Goal: Task Accomplishment & Management: Manage account settings

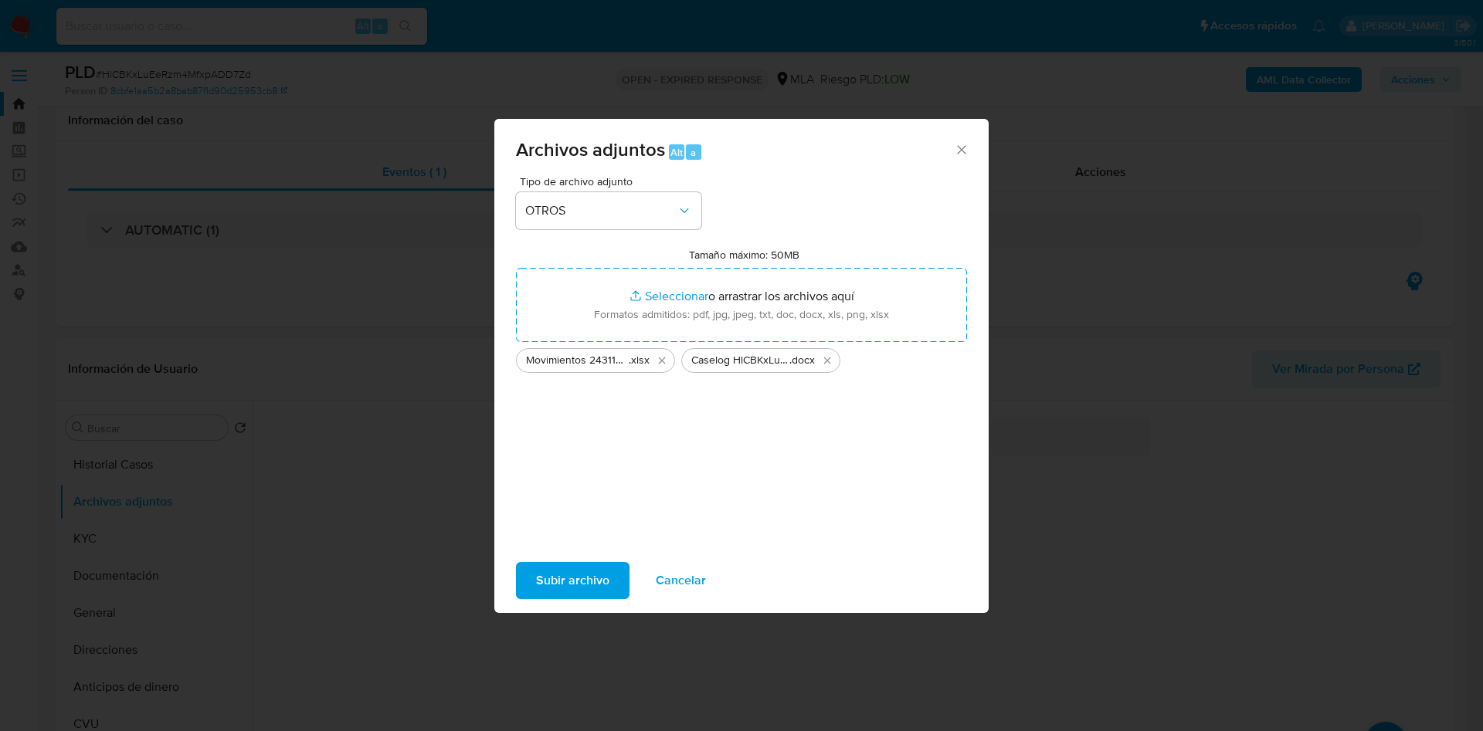
select select "10"
click at [556, 586] on span "Subir archivo" at bounding box center [572, 581] width 73 height 34
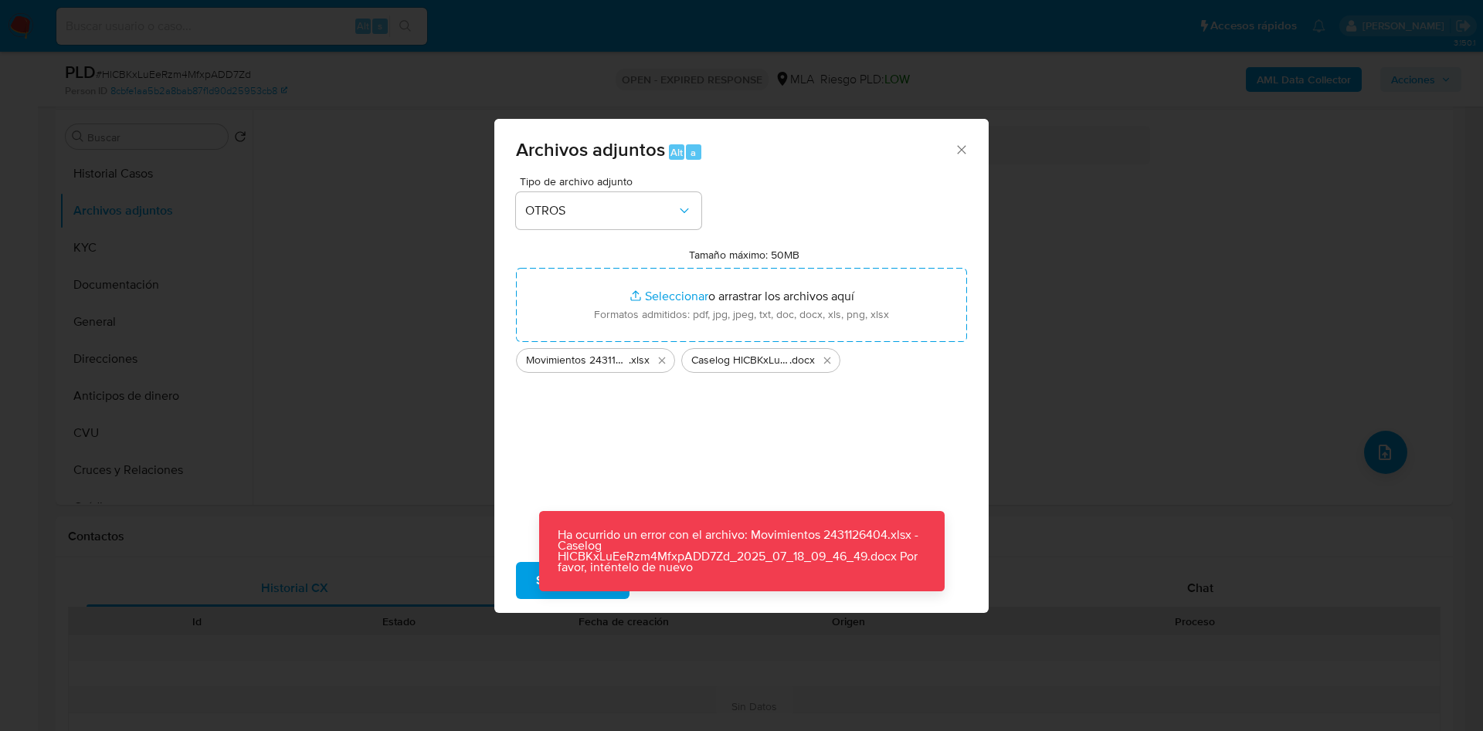
click at [556, 586] on p "Ha ocurrido un error con el archivo: Movimientos 2431126404.xlsx - Caselog HlCB…" at bounding box center [741, 551] width 405 height 80
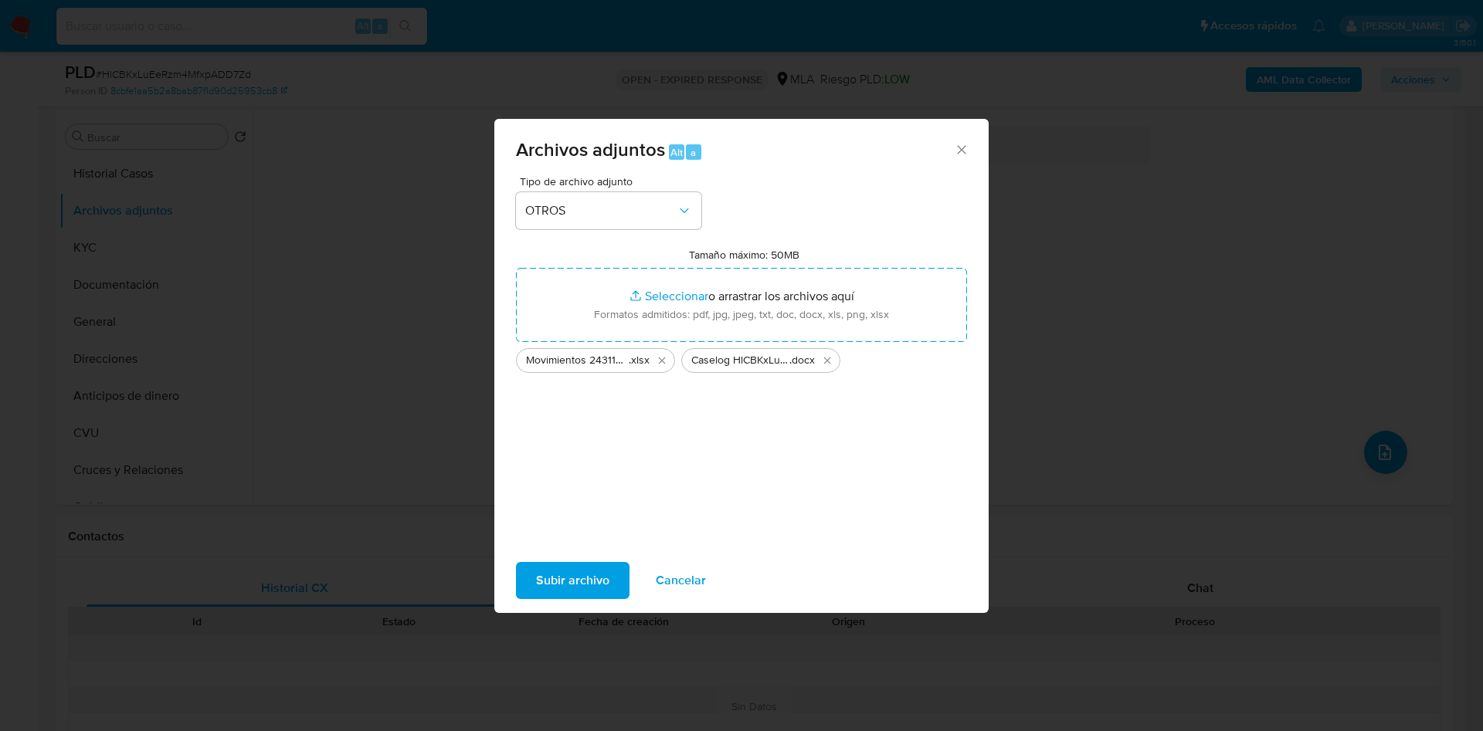
click at [581, 506] on div "Tipo de archivo adjunto OTROS Tamaño máximo: 50MB Seleccionar archivos Seleccio…" at bounding box center [741, 358] width 451 height 364
click at [577, 579] on span "Subir archivo" at bounding box center [572, 581] width 73 height 34
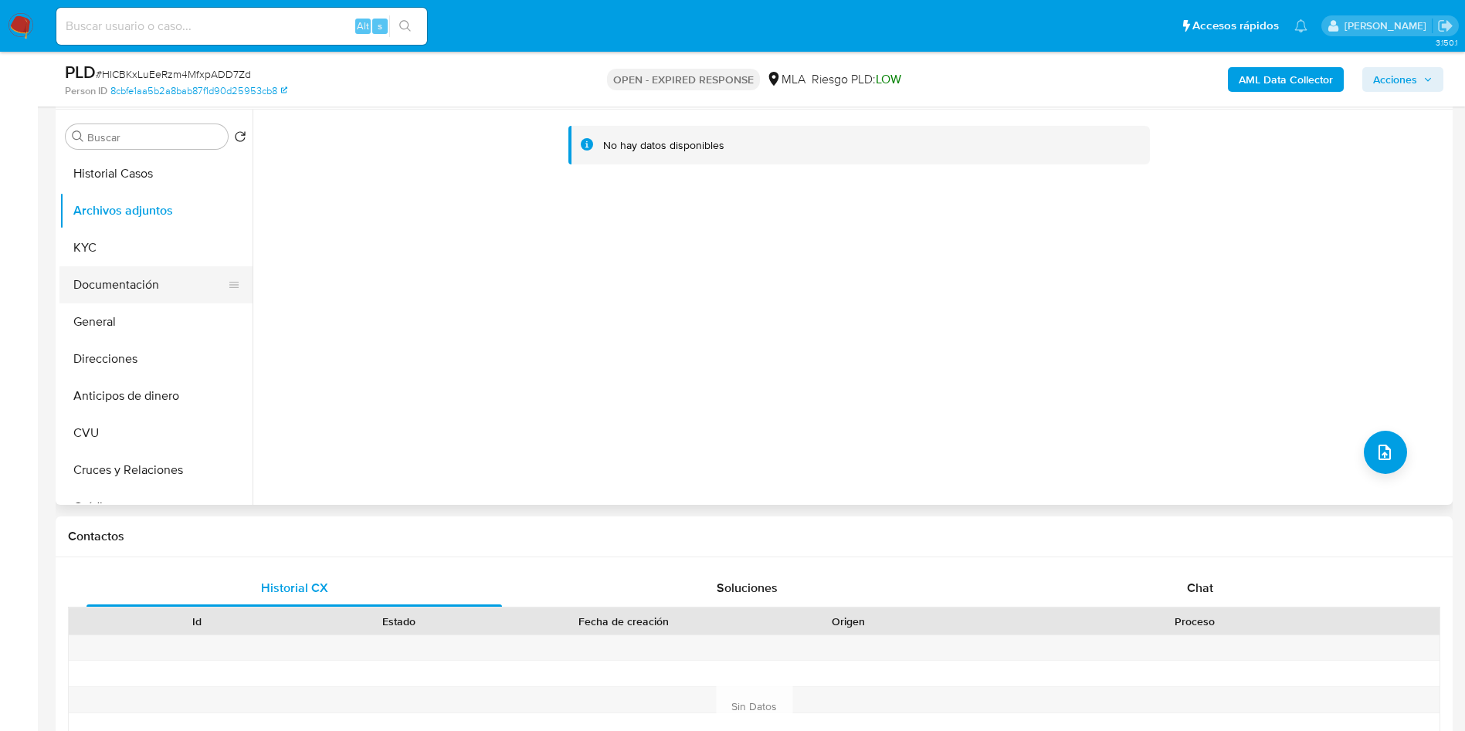
click at [130, 276] on button "Documentación" at bounding box center [149, 284] width 181 height 37
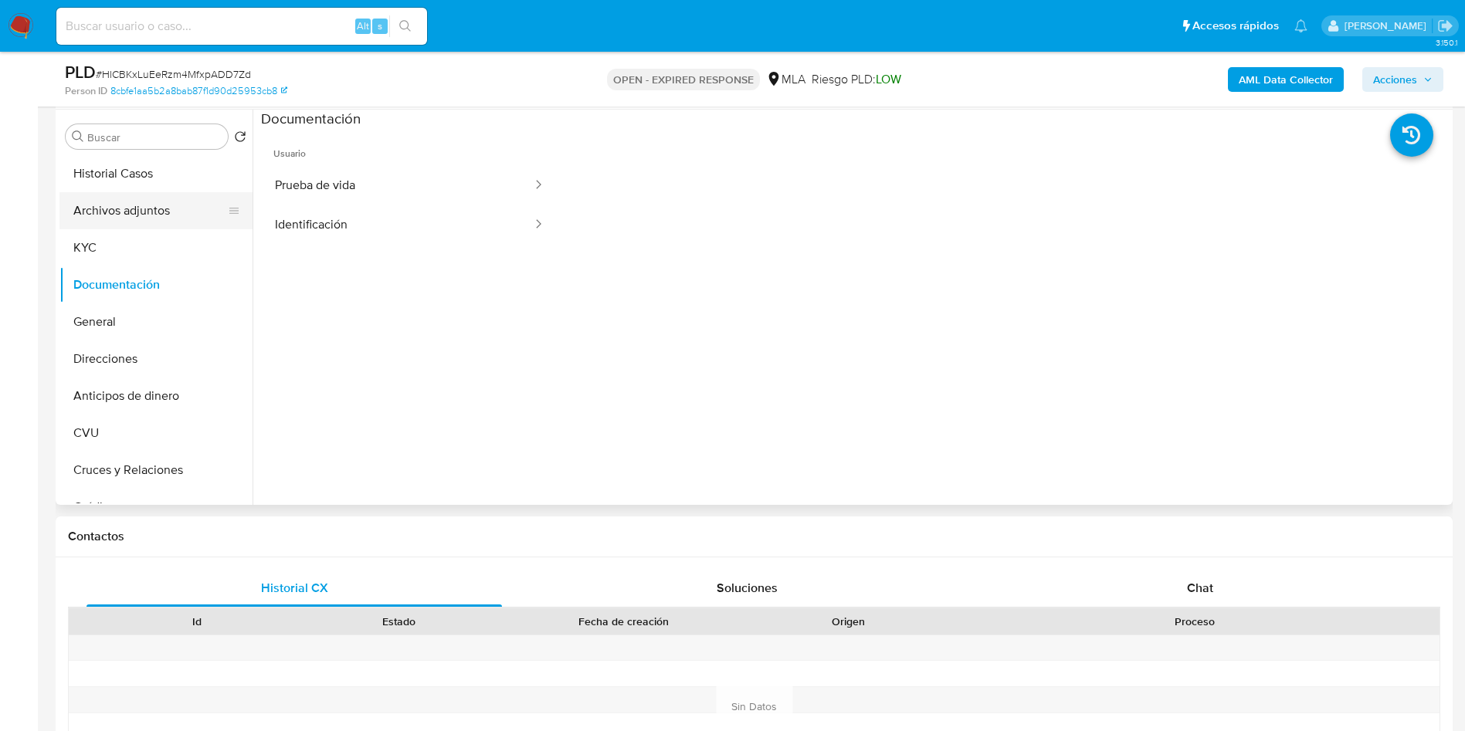
click at [148, 220] on button "Archivos adjuntos" at bounding box center [149, 210] width 181 height 37
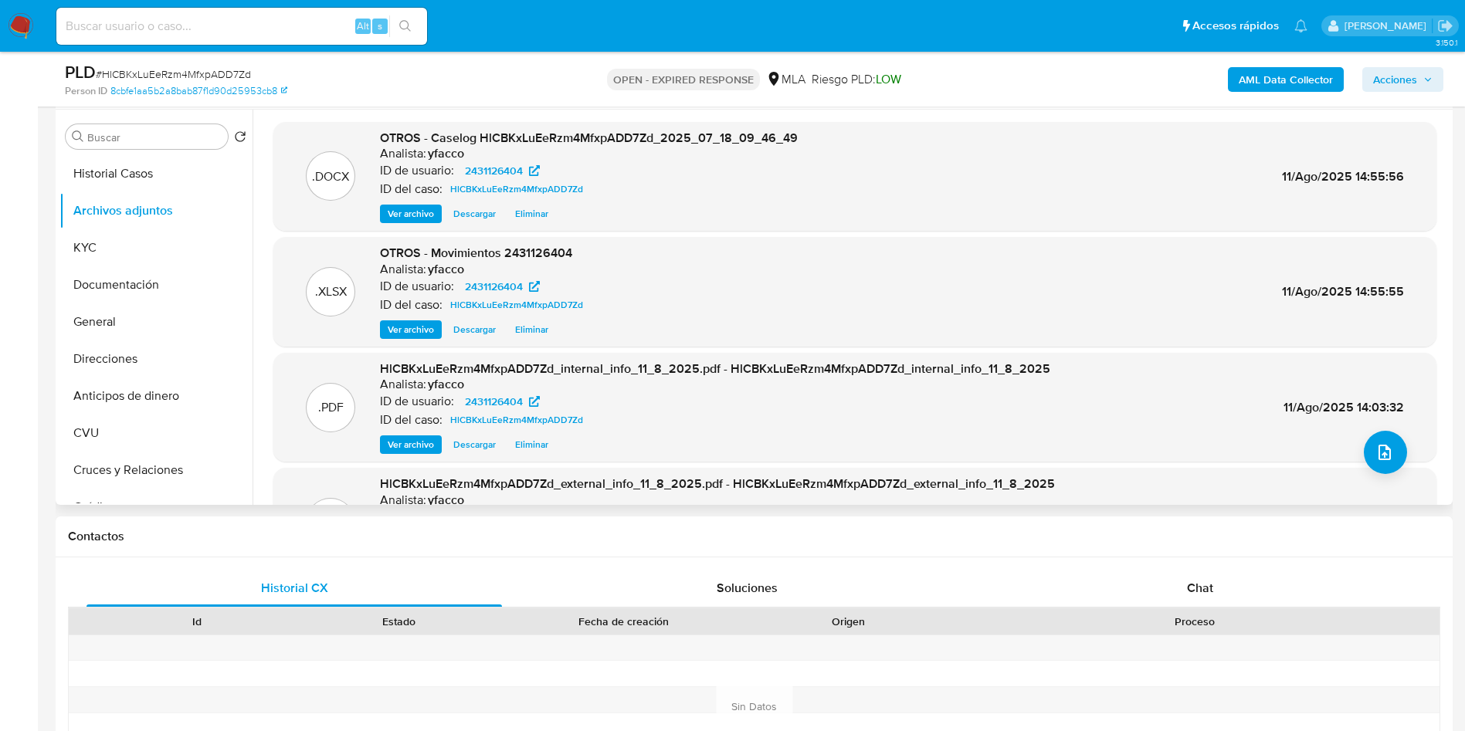
click at [419, 218] on span "Ver archivo" at bounding box center [411, 213] width 46 height 15
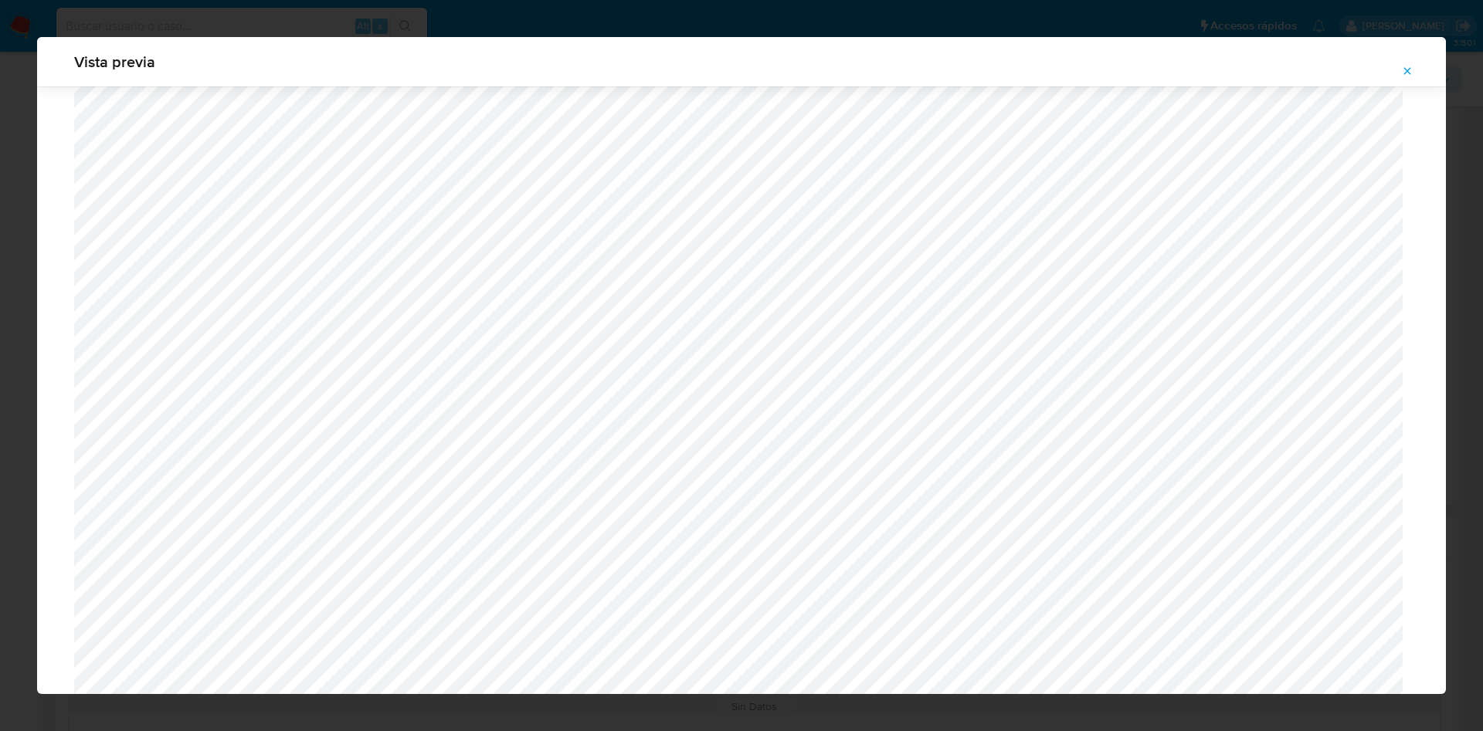
scroll to position [1302, 0]
drag, startPoint x: 1437, startPoint y: 543, endPoint x: 1440, endPoint y: 490, distance: 52.6
click at [1440, 490] on div "Vista previa" at bounding box center [741, 365] width 1408 height 657
click at [1403, 73] on icon "Attachment preview" at bounding box center [1407, 71] width 12 height 12
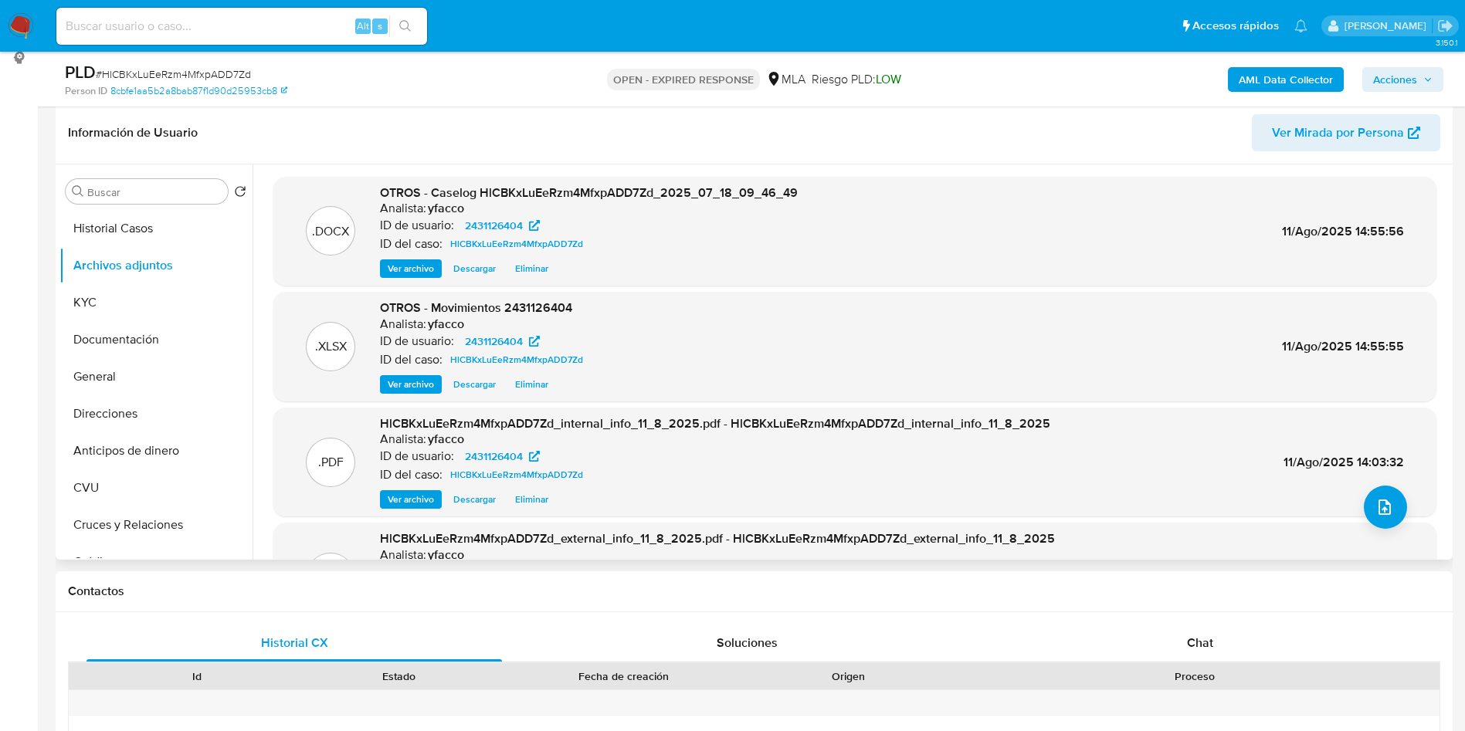
scroll to position [242, 0]
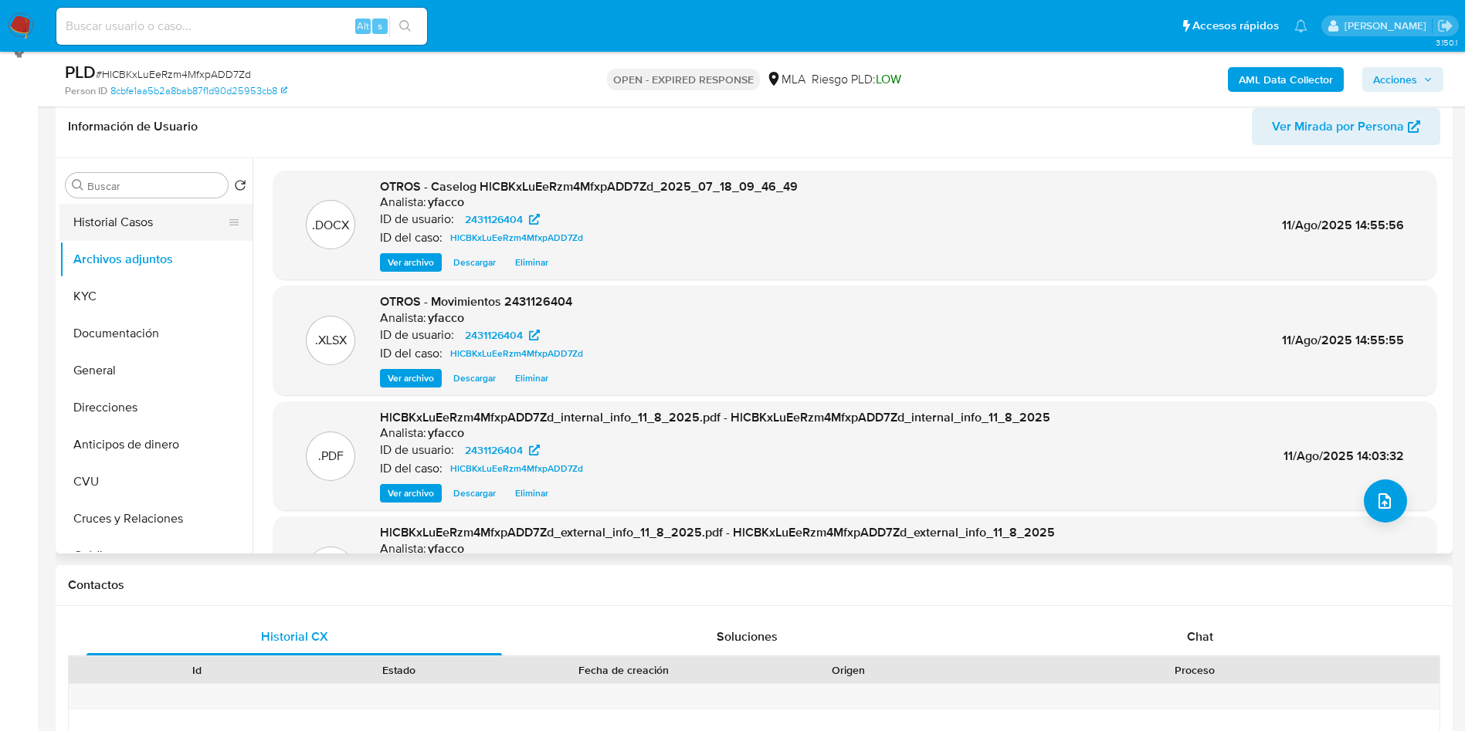
click at [92, 214] on button "Historial Casos" at bounding box center [149, 222] width 181 height 37
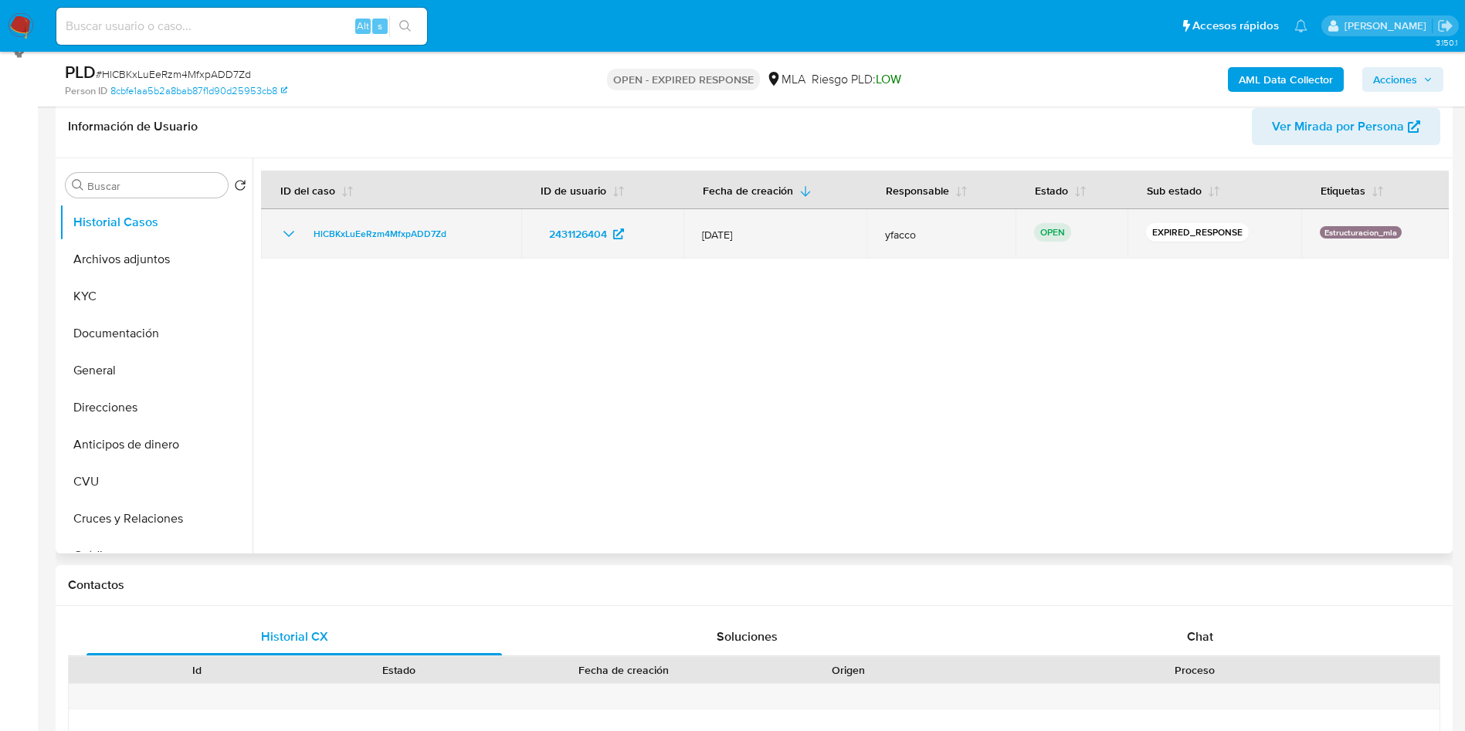
drag, startPoint x: 303, startPoint y: 242, endPoint x: 460, endPoint y: 239, distance: 156.8
click at [460, 239] on div "HlCBKxLuEeRzm4MfxpADD7Zd" at bounding box center [391, 234] width 223 height 19
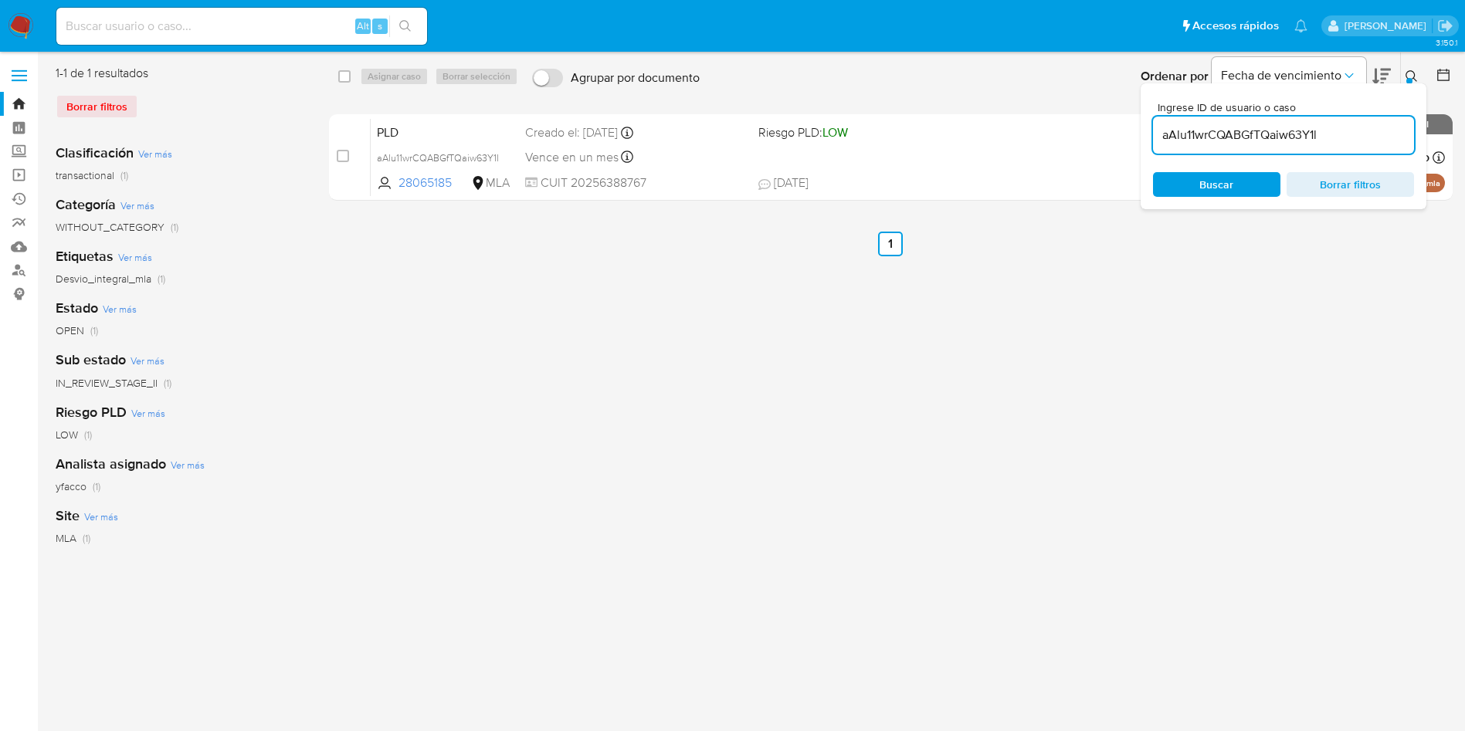
click at [1337, 144] on input "aAlu11wrCQABGfTQaiw63Y1l" at bounding box center [1283, 135] width 261 height 20
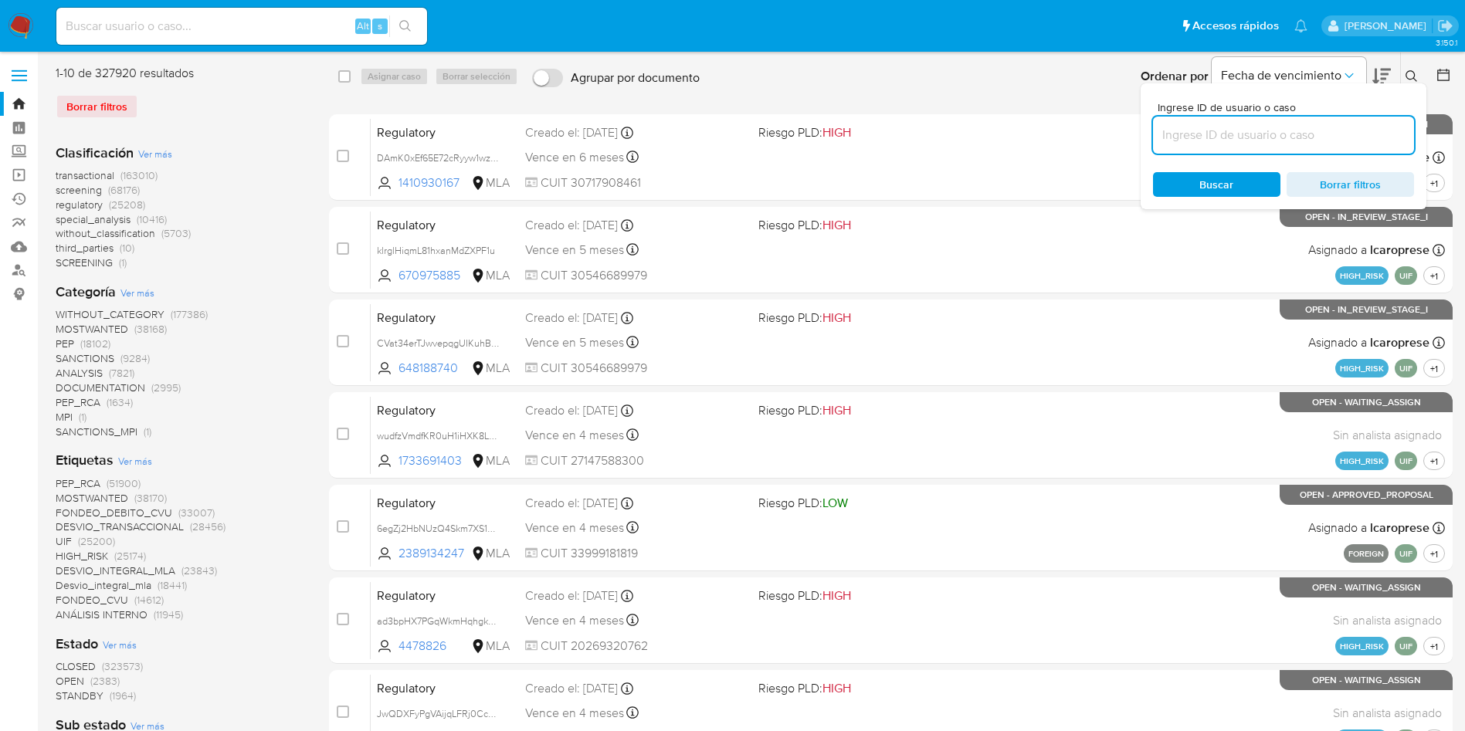
click at [1310, 138] on input at bounding box center [1283, 135] width 261 height 20
paste input "HlCBKxLuEeRzm4MfxpADD7Zd"
type input "HlCBKxLuEeRzm4MfxpADD7Zd"
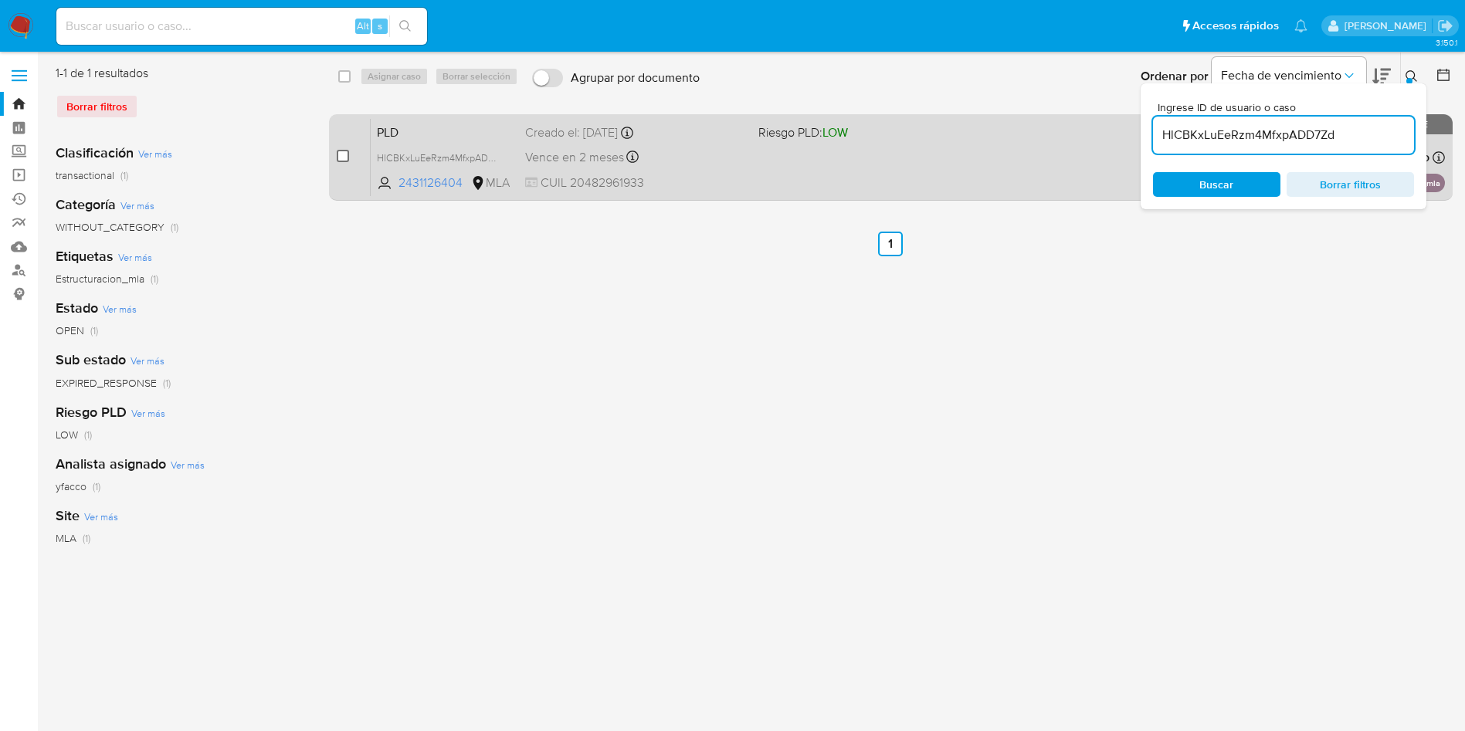
click at [344, 153] on input "checkbox" at bounding box center [343, 156] width 12 height 12
checkbox input "true"
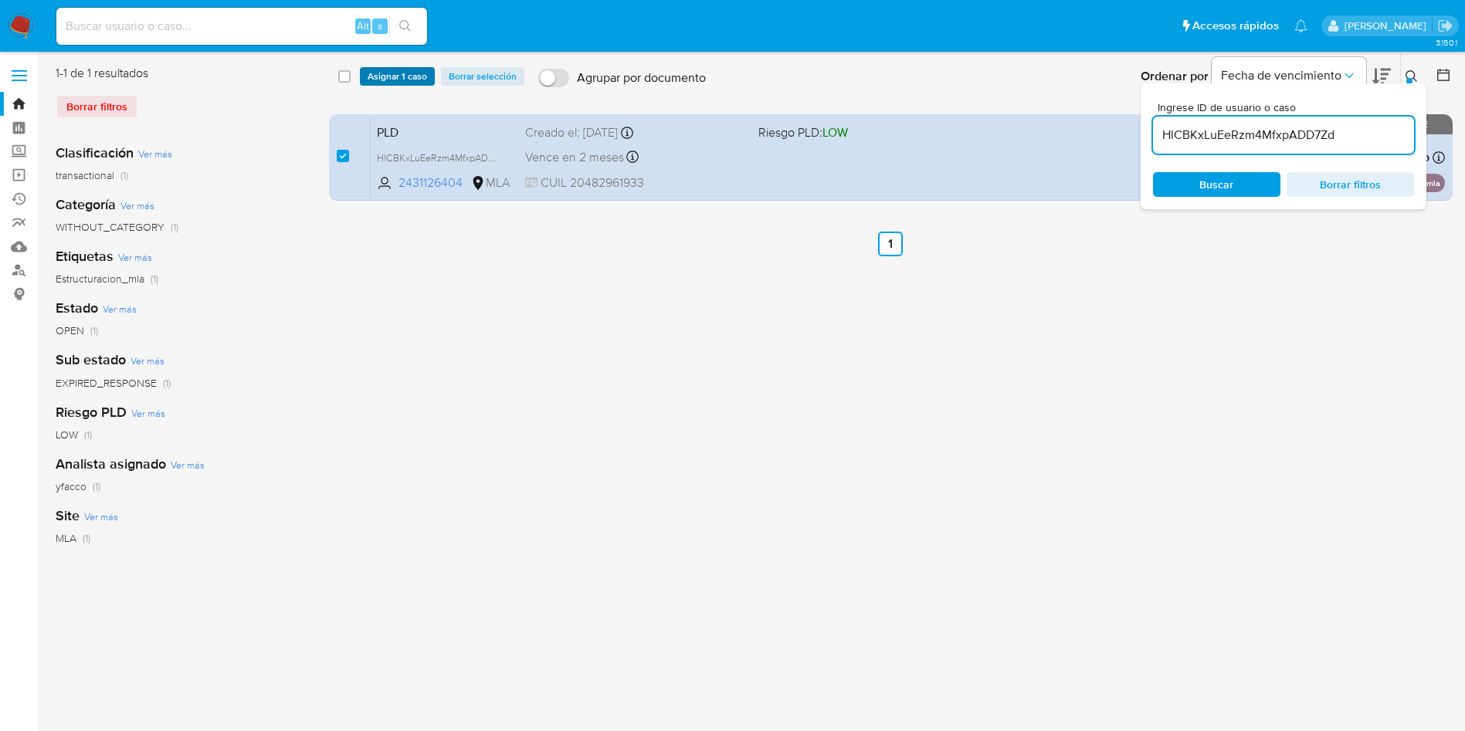
click at [381, 76] on span "Asignar 1 caso" at bounding box center [397, 76] width 59 height 15
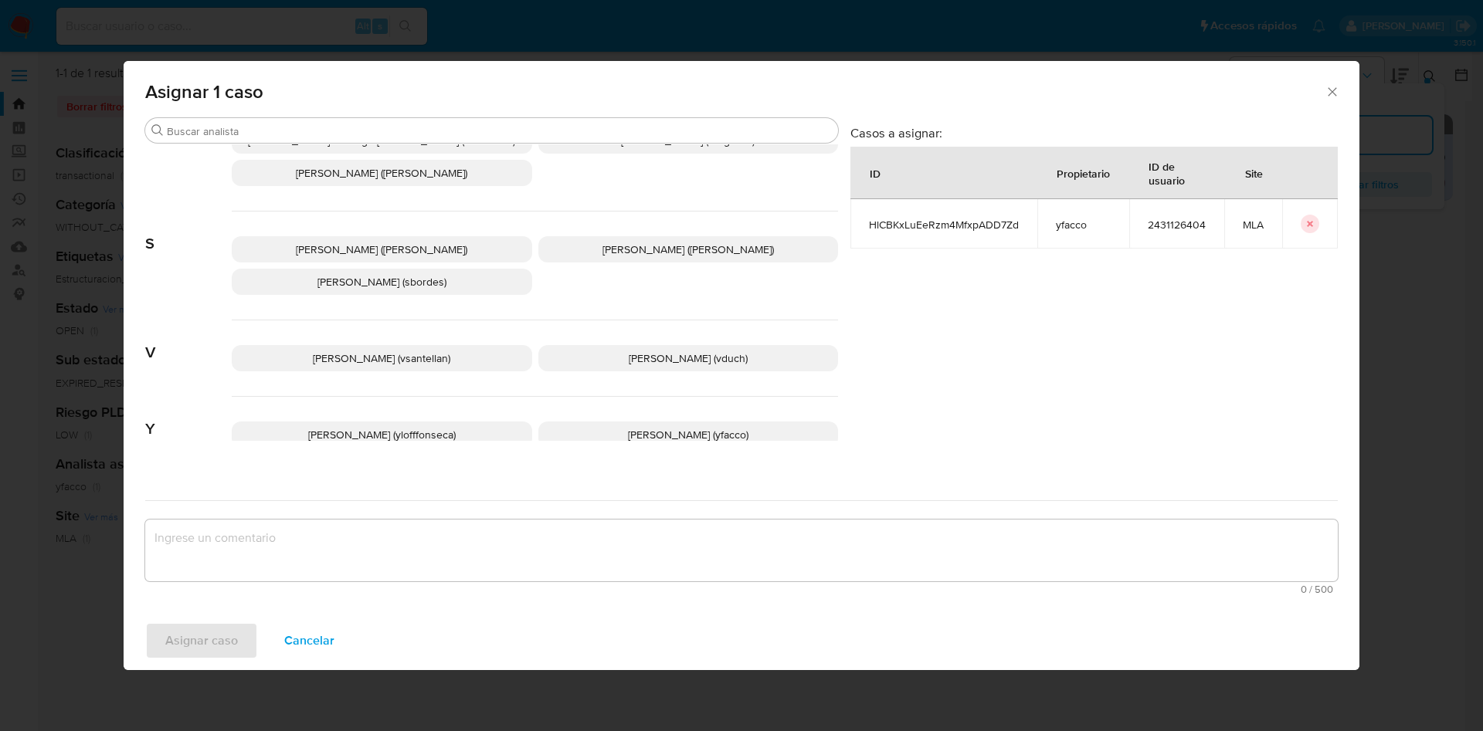
scroll to position [1412, 0]
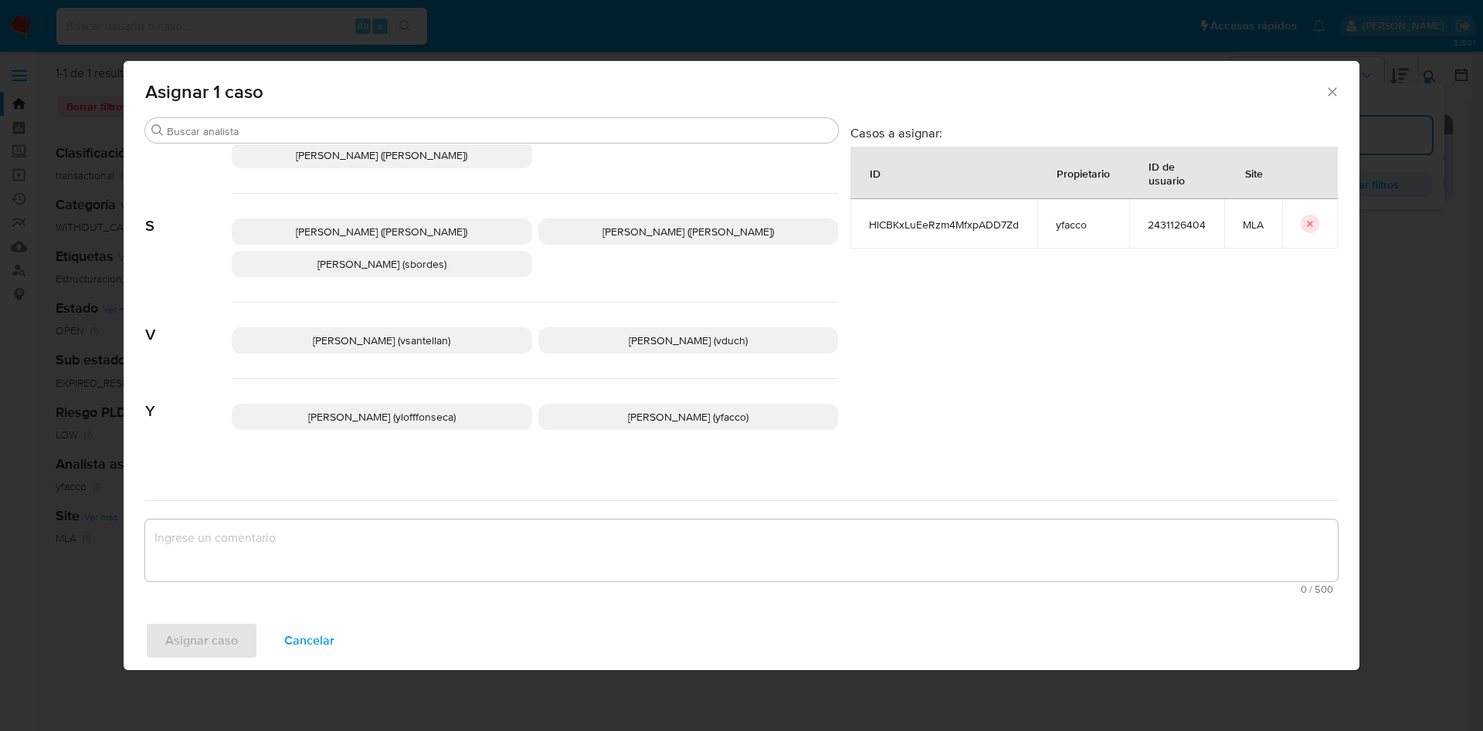
click at [764, 408] on p "Yesica Paola Facco (yfacco)" at bounding box center [688, 417] width 300 height 26
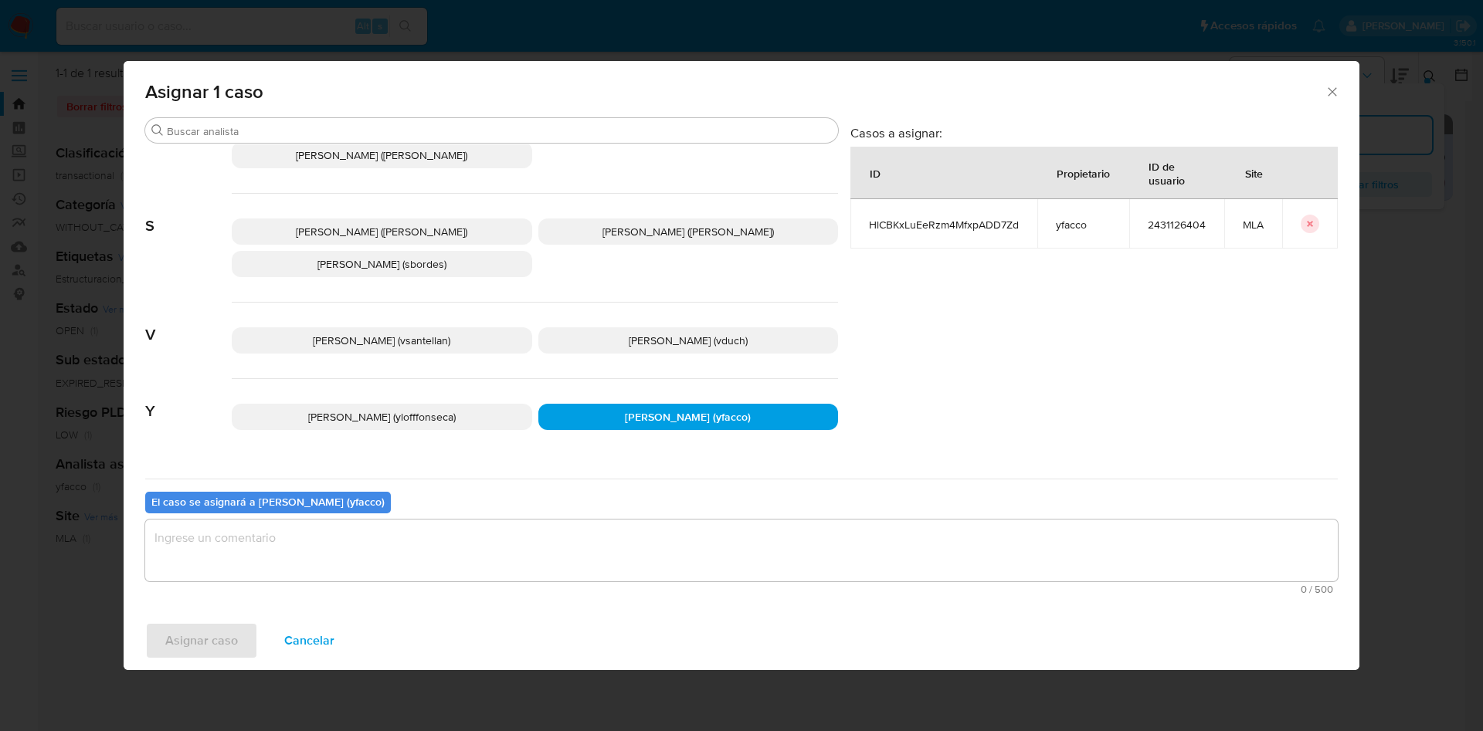
click at [532, 544] on textarea "assign-modal" at bounding box center [741, 551] width 1192 height 62
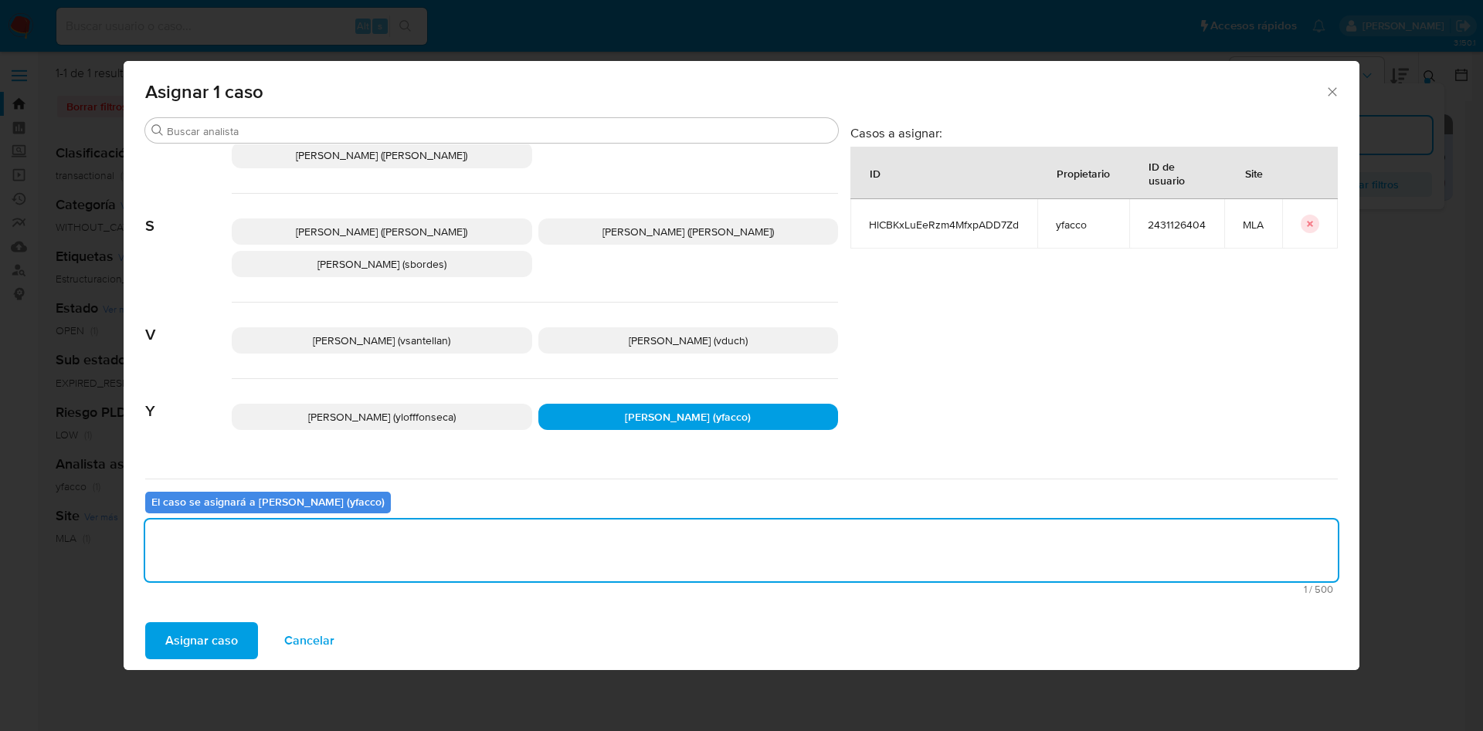
click at [211, 649] on span "Asignar caso" at bounding box center [201, 641] width 73 height 34
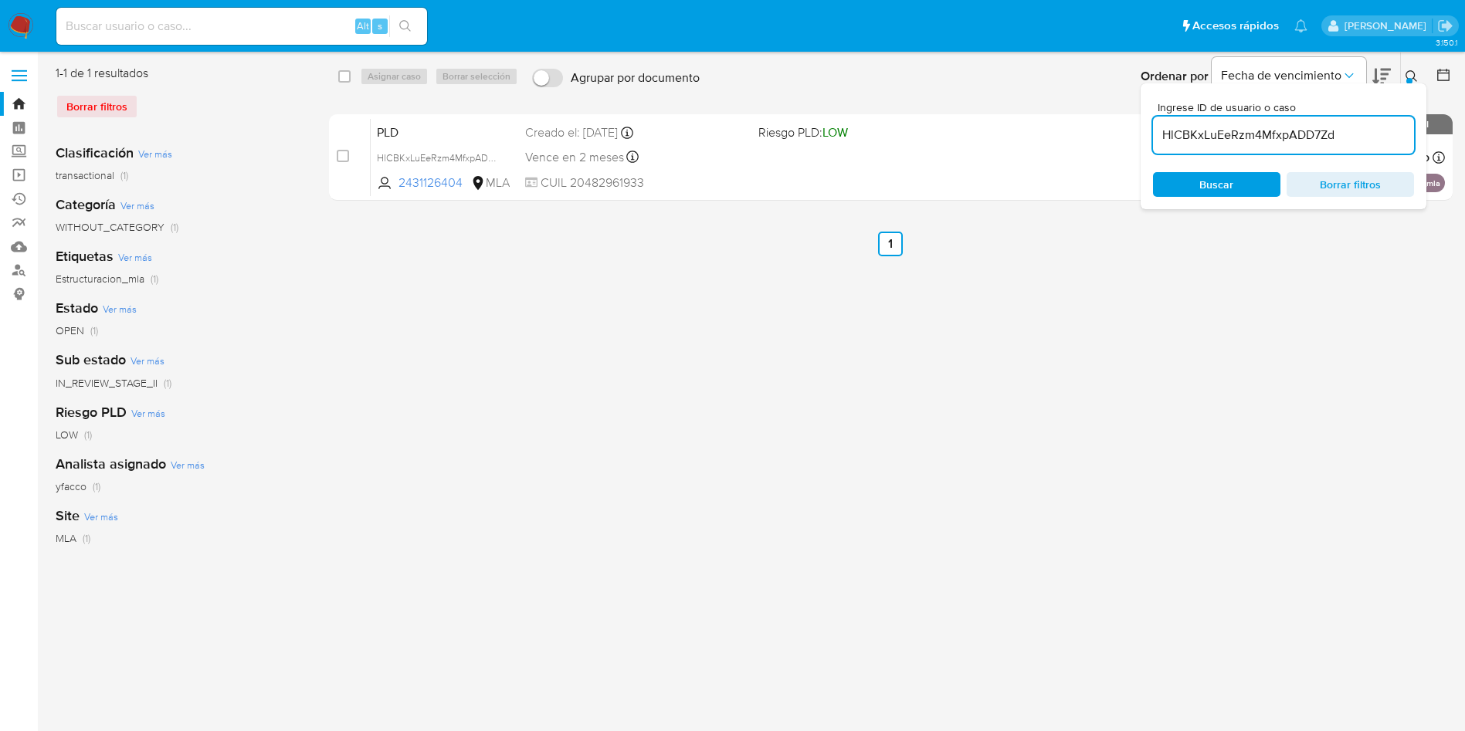
click at [1357, 135] on input "HlCBKxLuEeRzm4MfxpADD7Zd" at bounding box center [1283, 135] width 261 height 20
paste input "yJCeI6GqvRYuQemM2CV7EGbC"
type input "yJCeI6GqvRYuQemM2CV7EGbC"
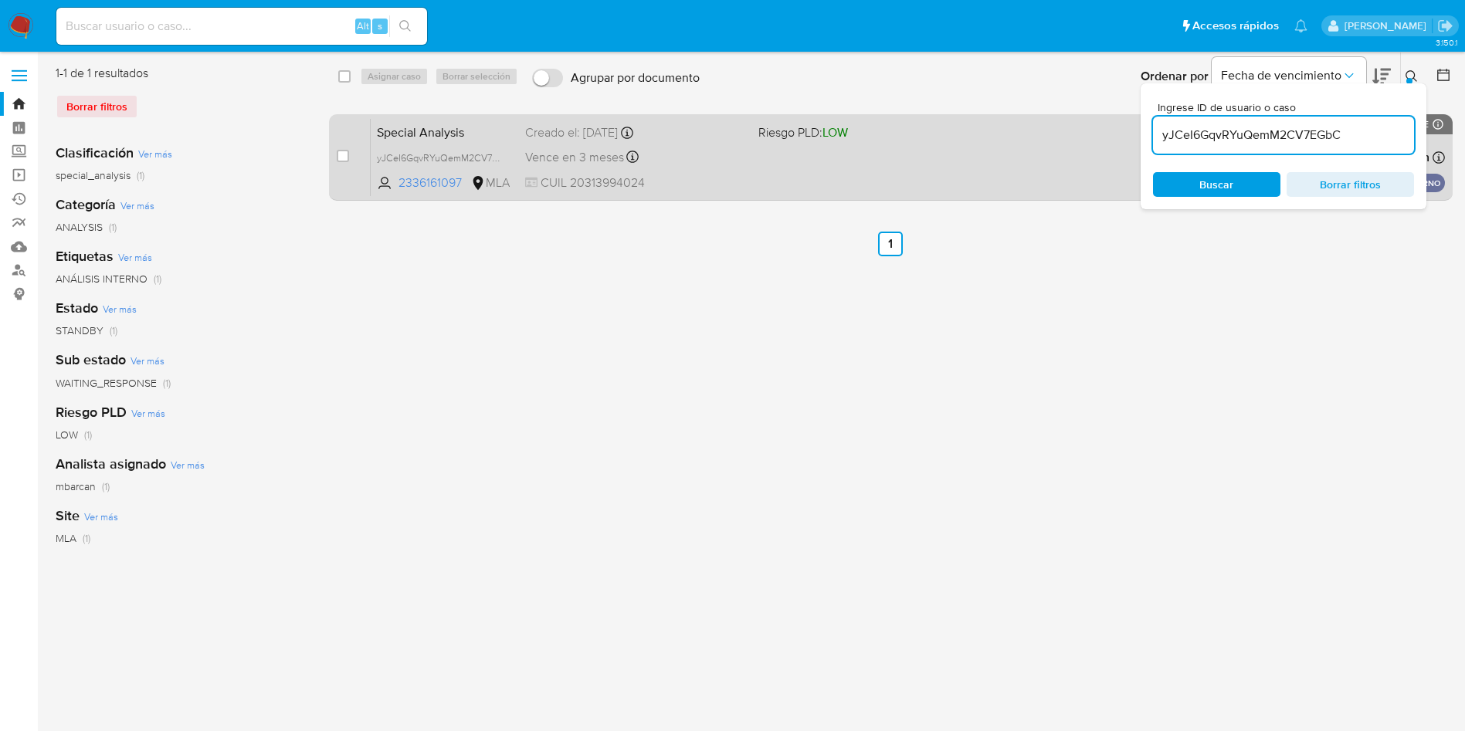
click at [342, 152] on input "checkbox" at bounding box center [343, 156] width 12 height 12
checkbox input "true"
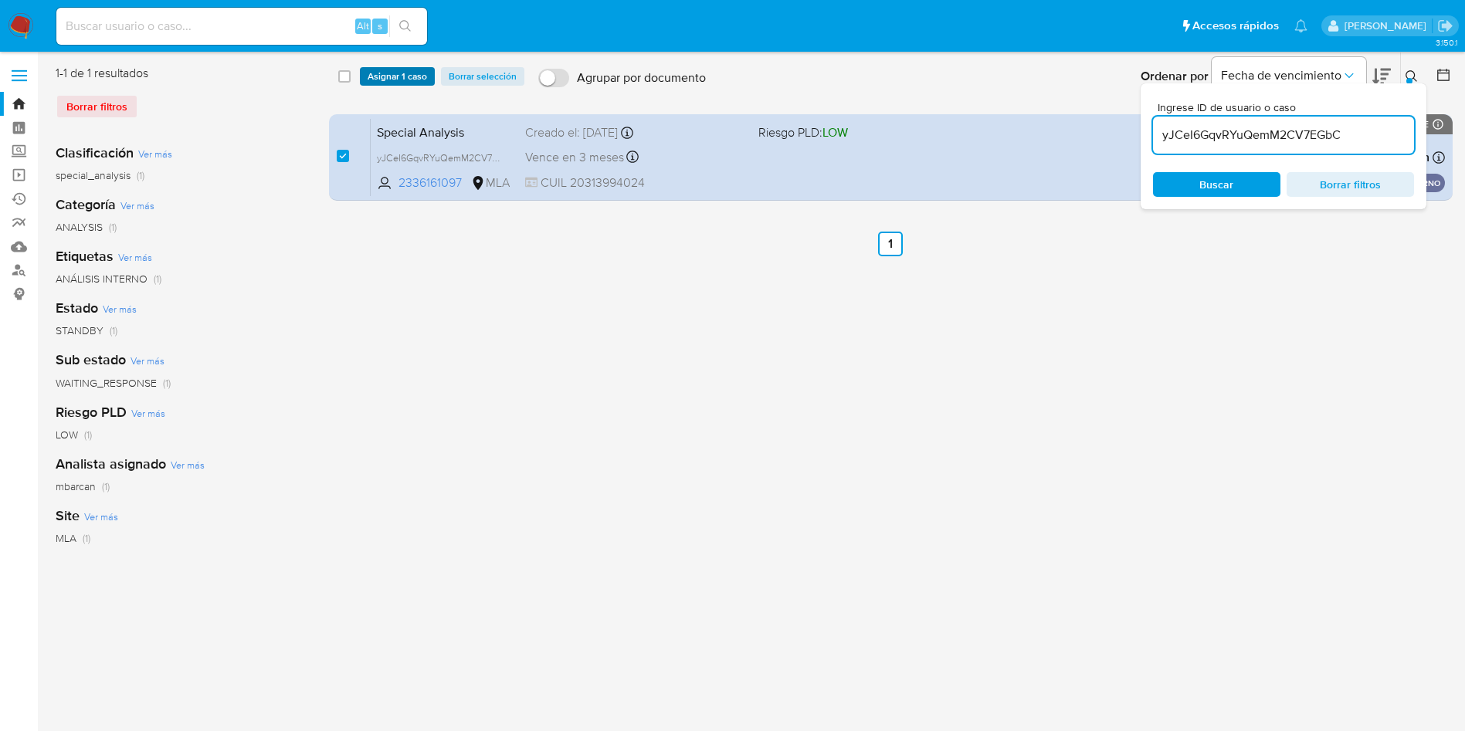
click at [384, 76] on span "Asignar 1 caso" at bounding box center [397, 76] width 59 height 15
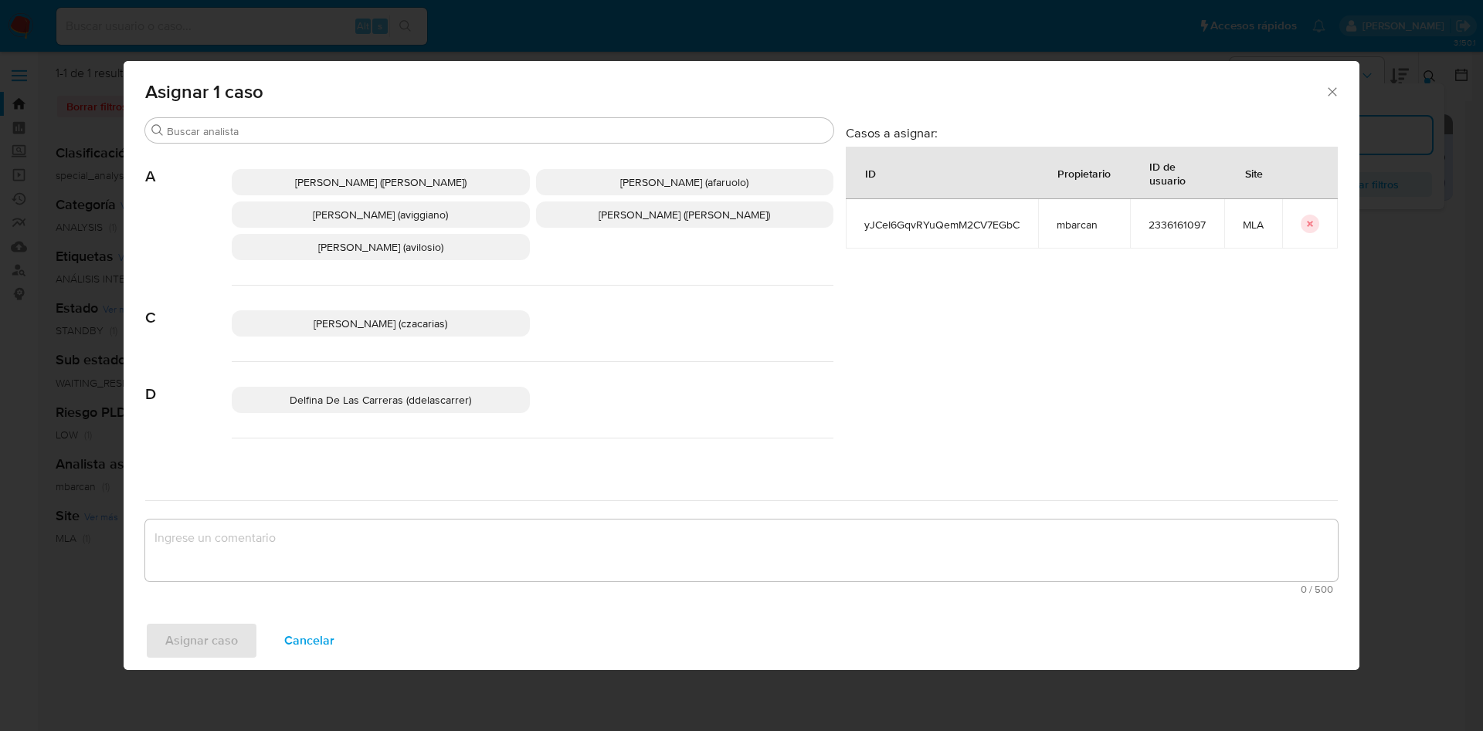
click at [241, 127] on input "Buscar" at bounding box center [497, 131] width 660 height 14
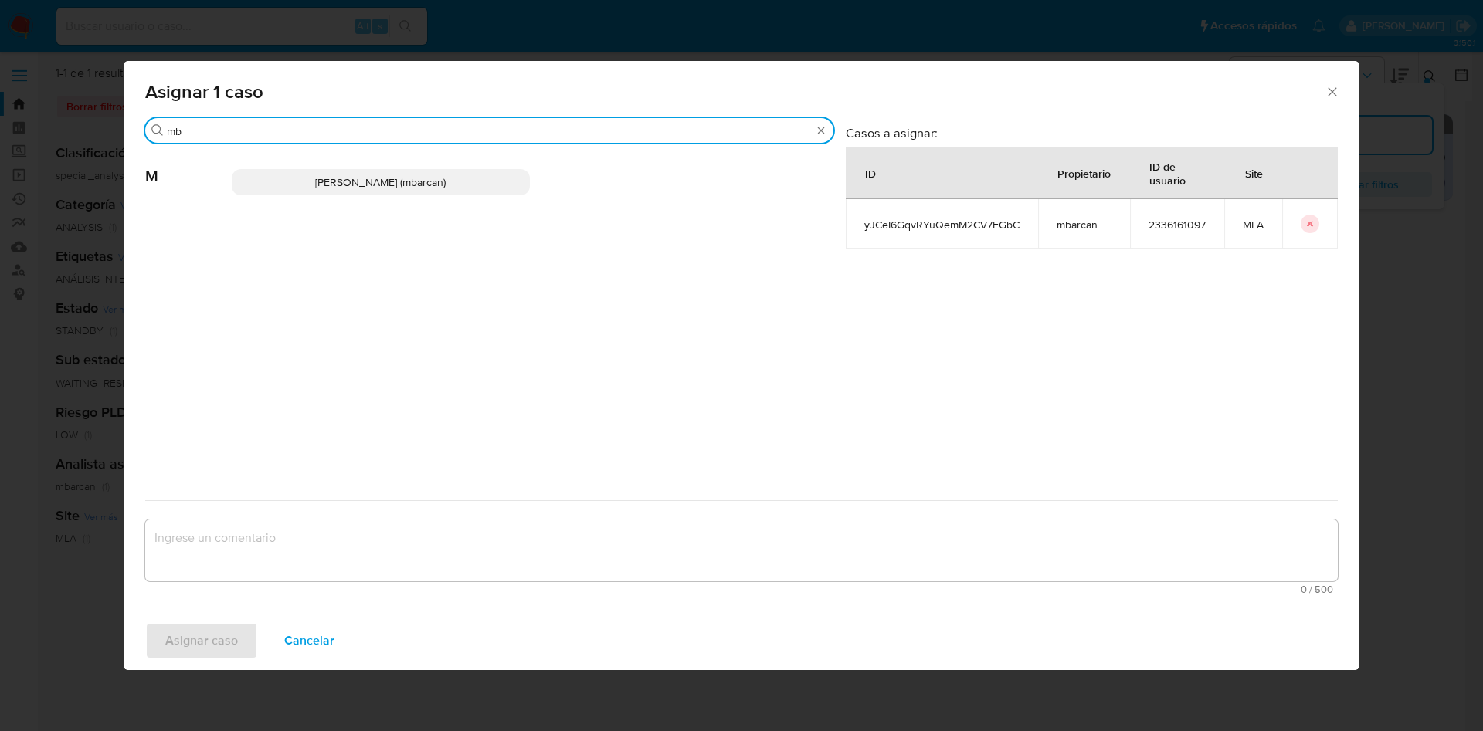
type input "mb"
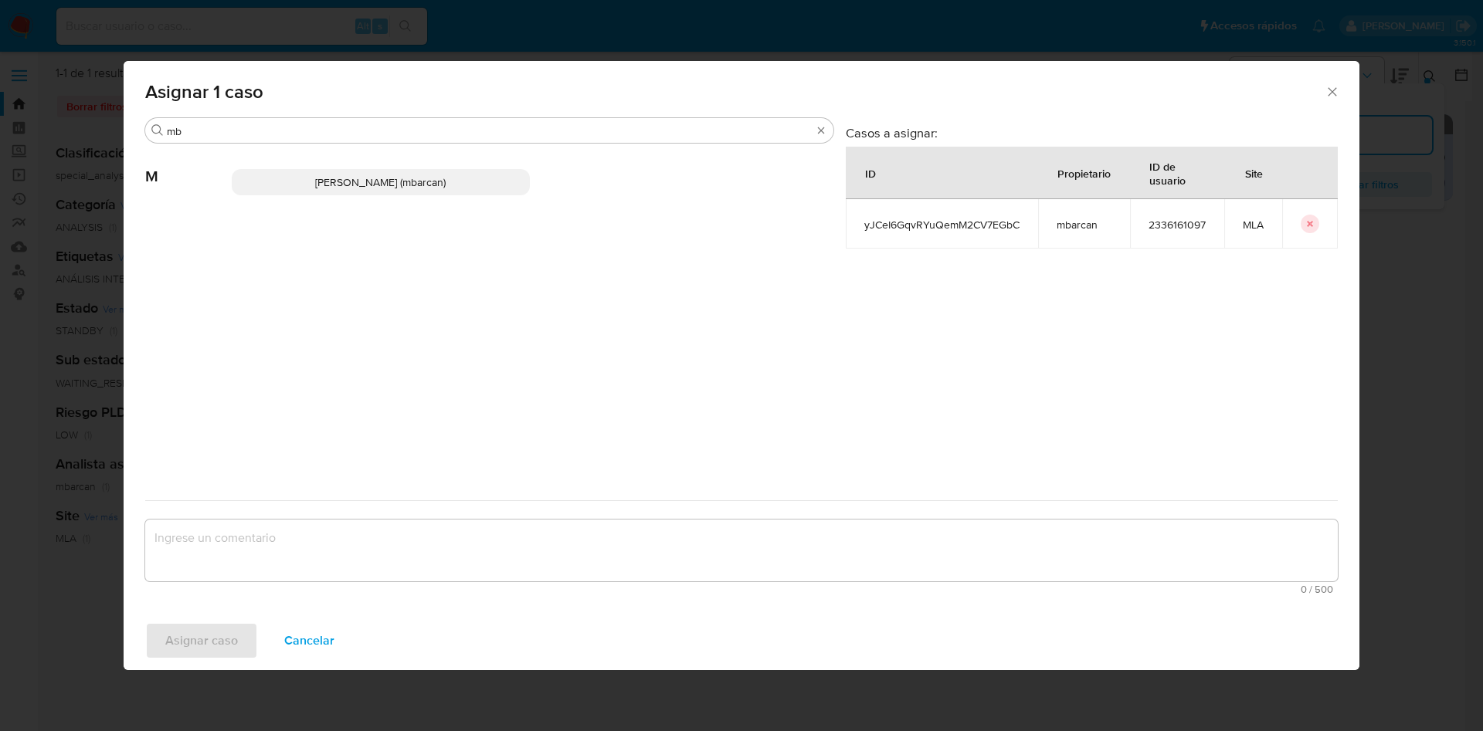
click at [257, 168] on div "Magali Iael Barcan (mbarcan)" at bounding box center [533, 182] width 602 height 76
click at [287, 185] on p "Magali Iael Barcan (mbarcan)" at bounding box center [381, 182] width 298 height 26
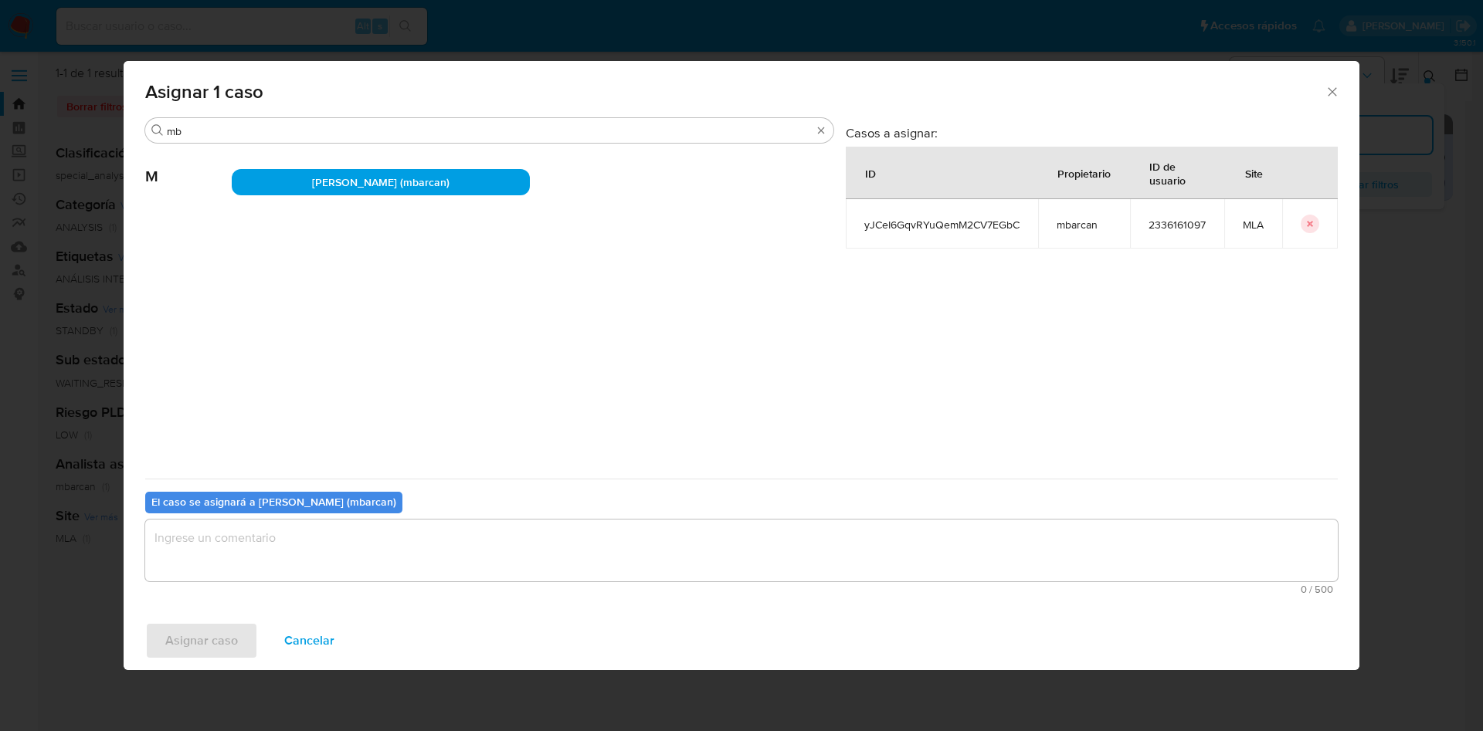
click at [270, 561] on textarea "assign-modal" at bounding box center [741, 551] width 1192 height 62
click at [226, 646] on span "Asignar caso" at bounding box center [201, 641] width 73 height 34
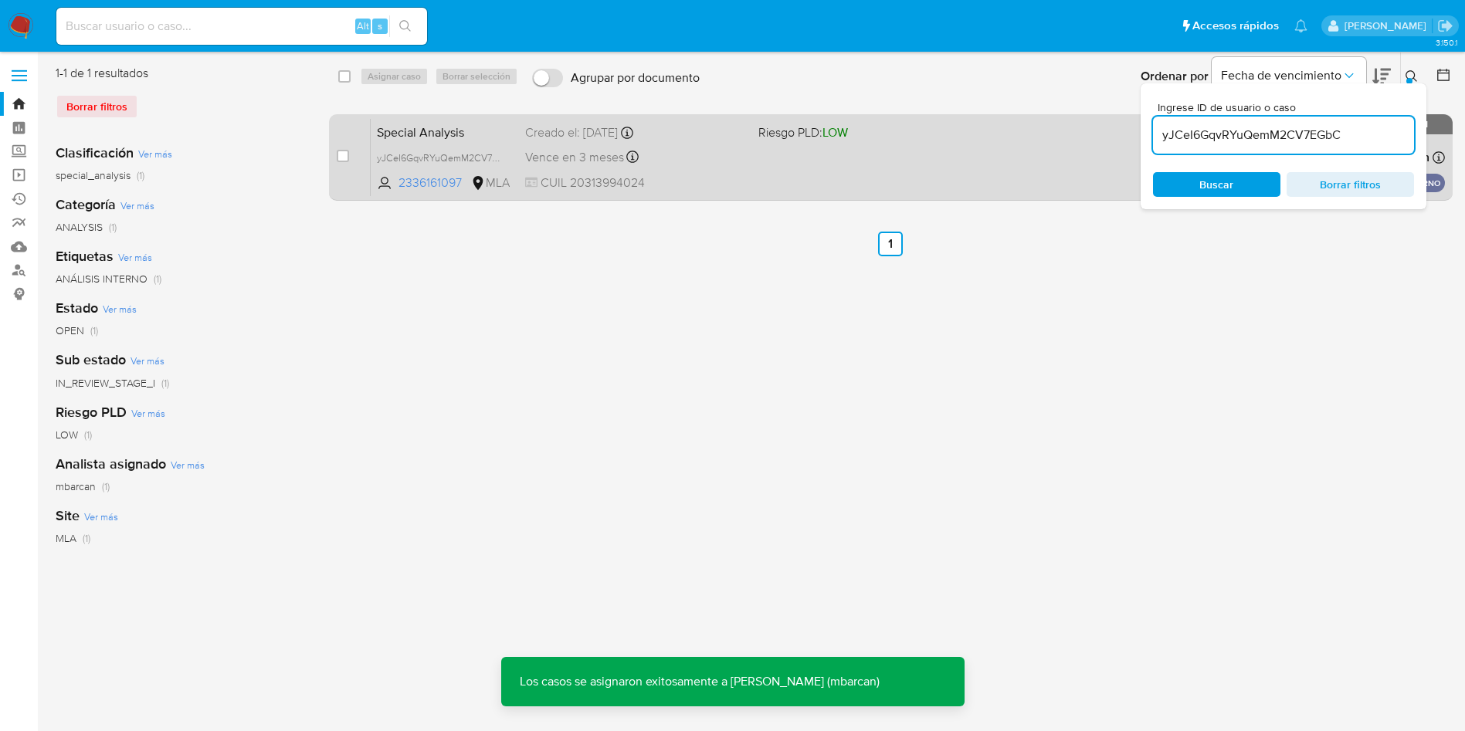
click at [570, 155] on span "Vence en 3 meses" at bounding box center [574, 157] width 99 height 17
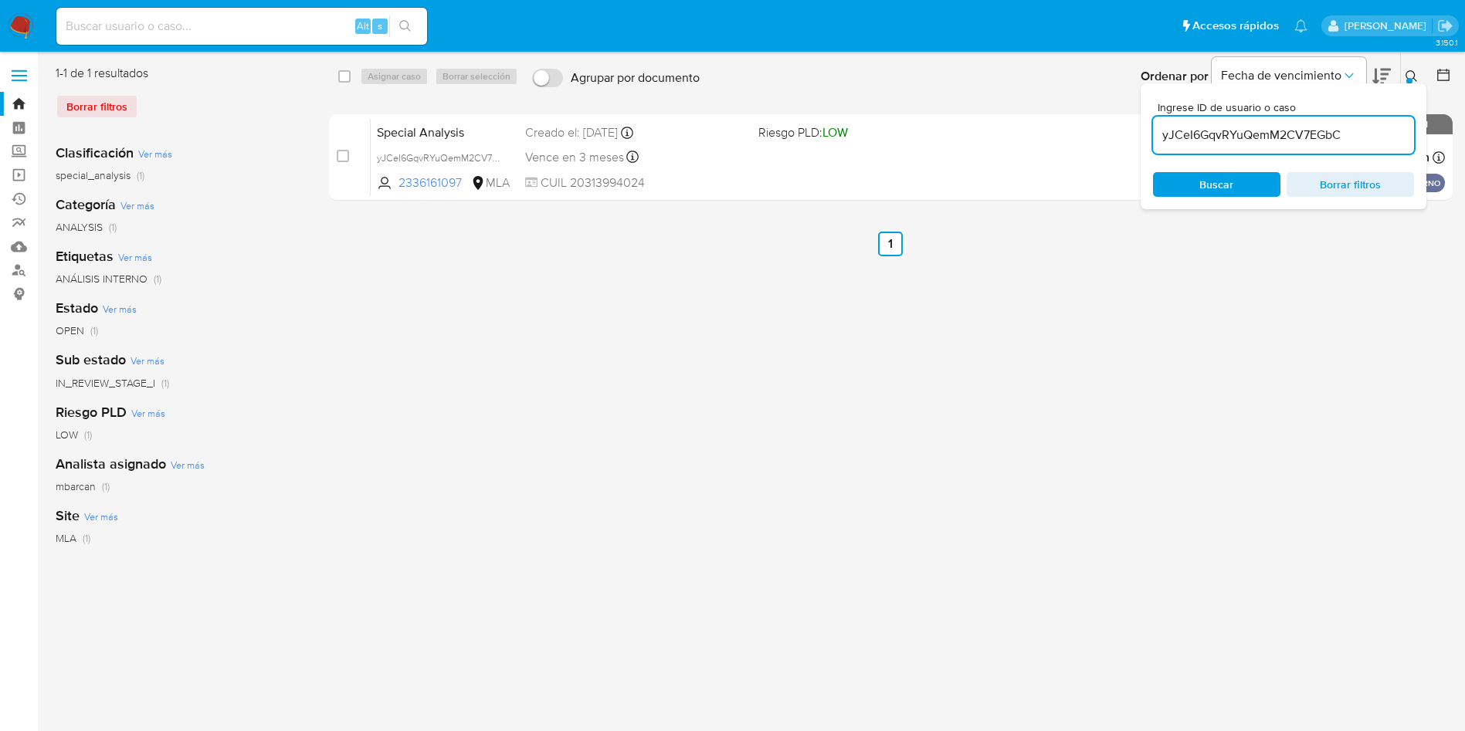
click at [1377, 136] on input "yJCeI6GqvRYuQemM2CV7EGbC" at bounding box center [1283, 135] width 261 height 20
paste input "TNdQTsLUS75BEho6K5UnUtsR"
type input "TNdQTsLUS75BEho6K5UnUtsR"
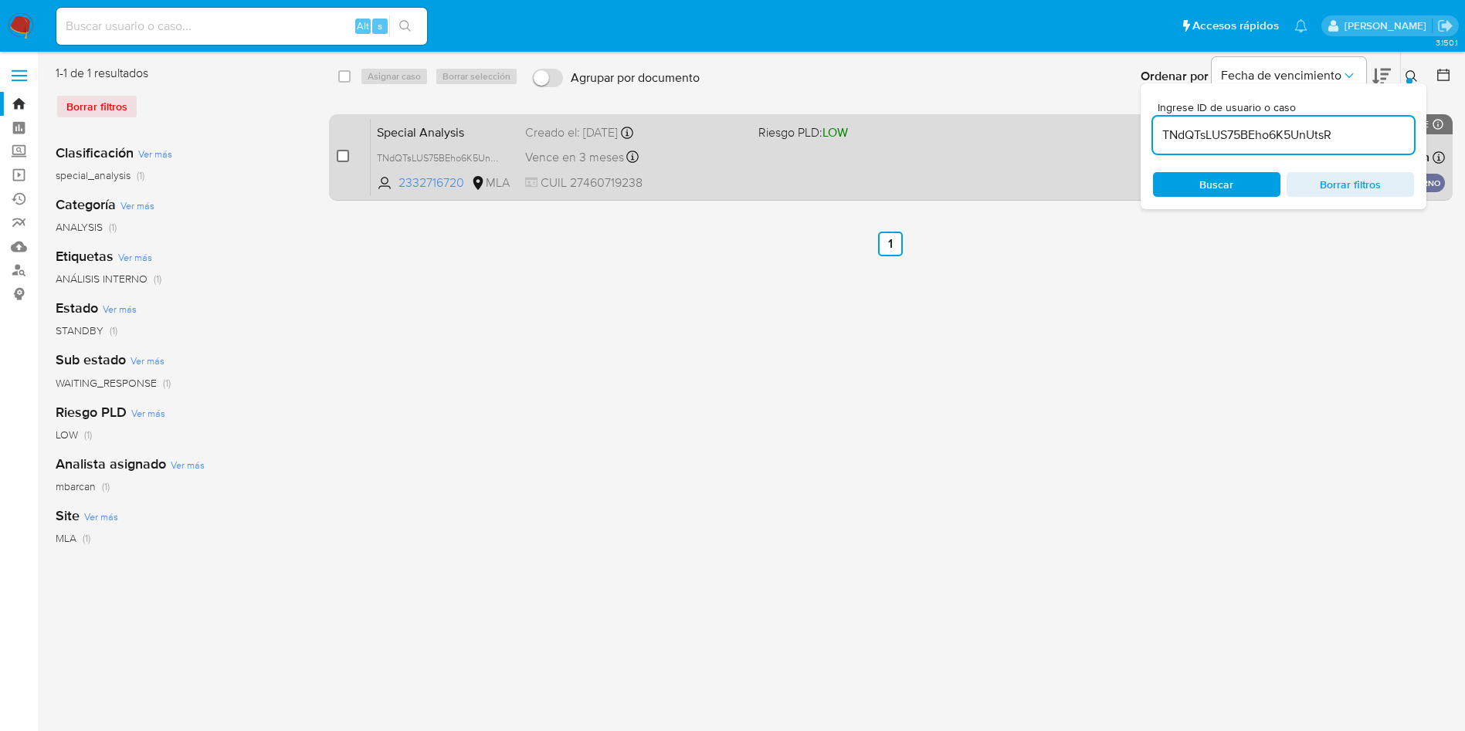
click at [344, 159] on input "checkbox" at bounding box center [343, 156] width 12 height 12
checkbox input "true"
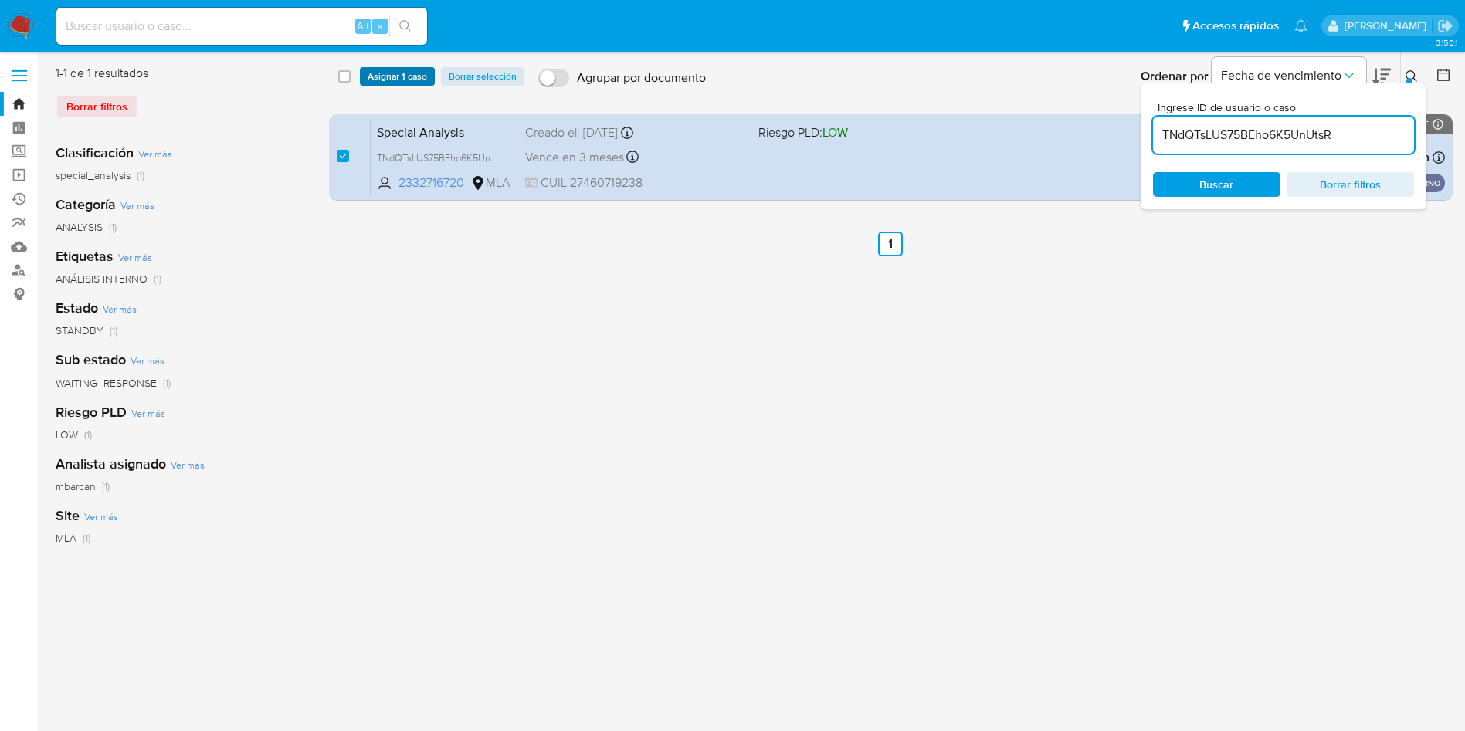
click at [398, 81] on span "Asignar 1 caso" at bounding box center [397, 76] width 59 height 15
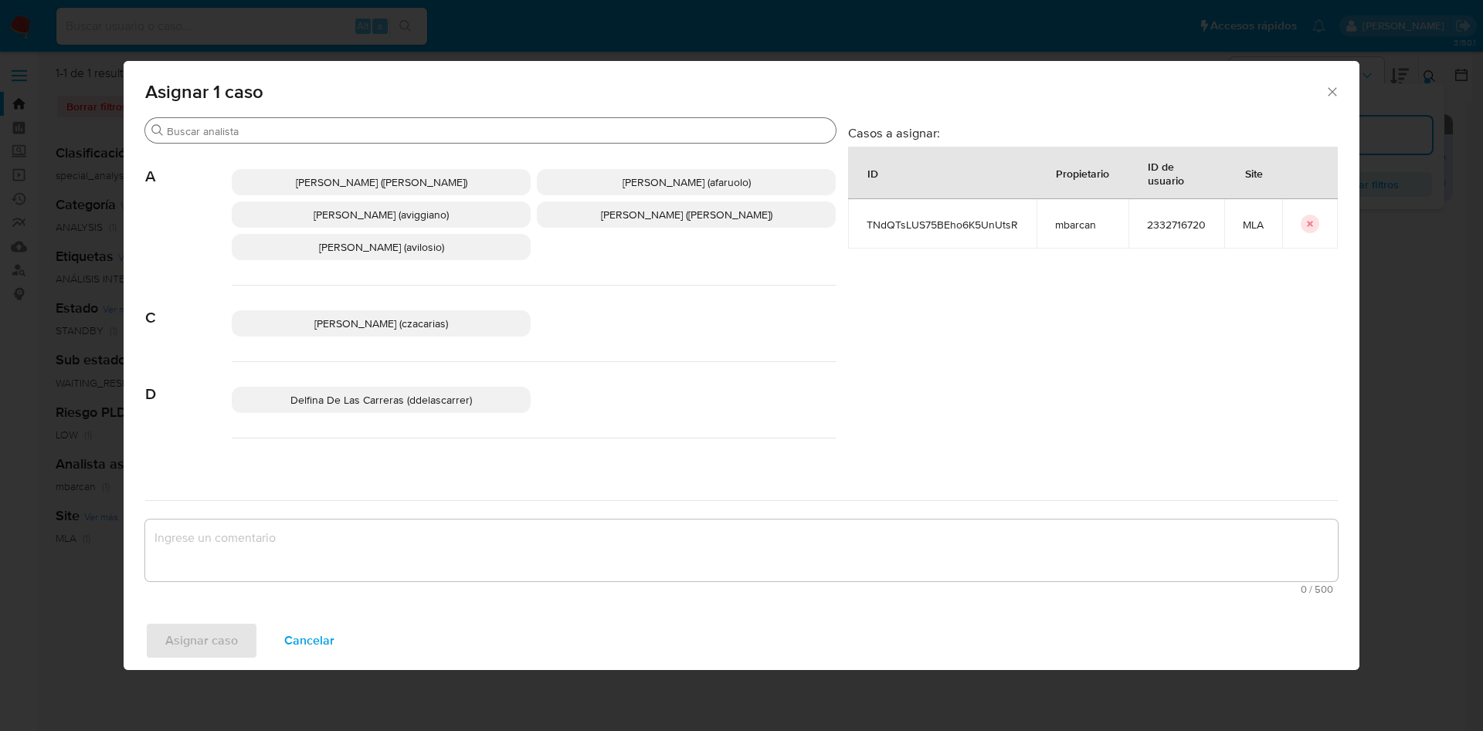
click at [263, 130] on input "Buscar" at bounding box center [498, 131] width 663 height 14
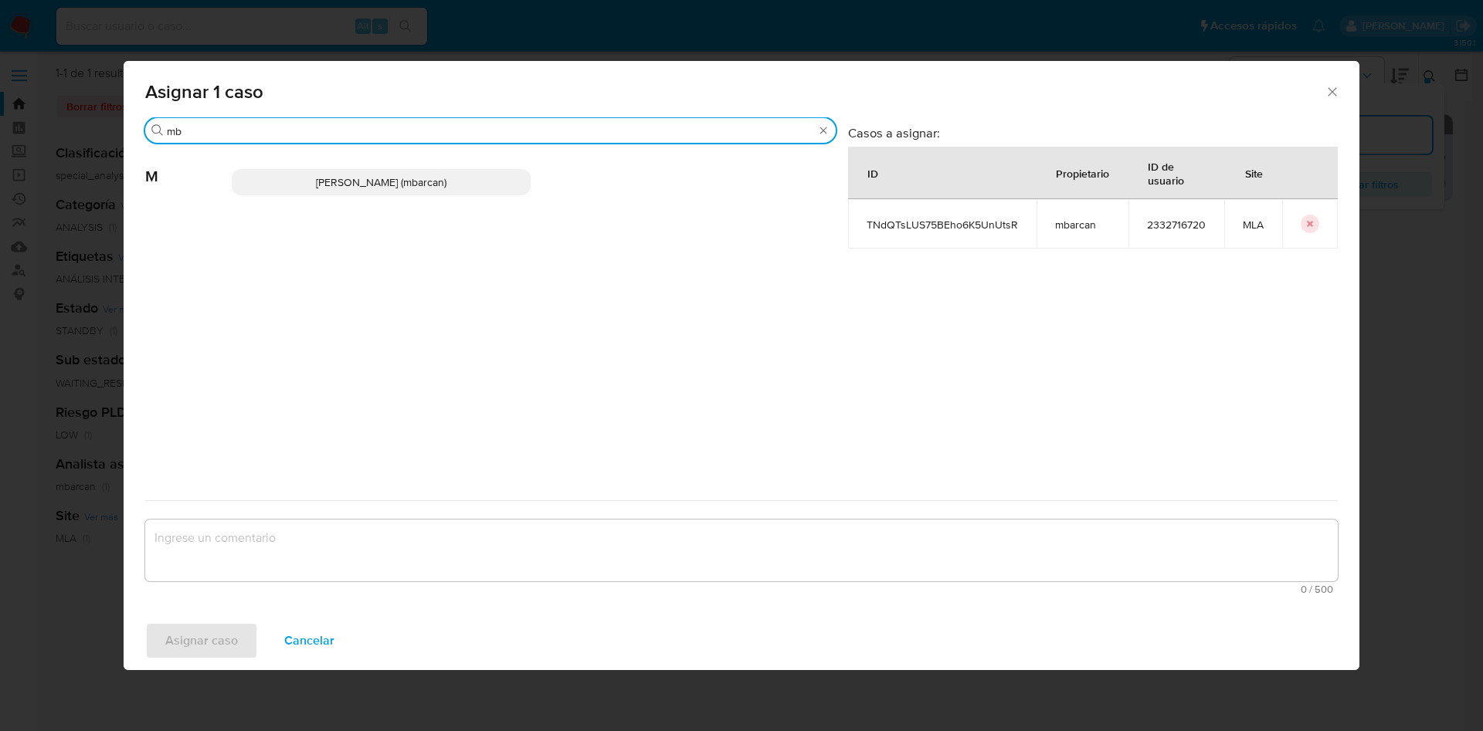
type input "mb"
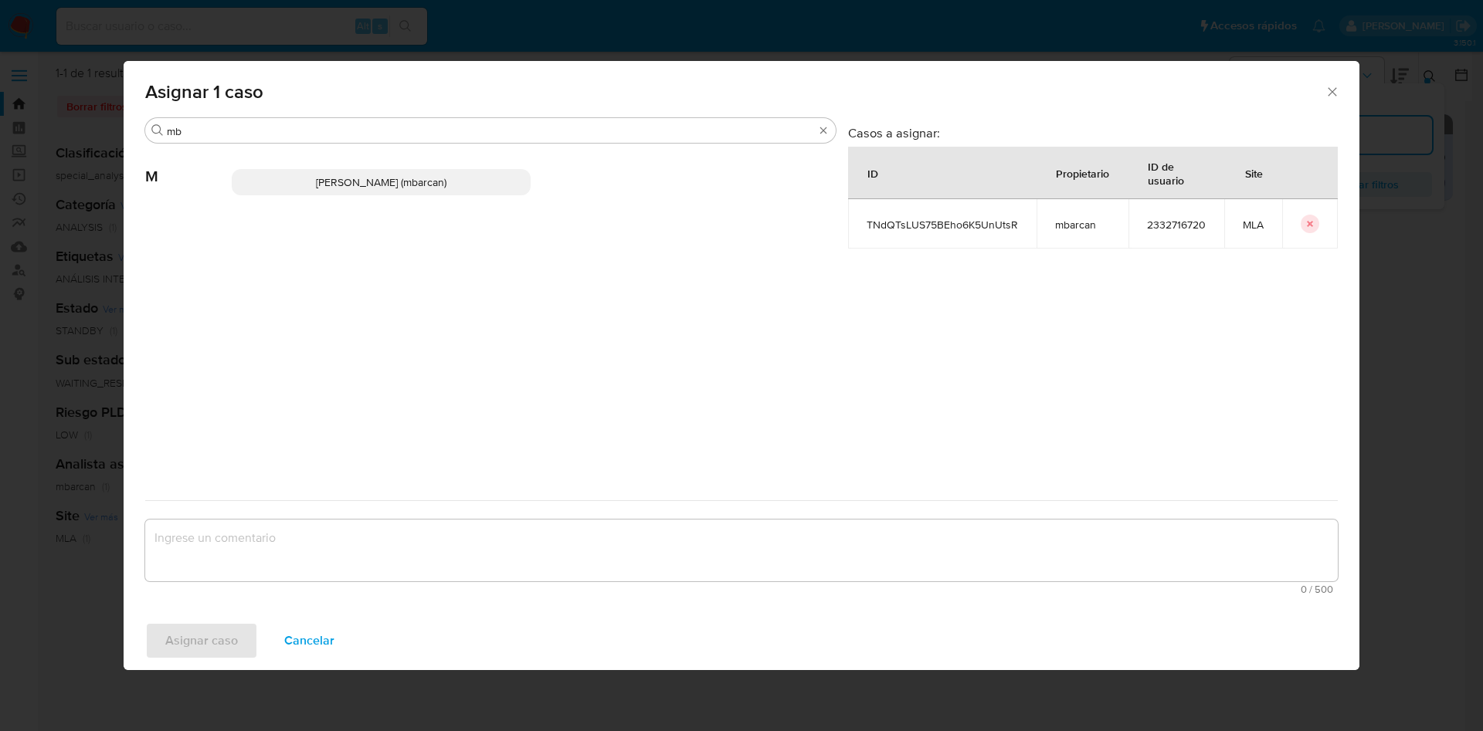
click at [277, 191] on p "Magali Iael Barcan (mbarcan)" at bounding box center [381, 182] width 299 height 26
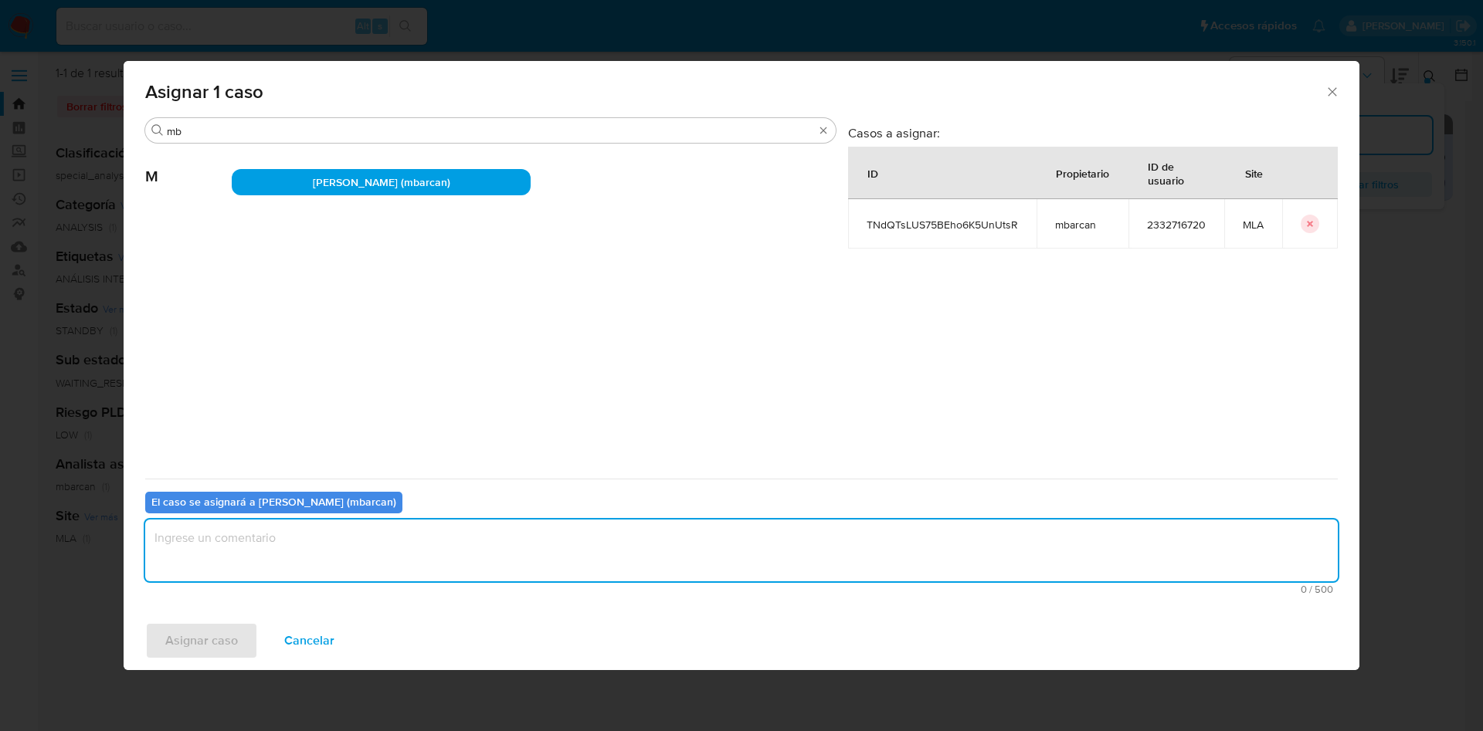
click at [292, 563] on textarea "assign-modal" at bounding box center [741, 551] width 1192 height 62
click at [222, 649] on span "Asignar caso" at bounding box center [201, 641] width 73 height 34
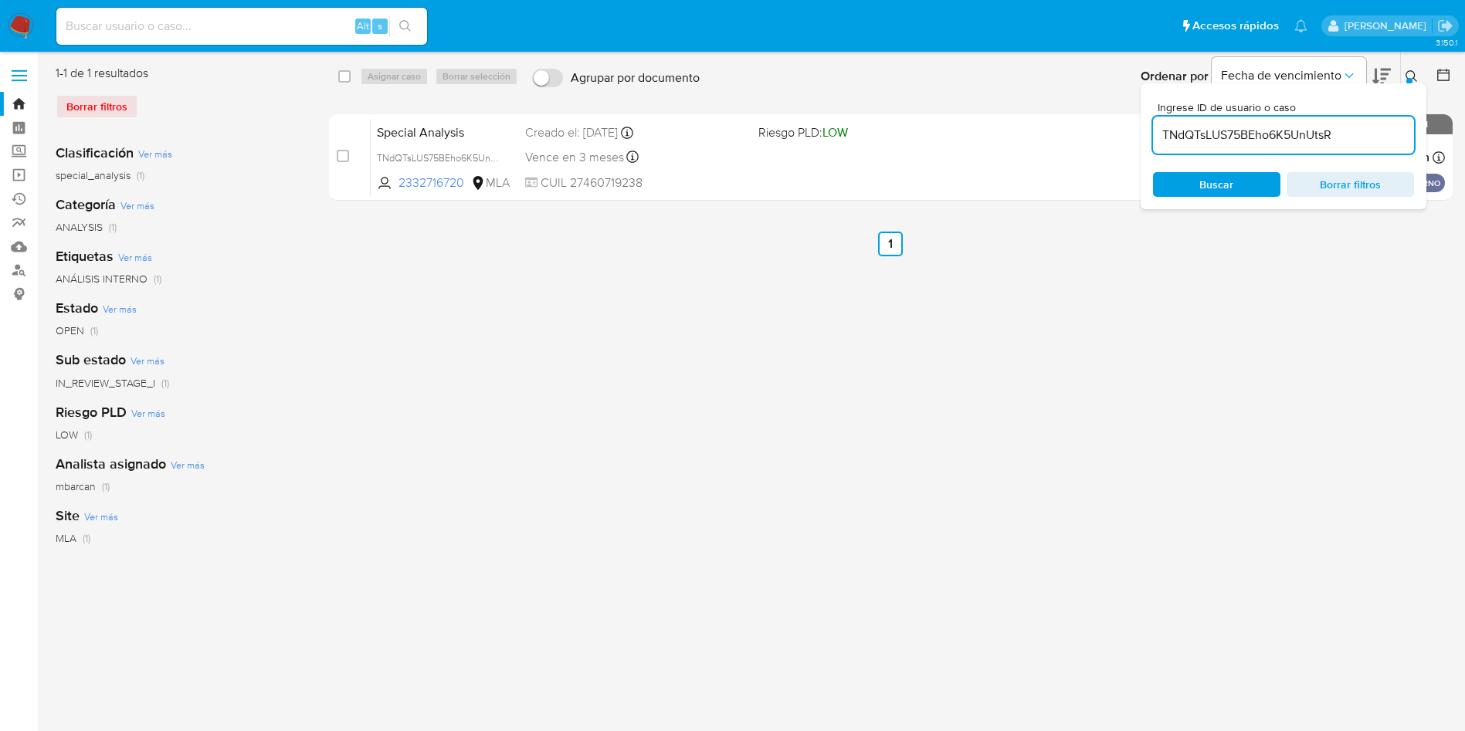
click at [1347, 137] on input "TNdQTsLUS75BEho6K5UnUtsR" at bounding box center [1283, 135] width 261 height 20
paste input "6WRYiRn3JSOJlPVp70jp3kDy"
type input "6WRYiRn3JSOJlPVp70jp3kDy"
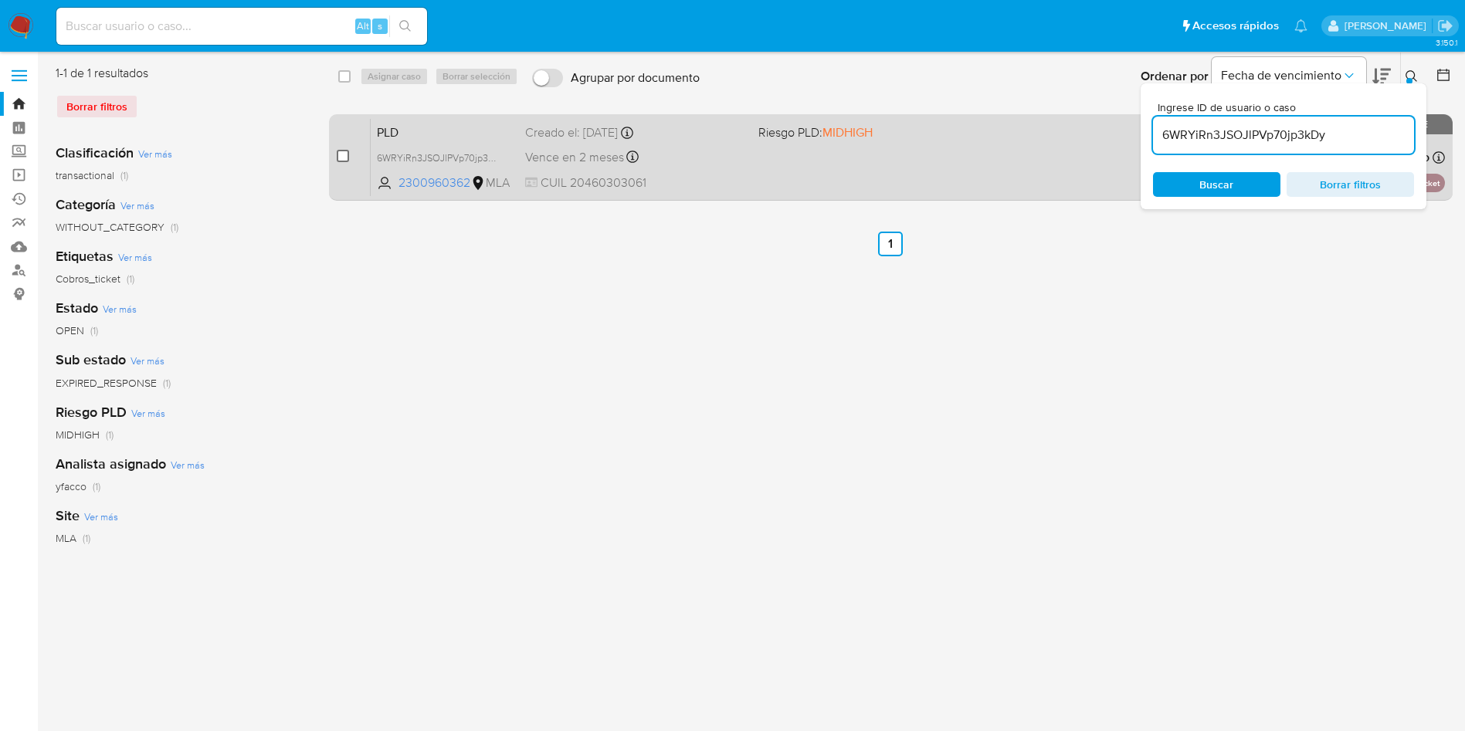
click at [341, 158] on input "checkbox" at bounding box center [343, 156] width 12 height 12
checkbox input "true"
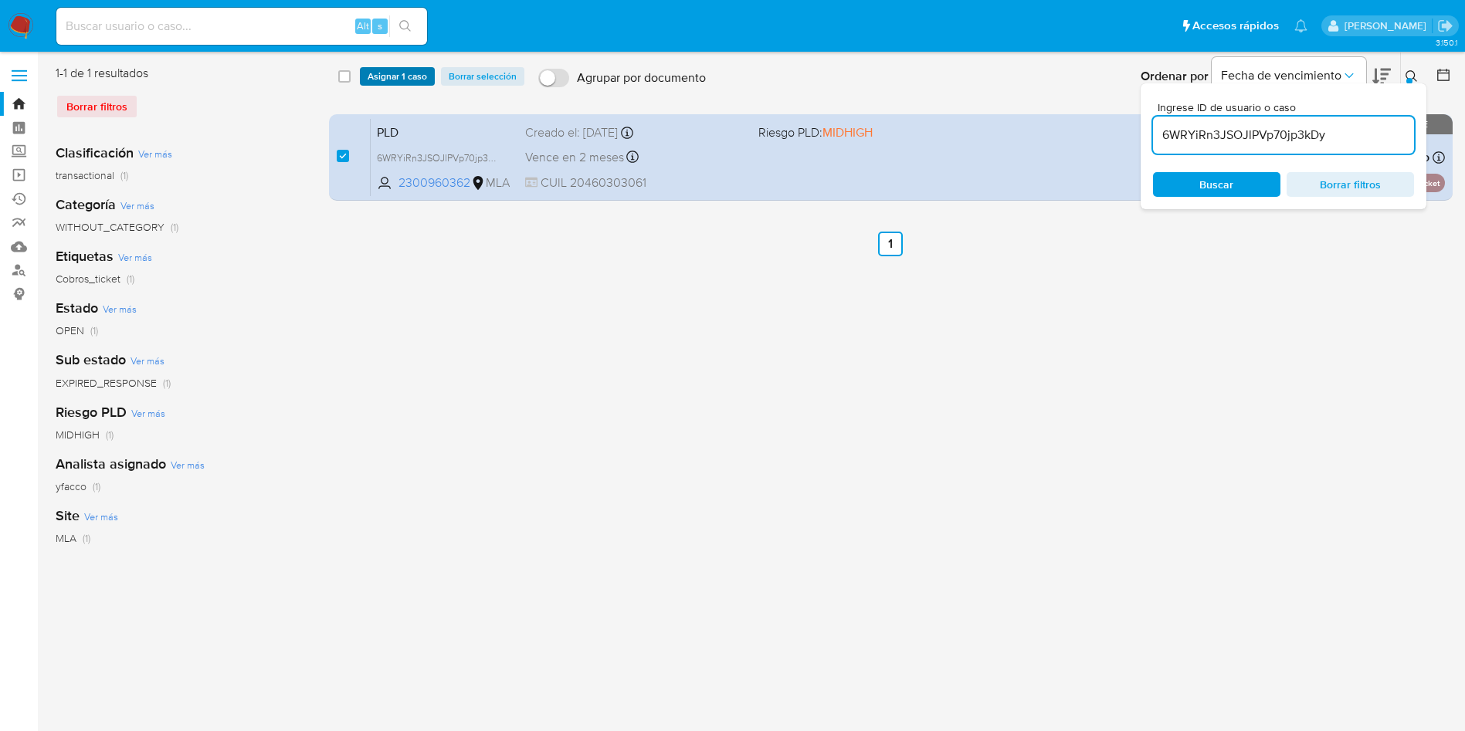
click at [392, 73] on span "Asignar 1 caso" at bounding box center [397, 76] width 59 height 15
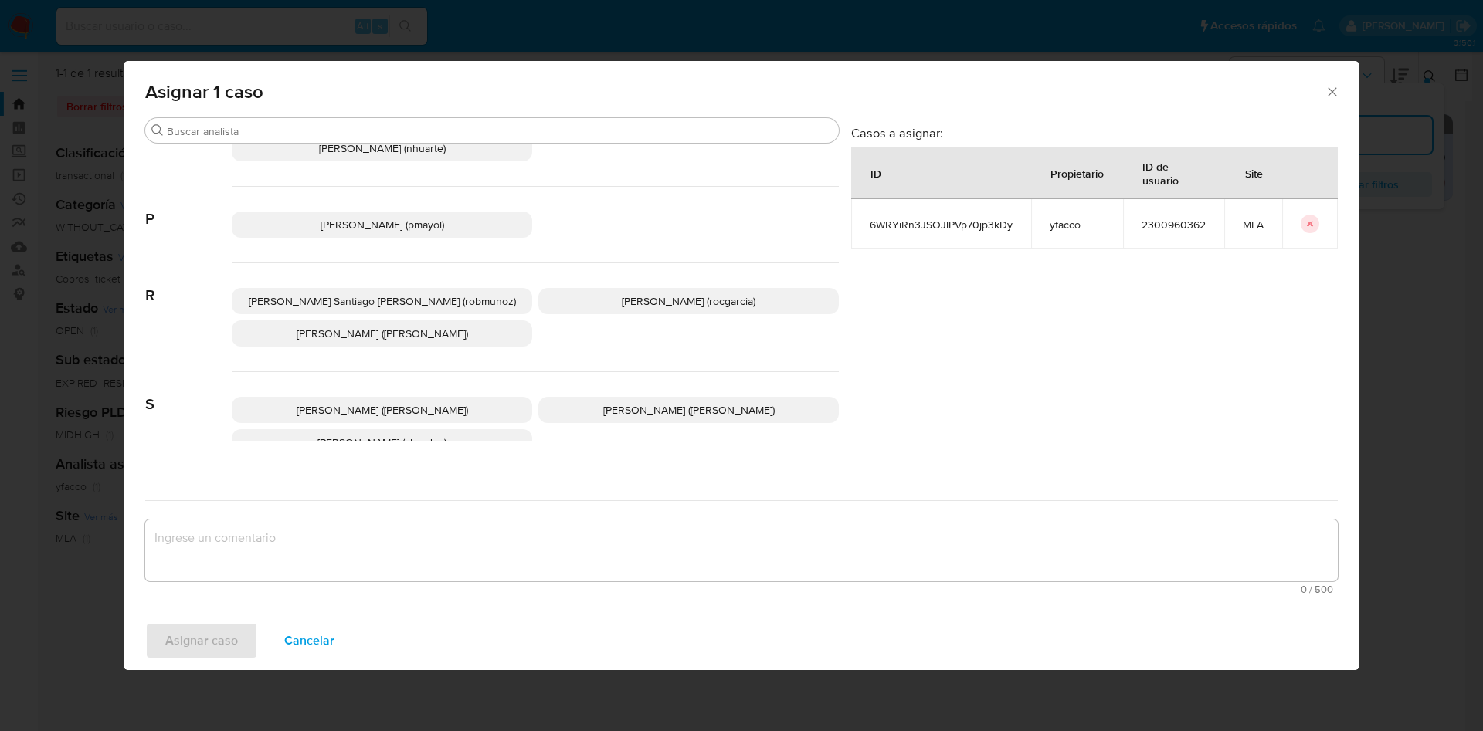
scroll to position [1412, 0]
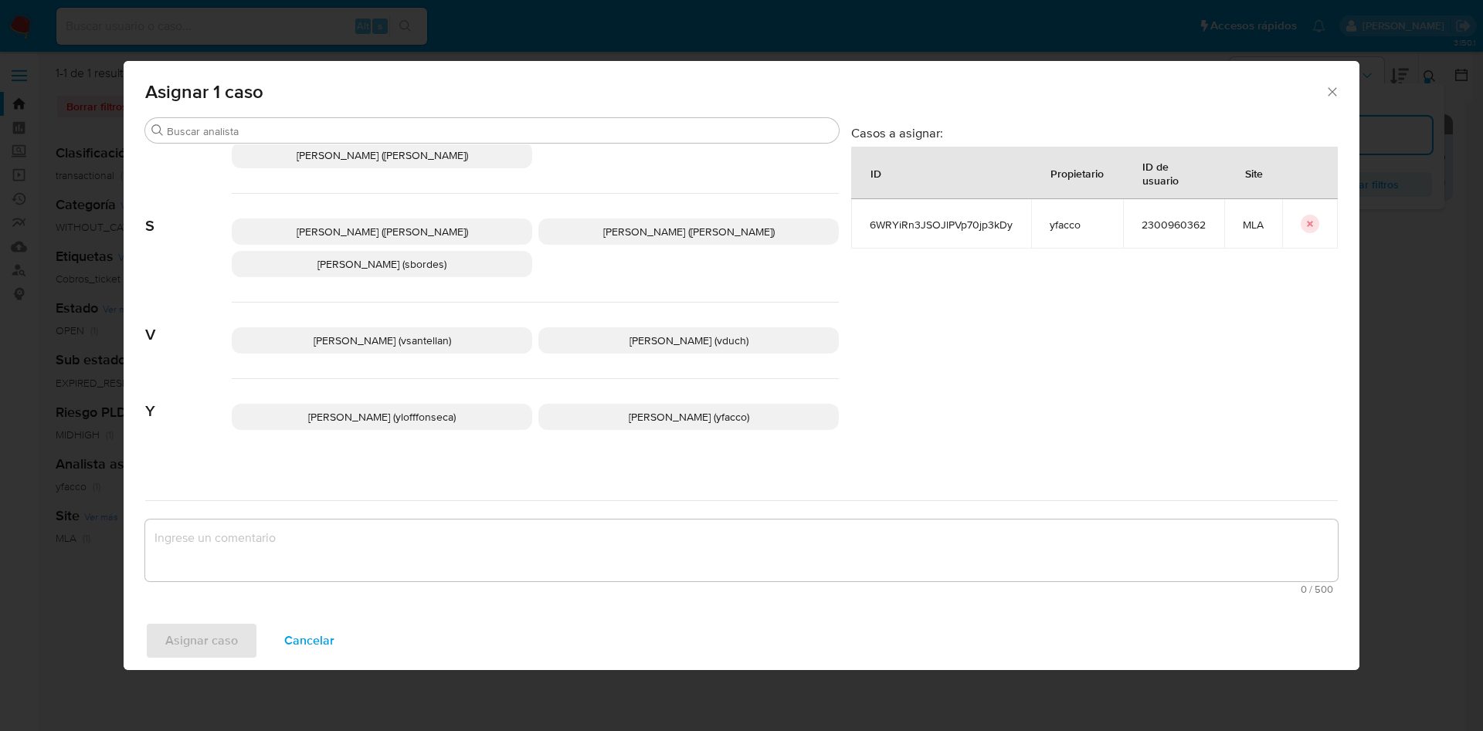
click at [665, 409] on span "Yesica Paola Facco (yfacco)" at bounding box center [689, 416] width 120 height 15
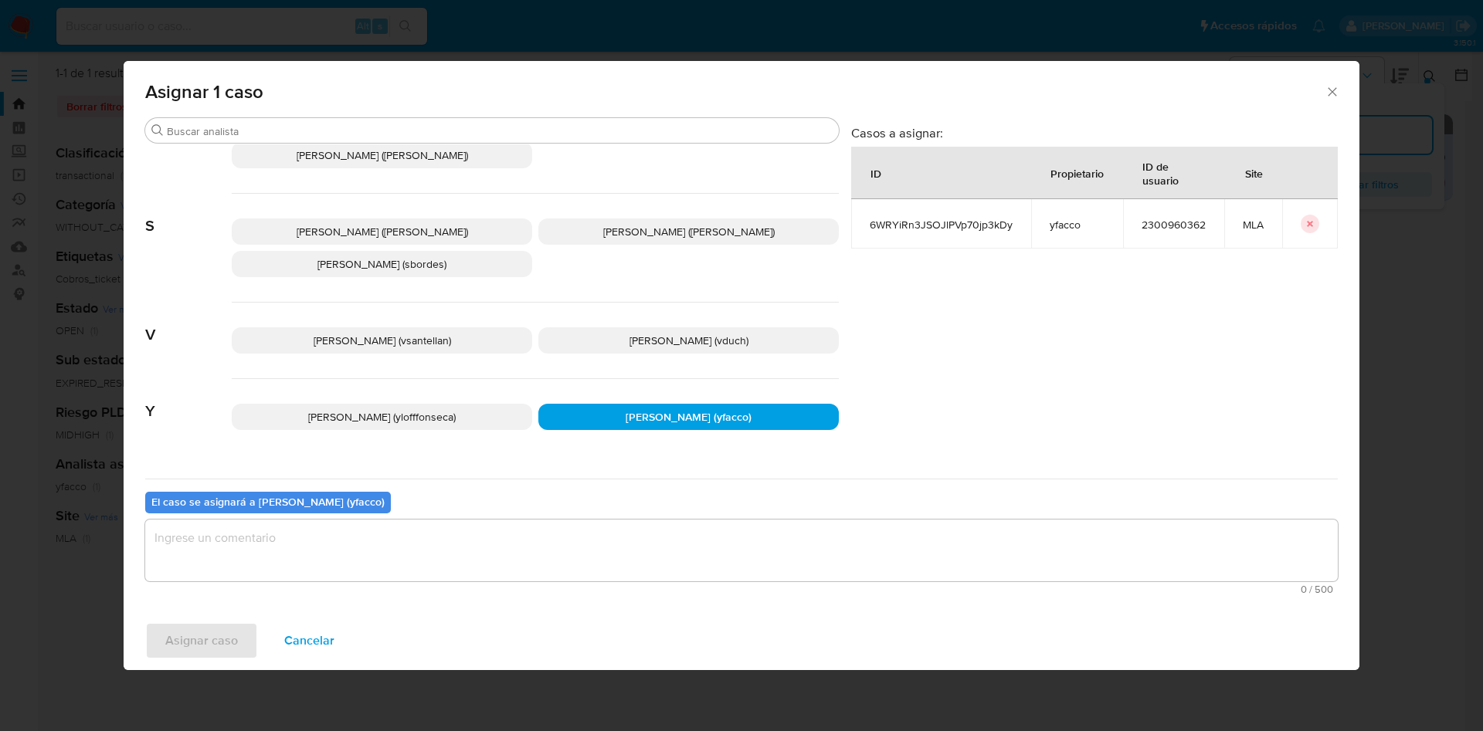
click at [513, 522] on textarea "assign-modal" at bounding box center [741, 551] width 1192 height 62
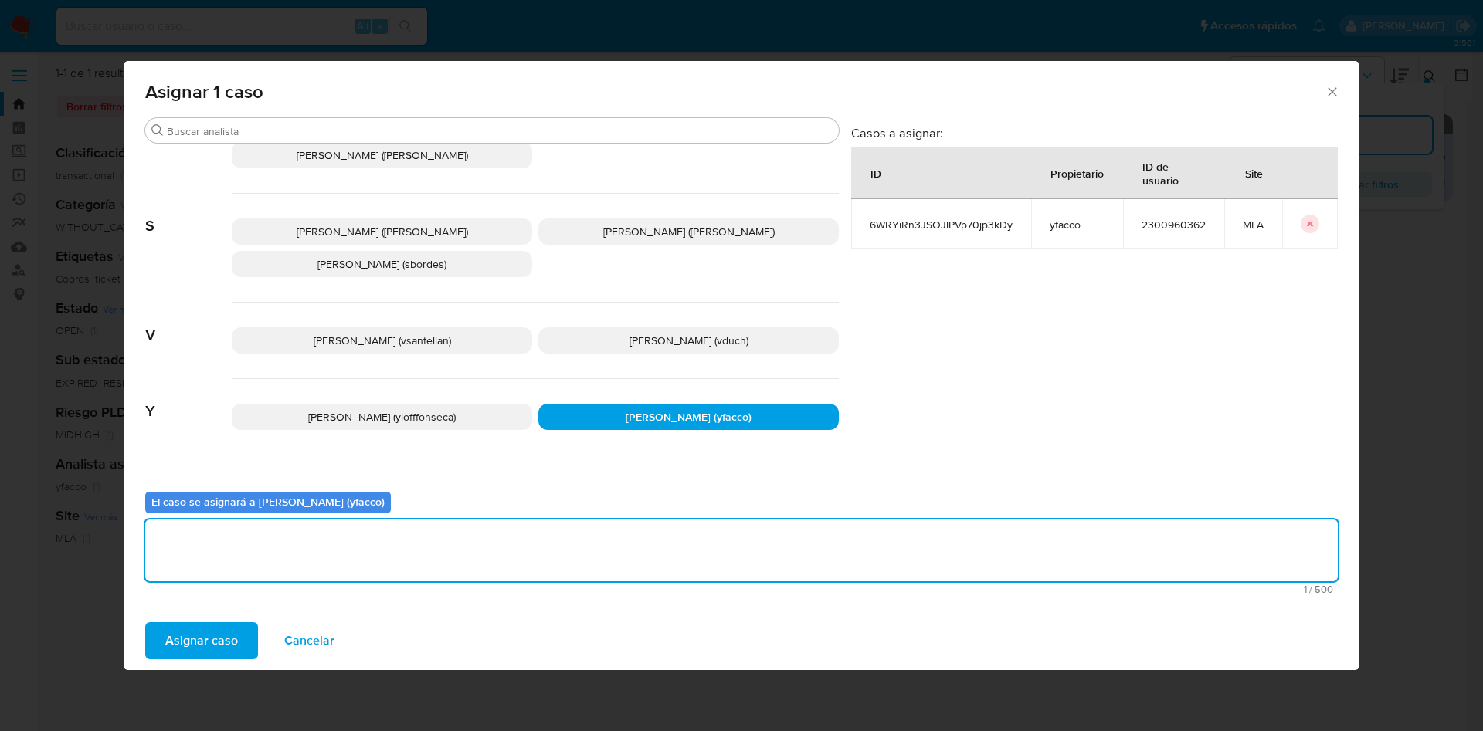
click at [242, 637] on button "Asignar caso" at bounding box center [201, 640] width 113 height 37
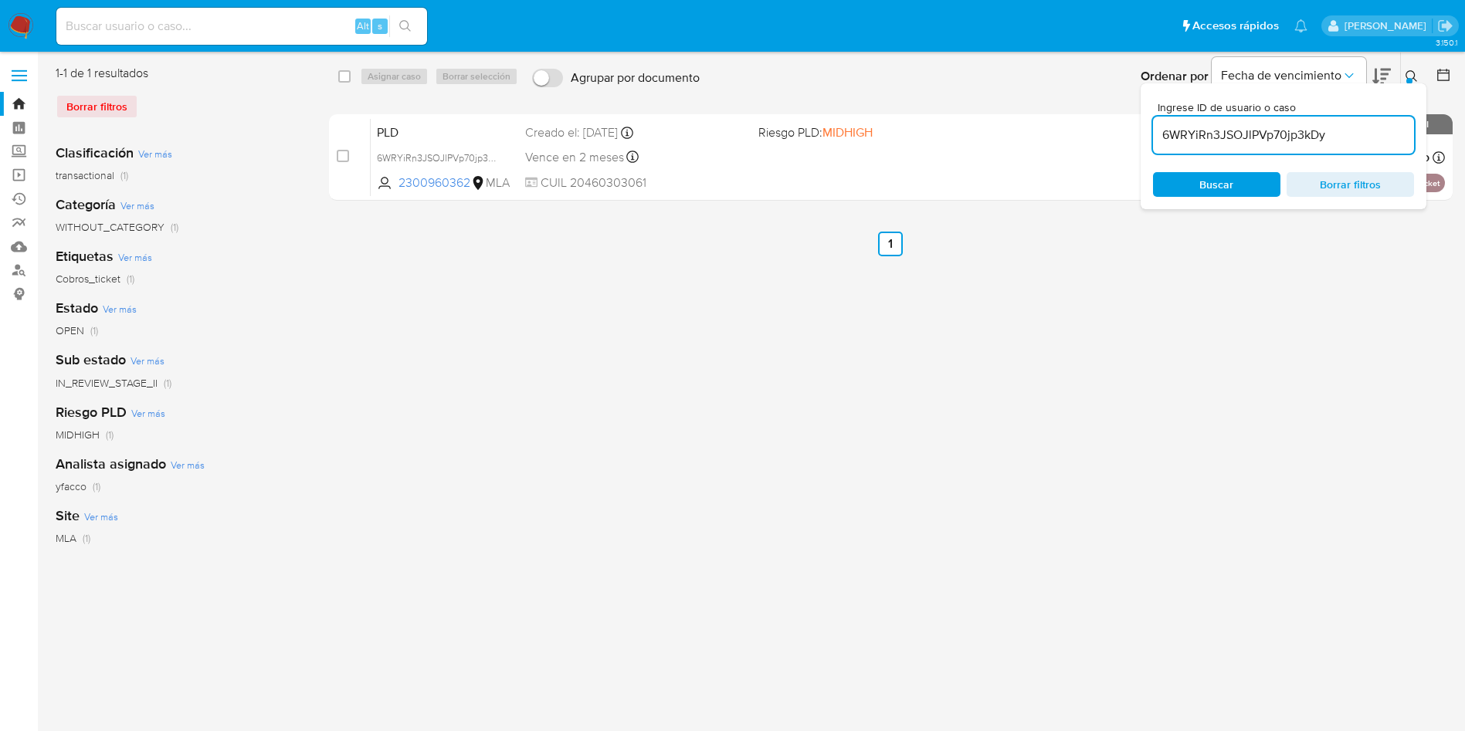
click at [1333, 134] on input "6WRYiRn3JSOJlPVp70jp3kDy" at bounding box center [1283, 135] width 261 height 20
paste input "xA3EdVstBMnXP19sIHLvZSPC"
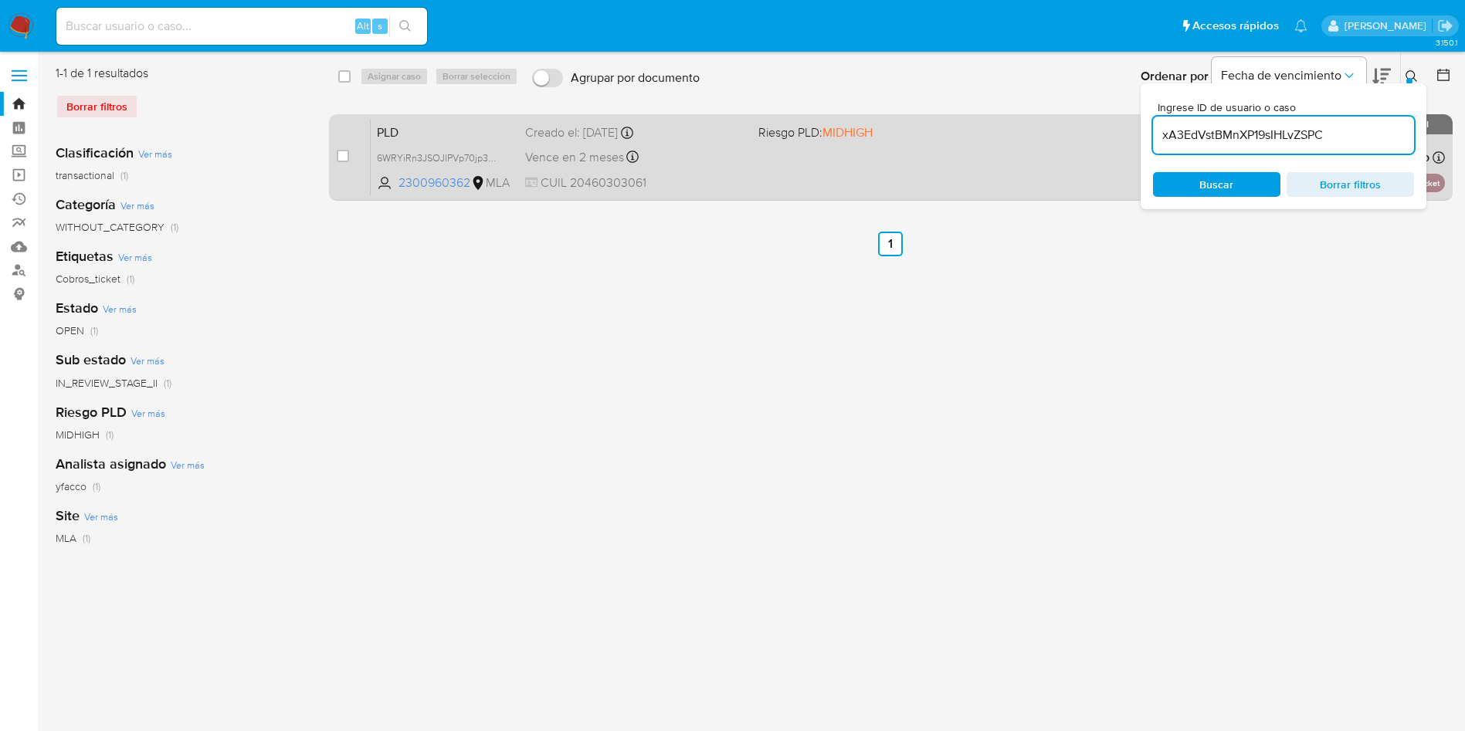
type input "xA3EdVstBMnXP19sIHLvZSPC"
click at [347, 158] on input "checkbox" at bounding box center [343, 156] width 12 height 12
checkbox input "true"
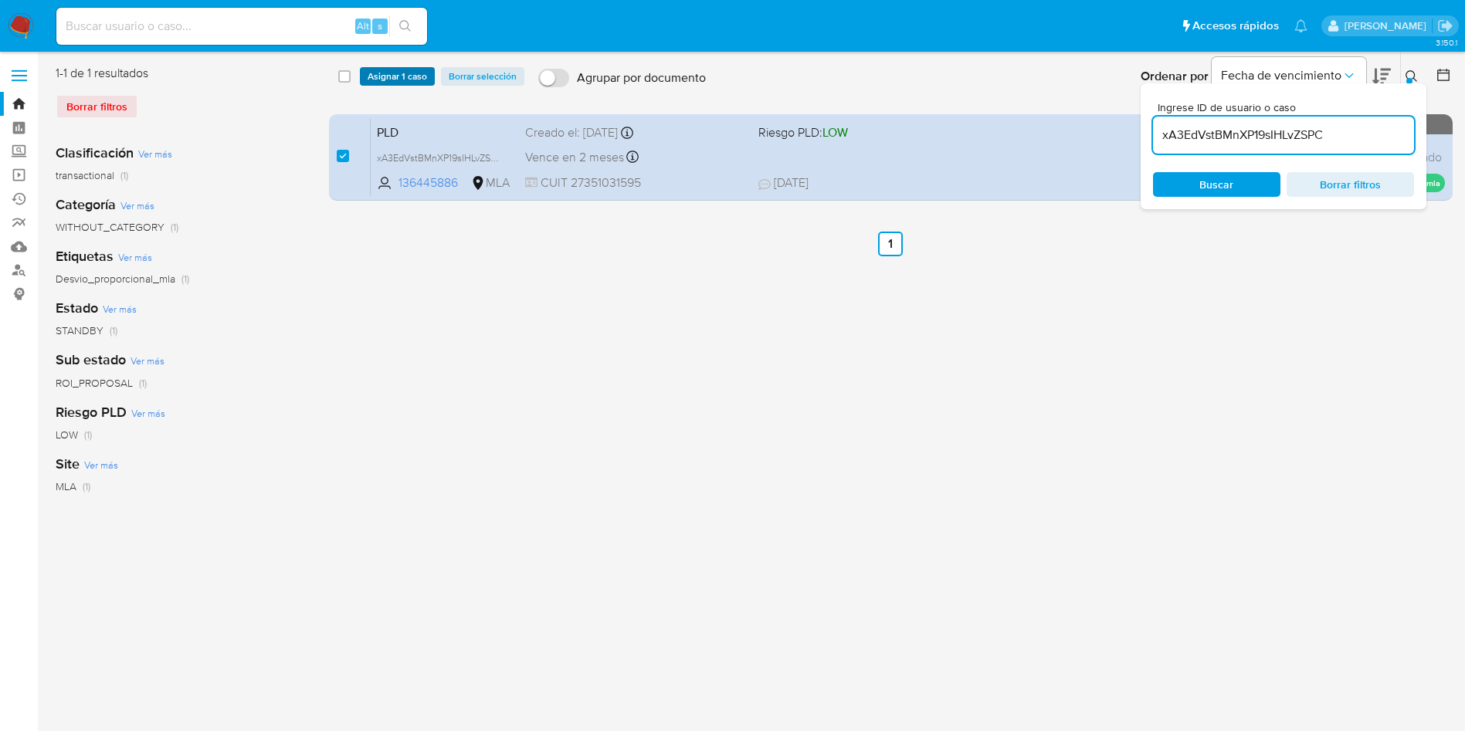
click at [393, 81] on span "Asignar 1 caso" at bounding box center [397, 76] width 59 height 15
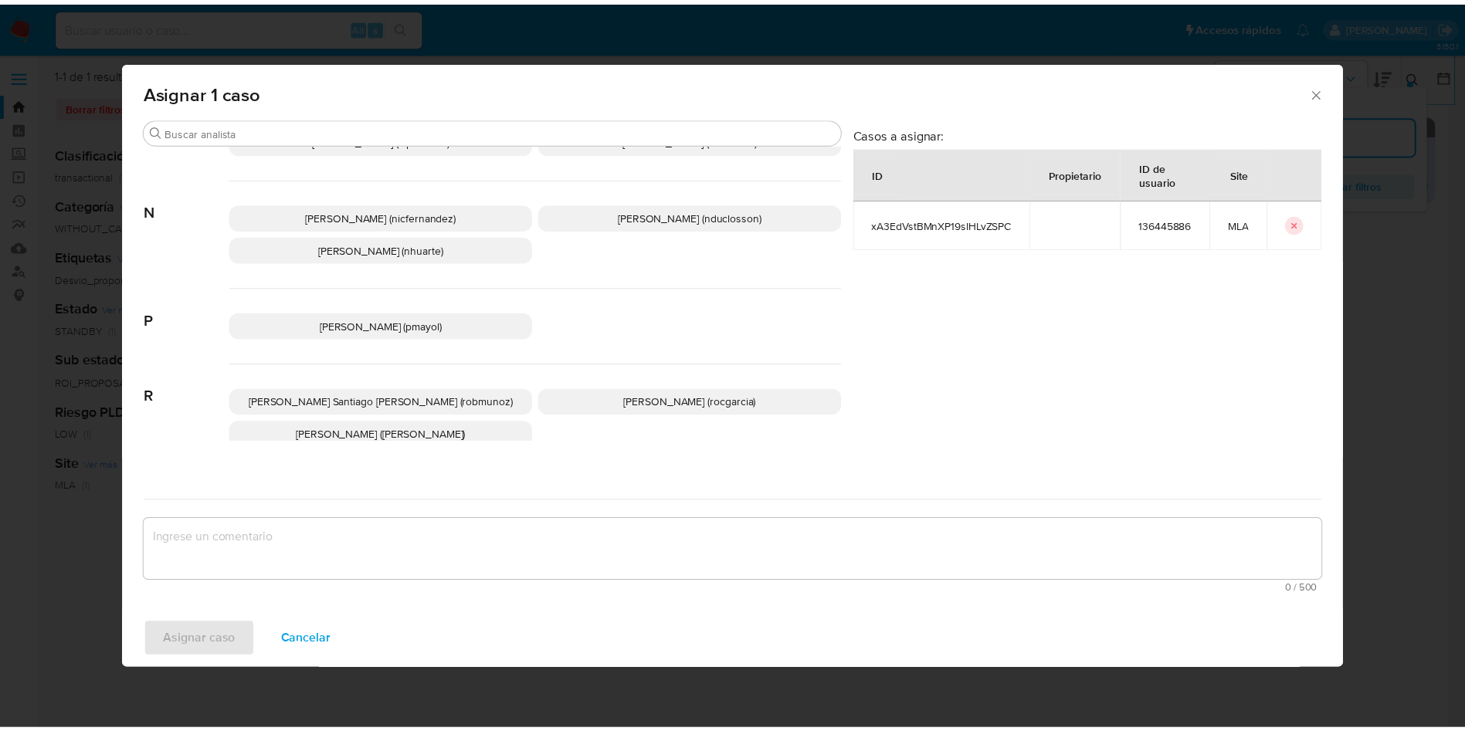
scroll to position [1412, 0]
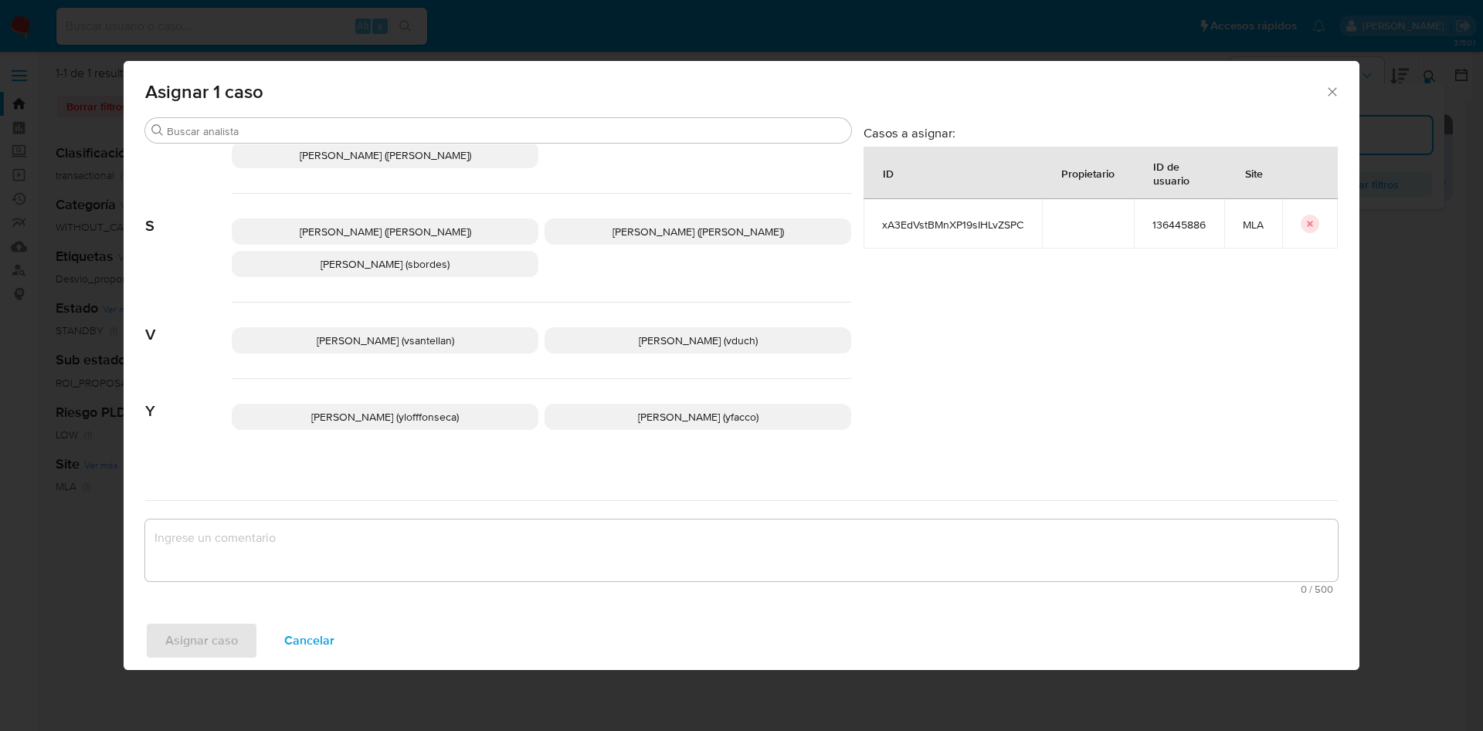
click at [638, 409] on span "Yesica Paola Facco (yfacco)" at bounding box center [698, 416] width 120 height 15
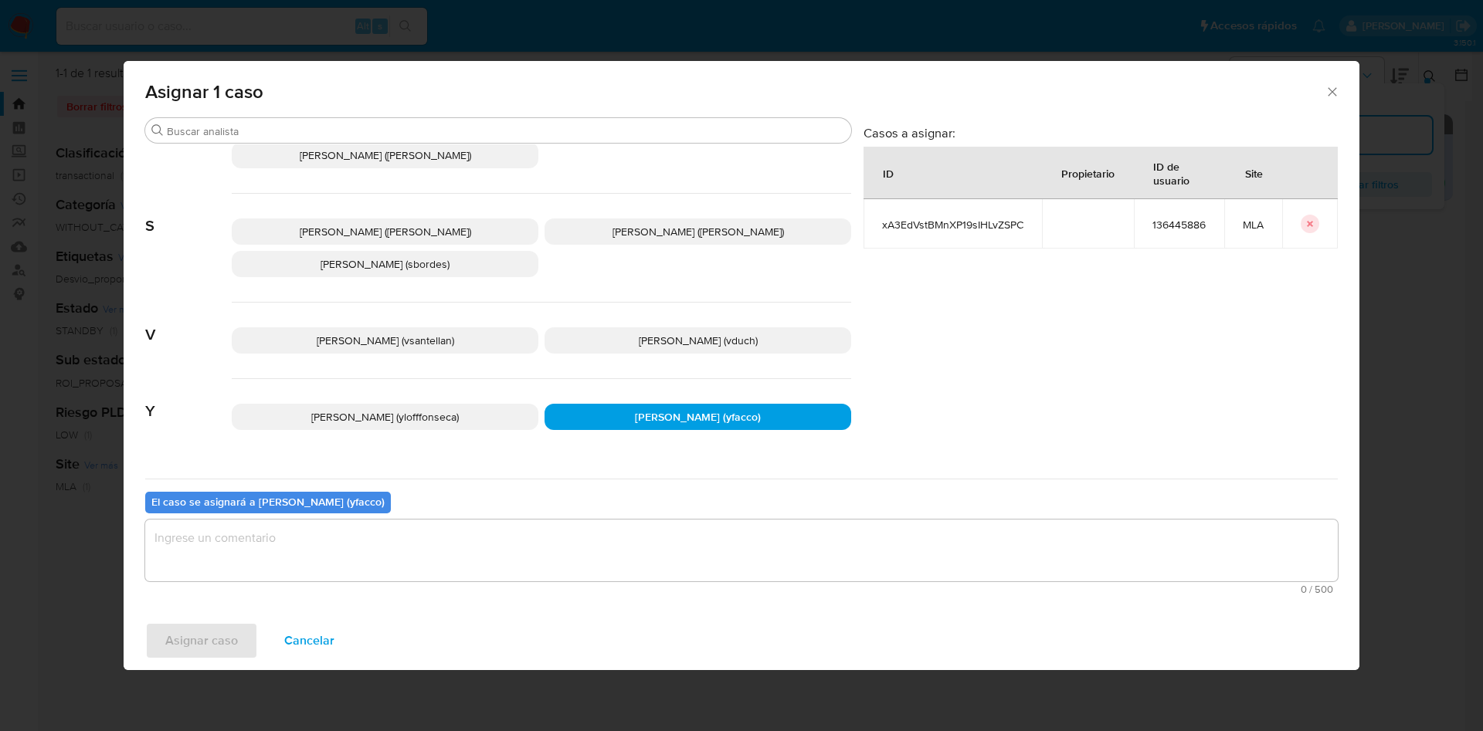
click at [500, 531] on textarea "assign-modal" at bounding box center [741, 551] width 1192 height 62
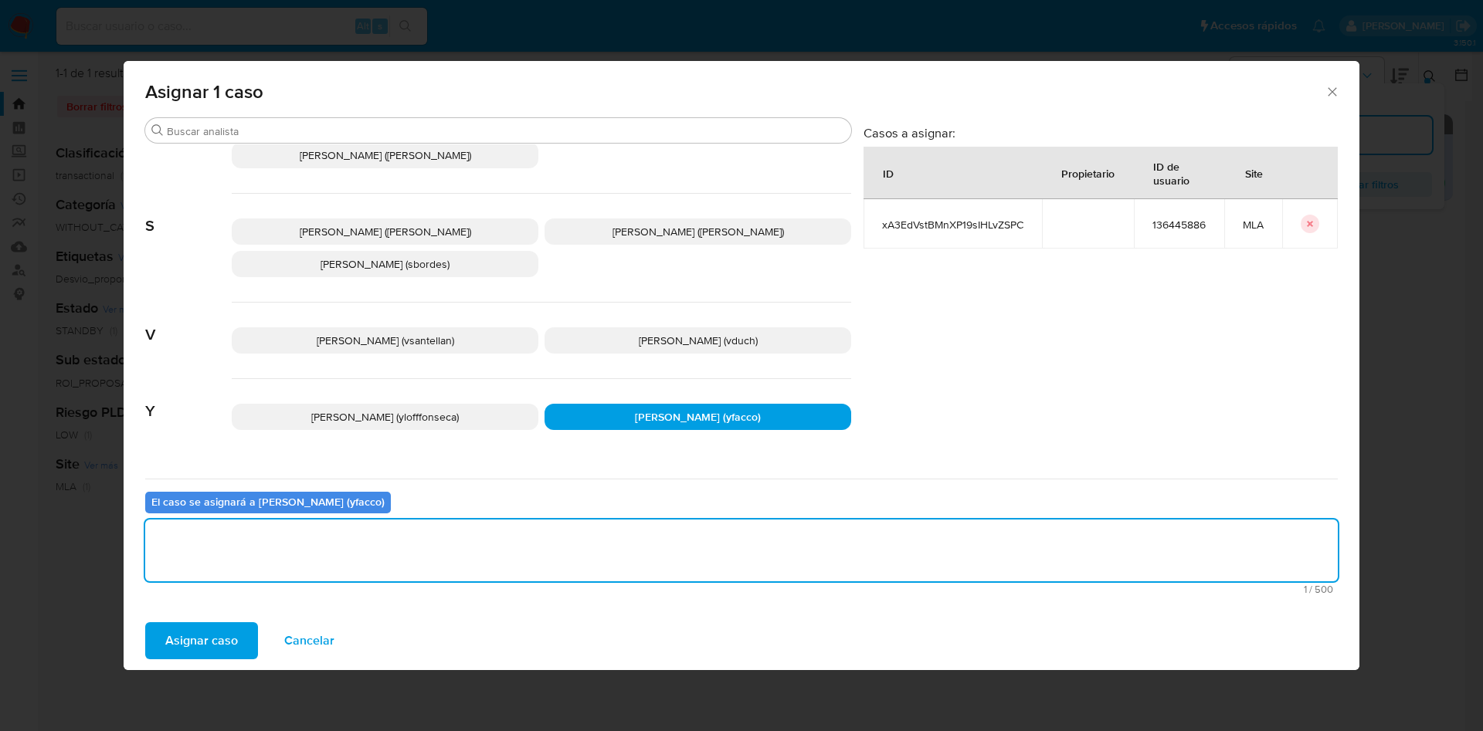
click at [204, 639] on span "Asignar caso" at bounding box center [201, 641] width 73 height 34
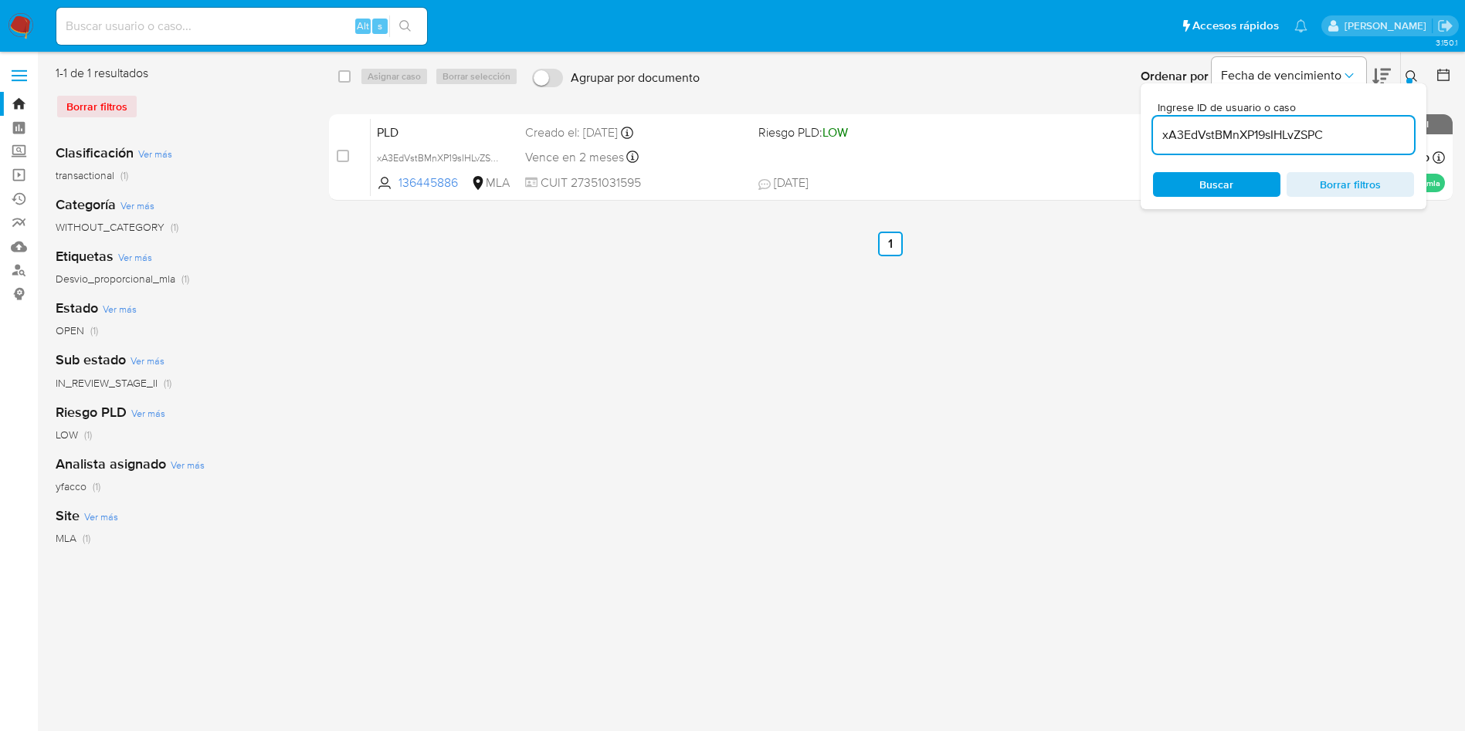
click at [1371, 139] on input "xA3EdVstBMnXP19sIHLvZSPC" at bounding box center [1283, 135] width 261 height 20
paste input "dwESDPLbysePvDzgzSAYCrib"
type input "dwESDPLbysePvDzgzSAYCrib"
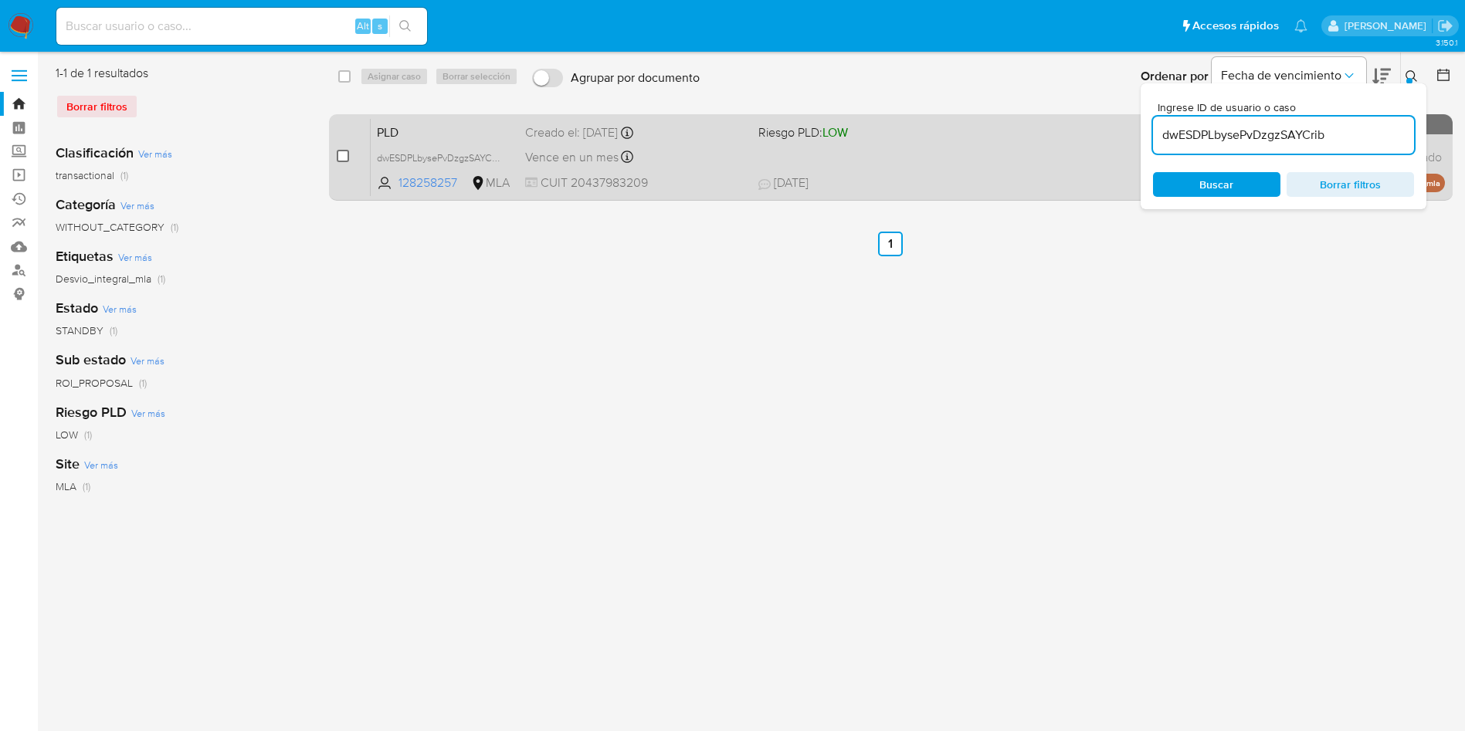
click at [345, 158] on input "checkbox" at bounding box center [343, 156] width 12 height 12
checkbox input "true"
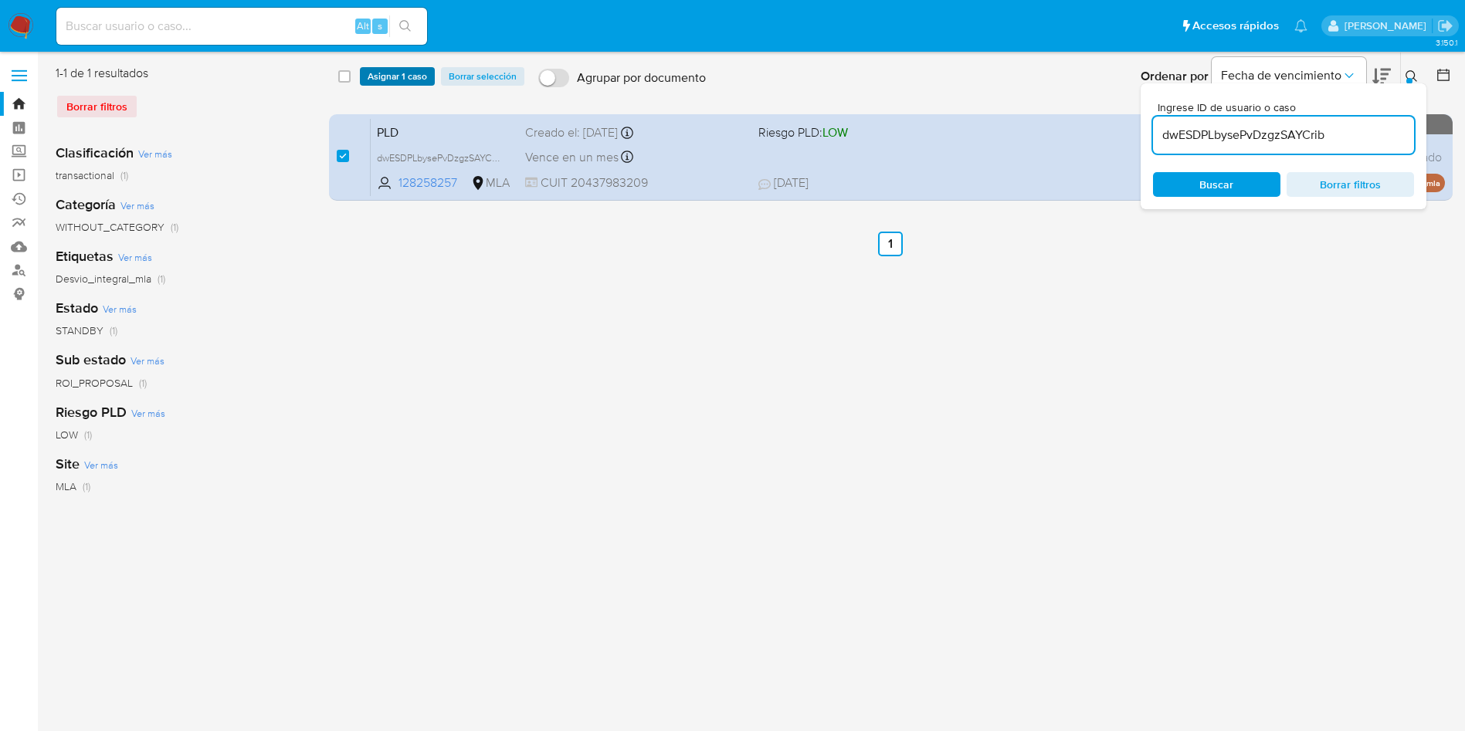
click at [393, 77] on span "Asignar 1 caso" at bounding box center [397, 76] width 59 height 15
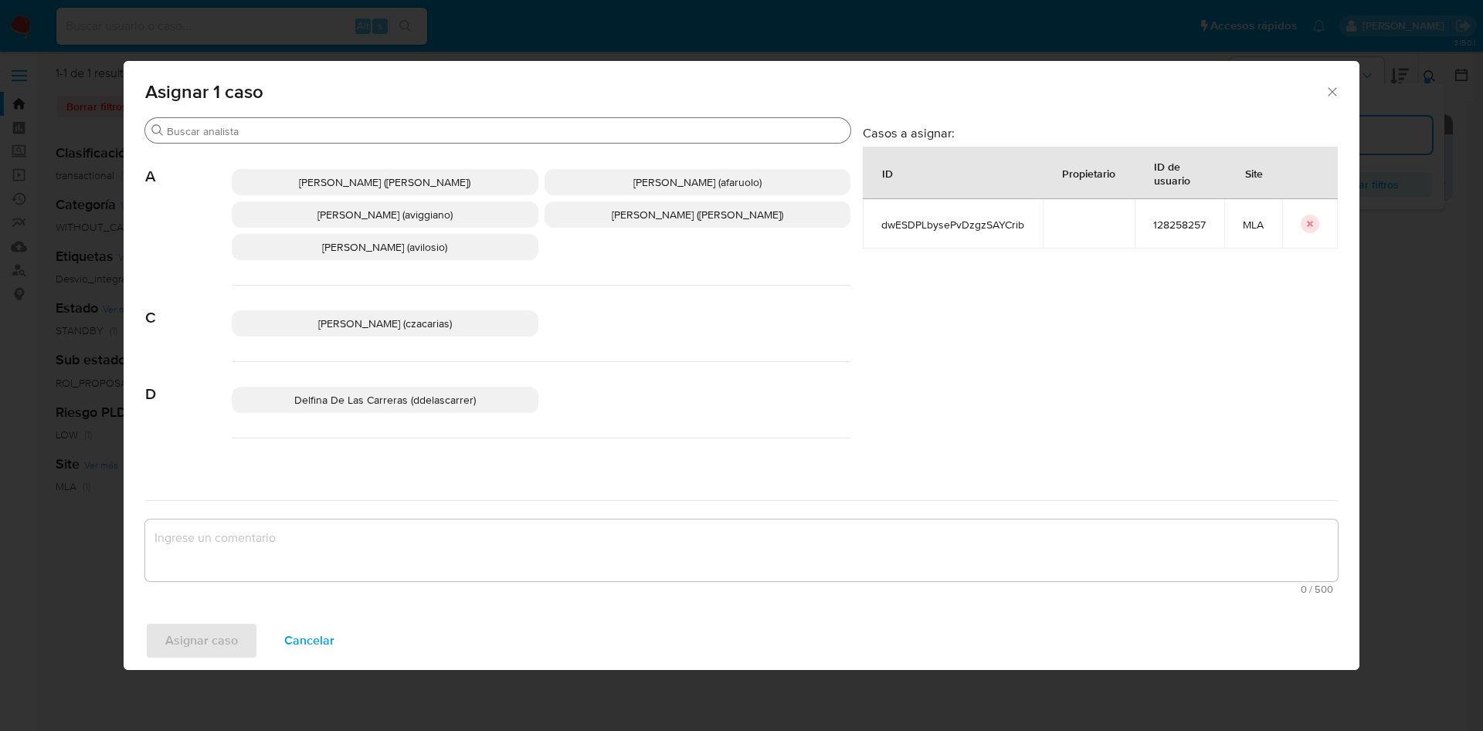
click at [295, 138] on div "Buscar" at bounding box center [497, 130] width 705 height 25
click at [295, 130] on input "Buscar" at bounding box center [505, 131] width 677 height 14
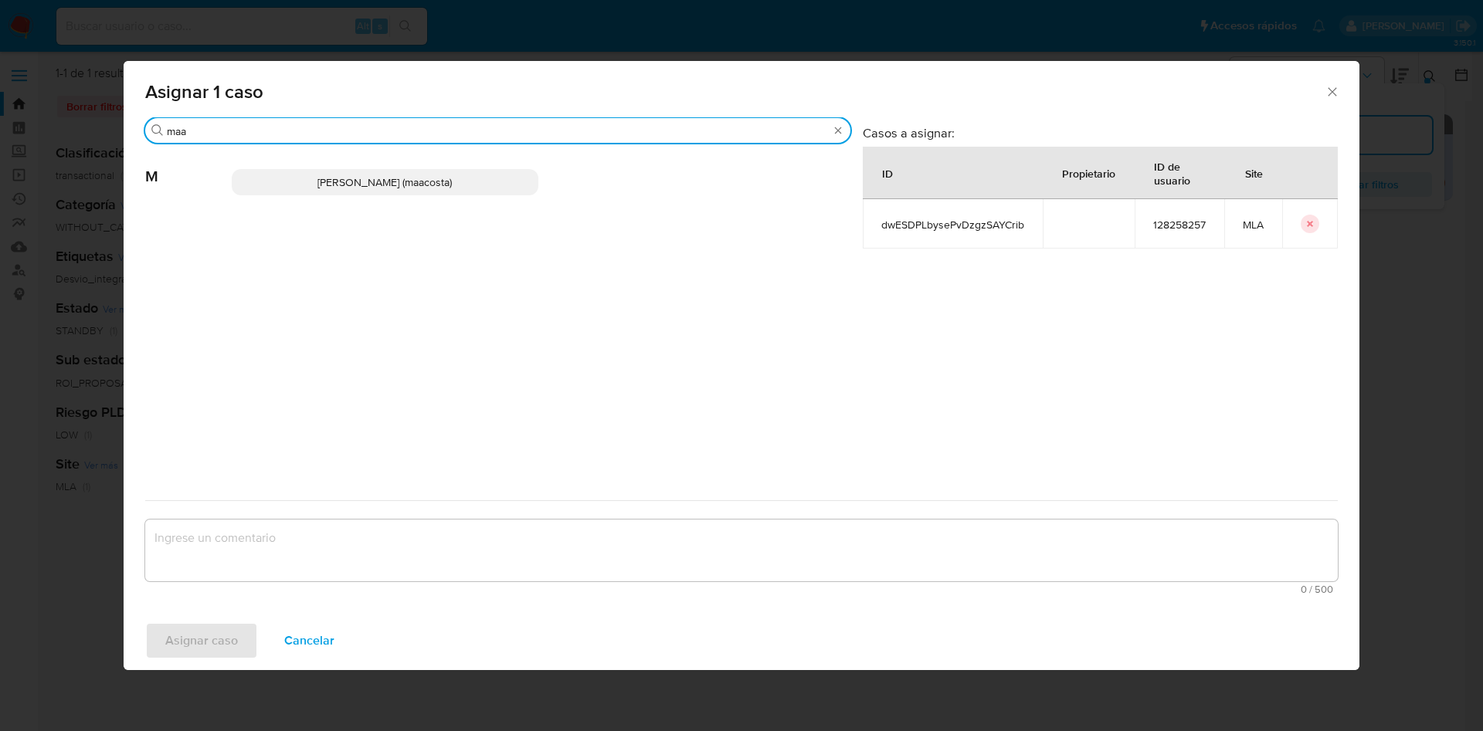
type input "maa"
click at [317, 182] on span "Maria Sol Acosta Aguero (maacosta)" at bounding box center [384, 182] width 134 height 15
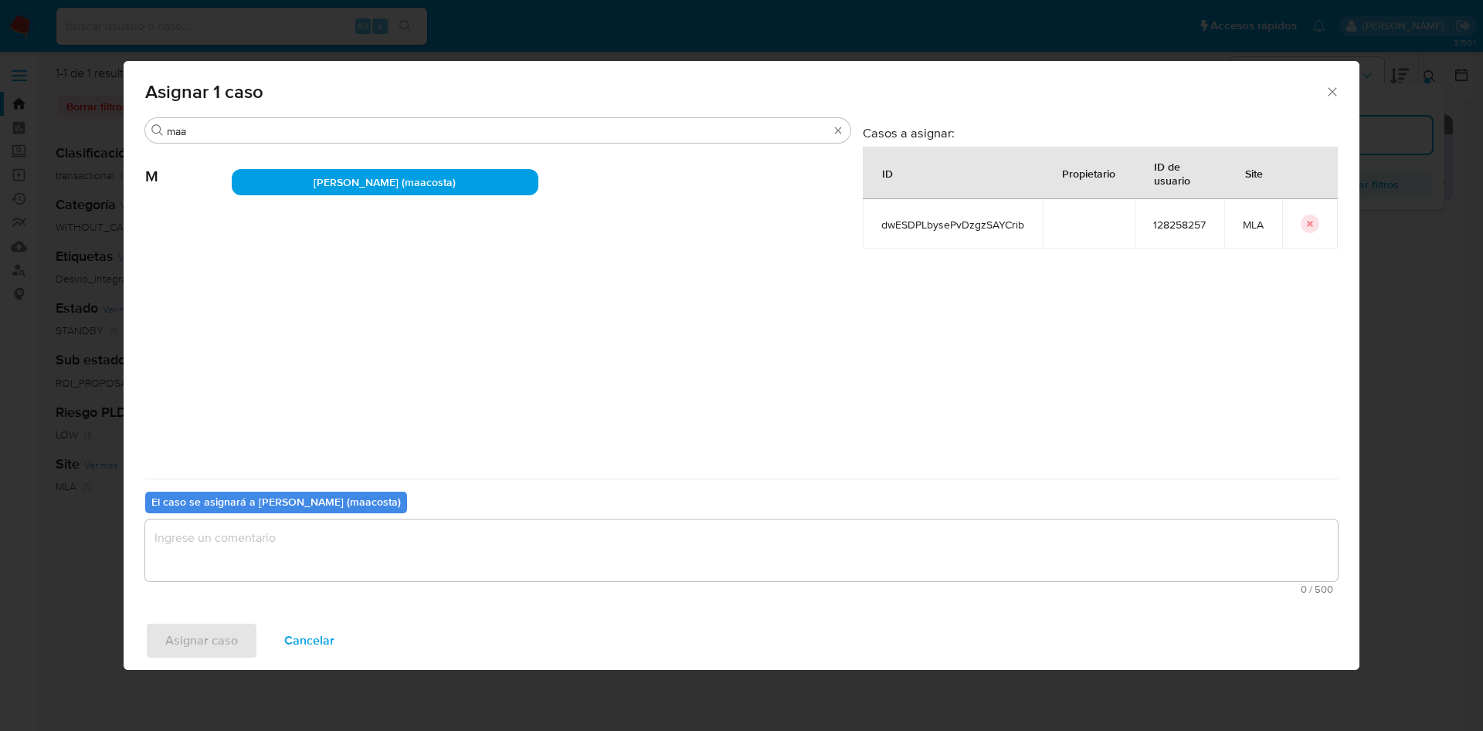
click at [251, 539] on textarea "assign-modal" at bounding box center [741, 551] width 1192 height 62
click at [207, 654] on span "Asignar caso" at bounding box center [201, 641] width 73 height 34
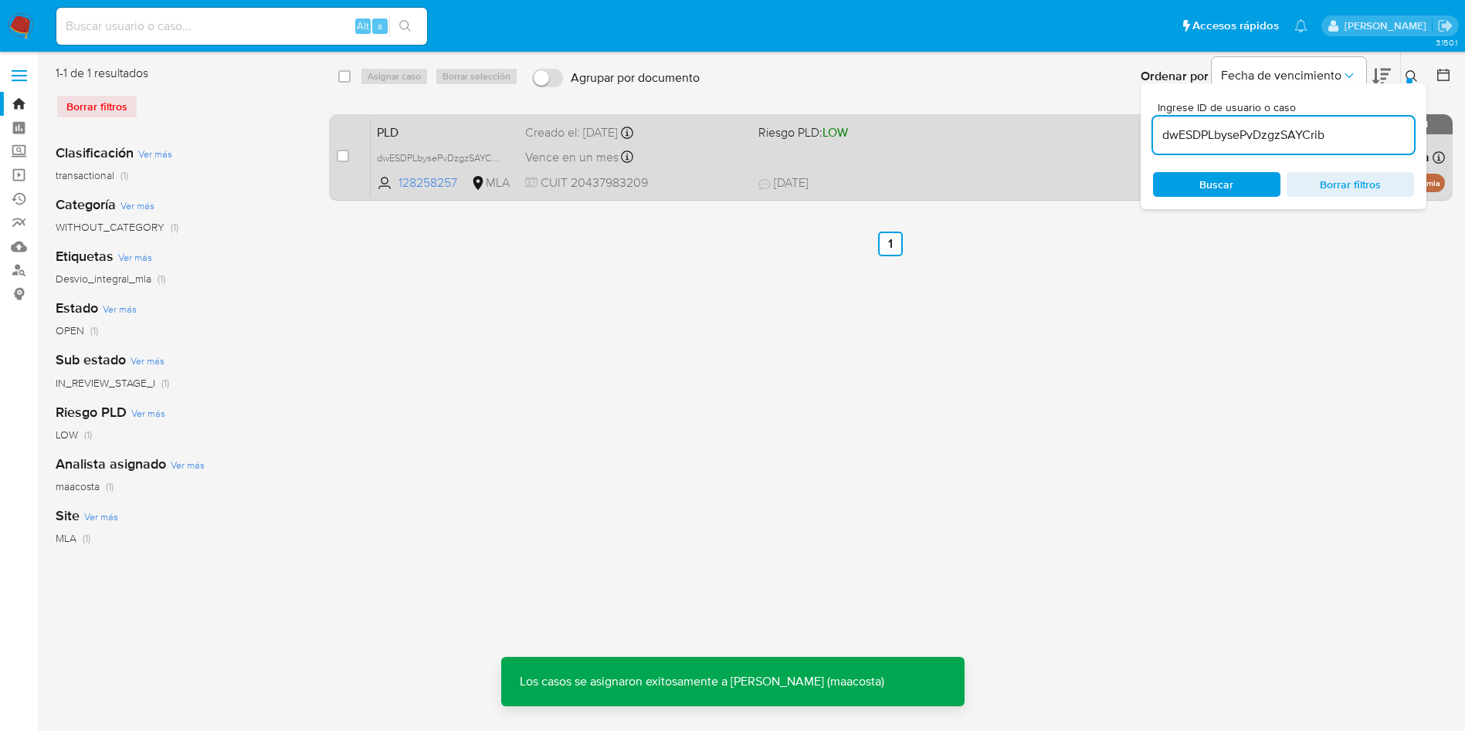
click at [616, 153] on span "Vence en un mes" at bounding box center [571, 157] width 93 height 17
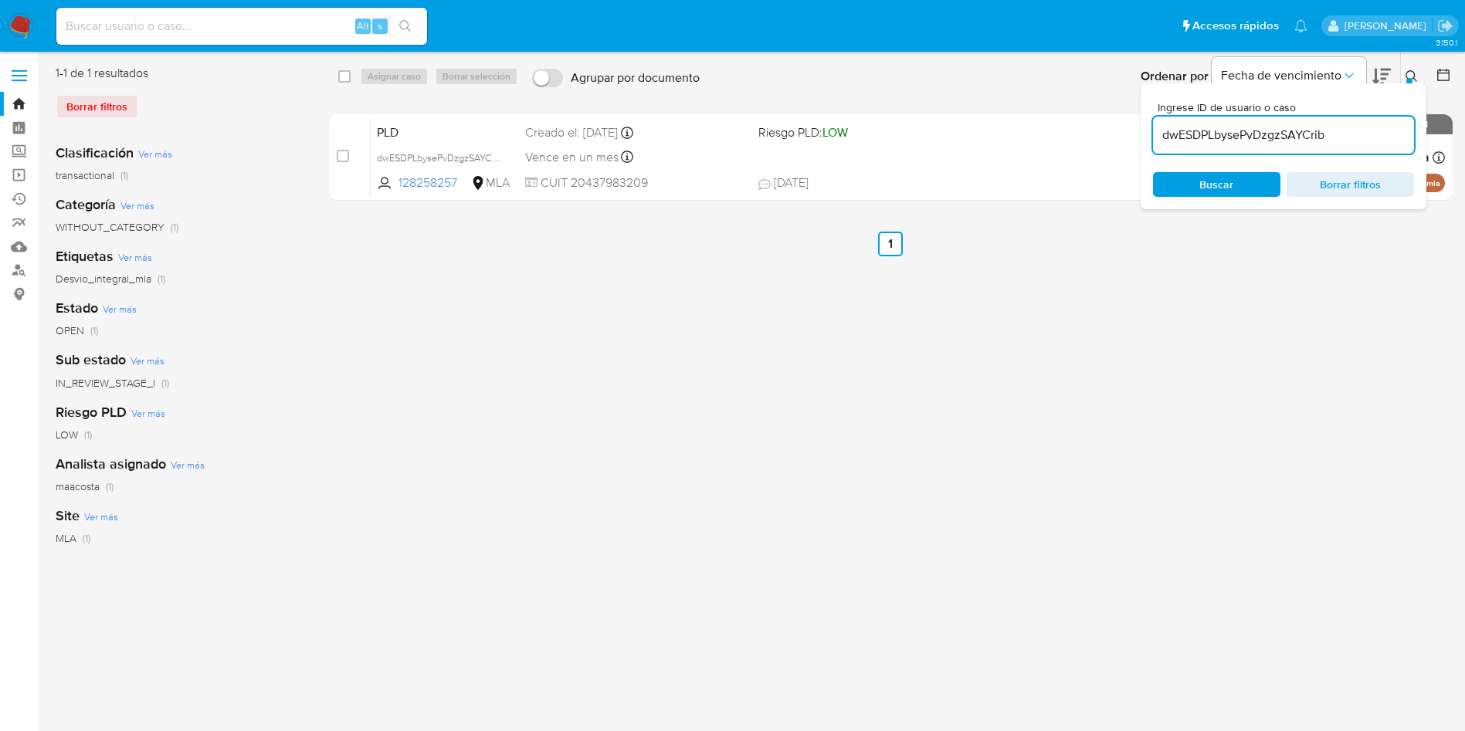
click at [1340, 137] on input "dwESDPLbysePvDzgzSAYCrib" at bounding box center [1283, 135] width 261 height 20
paste input "22ebd935hW3tC4XQnAU6gzRT"
type input "22ebd935hW3tC4XQnAU6gzRT"
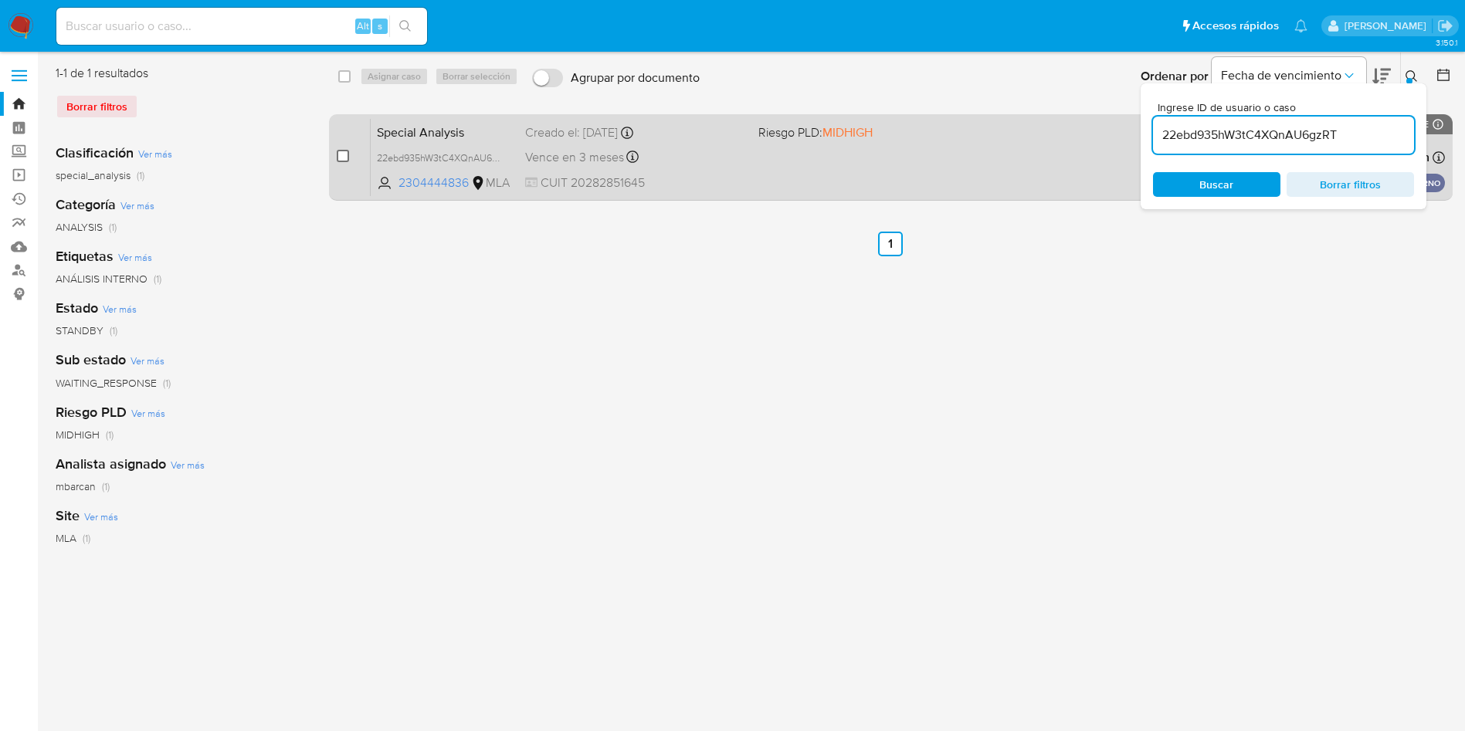
click at [346, 152] on input "checkbox" at bounding box center [343, 156] width 12 height 12
checkbox input "true"
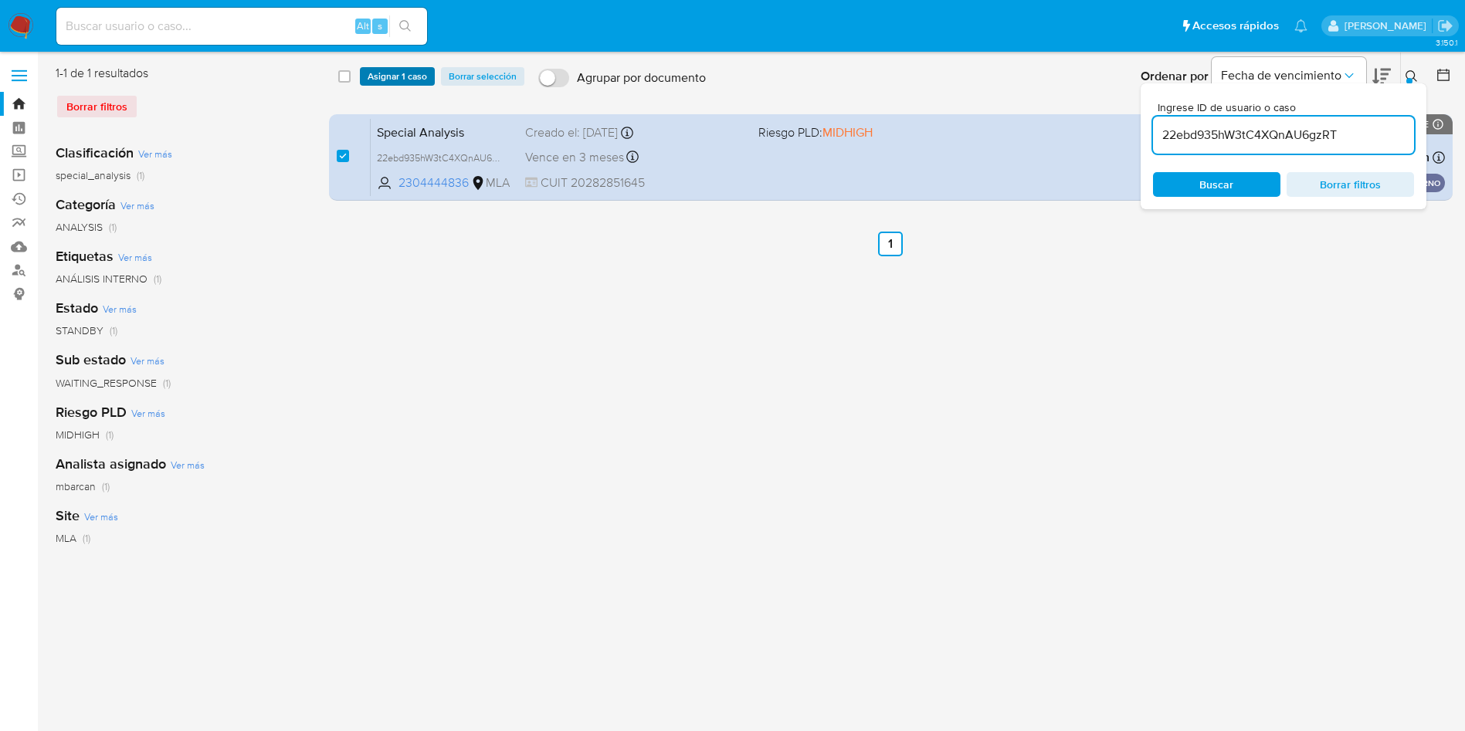
click at [386, 82] on span "Asignar 1 caso" at bounding box center [397, 76] width 59 height 15
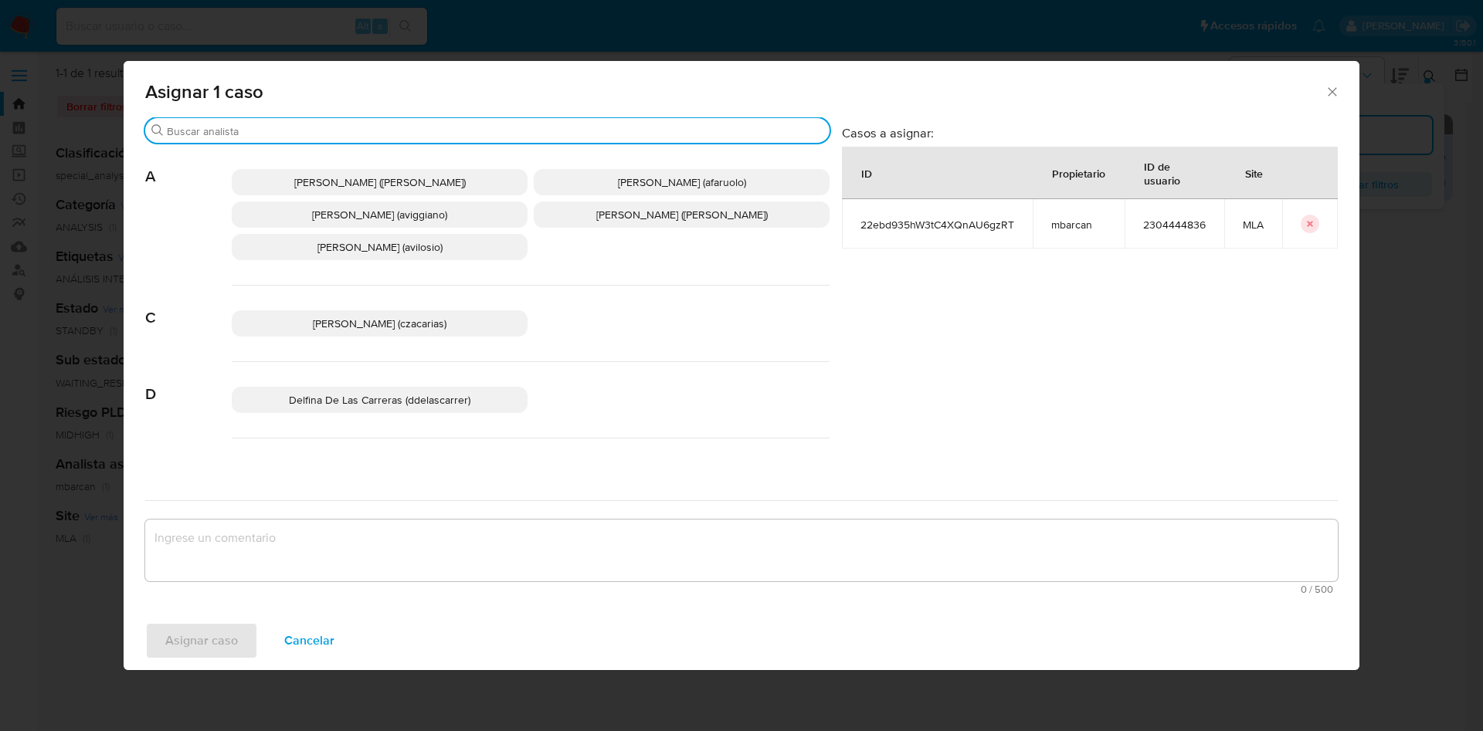
click at [255, 131] on input "Buscar" at bounding box center [495, 131] width 656 height 14
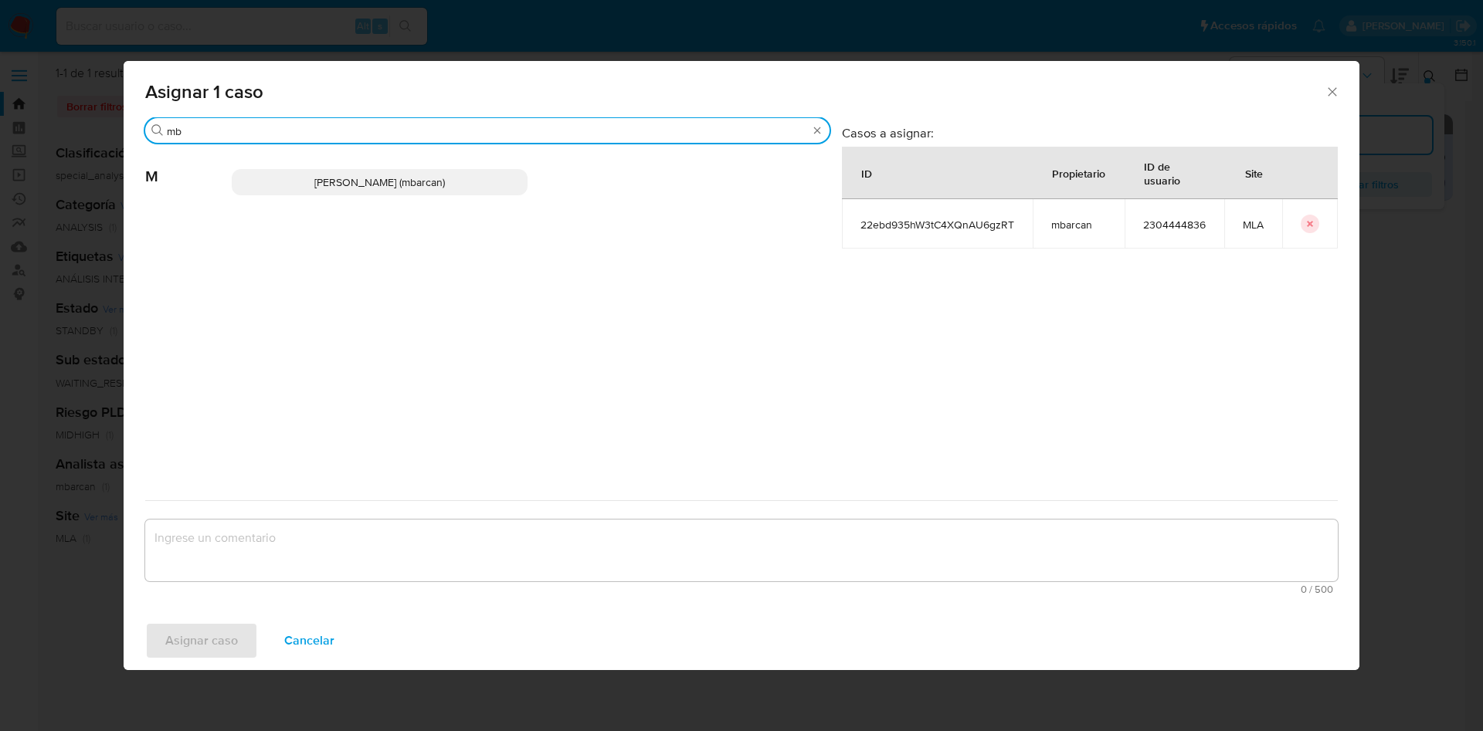
type input "mb"
click at [308, 180] on p "Magali Iael Barcan (mbarcan)" at bounding box center [380, 182] width 296 height 26
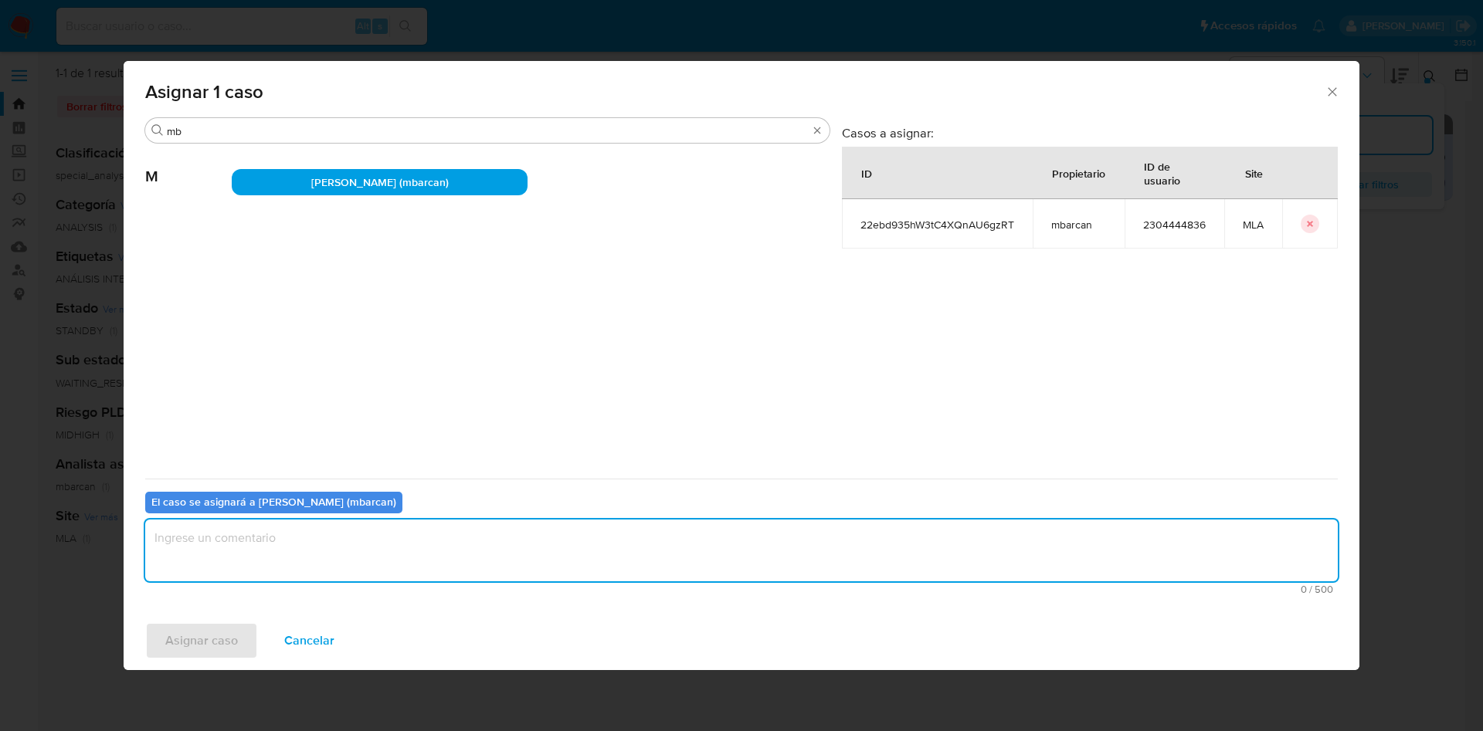
click at [263, 541] on textarea "assign-modal" at bounding box center [741, 551] width 1192 height 62
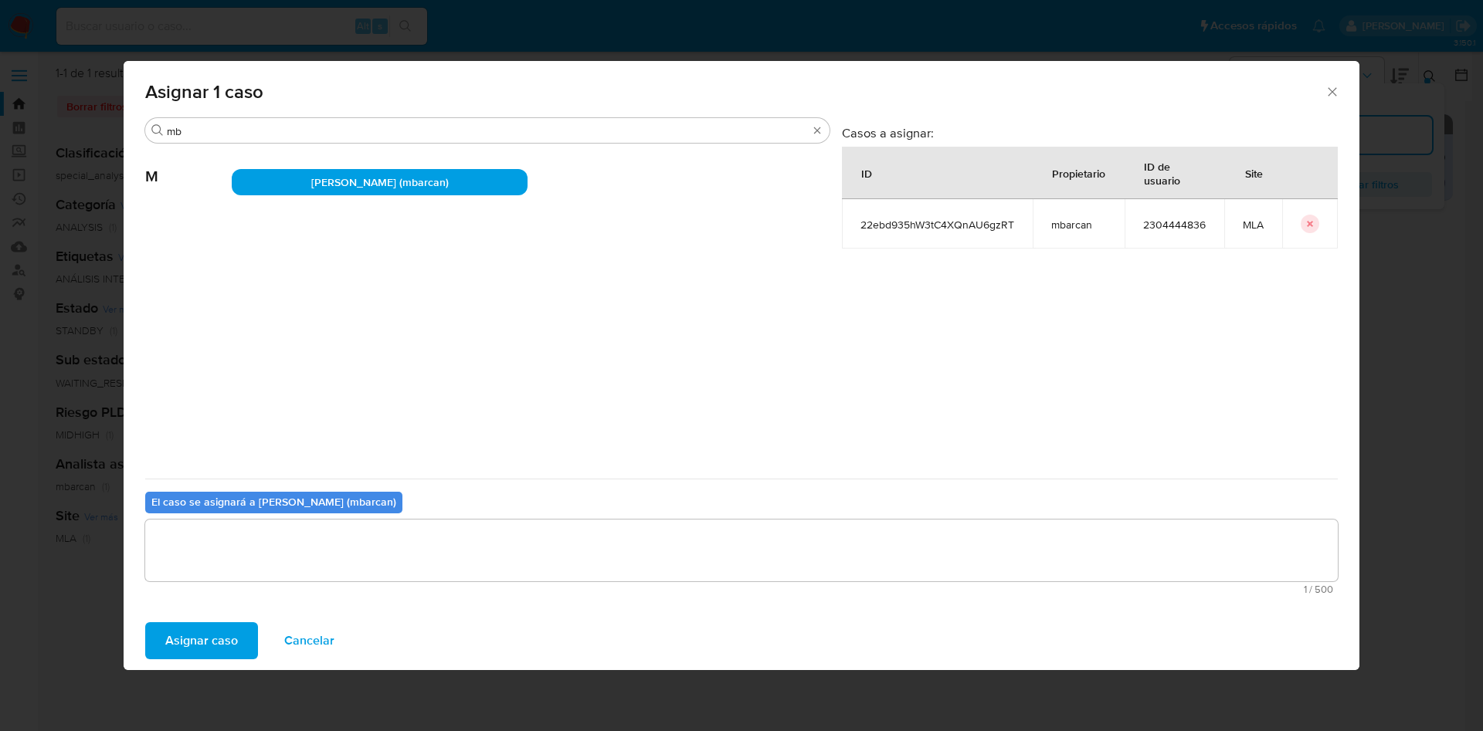
click at [227, 642] on span "Asignar caso" at bounding box center [201, 641] width 73 height 34
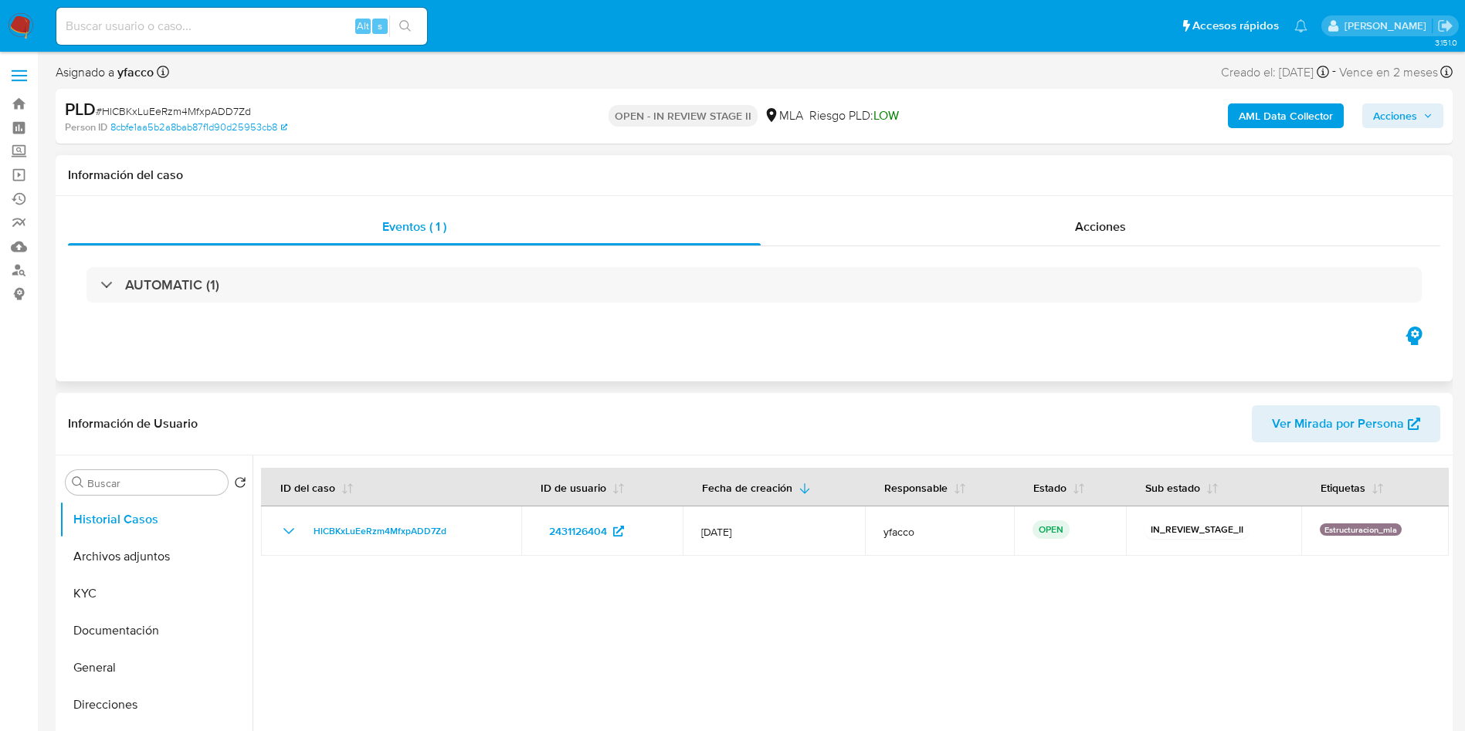
select select "10"
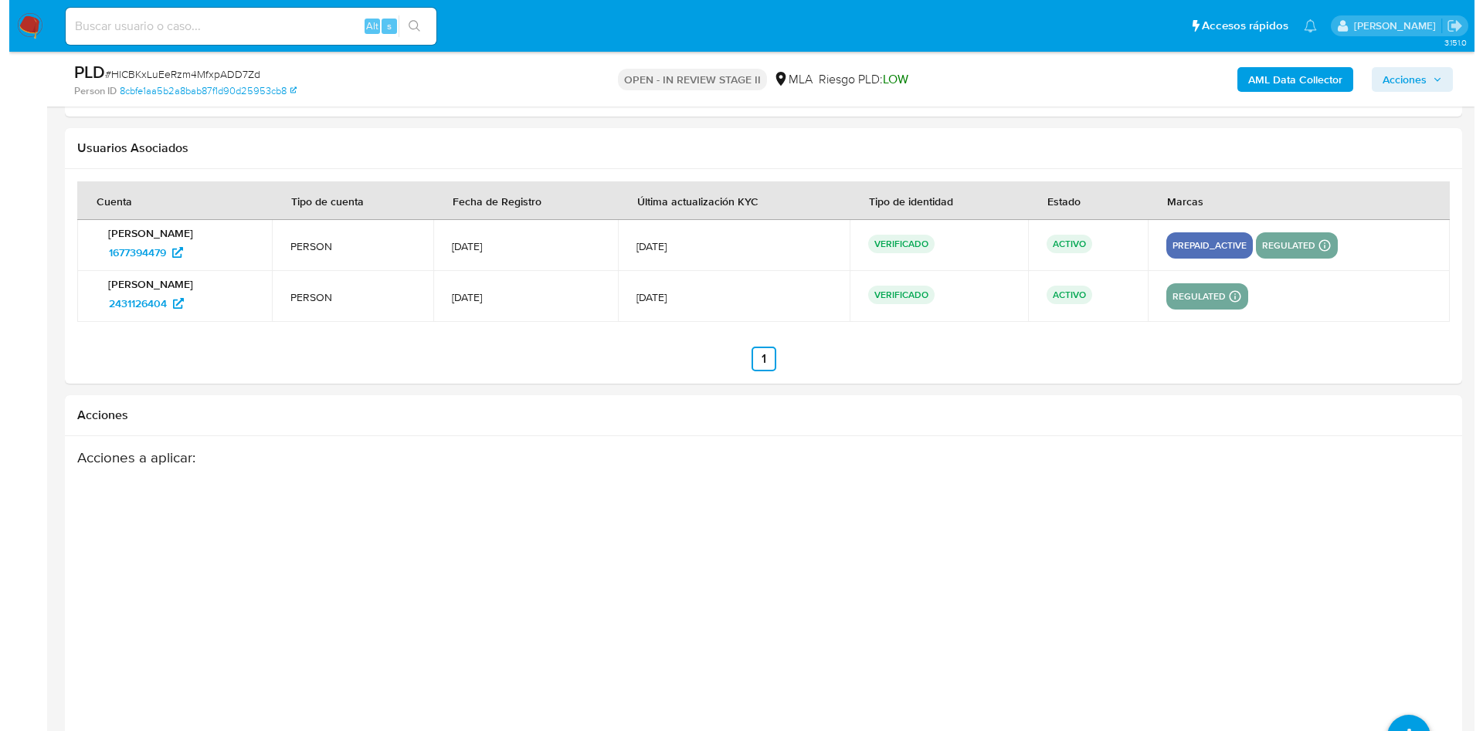
scroll to position [2389, 0]
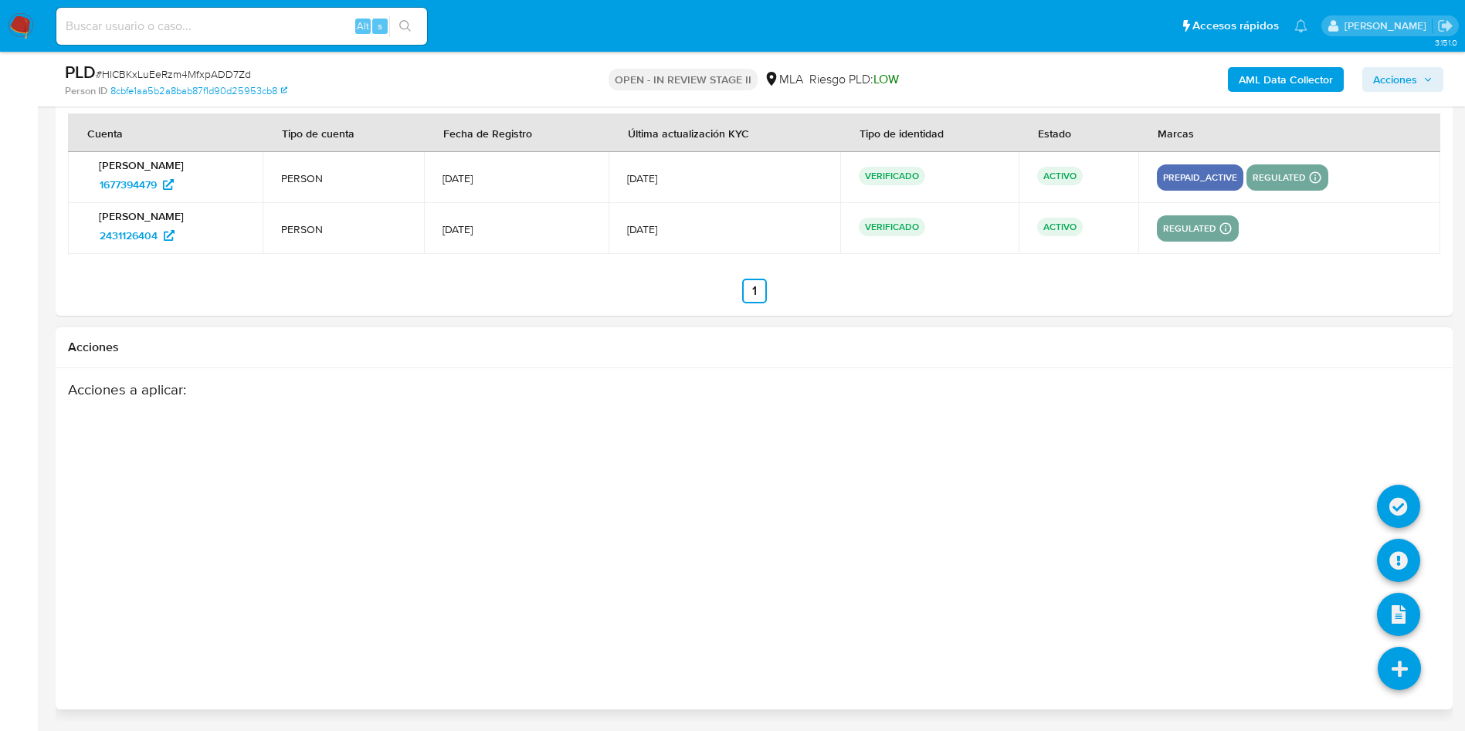
click at [1406, 675] on icon at bounding box center [1399, 668] width 43 height 43
click at [1398, 559] on icon at bounding box center [1398, 560] width 43 height 43
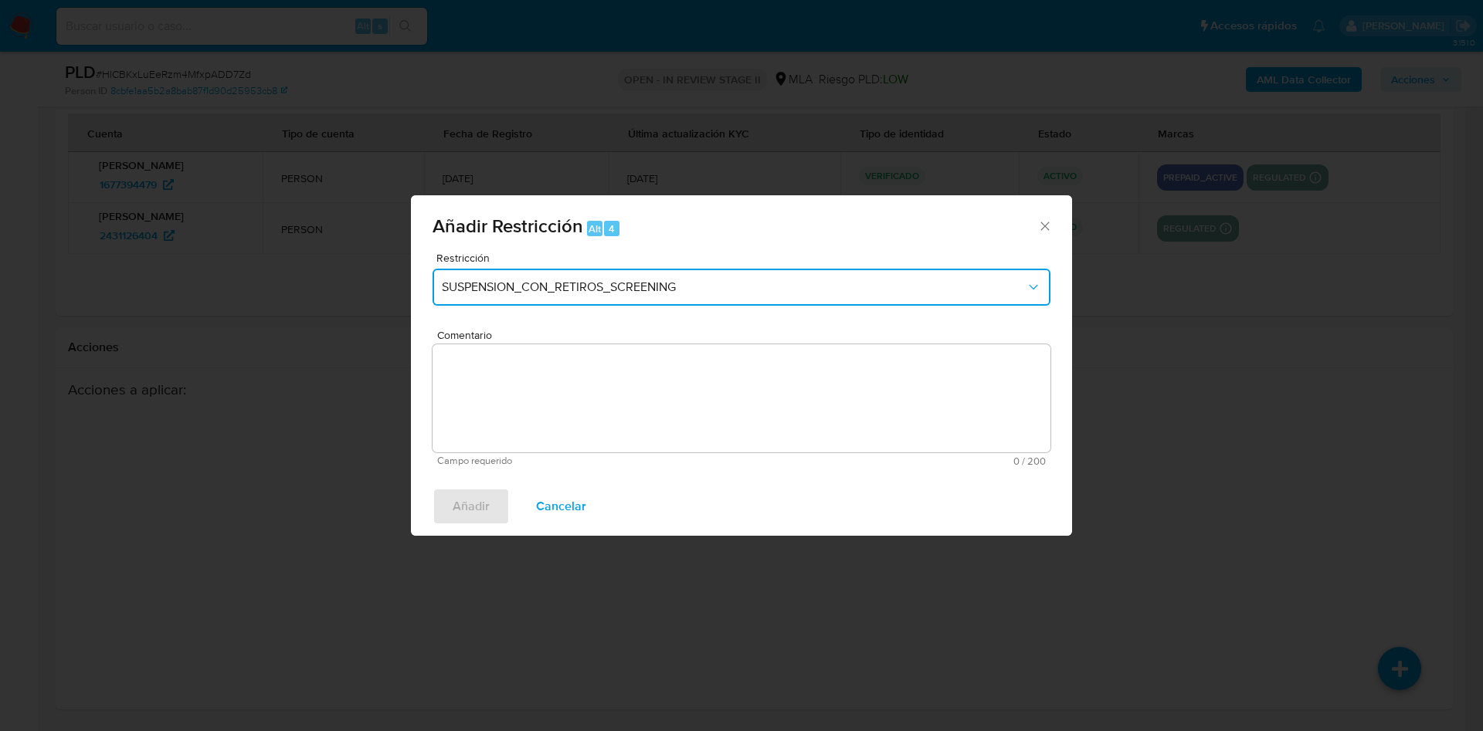
click at [666, 291] on span "SUSPENSION_CON_RETIROS_SCREENING" at bounding box center [734, 287] width 584 height 15
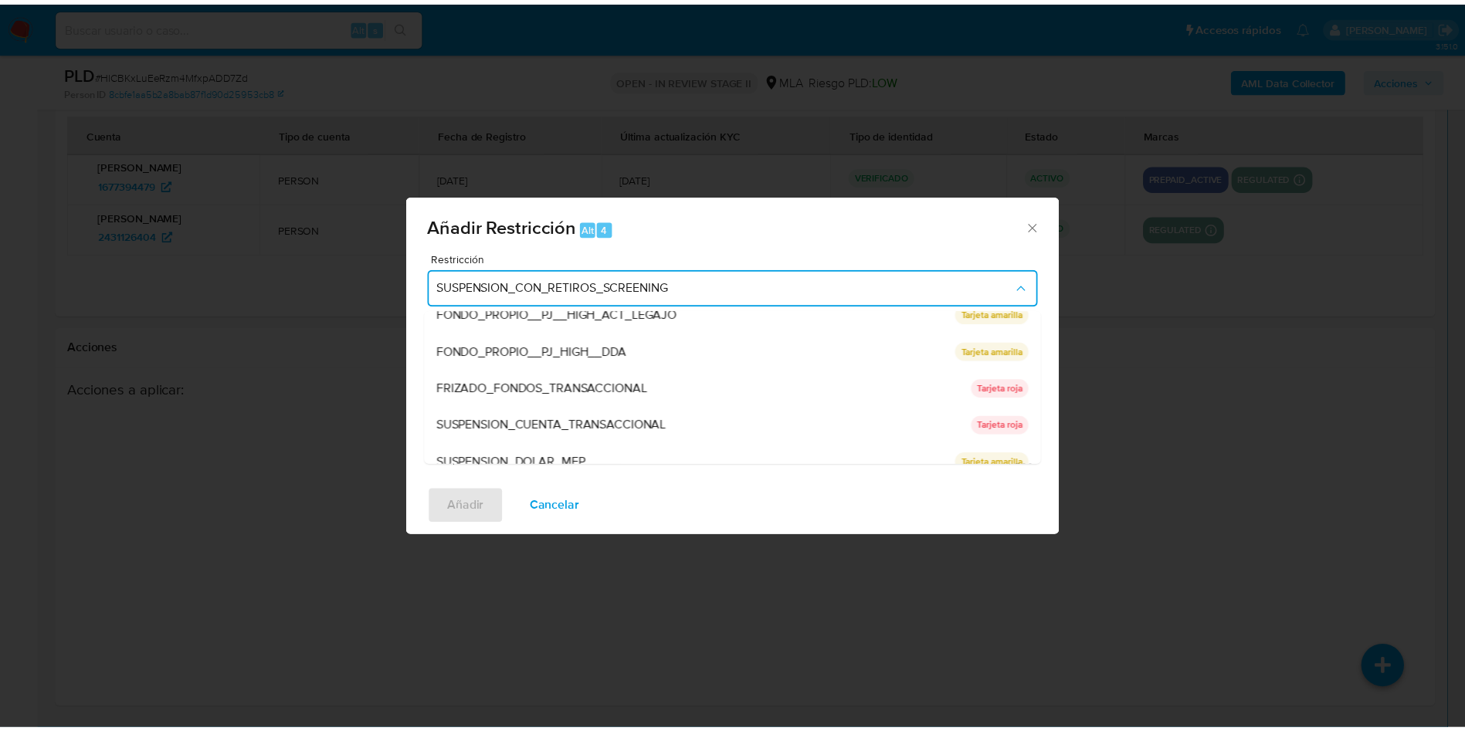
scroll to position [253, 0]
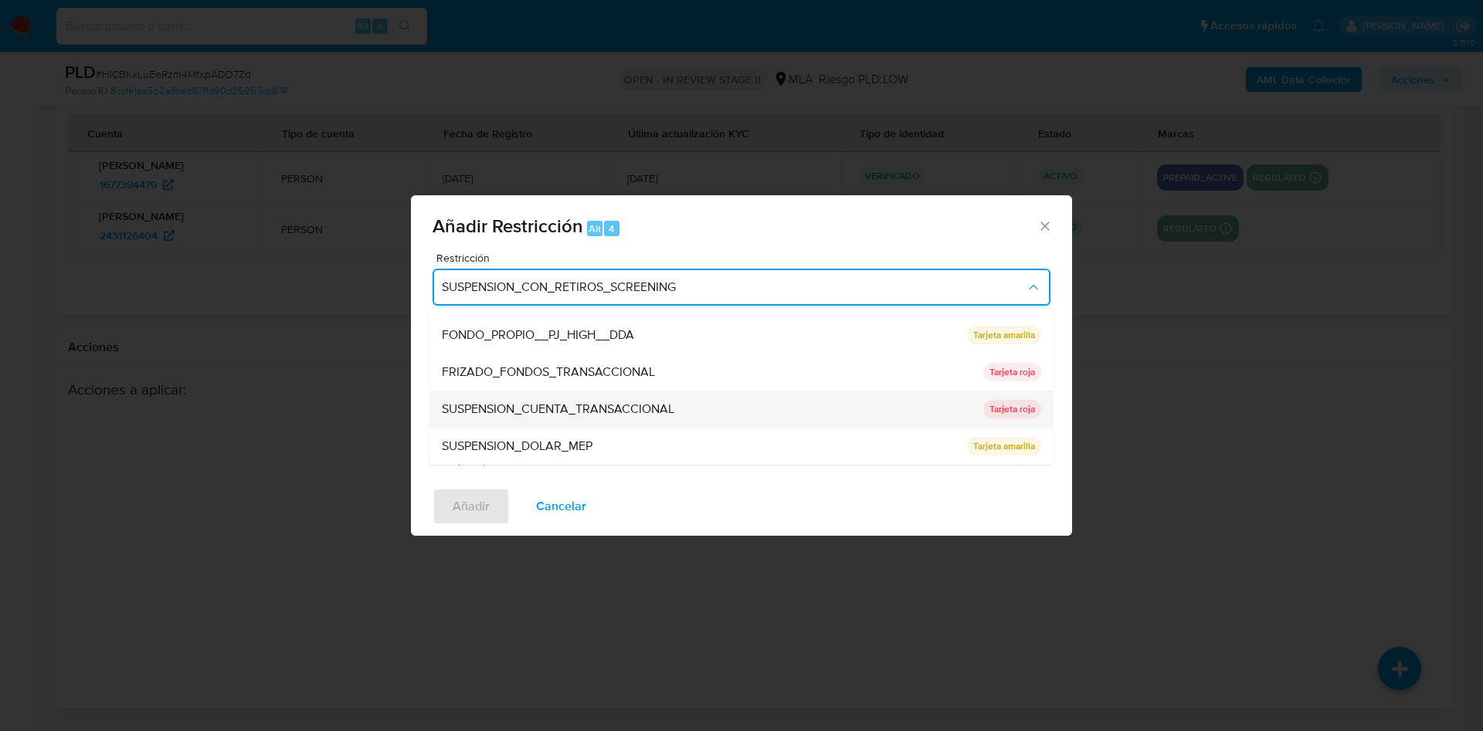
click at [473, 404] on span "SUSPENSION_CUENTA_TRANSACCIONAL" at bounding box center [558, 409] width 232 height 15
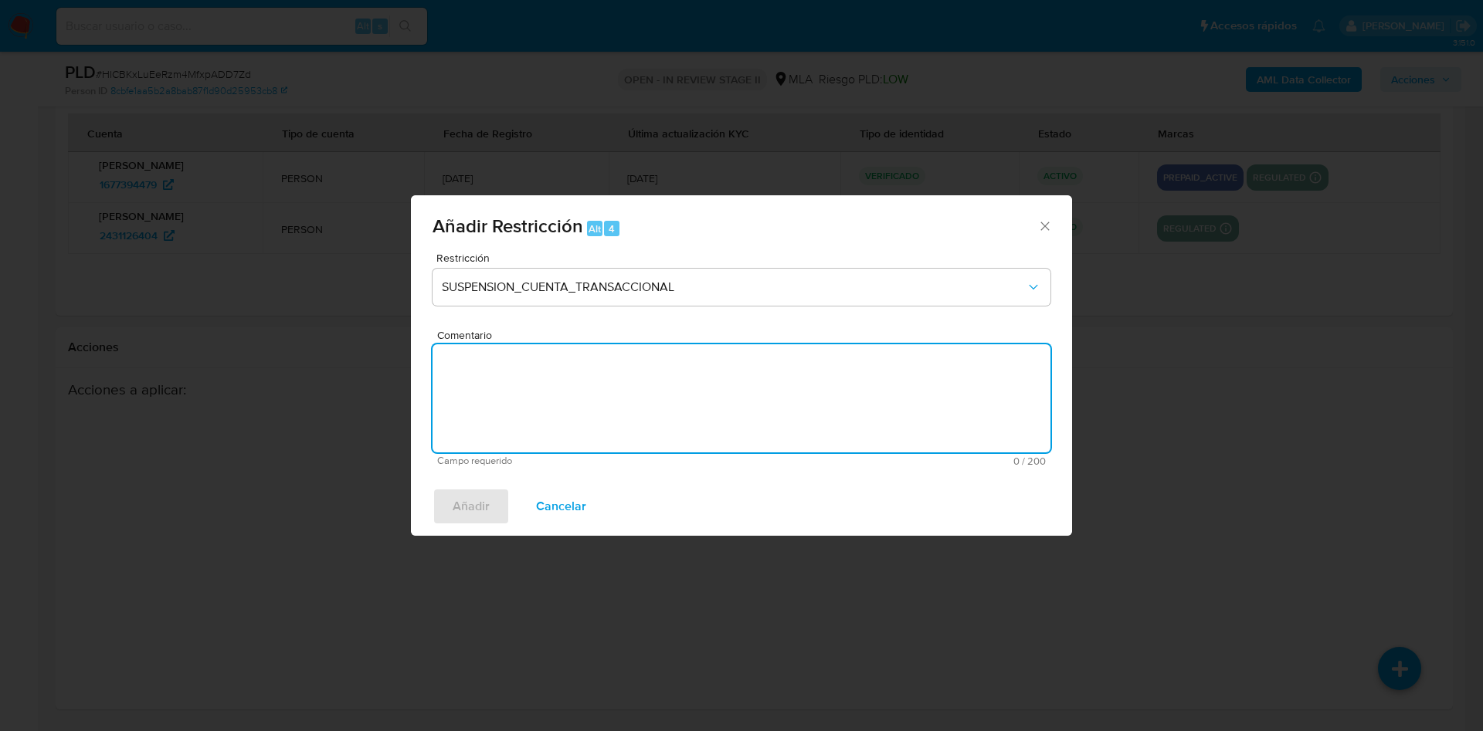
click at [497, 404] on textarea "Comentario" at bounding box center [741, 398] width 618 height 108
type textarea "AML"
click at [461, 500] on span "Añadir" at bounding box center [470, 507] width 37 height 34
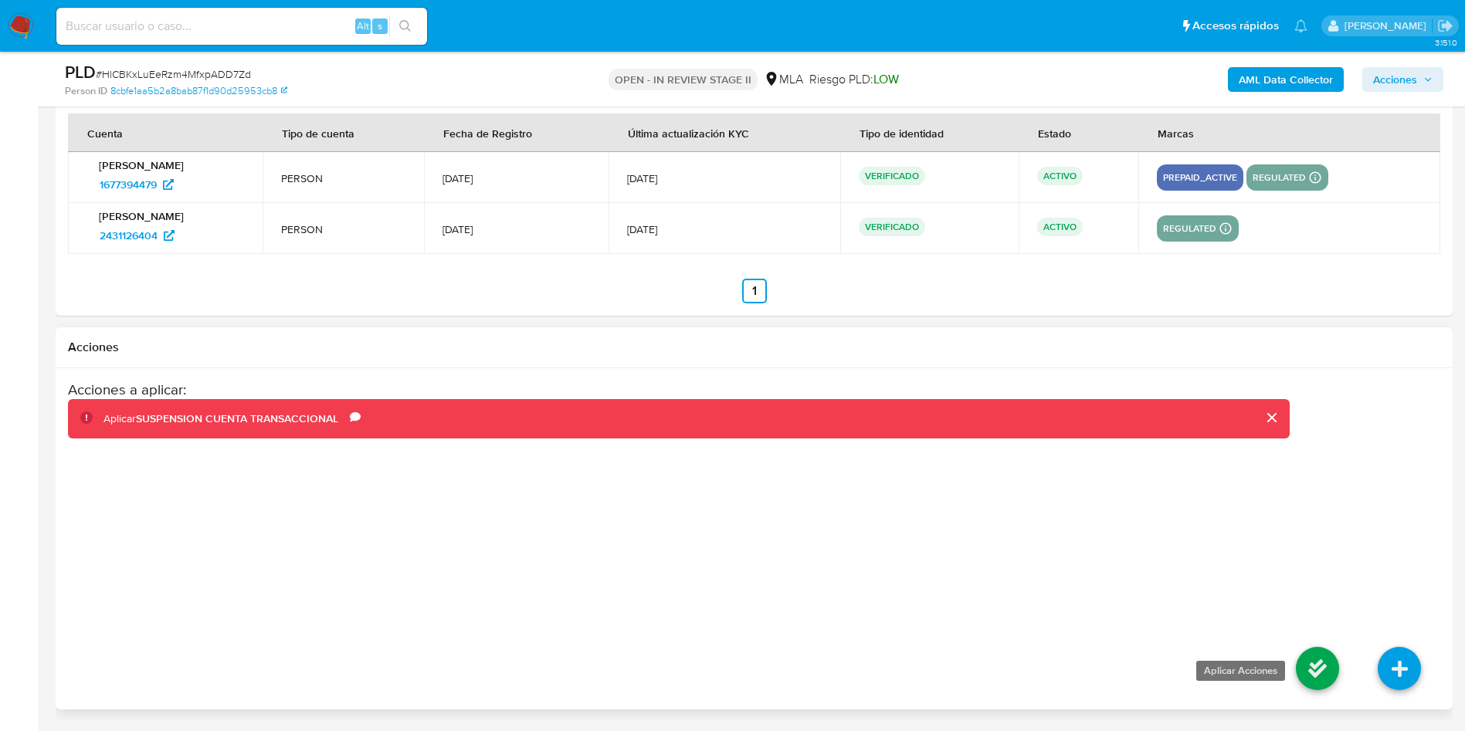
click at [1307, 673] on icon at bounding box center [1317, 668] width 43 height 43
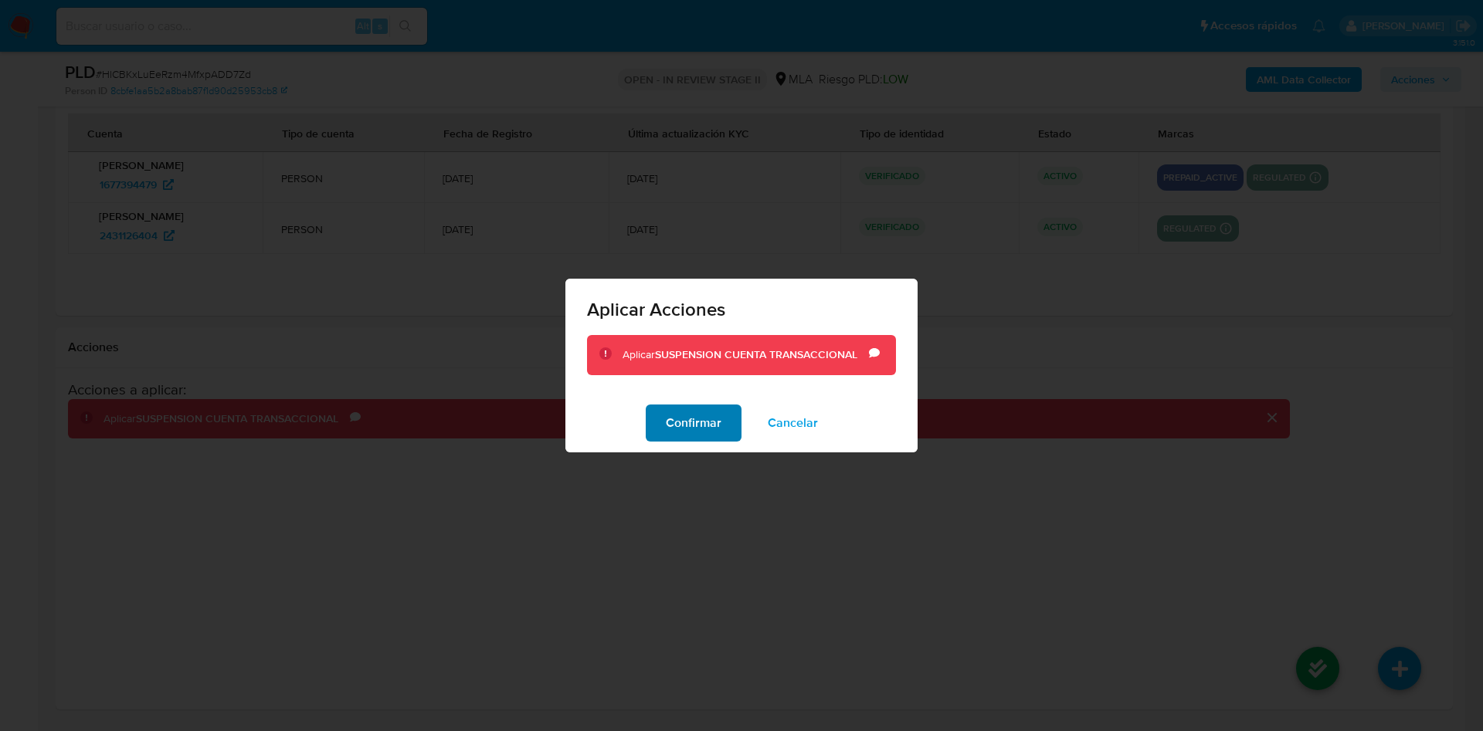
click at [701, 425] on span "Confirmar" at bounding box center [694, 423] width 56 height 34
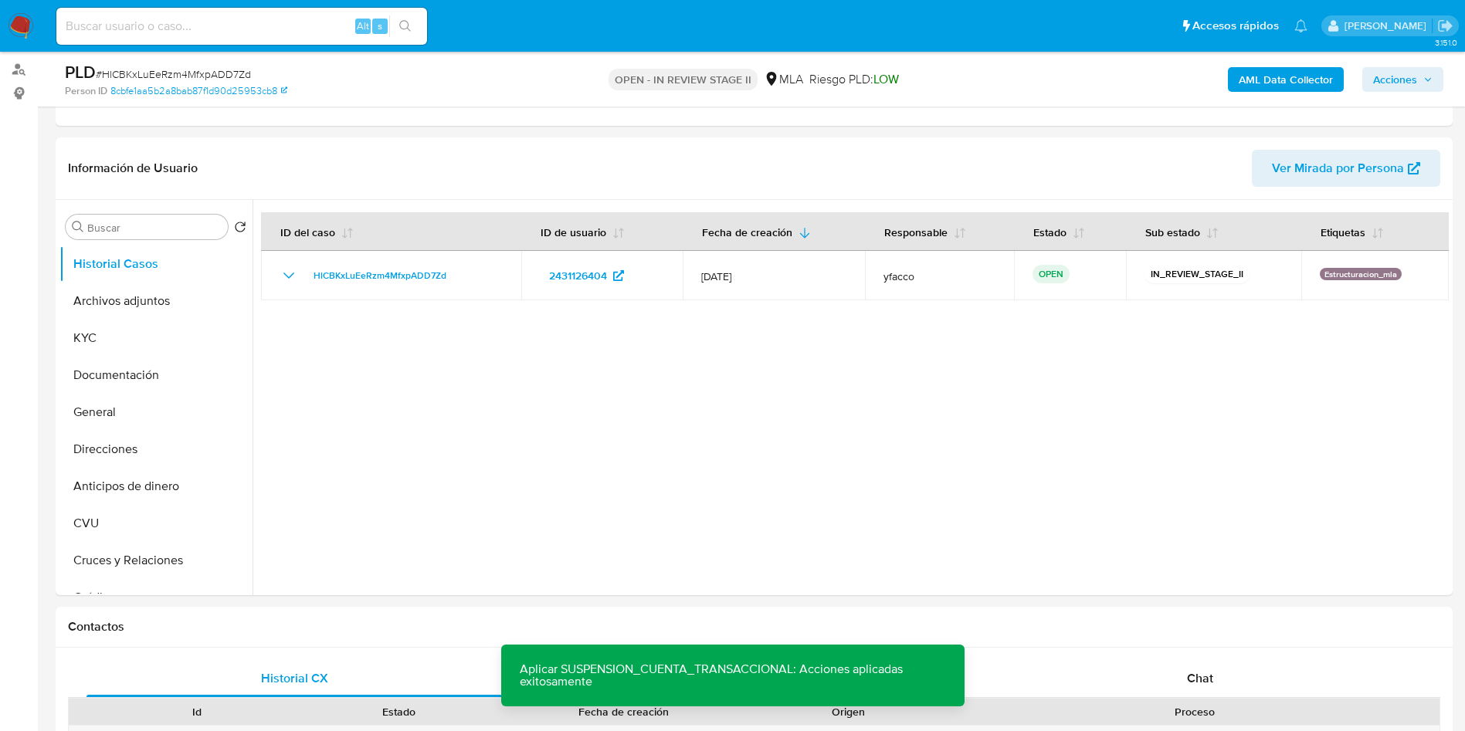
scroll to position [198, 0]
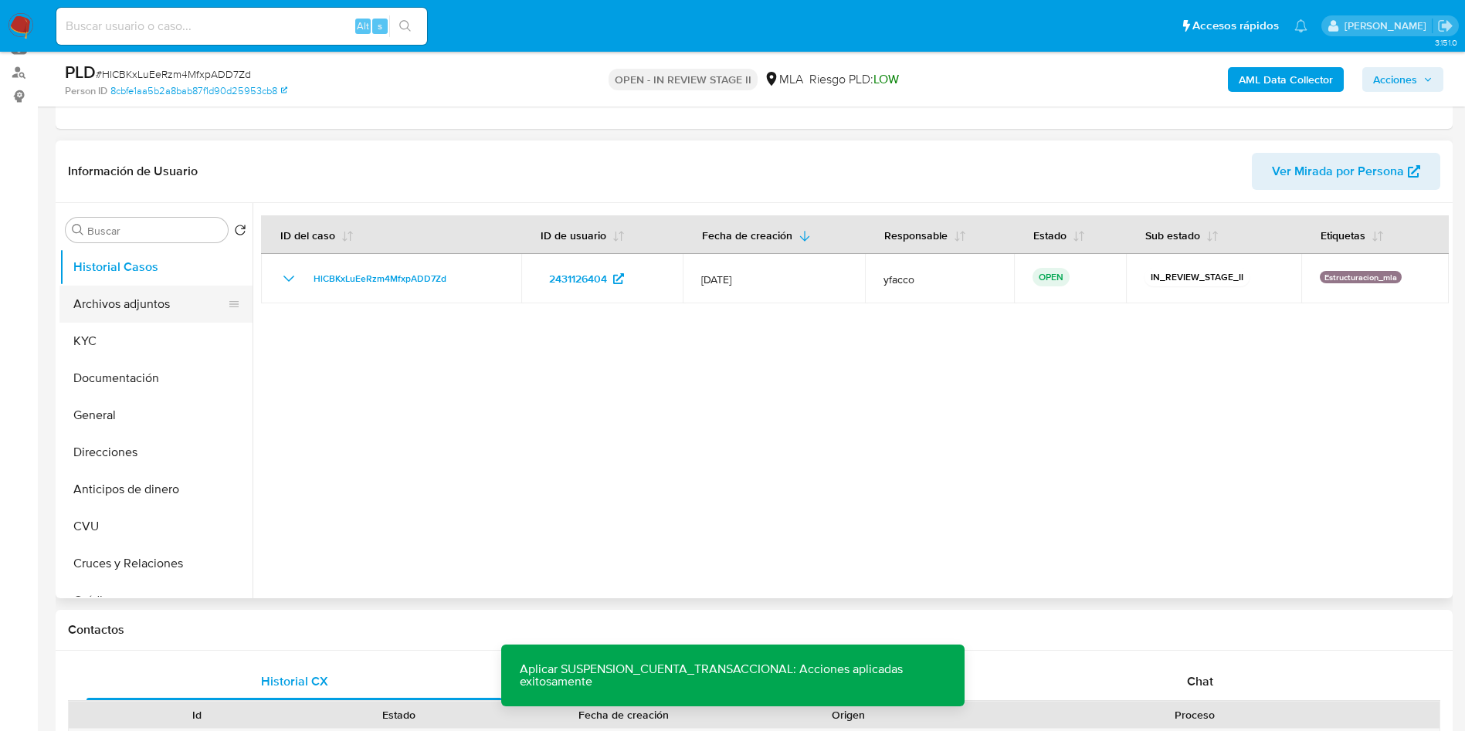
click at [143, 300] on button "Archivos adjuntos" at bounding box center [149, 304] width 181 height 37
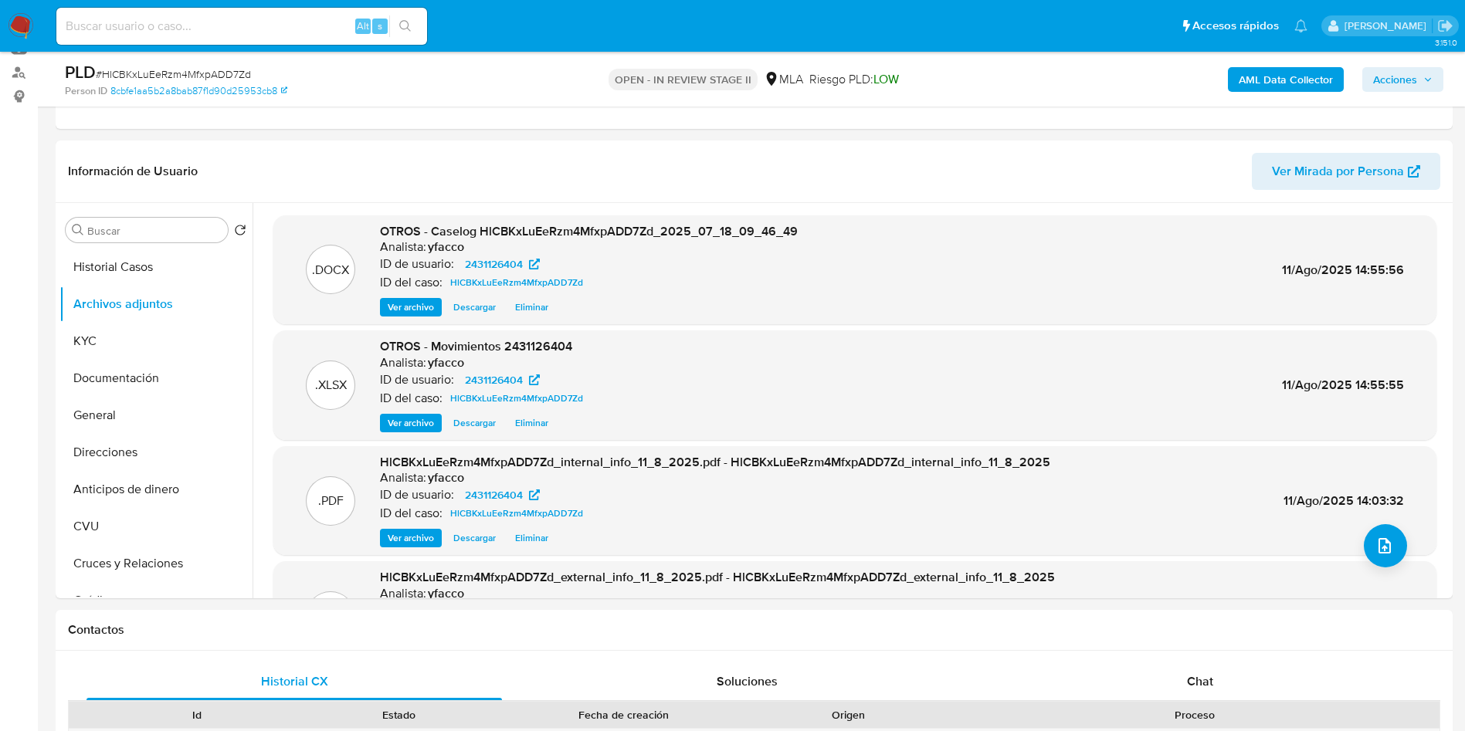
click at [1405, 77] on span "Acciones" at bounding box center [1395, 79] width 44 height 25
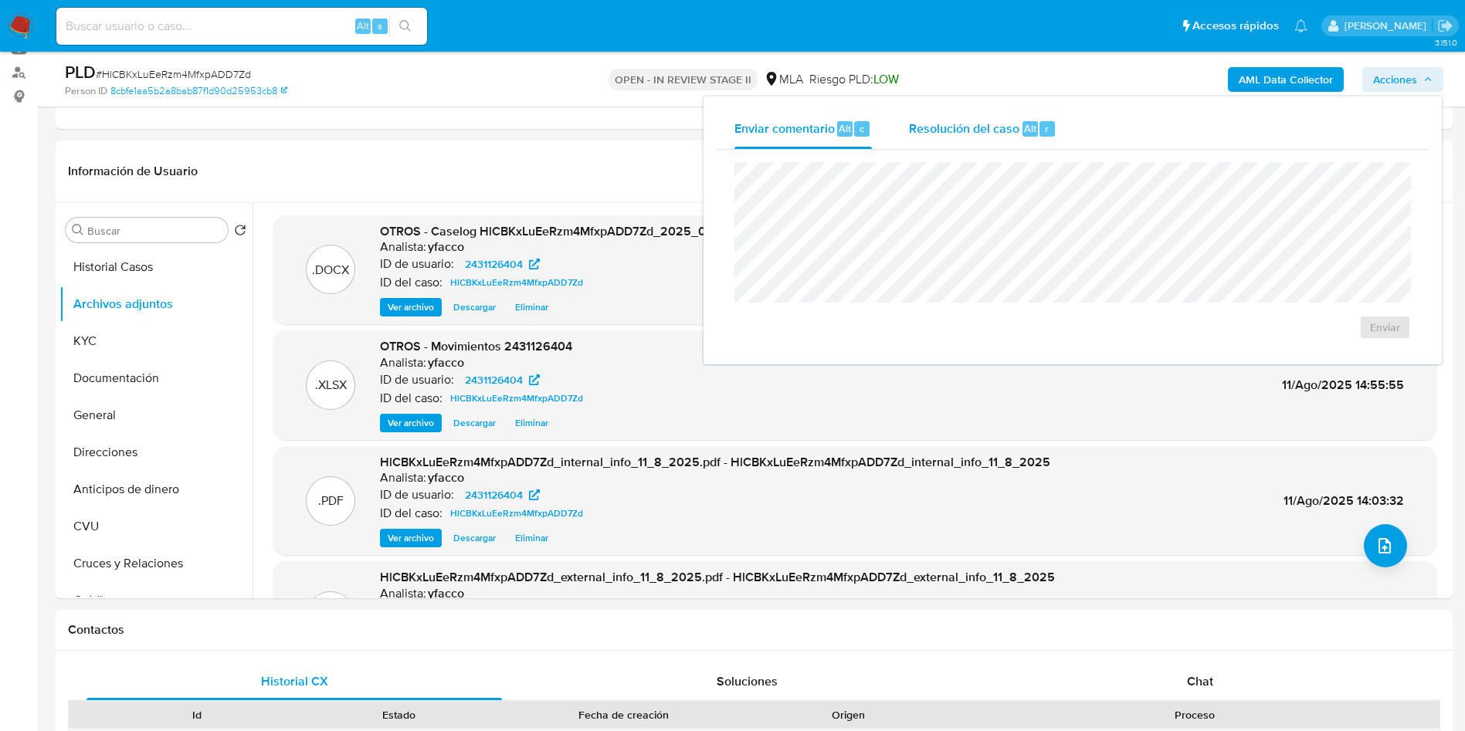
click at [1005, 129] on span "Resolución del caso" at bounding box center [964, 128] width 110 height 18
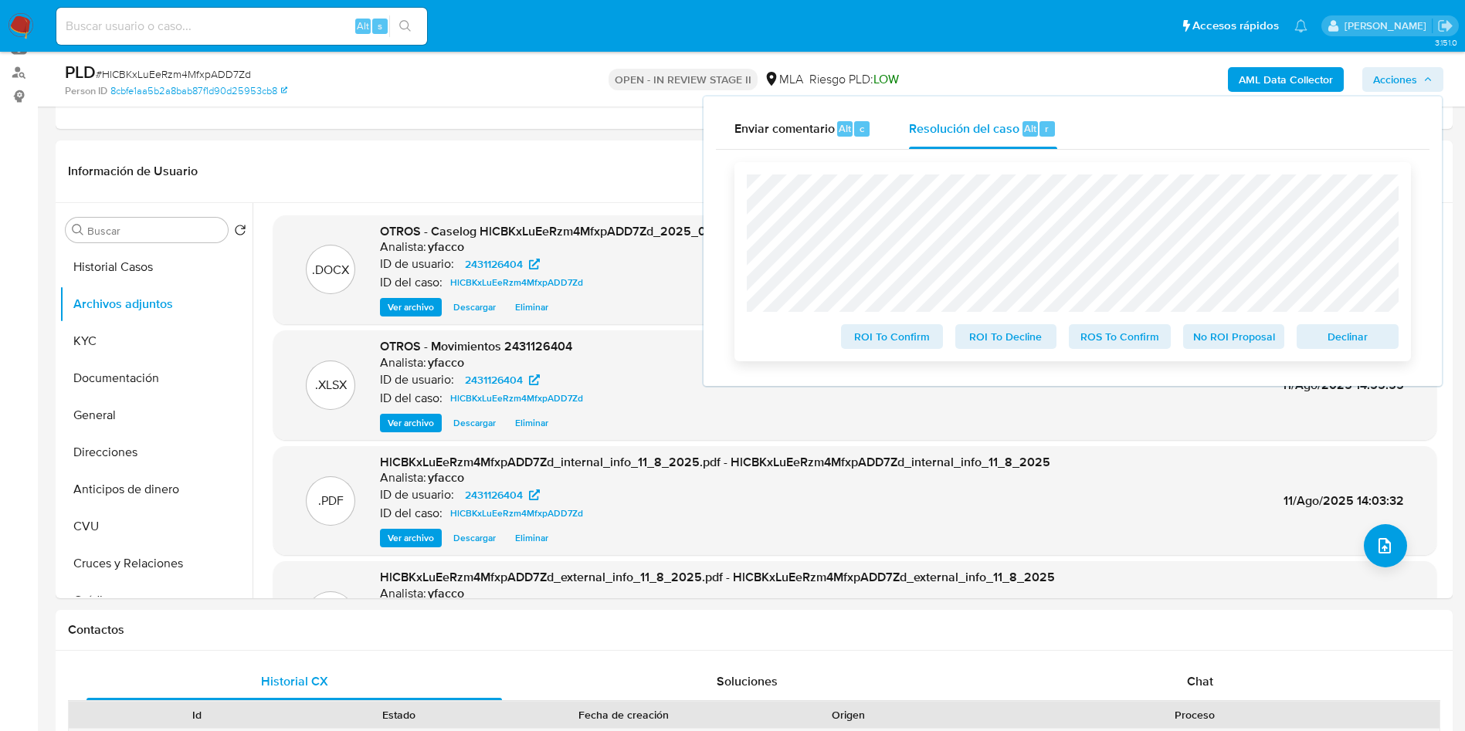
click at [1097, 347] on span "ROS To Confirm" at bounding box center [1119, 337] width 80 height 22
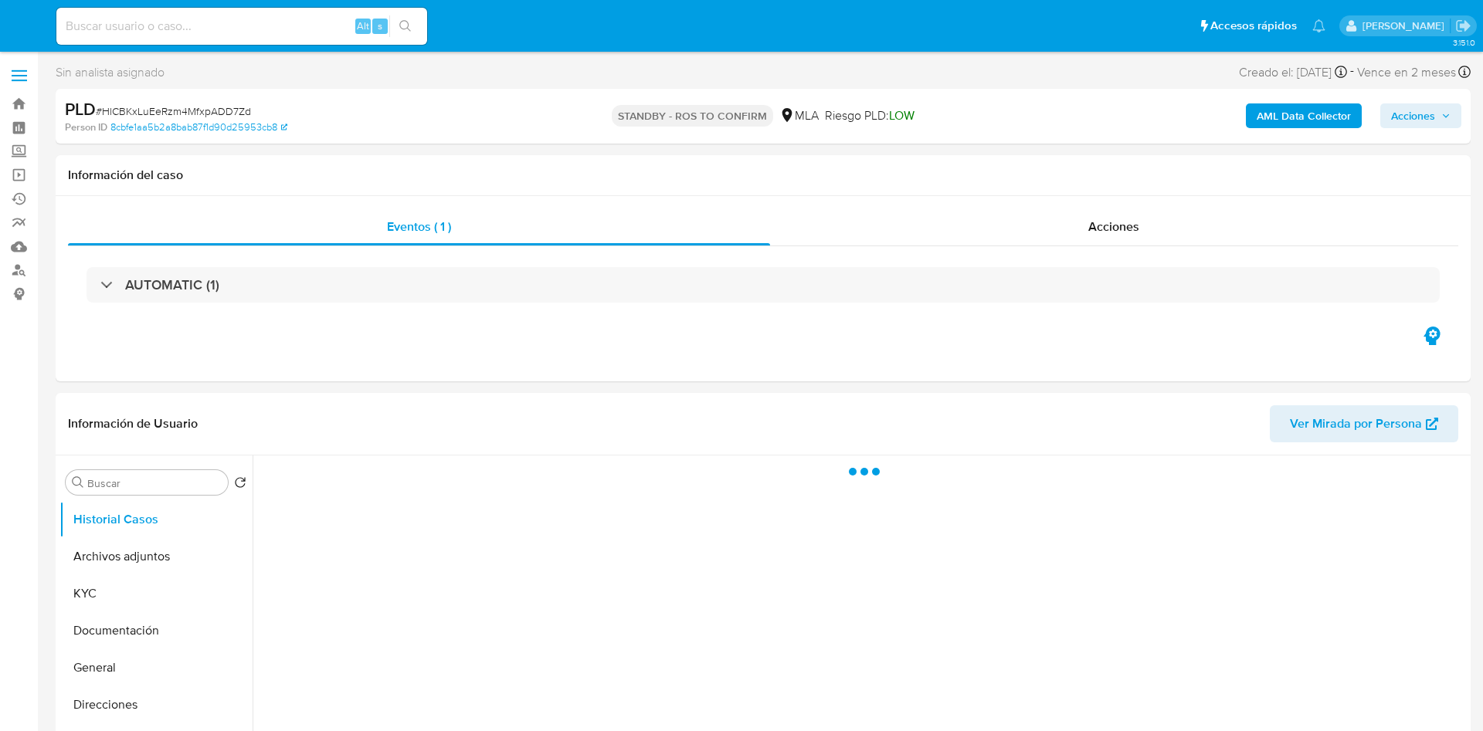
select select "10"
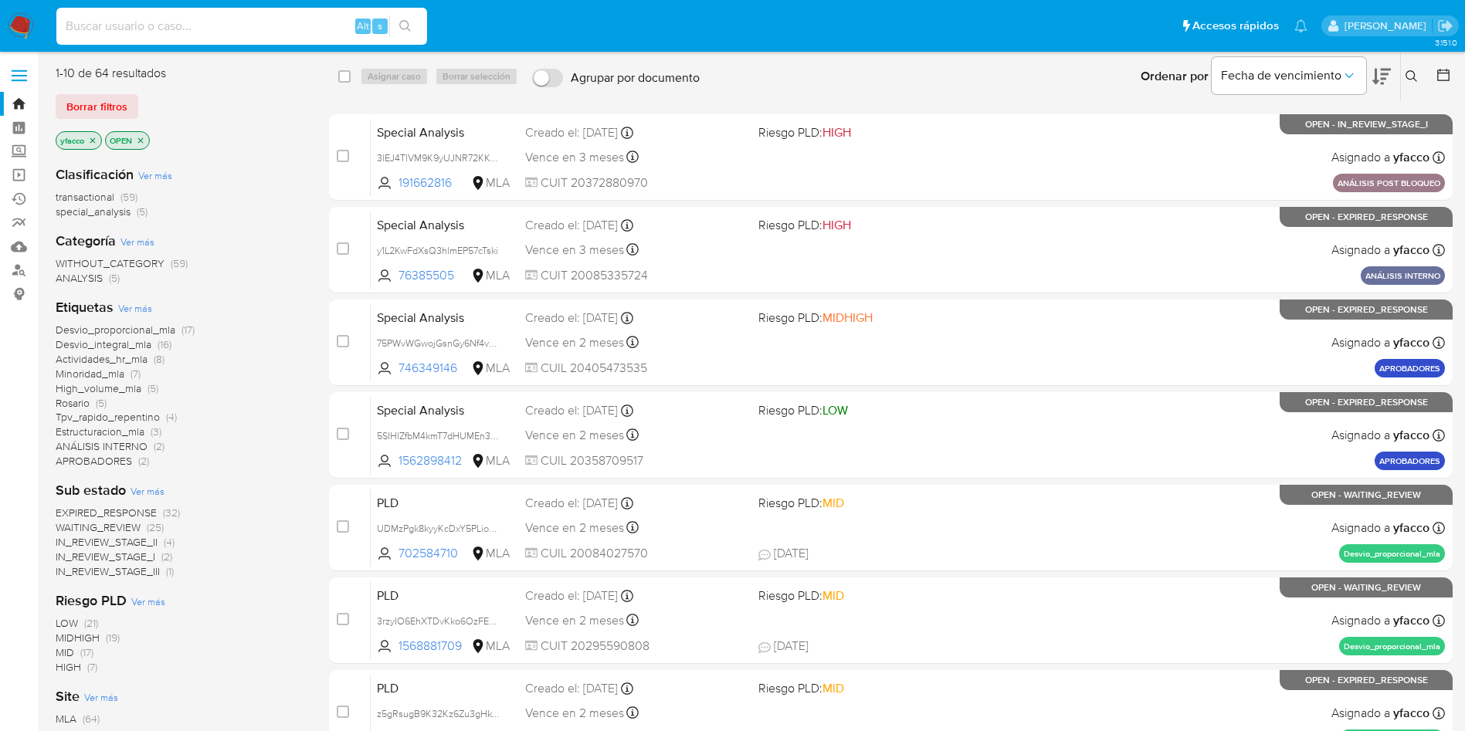
click at [253, 29] on input at bounding box center [241, 26] width 371 height 20
paste input "7AKtI1FXIYZ0g2QCwANOLiSs"
type input "7AKtI1FXIYZ0g2QCwANOLiSs"
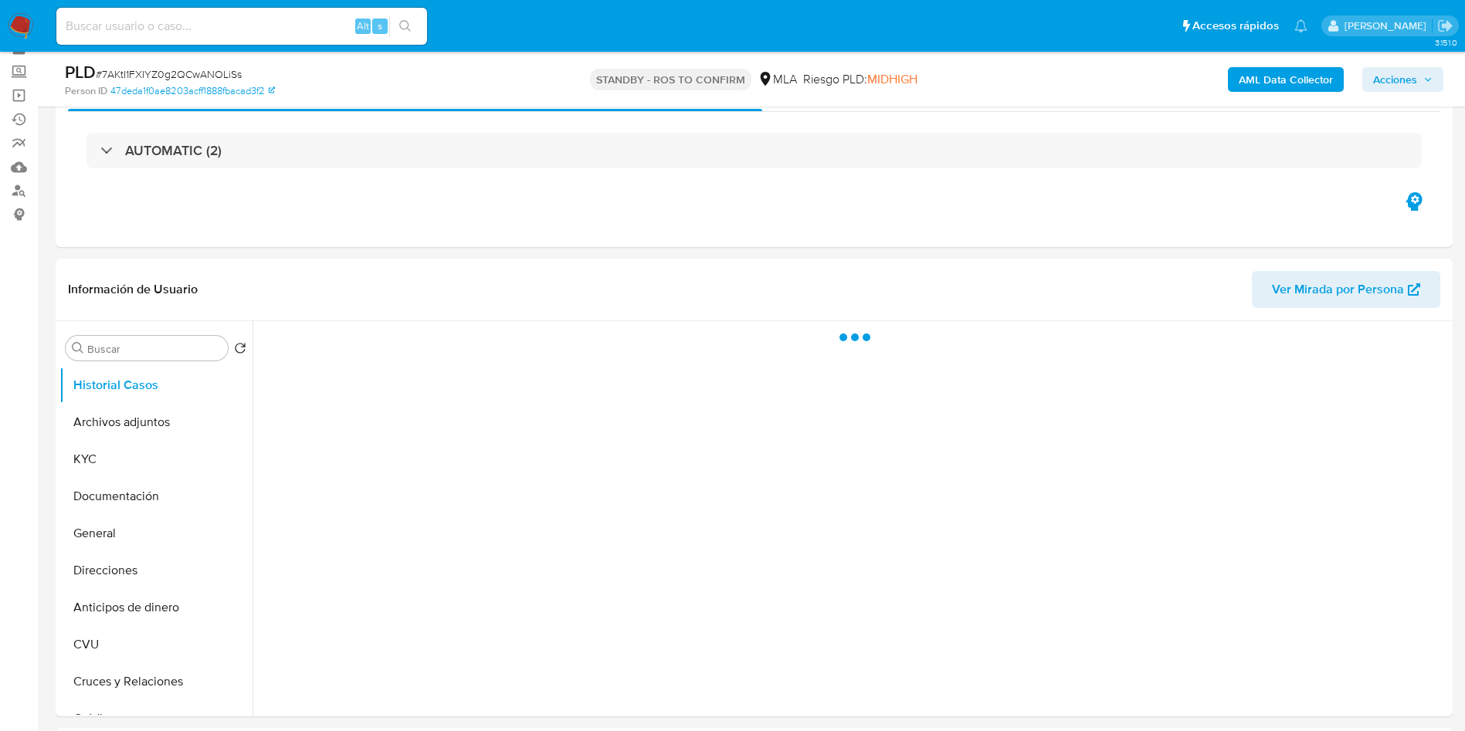
scroll to position [116, 0]
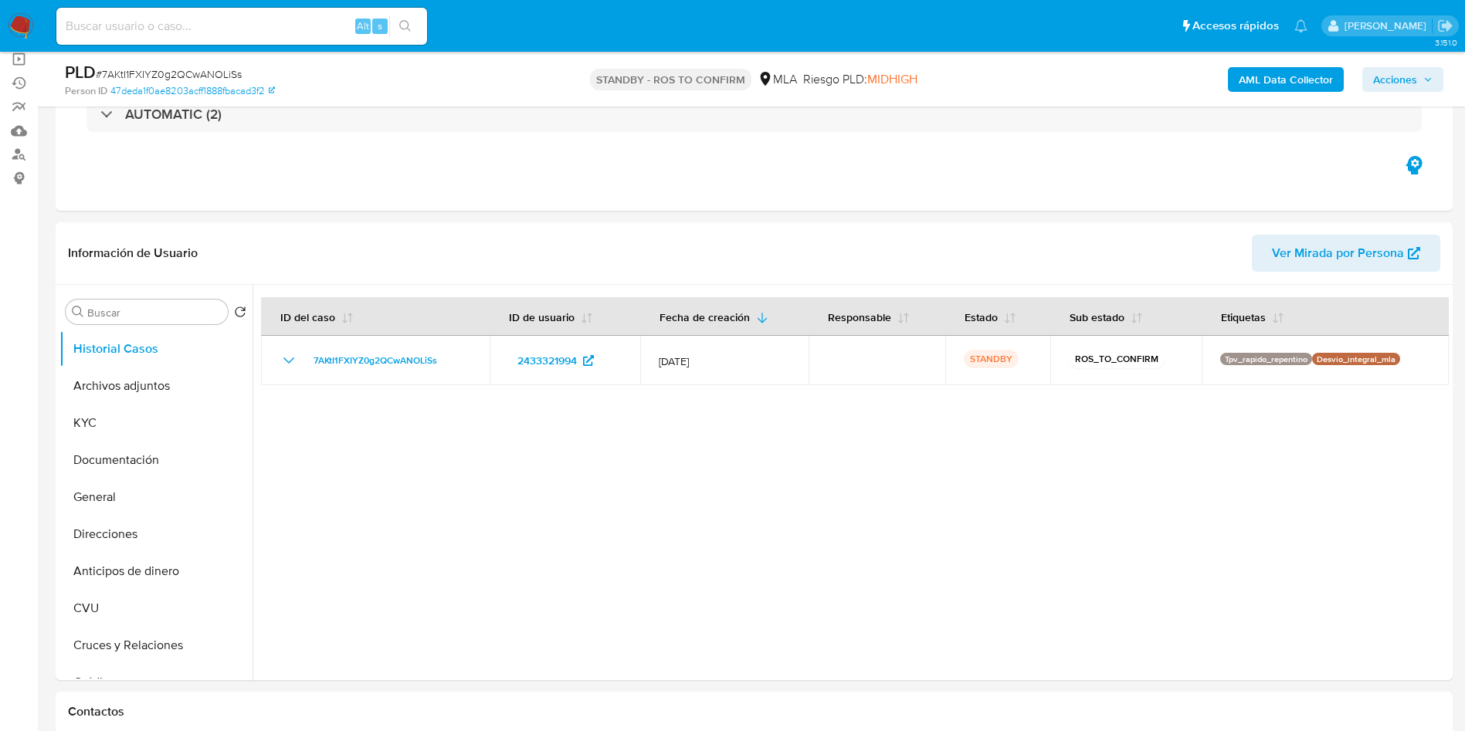
select select "10"
click at [98, 391] on button "Archivos adjuntos" at bounding box center [149, 386] width 181 height 37
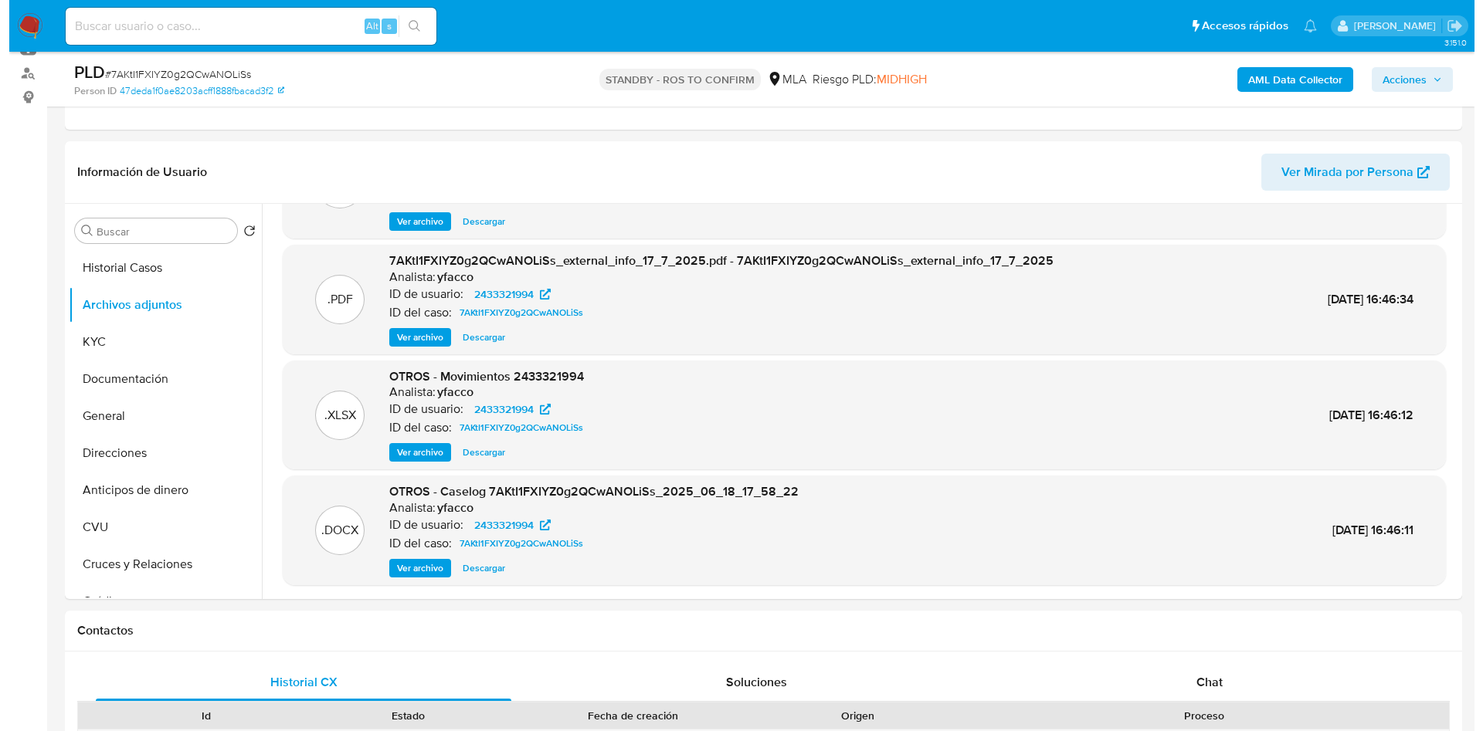
scroll to position [232, 0]
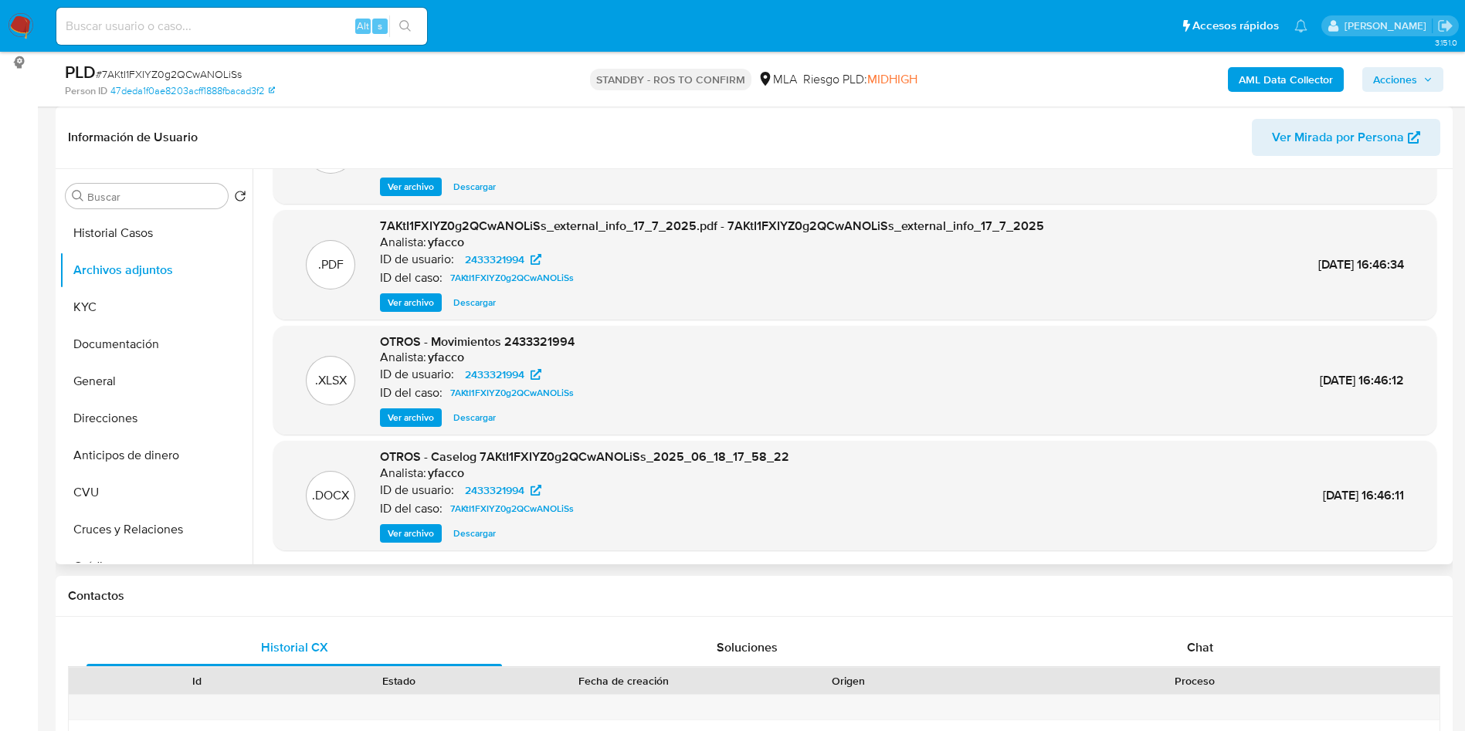
click at [419, 531] on span "Ver archivo" at bounding box center [411, 533] width 46 height 15
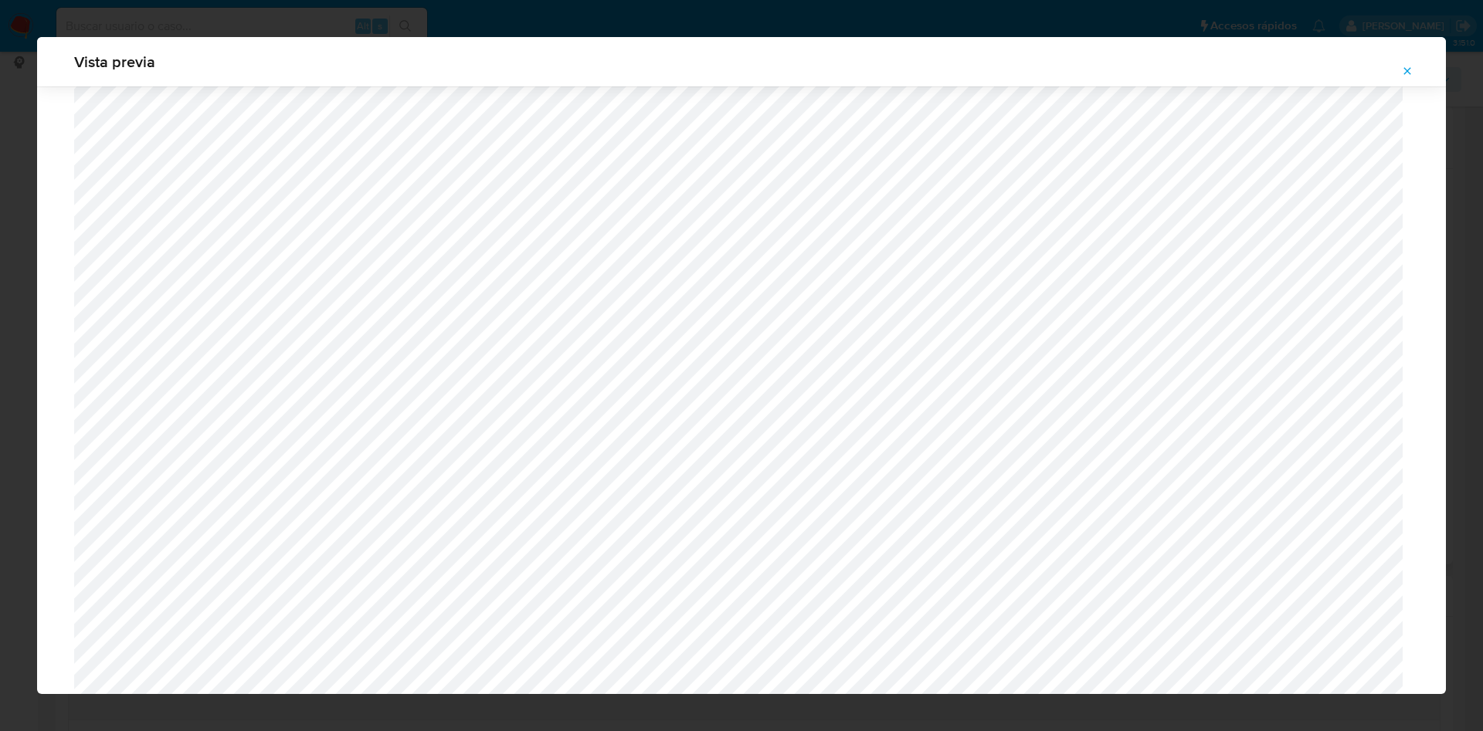
scroll to position [317, 0]
click at [1403, 66] on icon "Attachment preview" at bounding box center [1407, 71] width 12 height 12
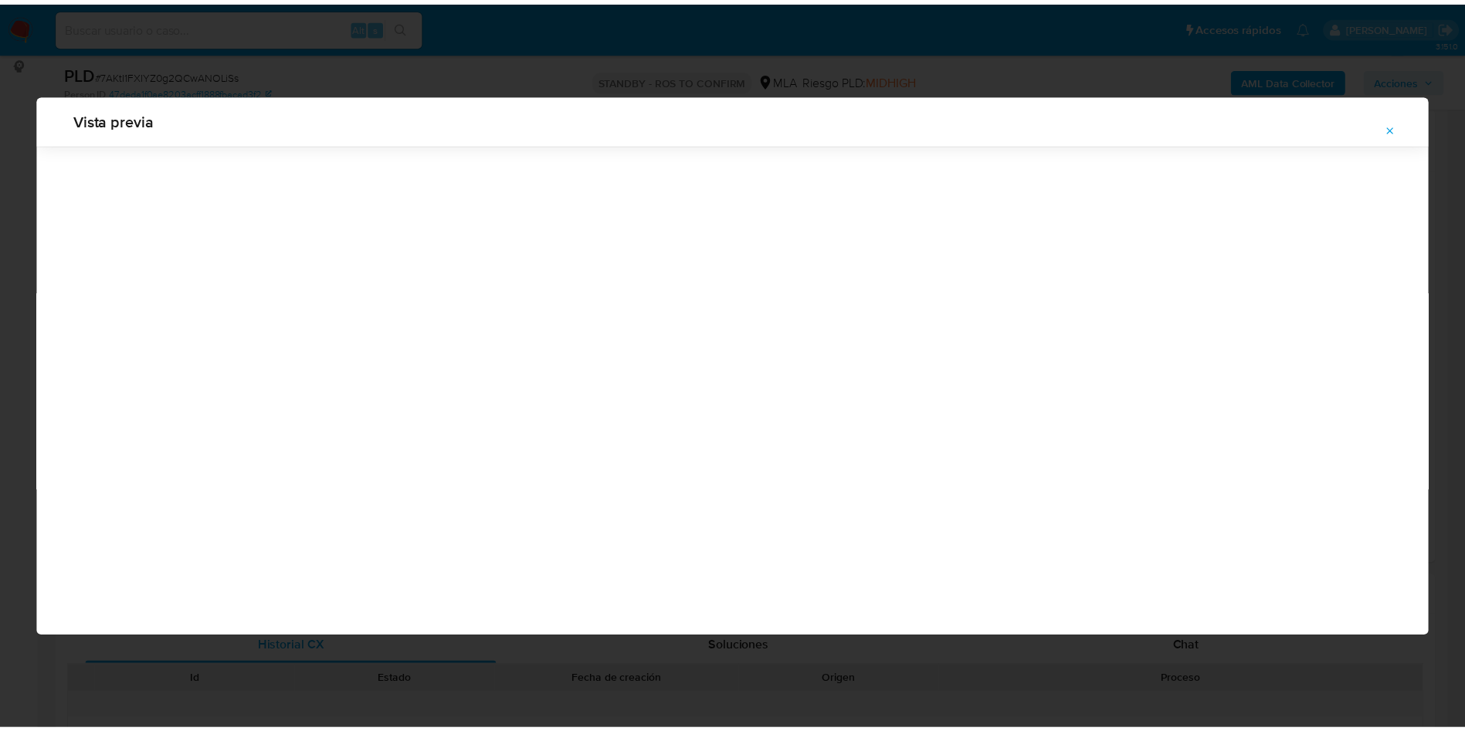
scroll to position [0, 0]
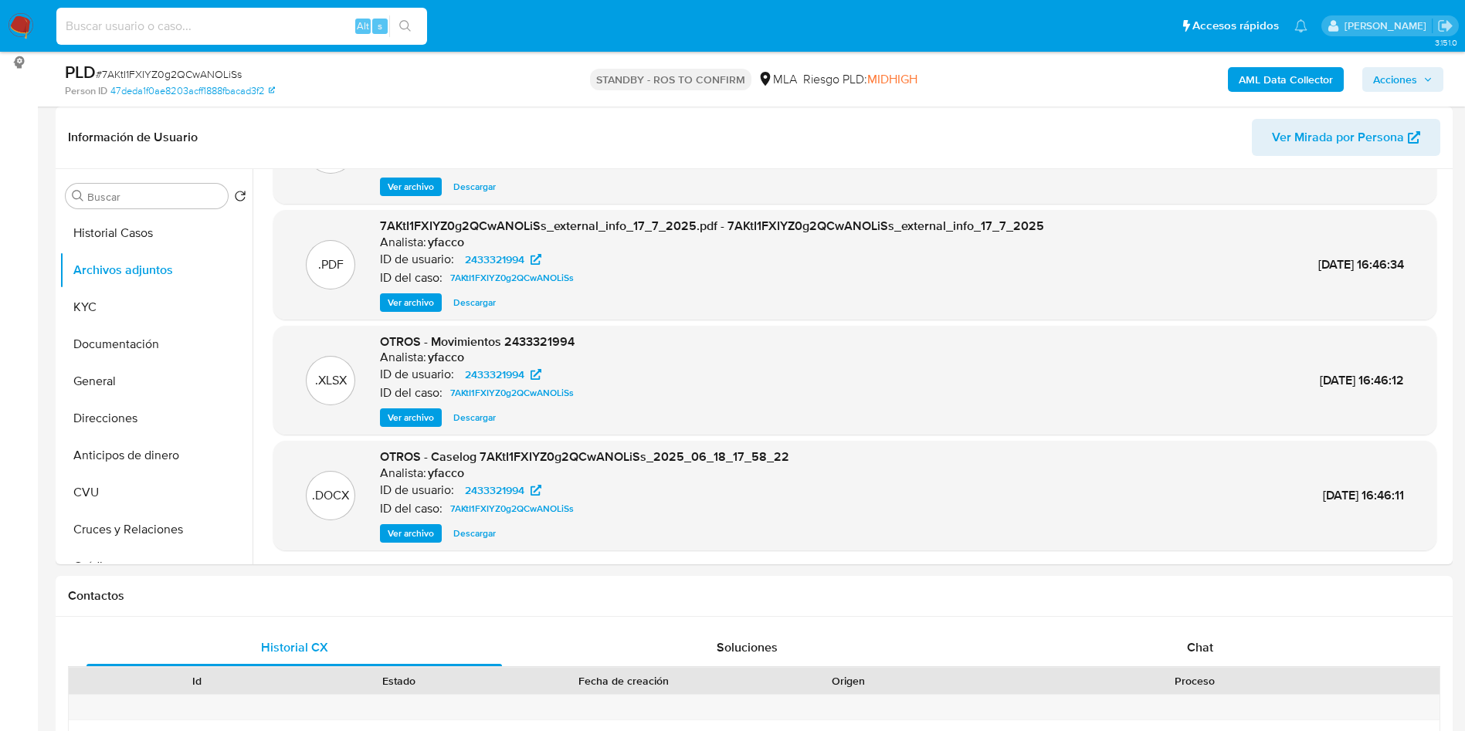
click at [243, 21] on input at bounding box center [241, 26] width 371 height 20
paste input "VrQCmR0LvUyegaehDCuKqKbd"
type input "VrQCmR0LvUyegaehDCuKqKbd"
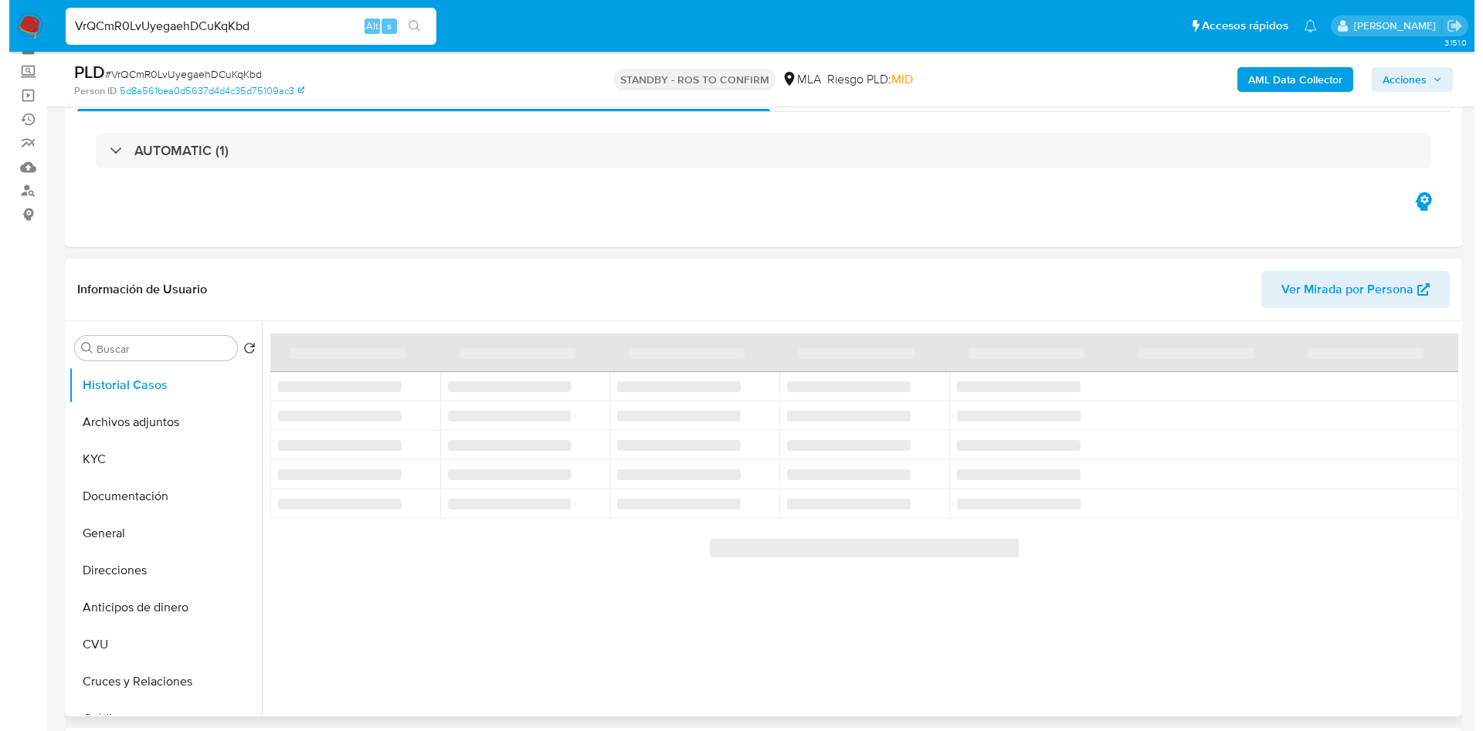
scroll to position [116, 0]
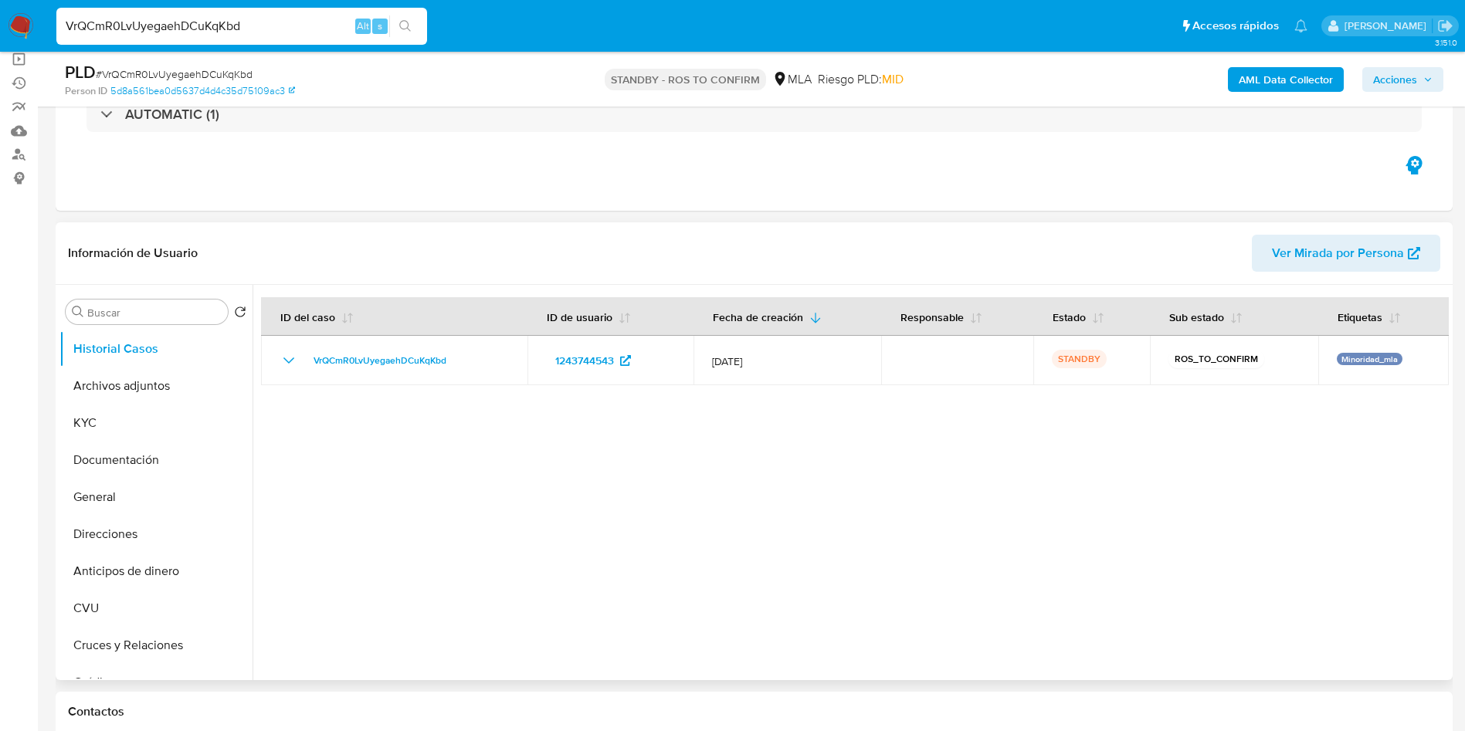
select select "10"
click at [106, 431] on button "KYC" at bounding box center [149, 423] width 181 height 37
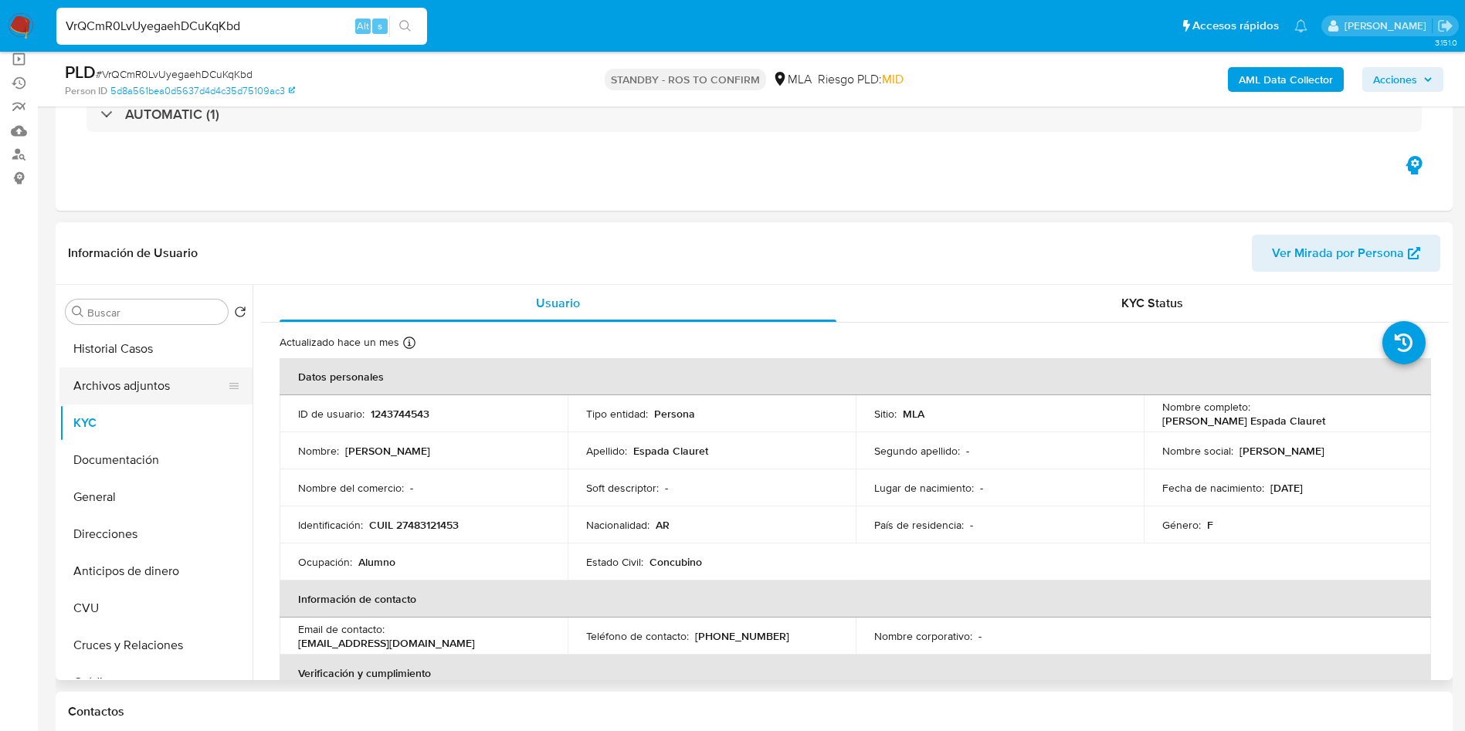
click at [158, 388] on button "Archivos adjuntos" at bounding box center [149, 386] width 181 height 37
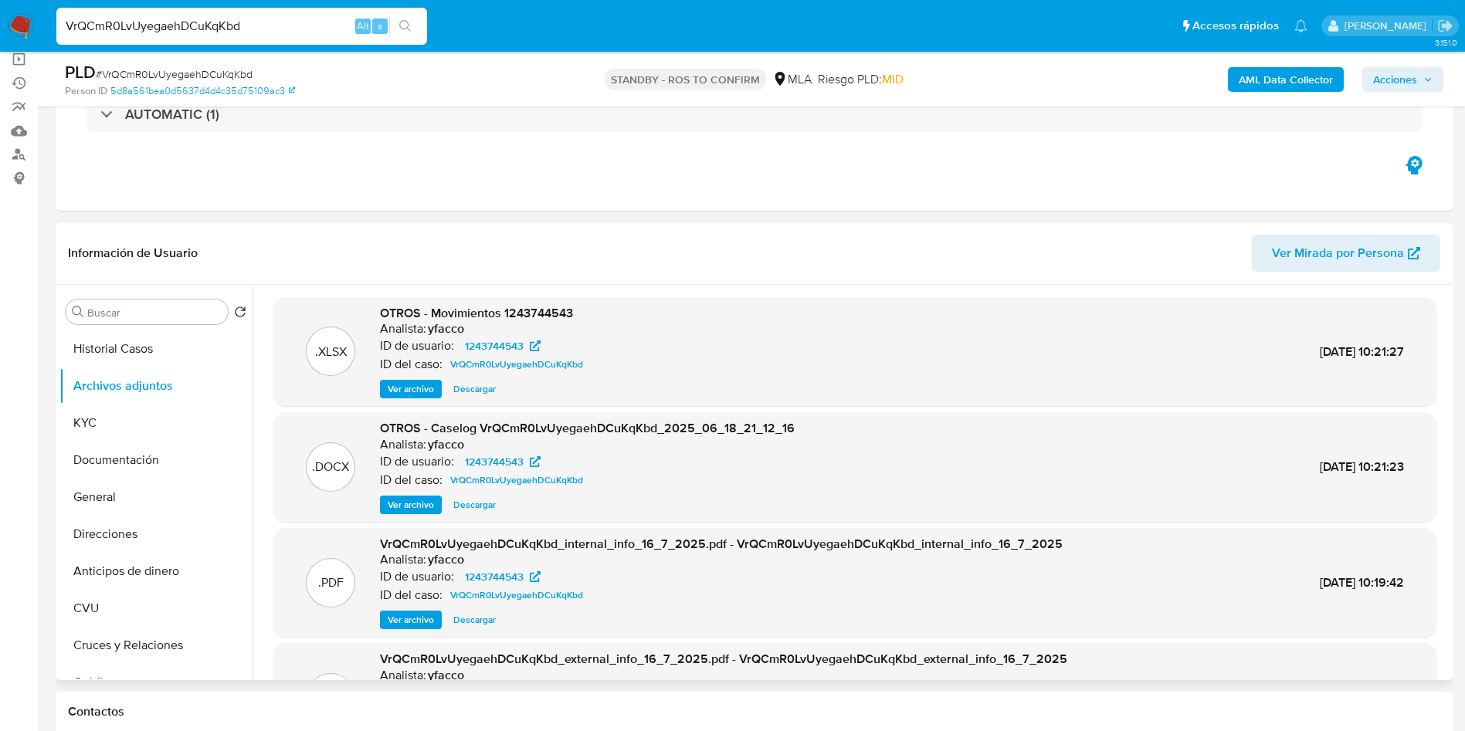
click at [411, 500] on span "Ver archivo" at bounding box center [411, 504] width 46 height 15
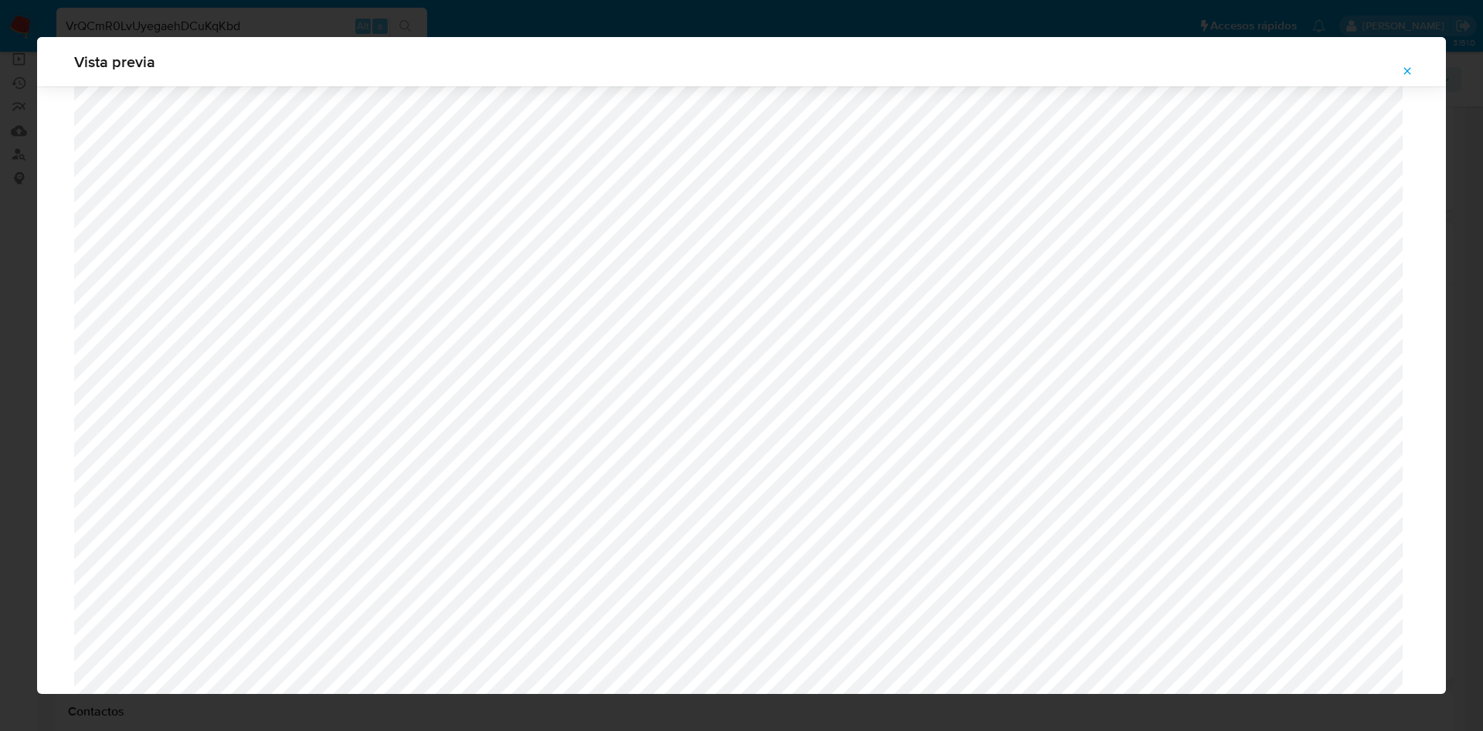
scroll to position [432, 0]
click at [1410, 69] on icon "Attachment preview" at bounding box center [1407, 71] width 12 height 12
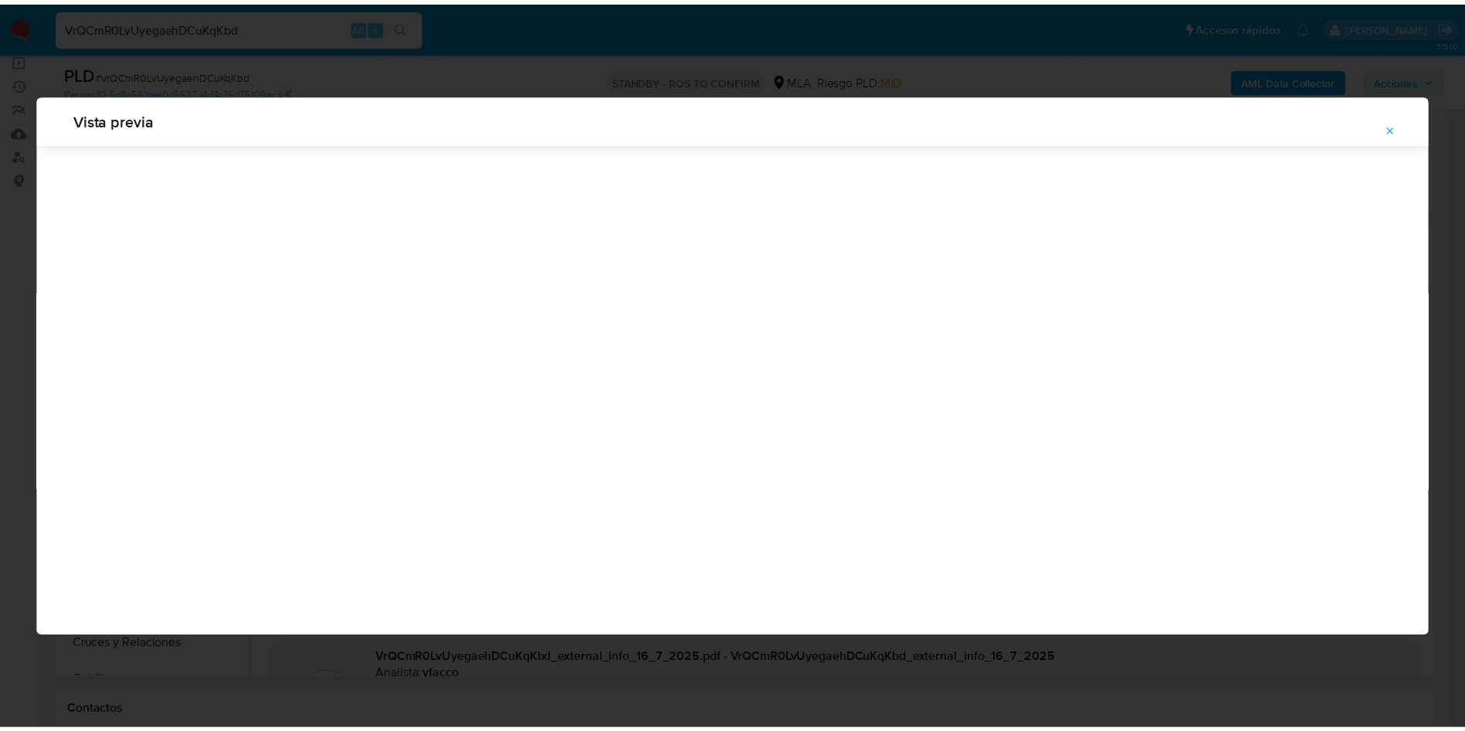
scroll to position [0, 0]
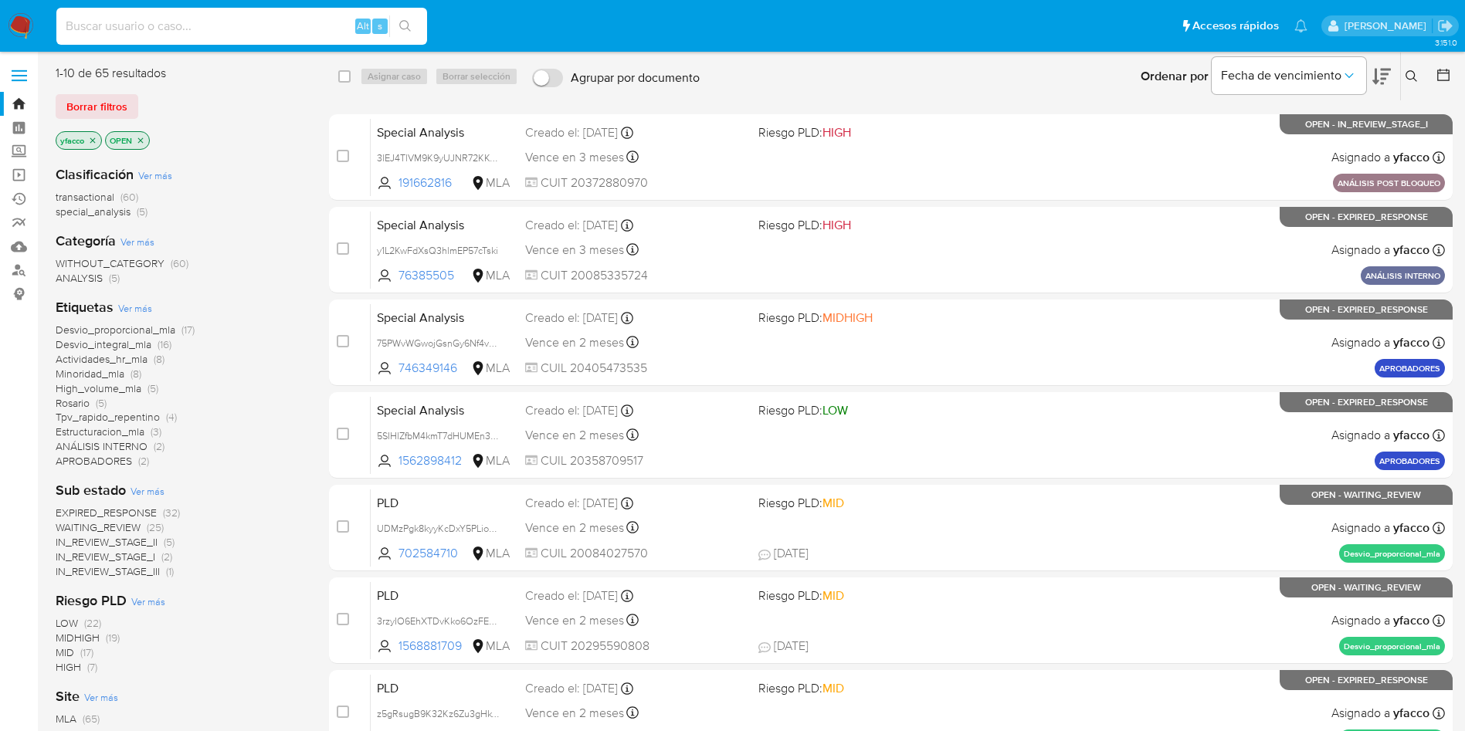
click at [134, 19] on input at bounding box center [241, 26] width 371 height 20
paste input "UeIs1yem6RL3f2nYqRweBnmW"
type input "UeIs1yem6RL3f2nYqRweBnmW"
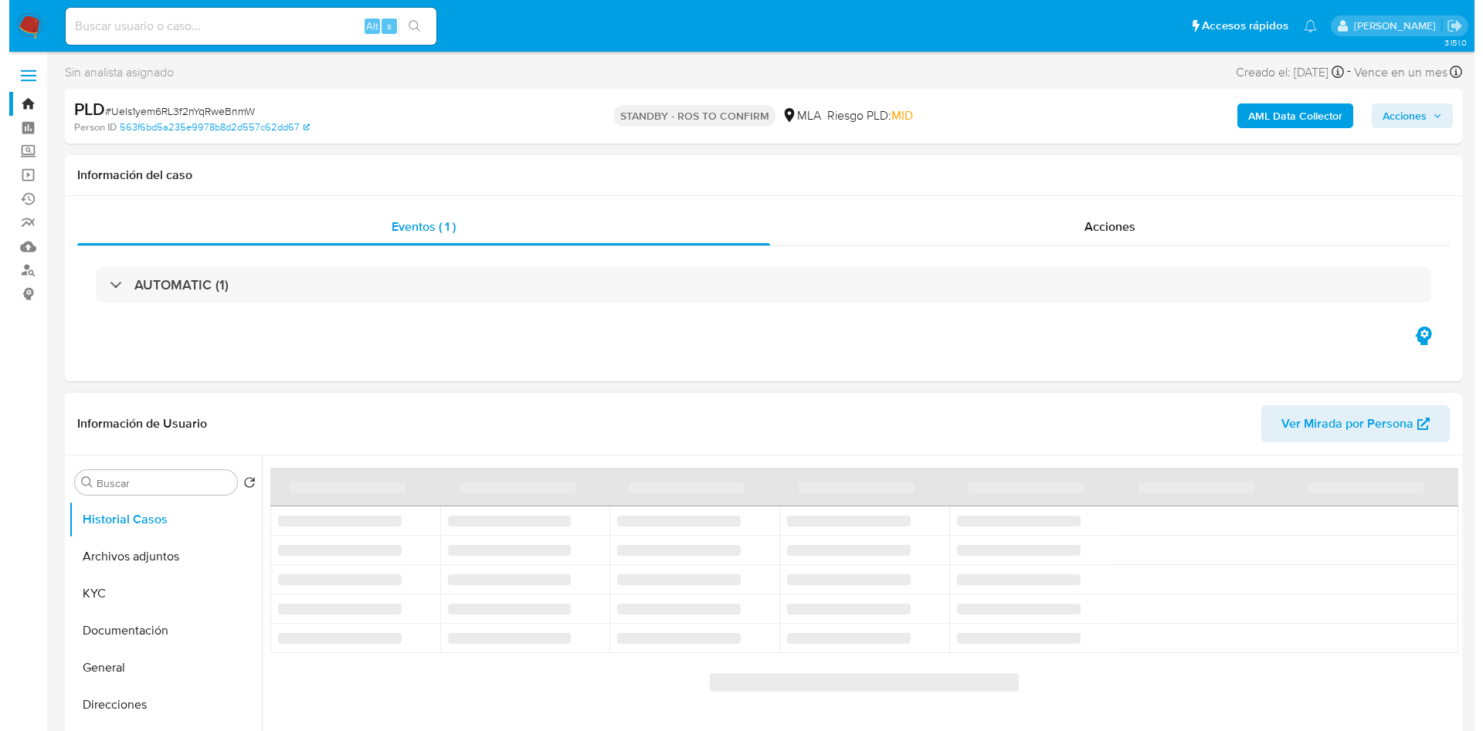
scroll to position [116, 0]
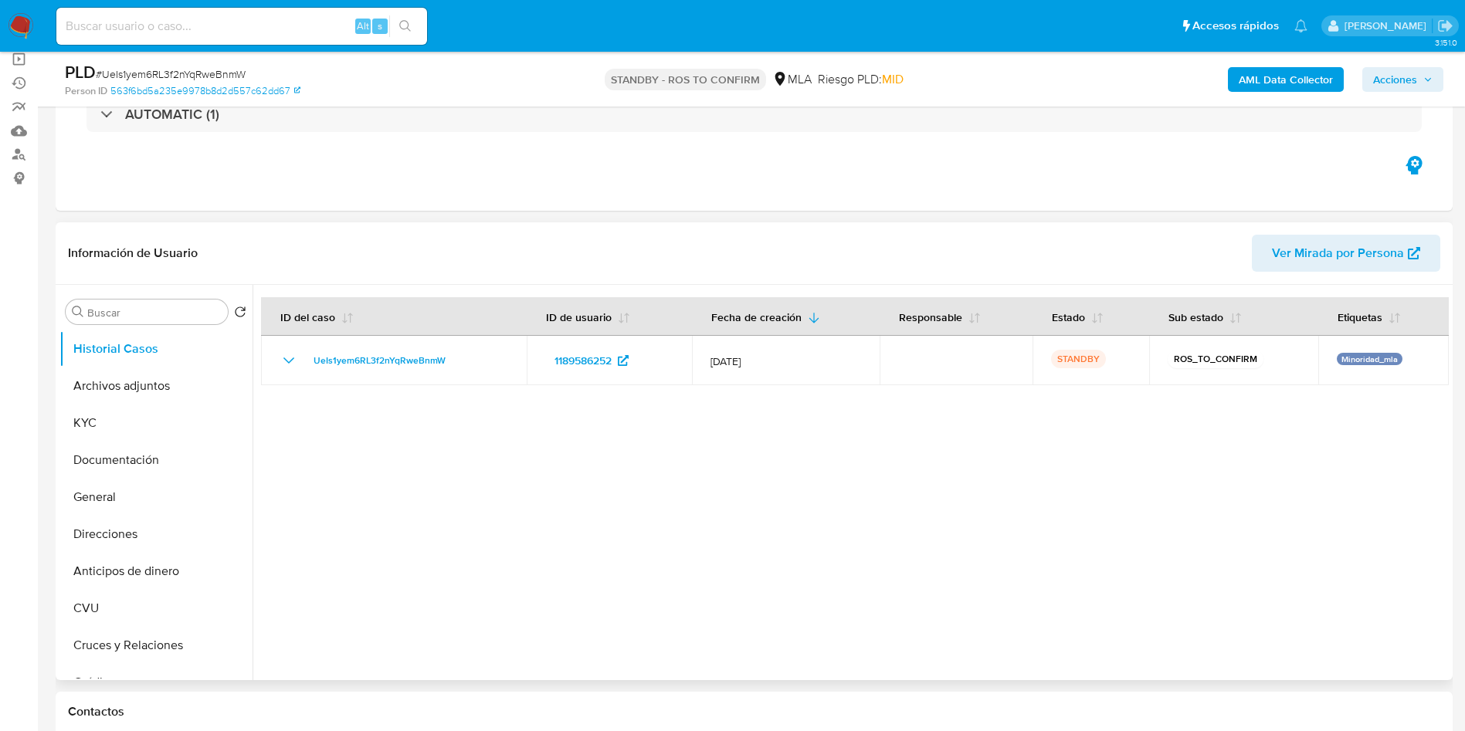
select select "10"
click at [161, 391] on button "Archivos adjuntos" at bounding box center [149, 386] width 181 height 37
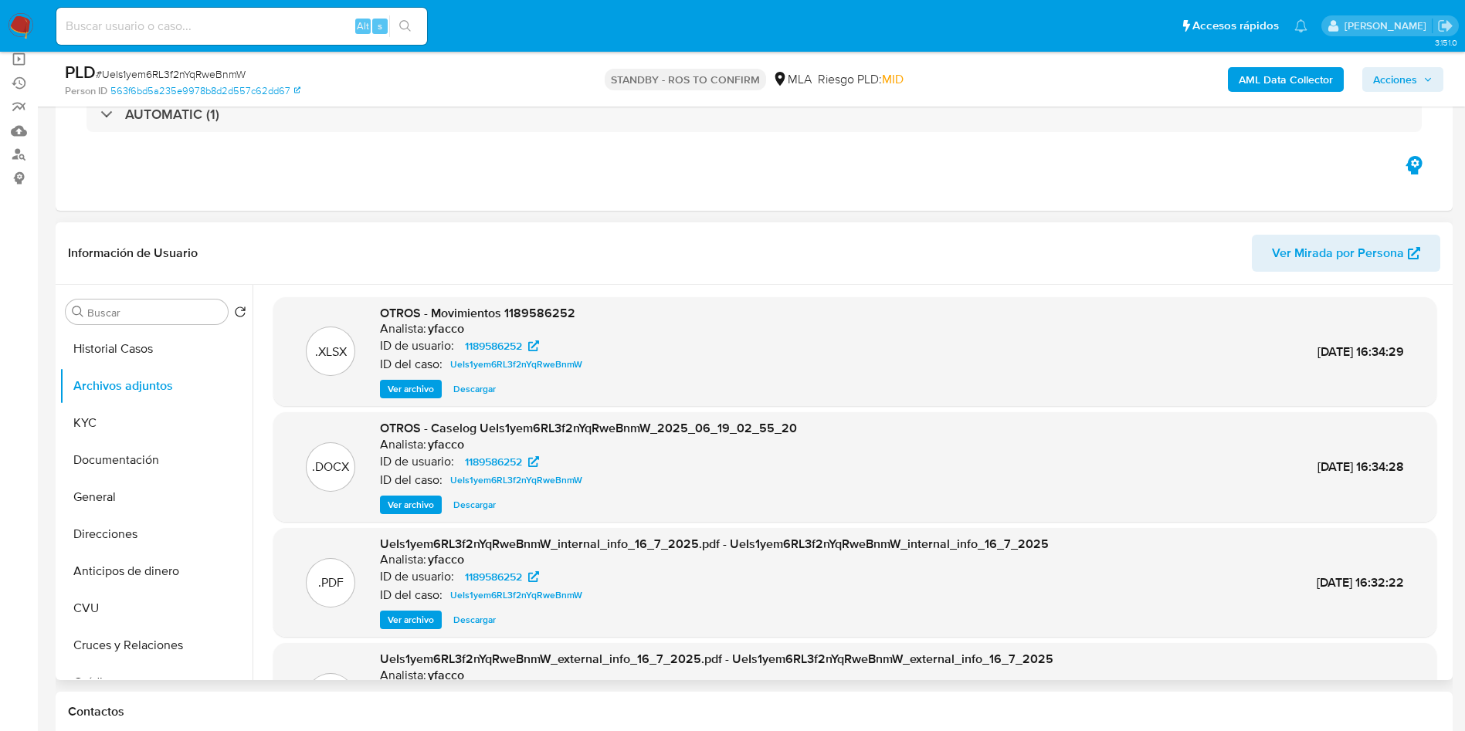
click at [406, 505] on span "Ver archivo" at bounding box center [411, 504] width 46 height 15
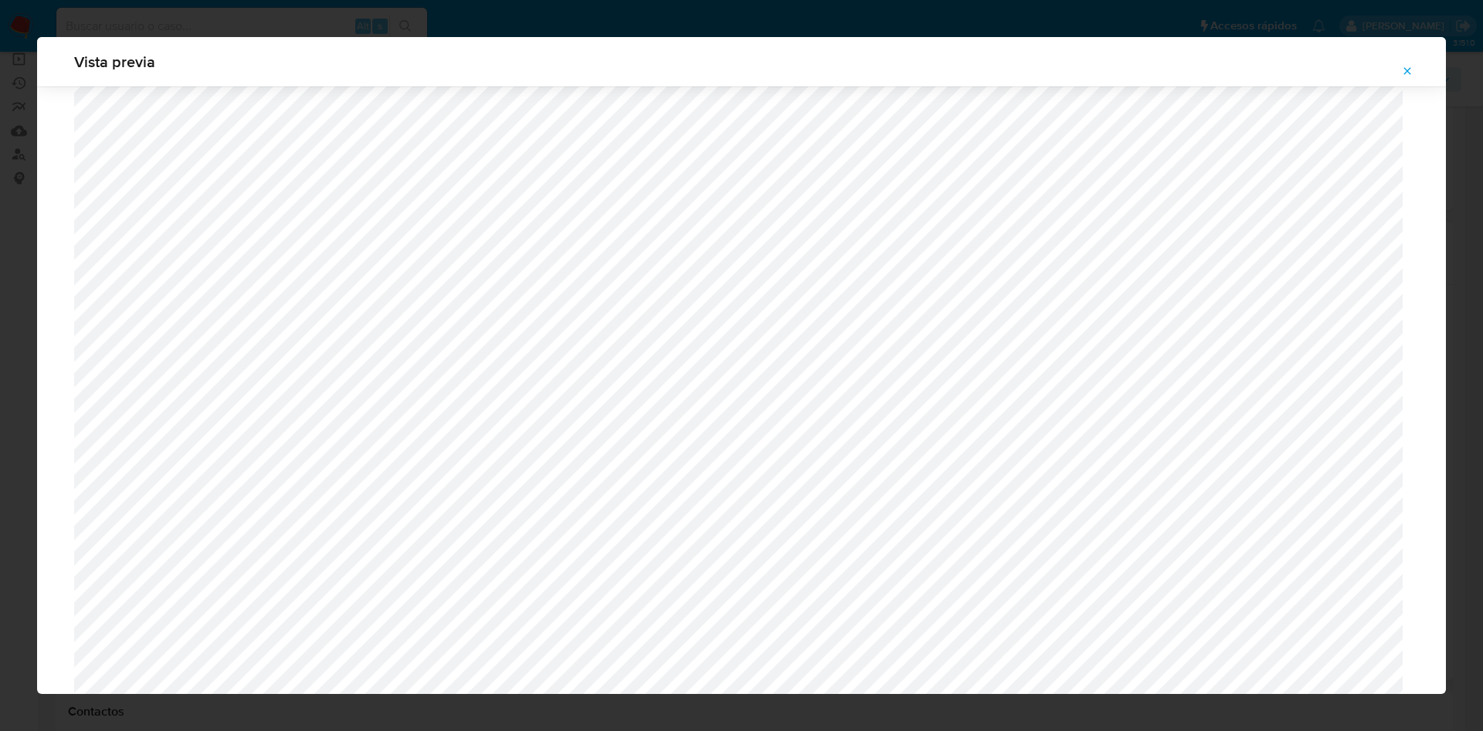
scroll to position [1002, 0]
click at [1409, 63] on span "Attachment preview" at bounding box center [1407, 71] width 12 height 22
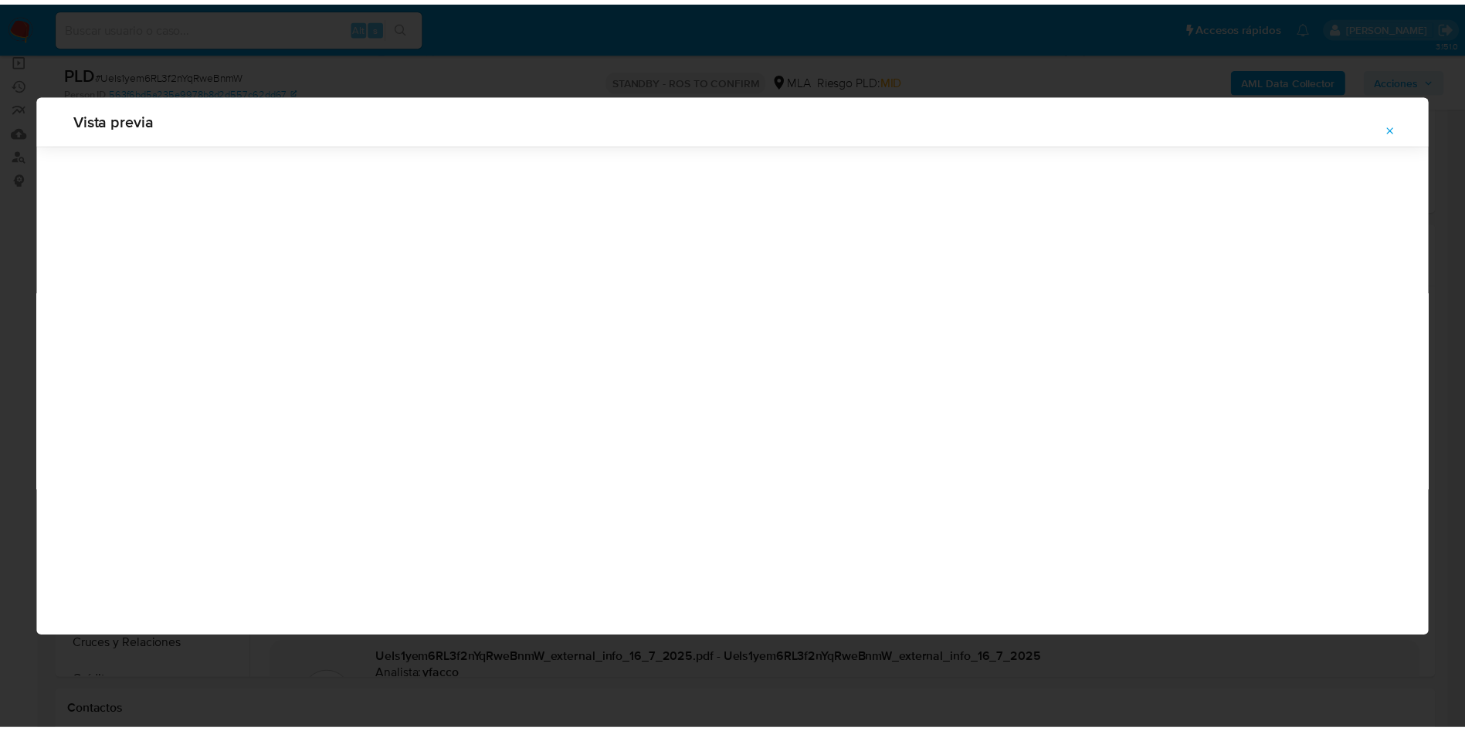
scroll to position [0, 0]
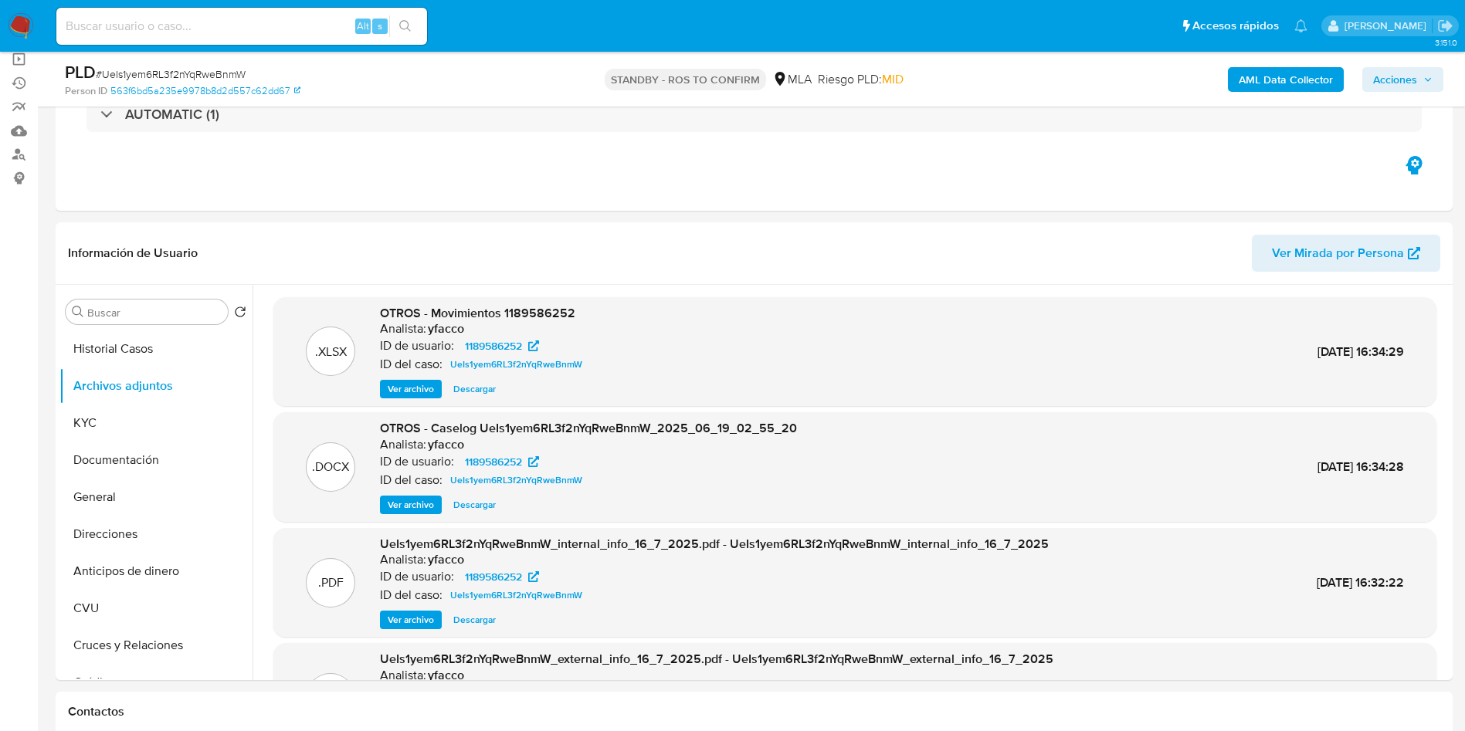
click at [195, 30] on input at bounding box center [241, 26] width 371 height 20
paste input "C6ednSLCcDLsOimI07uuHUac"
type input "C6ednSLCcDLsOimI07uuHUac"
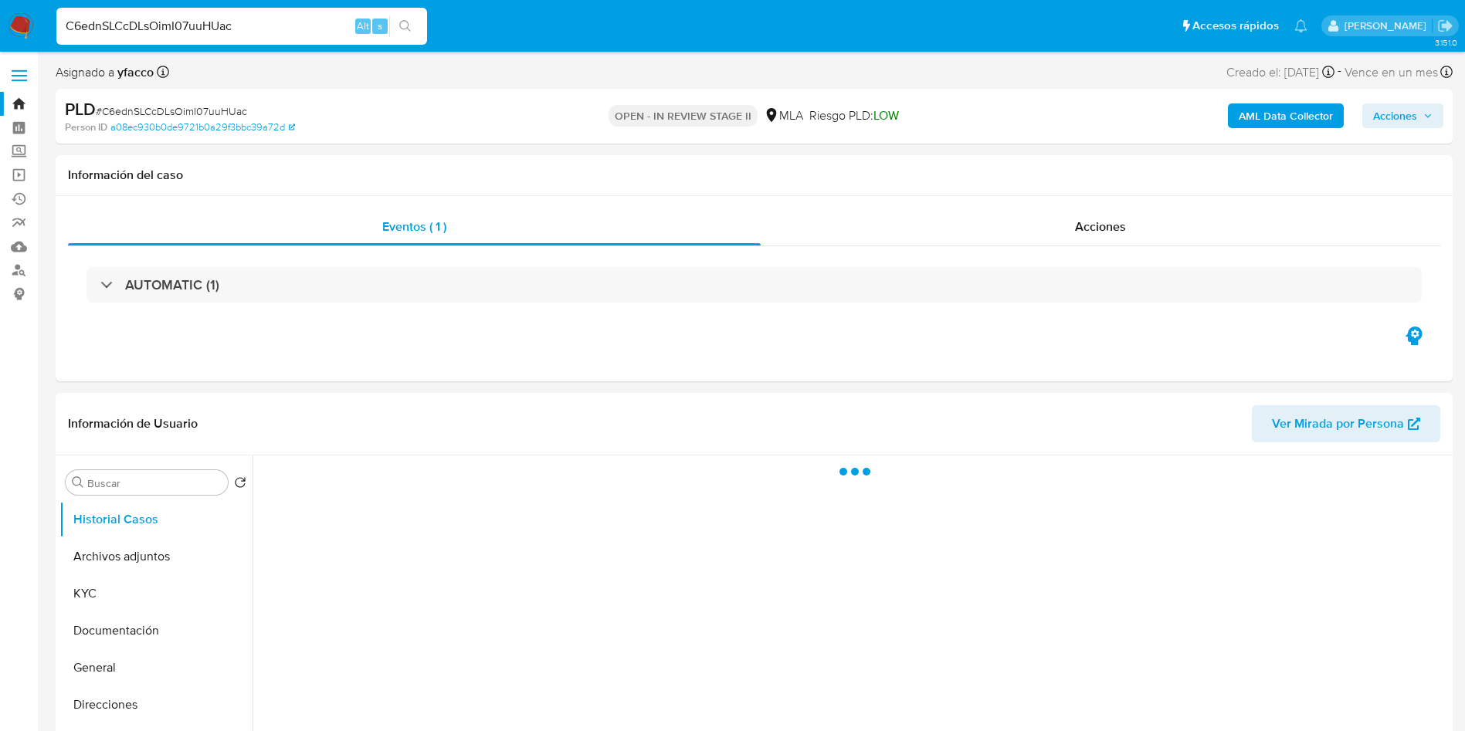
select select "10"
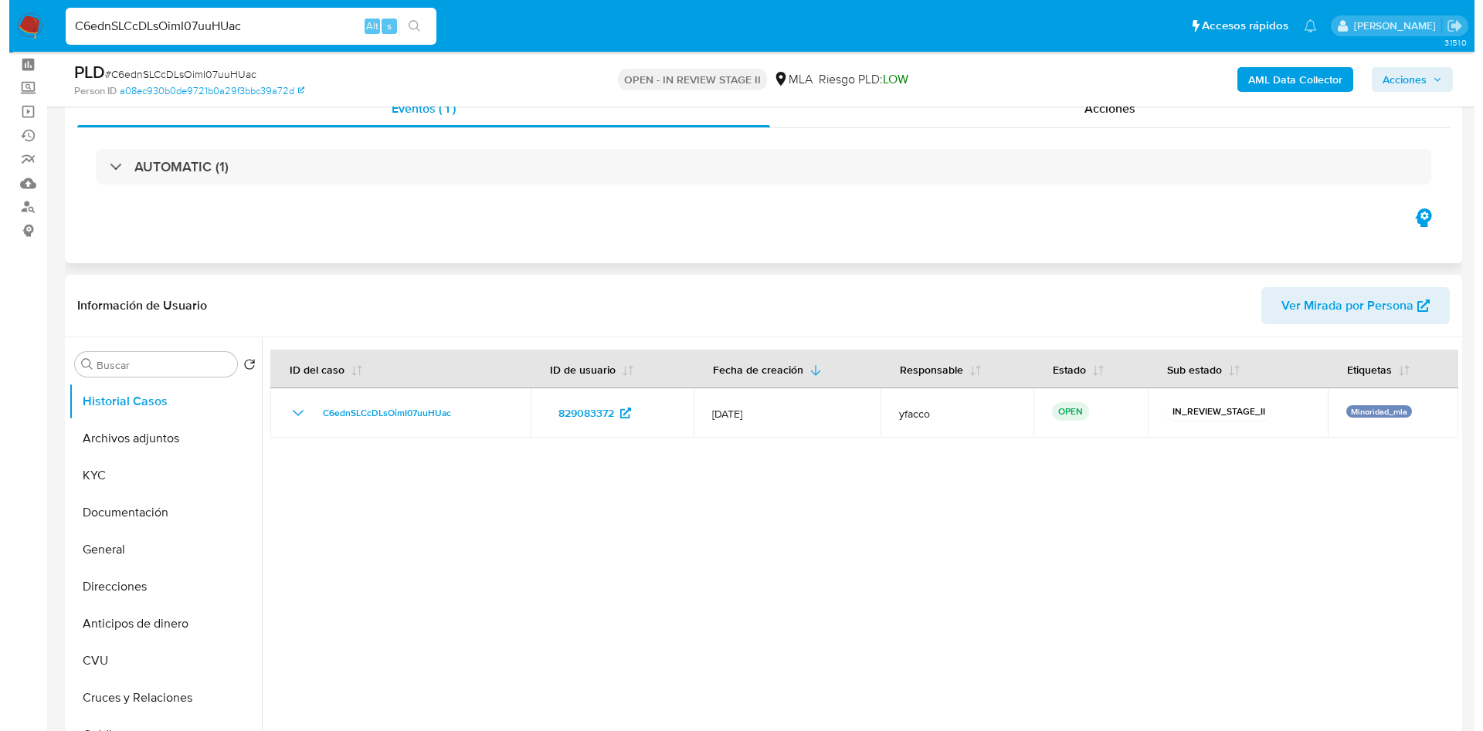
scroll to position [116, 0]
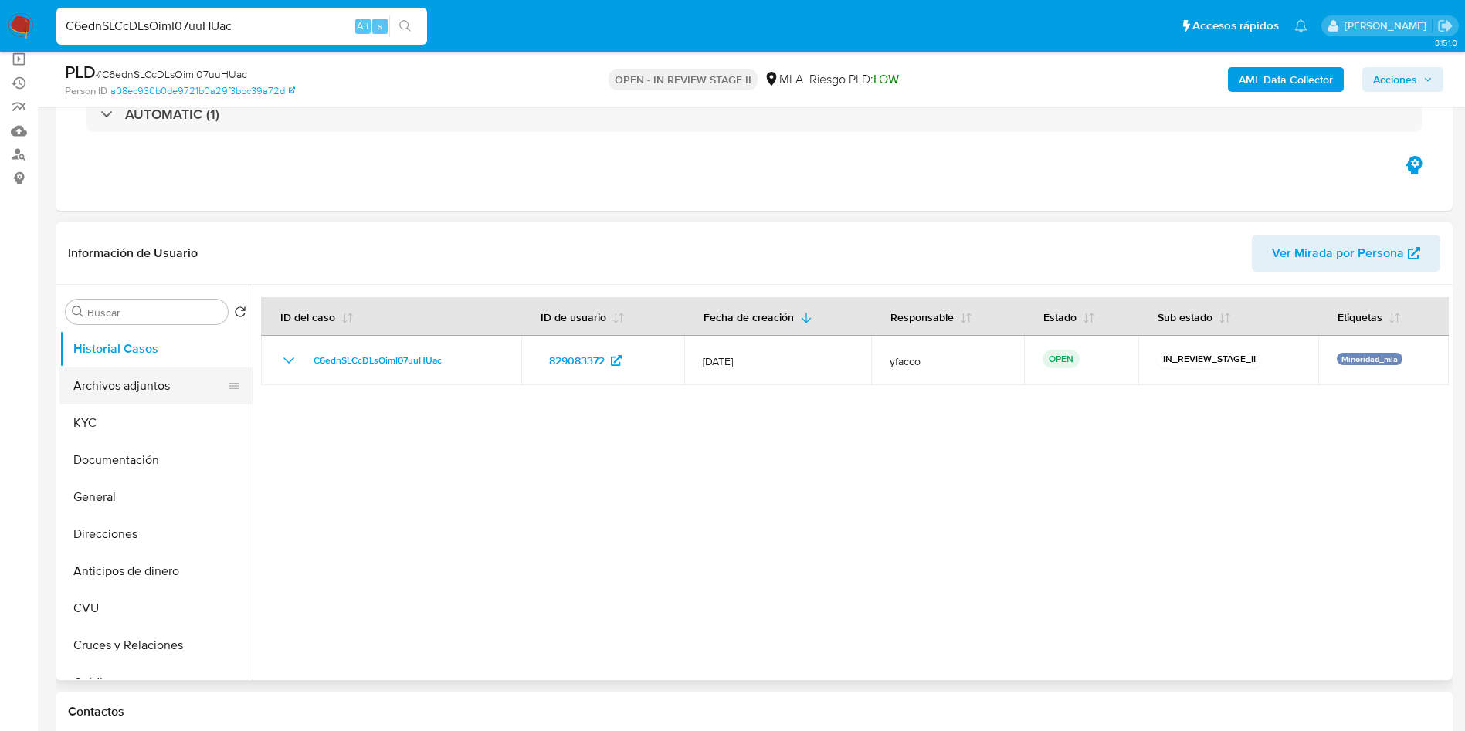
click at [125, 389] on button "Archivos adjuntos" at bounding box center [149, 386] width 181 height 37
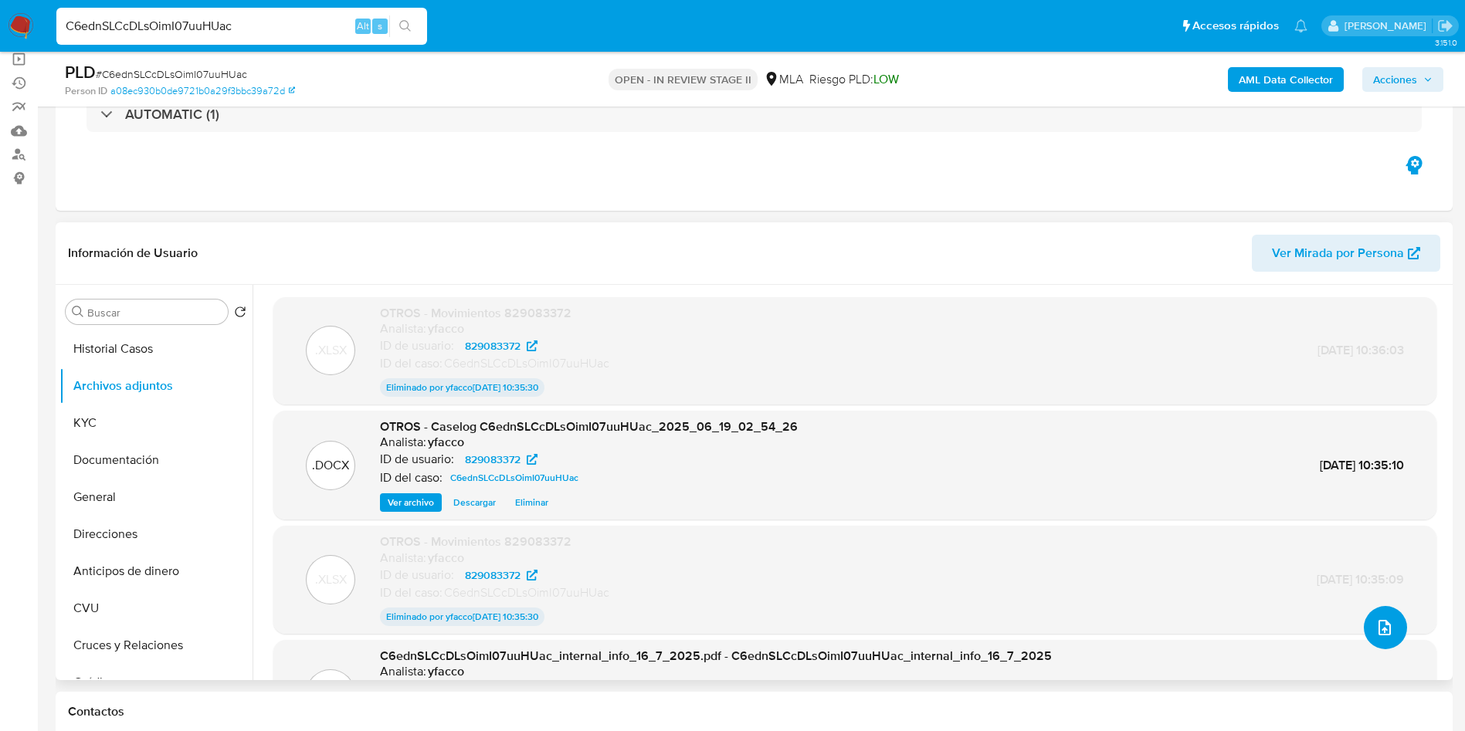
click at [1384, 634] on icon "upload-file" at bounding box center [1384, 627] width 12 height 15
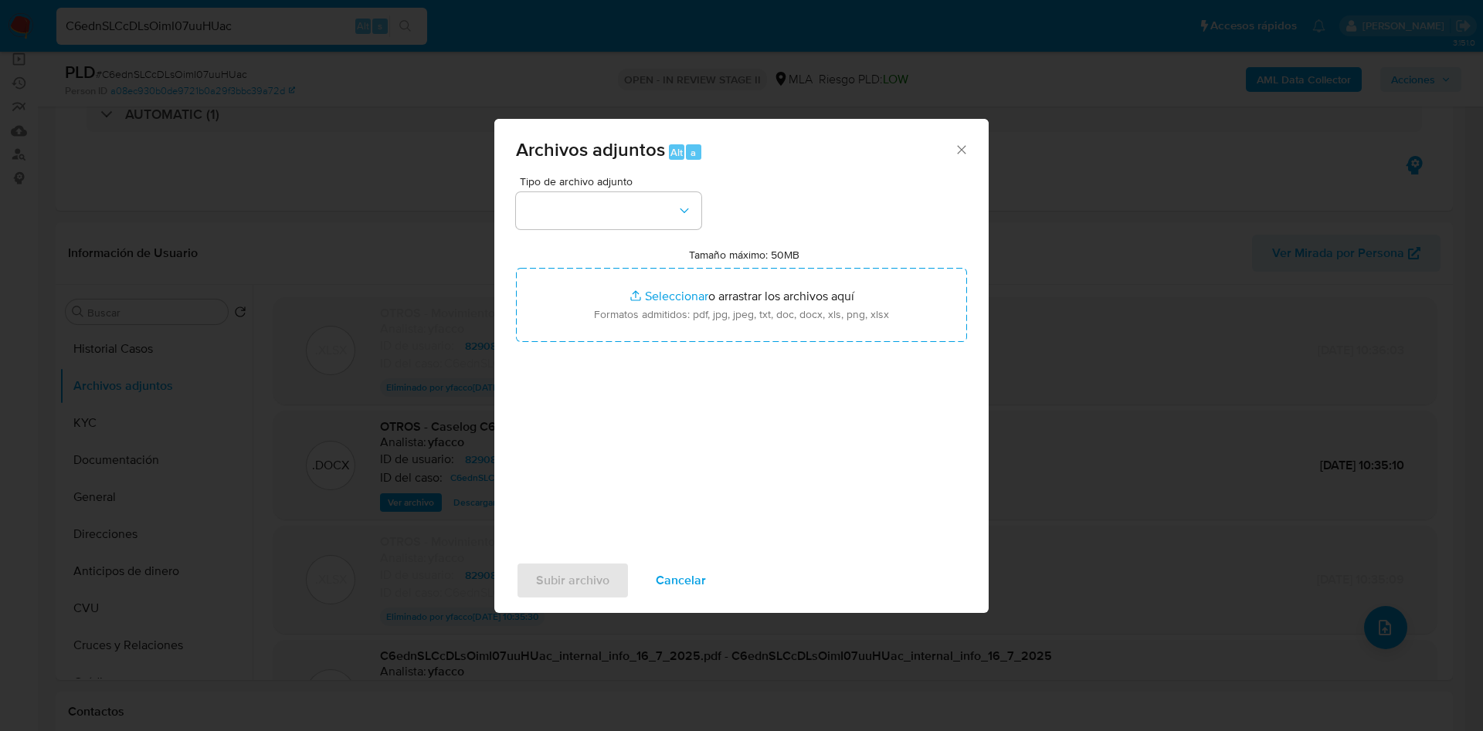
click at [690, 576] on span "Cancelar" at bounding box center [681, 581] width 50 height 34
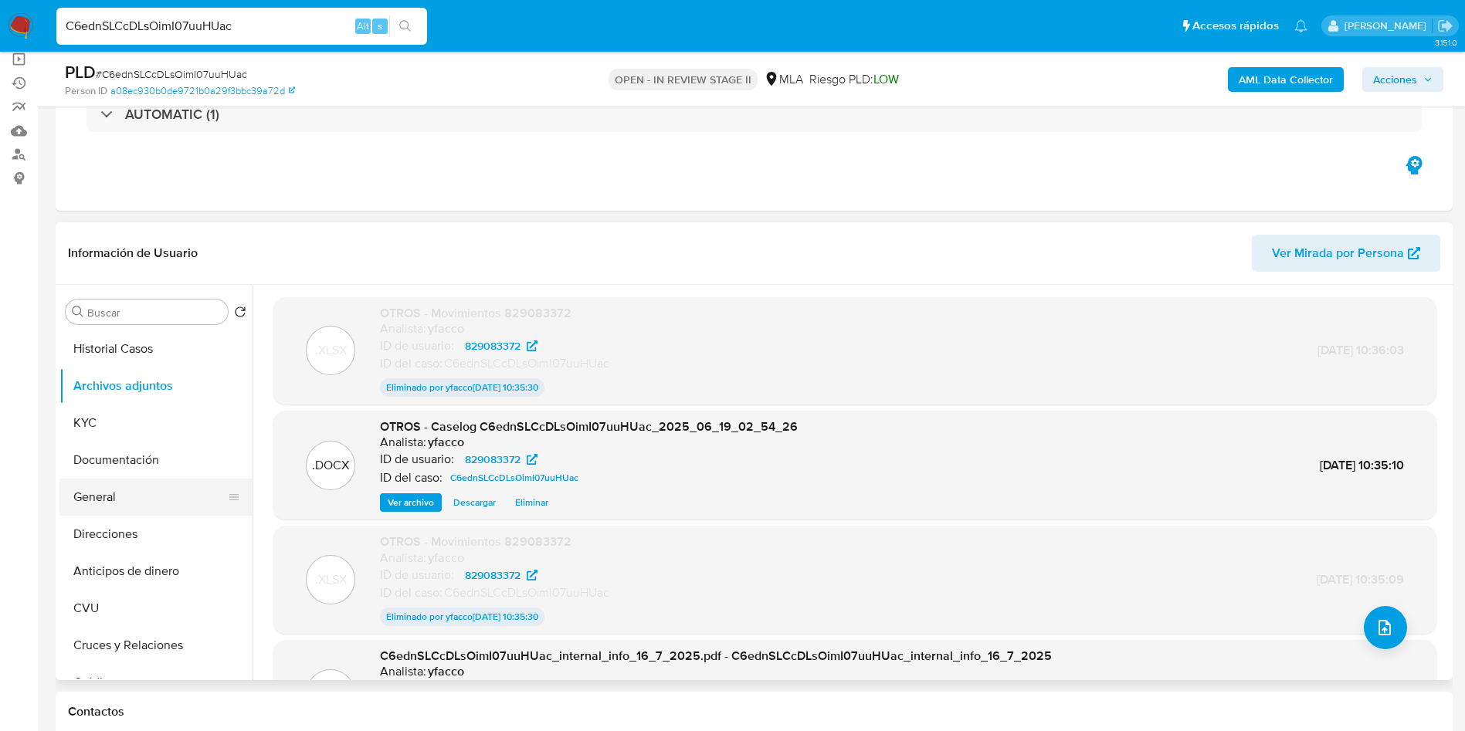
click at [114, 496] on button "General" at bounding box center [149, 497] width 181 height 37
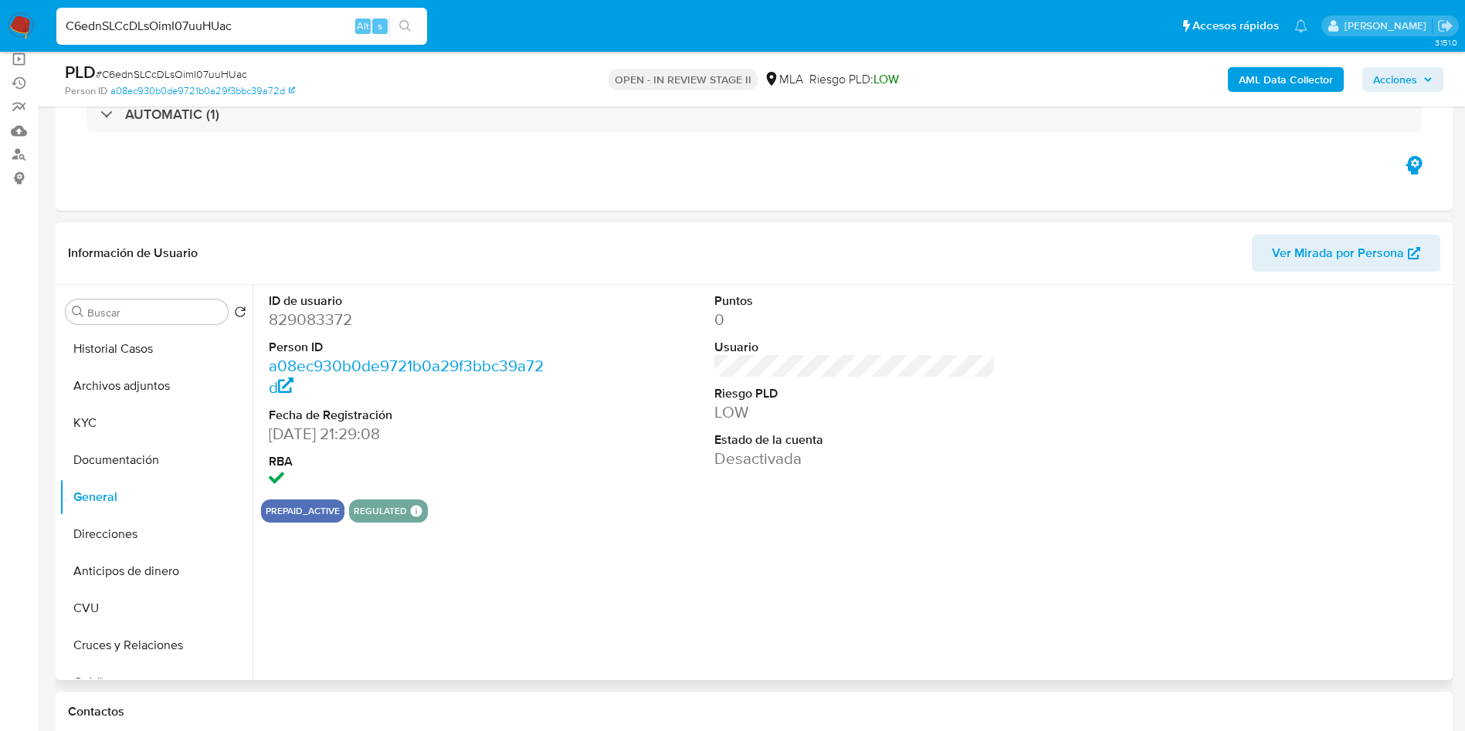
click at [330, 325] on dd "829083372" at bounding box center [410, 320] width 282 height 22
copy dd "829083372"
click at [121, 371] on button "Archivos adjuntos" at bounding box center [149, 386] width 181 height 37
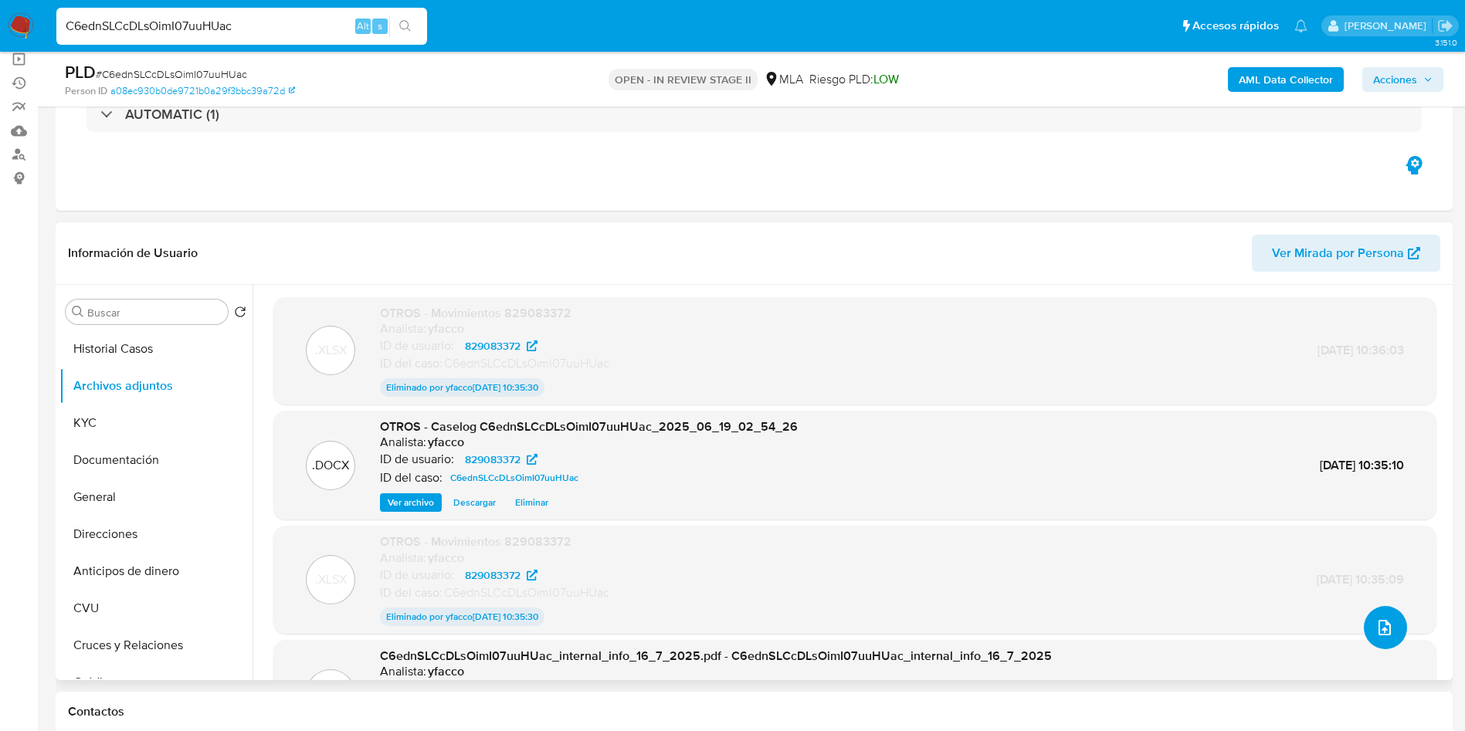
click at [1384, 634] on icon "upload-file" at bounding box center [1384, 627] width 19 height 19
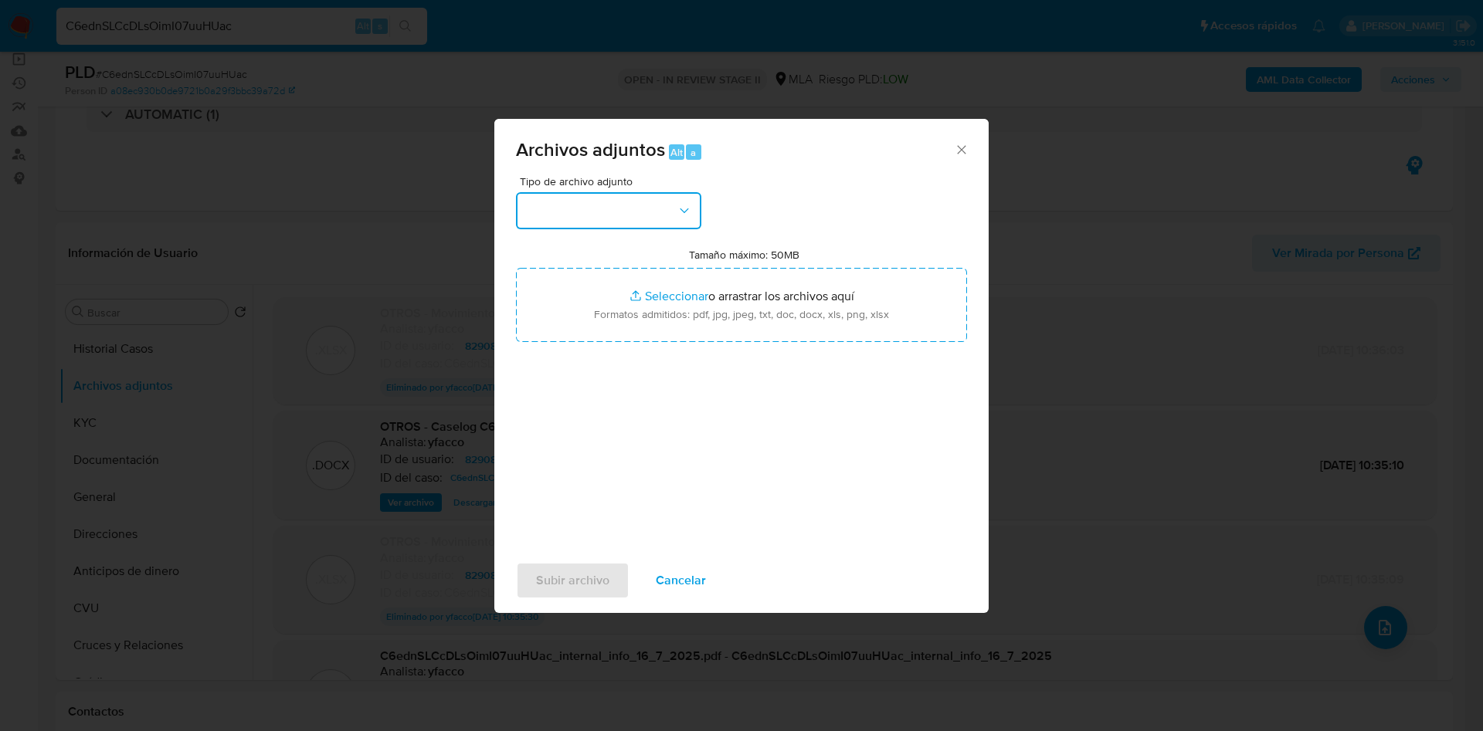
click at [613, 200] on button "button" at bounding box center [608, 210] width 185 height 37
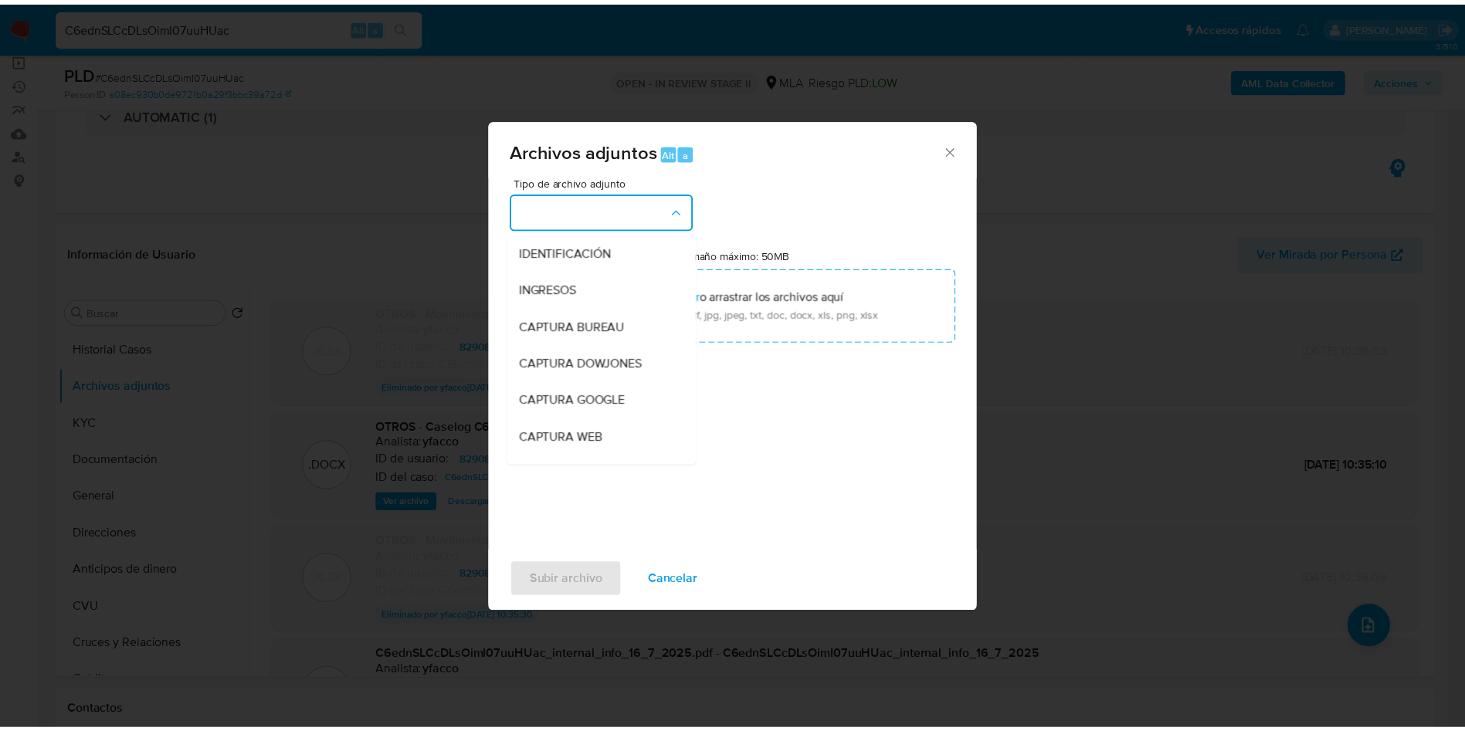
scroll to position [232, 0]
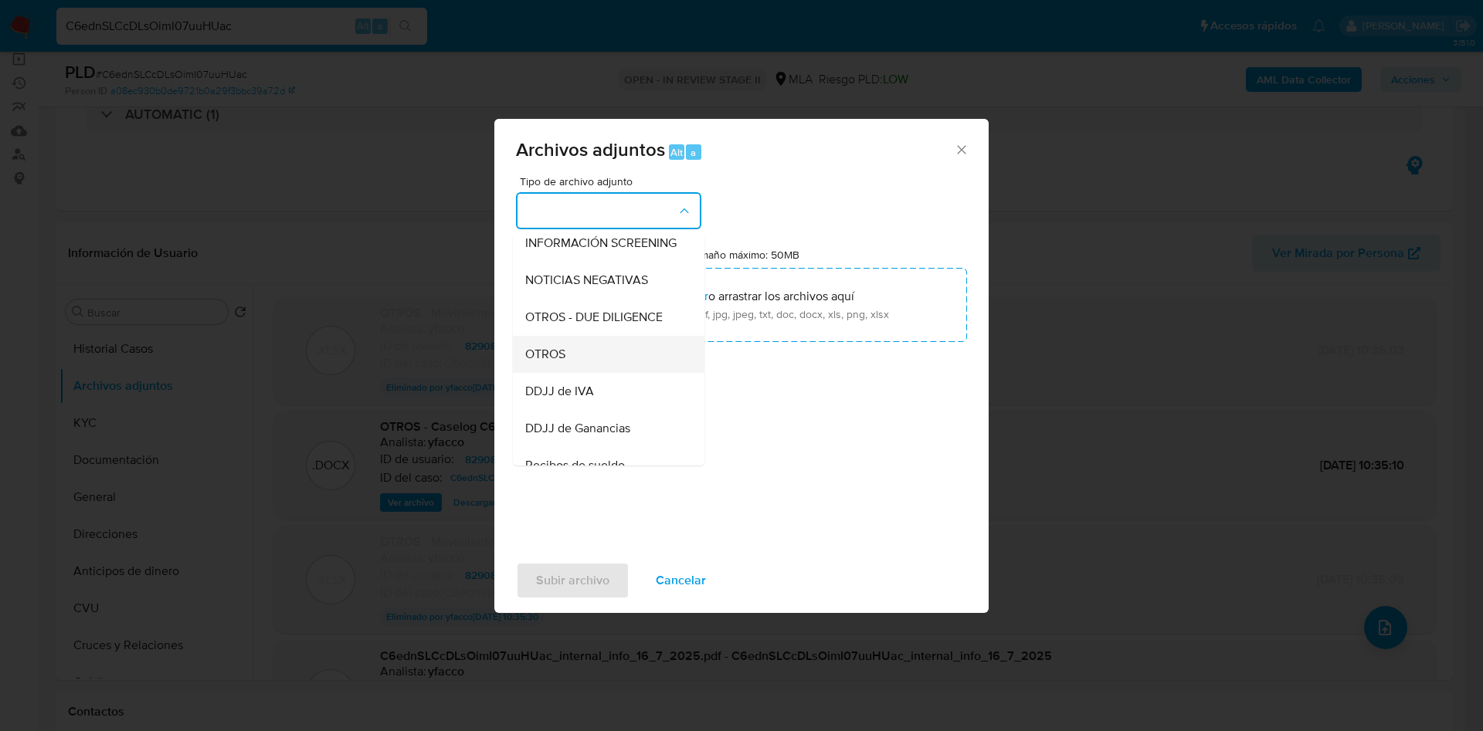
click at [551, 362] on span "OTROS" at bounding box center [545, 354] width 40 height 15
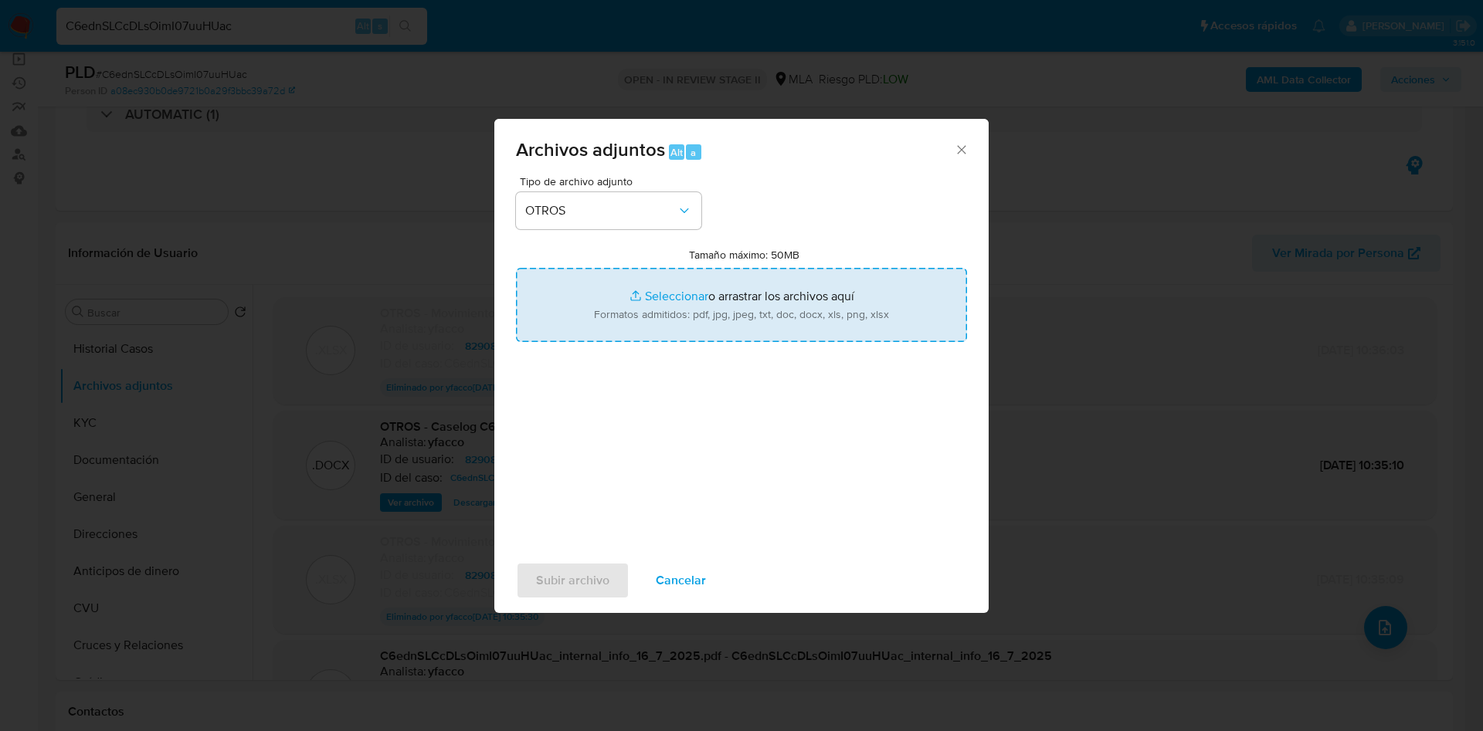
click at [657, 292] on input "Tamaño máximo: 50MB Seleccionar archivos" at bounding box center [741, 305] width 451 height 74
type input "C:\fakepath\v2 Movimientos 829083372.xlsx"
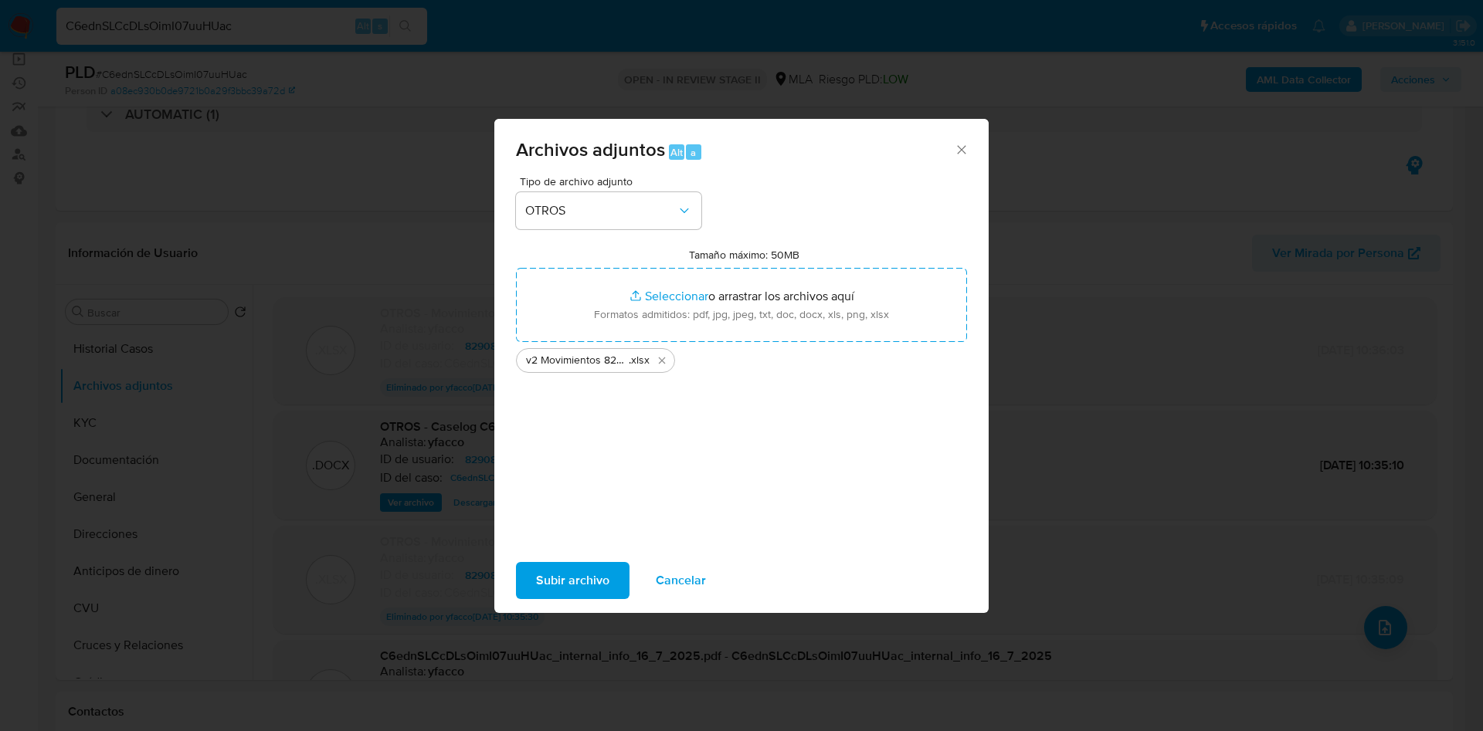
click at [561, 578] on span "Subir archivo" at bounding box center [572, 581] width 73 height 34
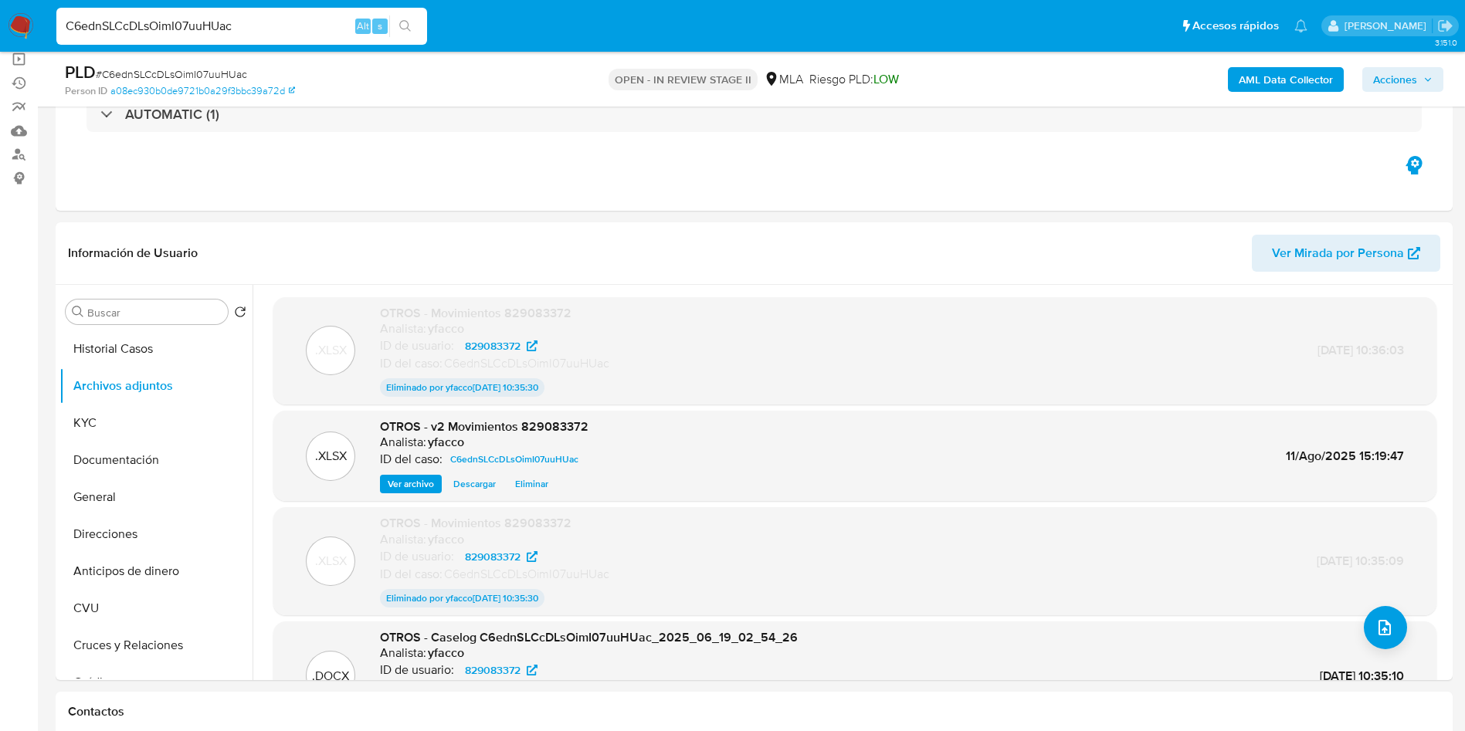
click at [1394, 78] on span "Acciones" at bounding box center [1395, 79] width 44 height 25
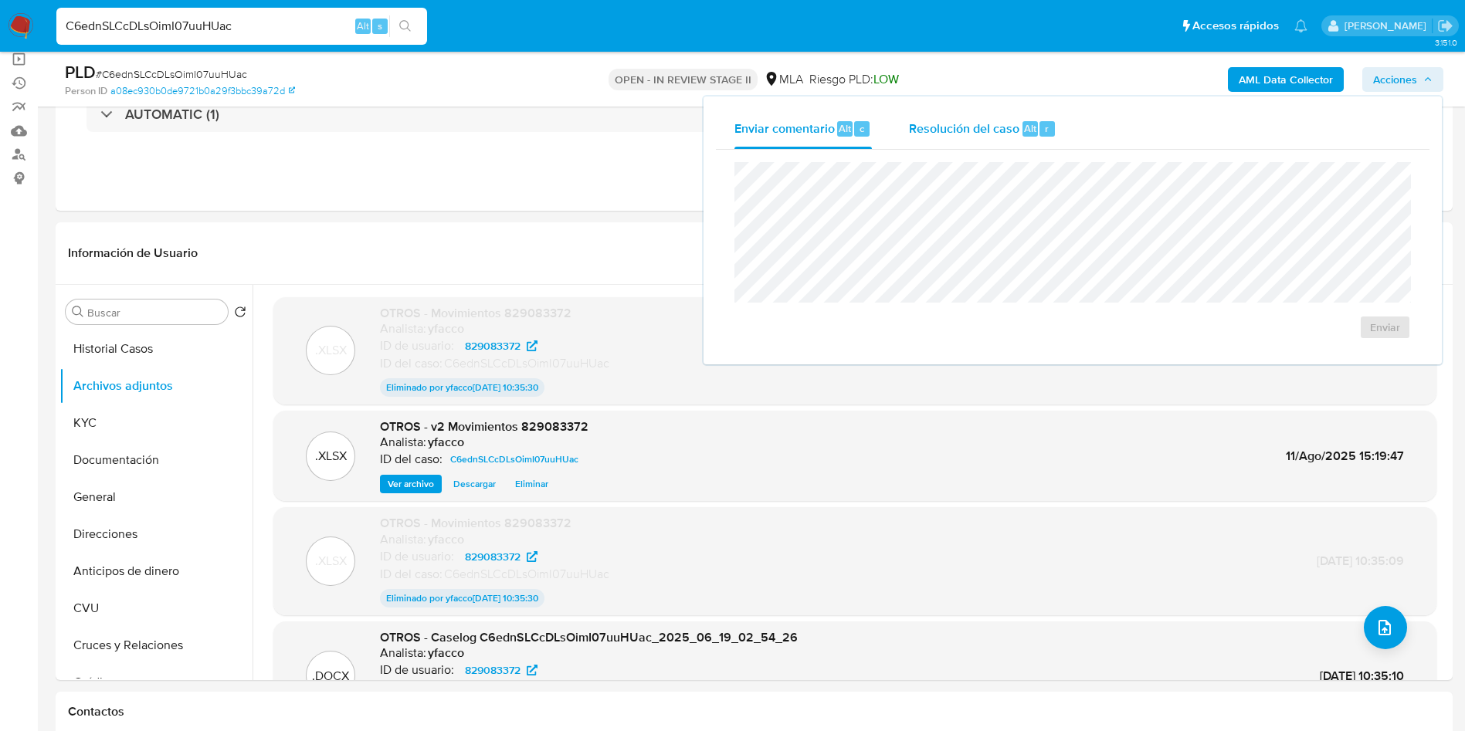
click at [1024, 132] on span "Alt" at bounding box center [1030, 128] width 12 height 15
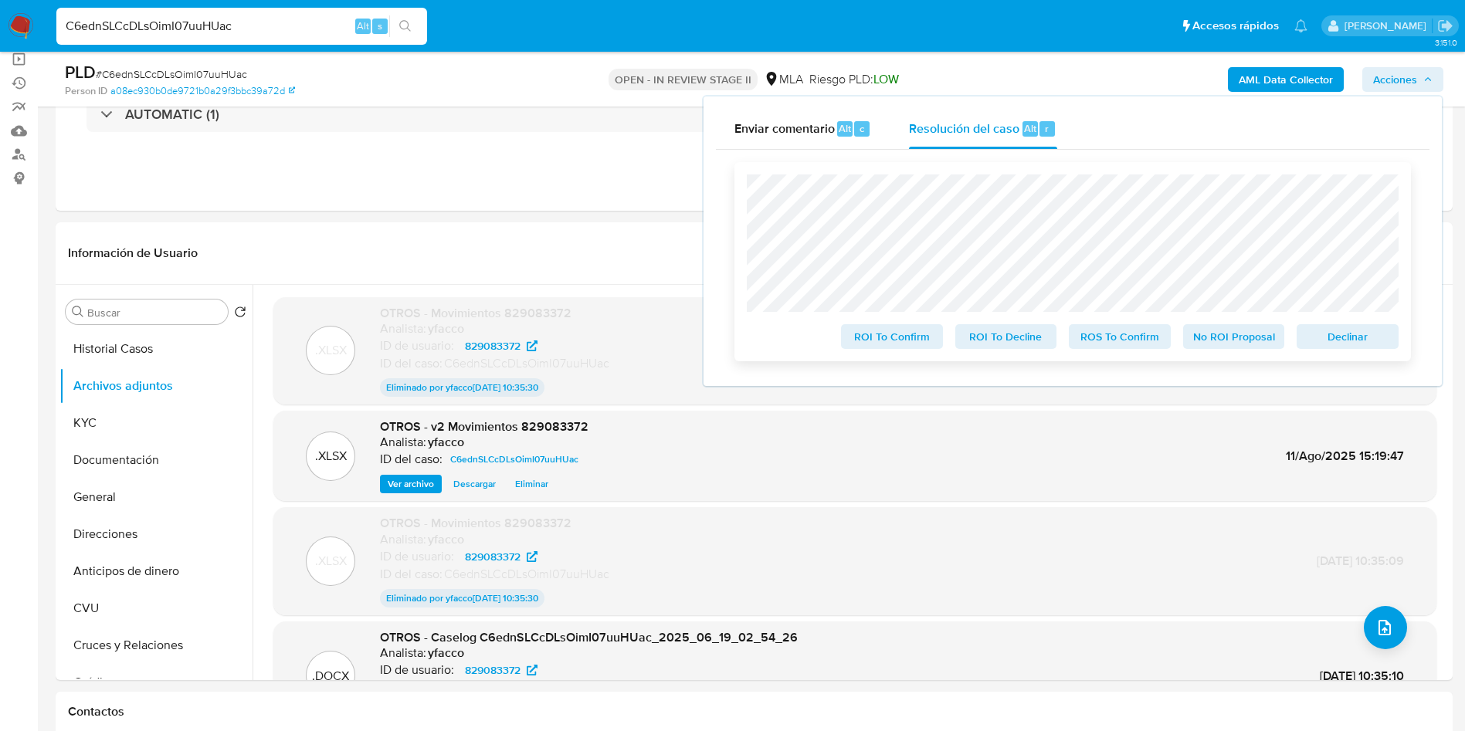
click at [1103, 331] on span "ROS To Confirm" at bounding box center [1119, 337] width 80 height 22
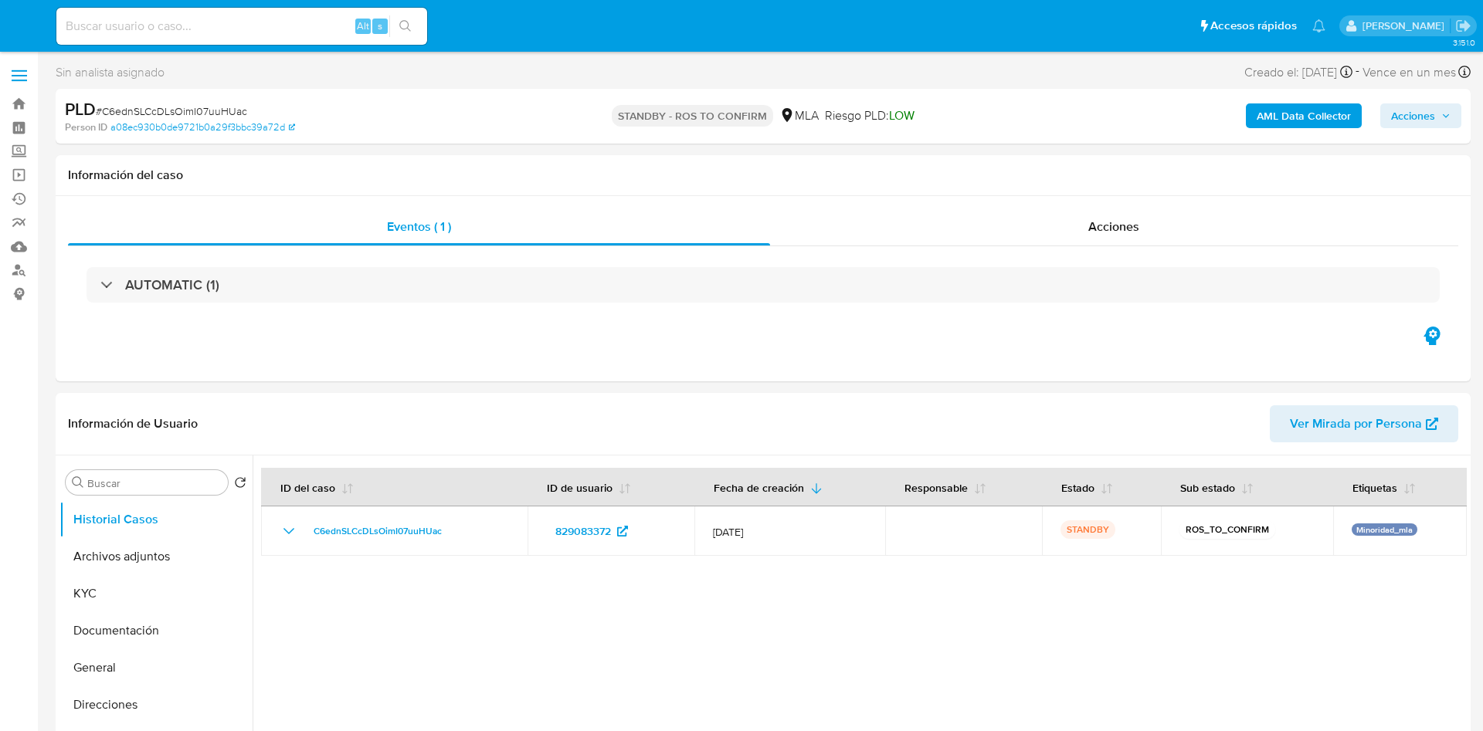
select select "10"
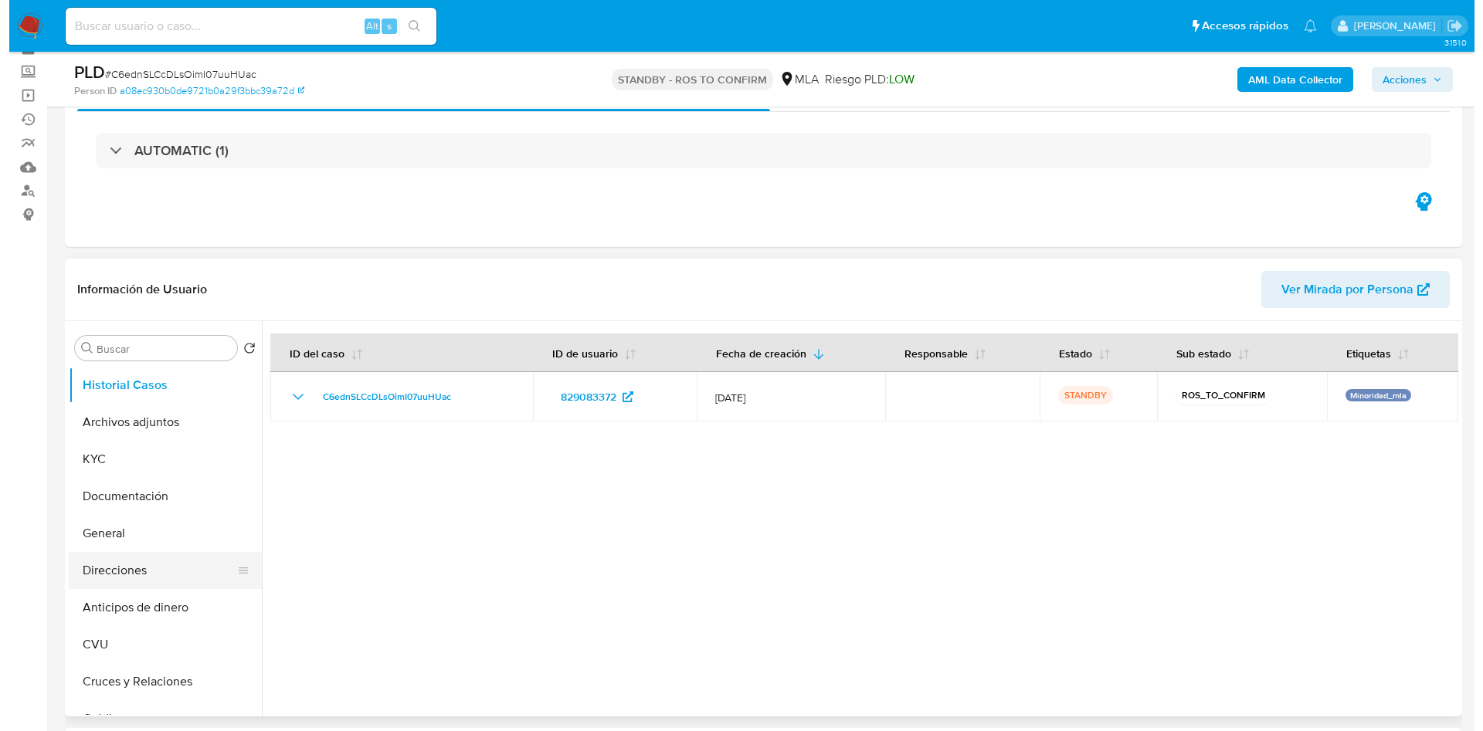
scroll to position [116, 0]
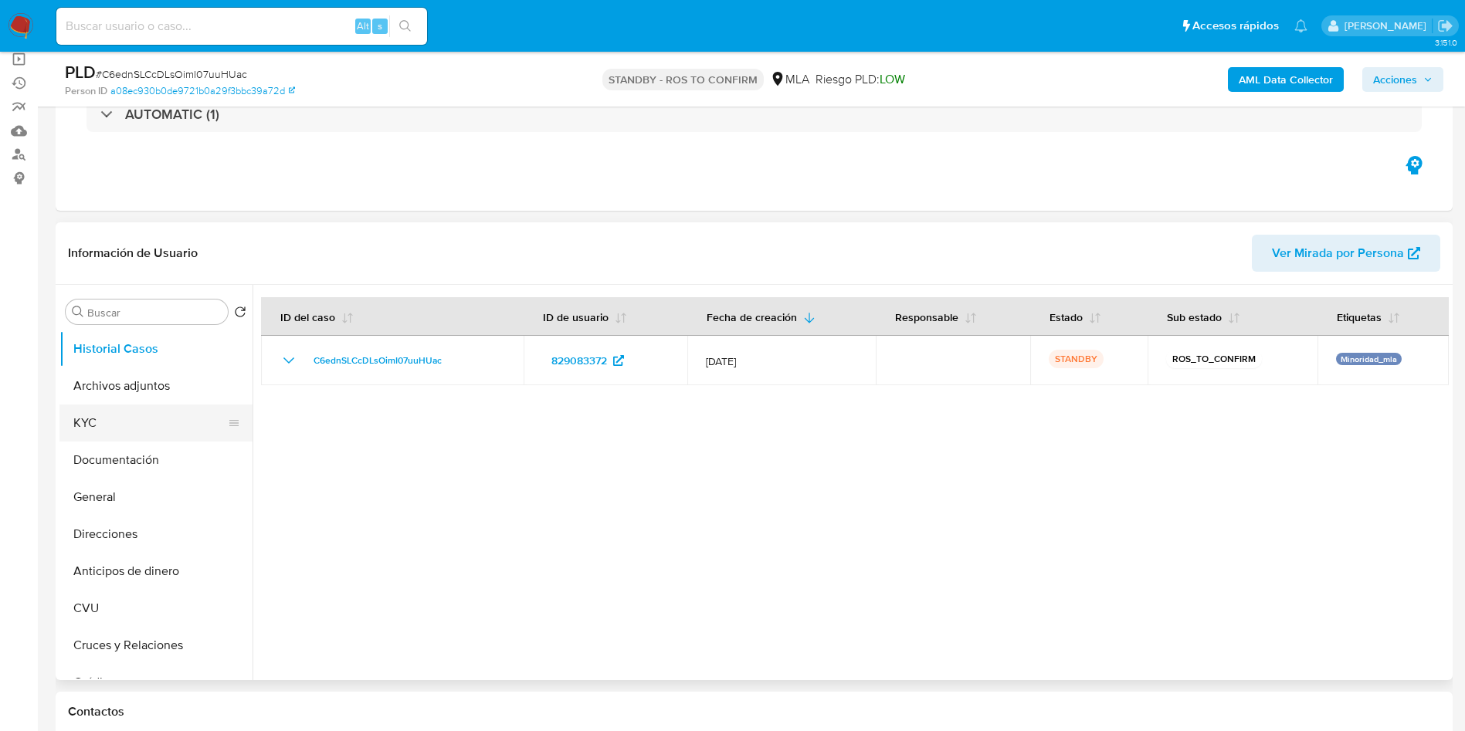
click at [133, 439] on button "KYC" at bounding box center [149, 423] width 181 height 37
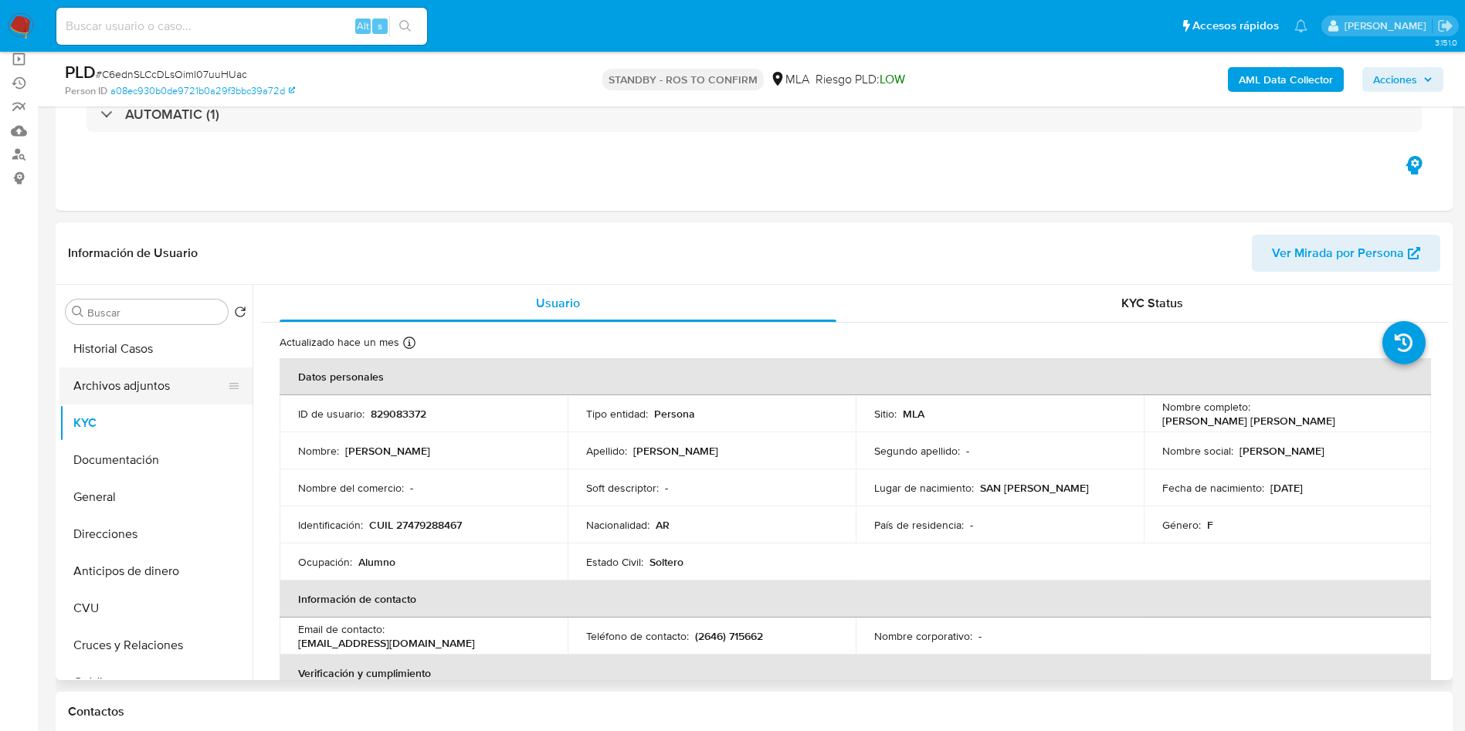
click at [147, 381] on button "Archivos adjuntos" at bounding box center [149, 386] width 181 height 37
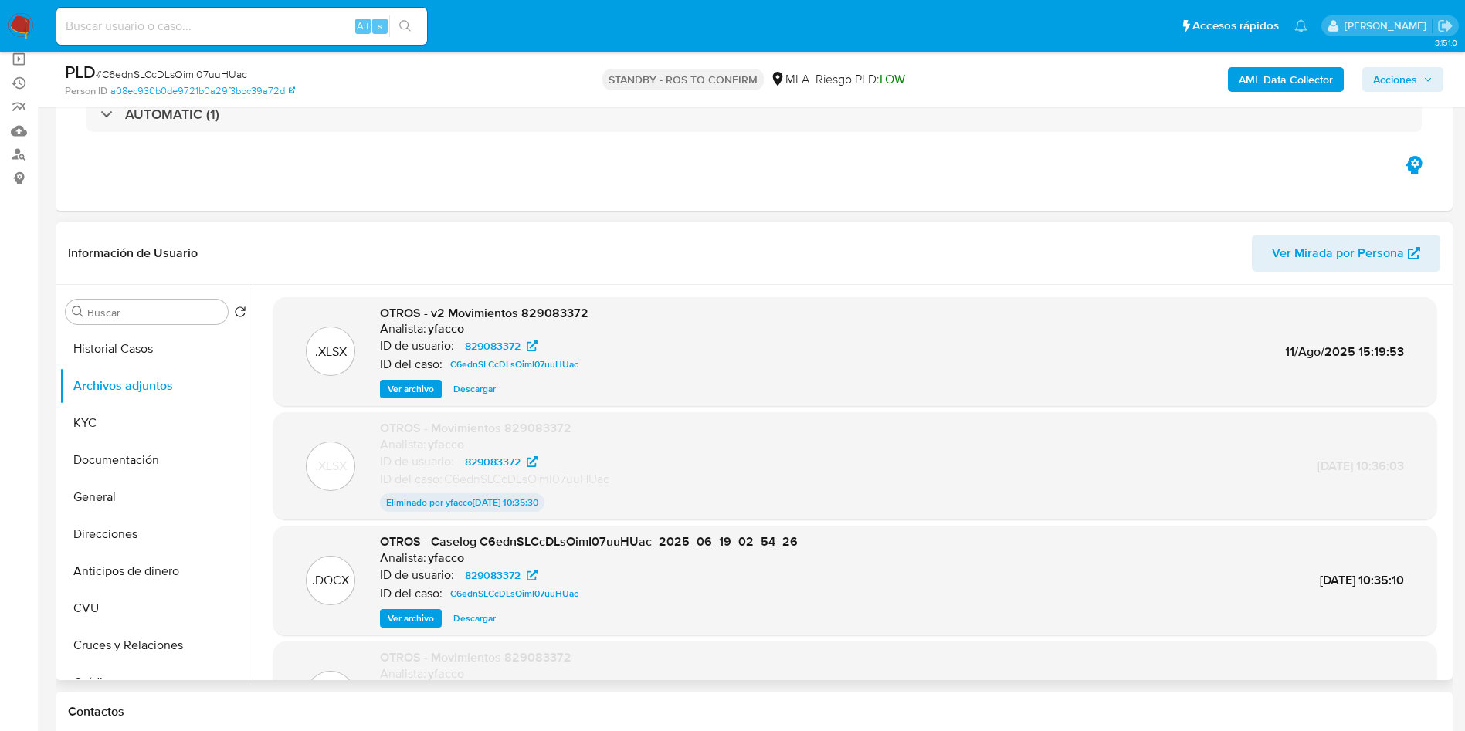
click at [394, 616] on span "Ver archivo" at bounding box center [411, 618] width 46 height 15
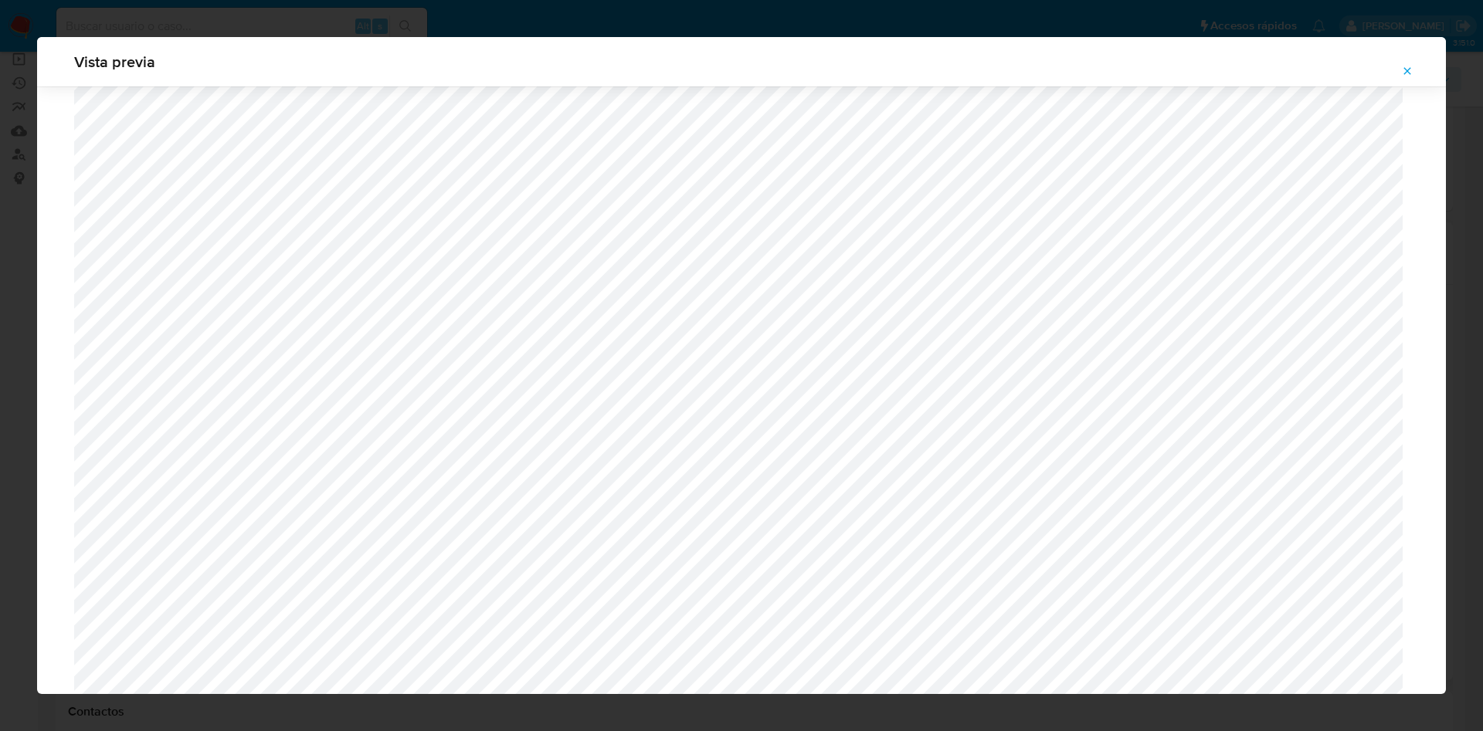
scroll to position [1012, 0]
click at [1412, 74] on icon "Attachment preview" at bounding box center [1407, 71] width 12 height 12
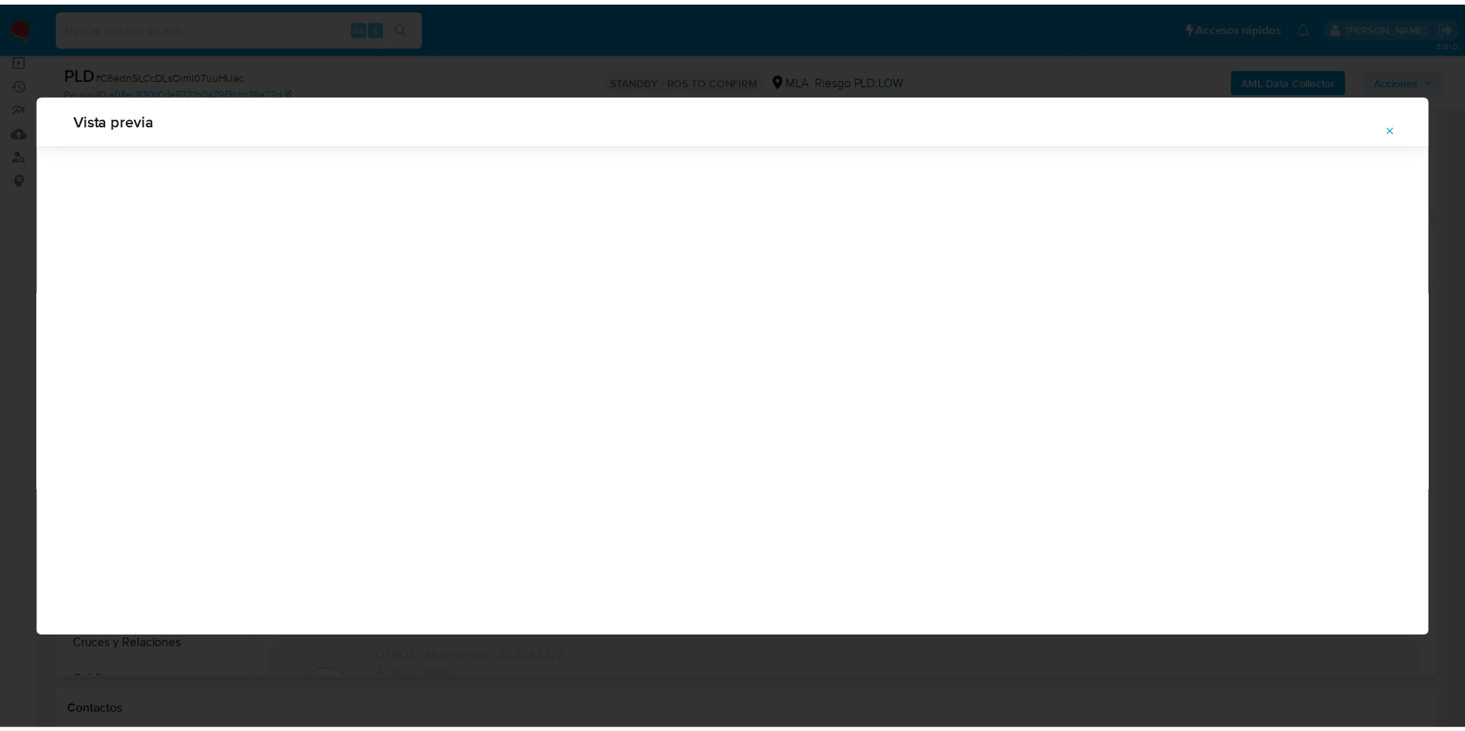
scroll to position [0, 0]
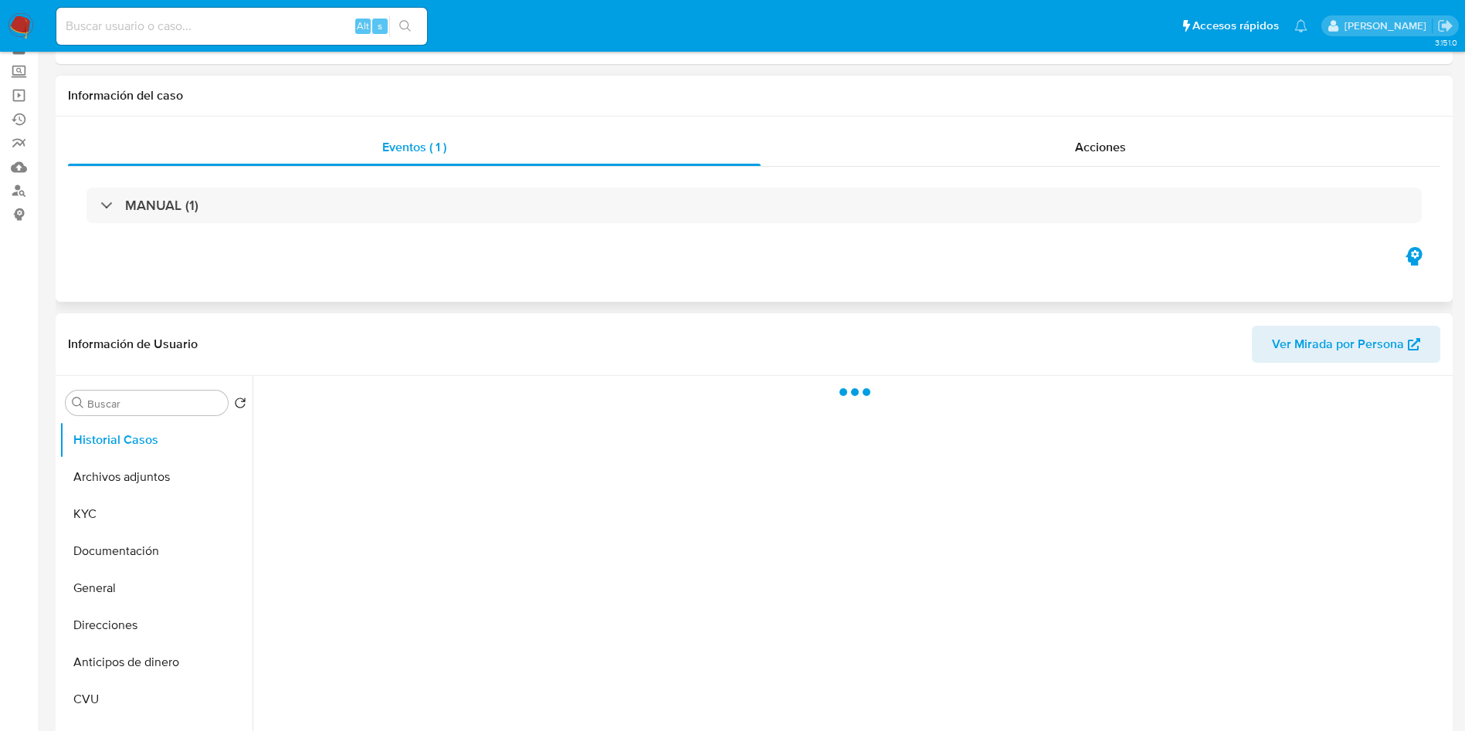
scroll to position [116, 0]
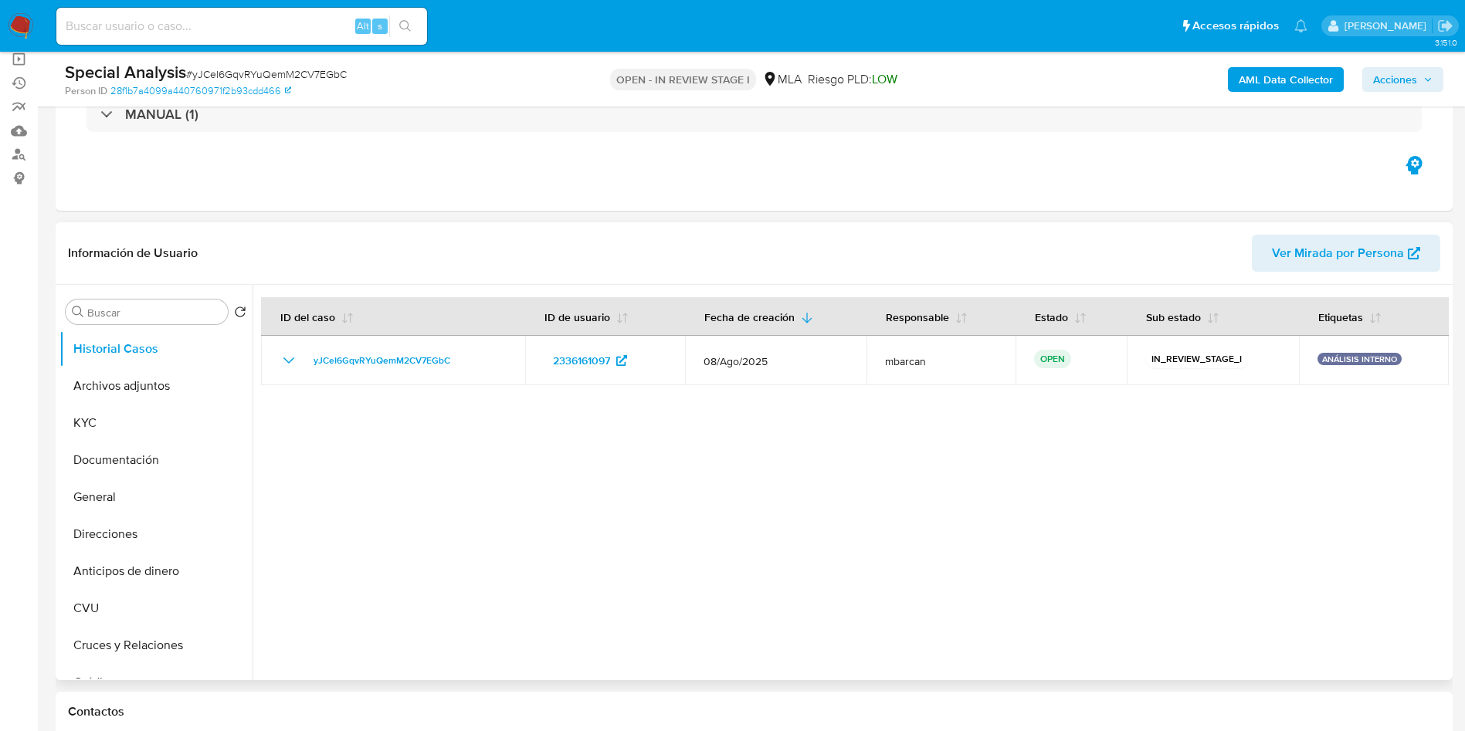
select select "10"
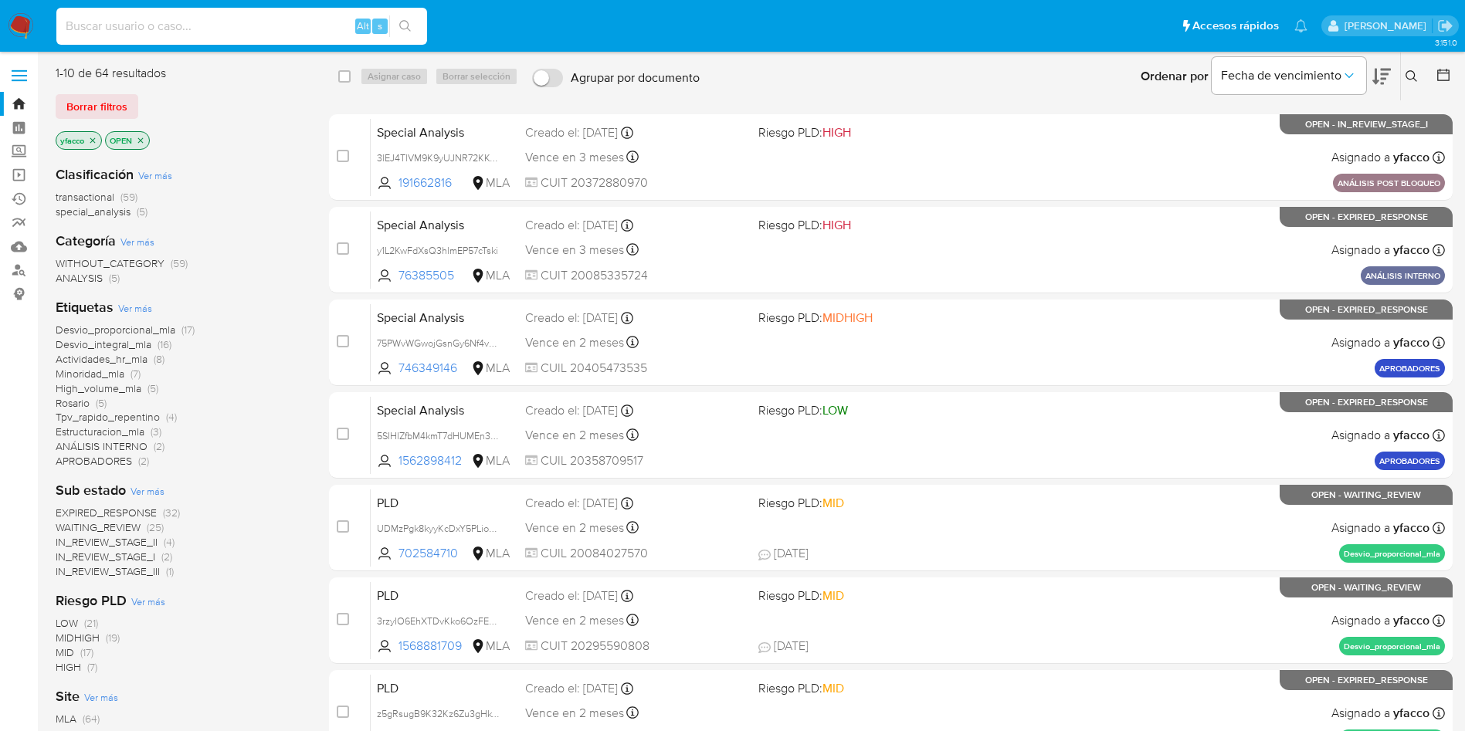
click at [201, 26] on input at bounding box center [241, 26] width 371 height 20
paste input "6WRYiRn3JSOJlPVp70jp3kDy"
type input "6WRYiRn3JSOJlPVp70jp3kDy"
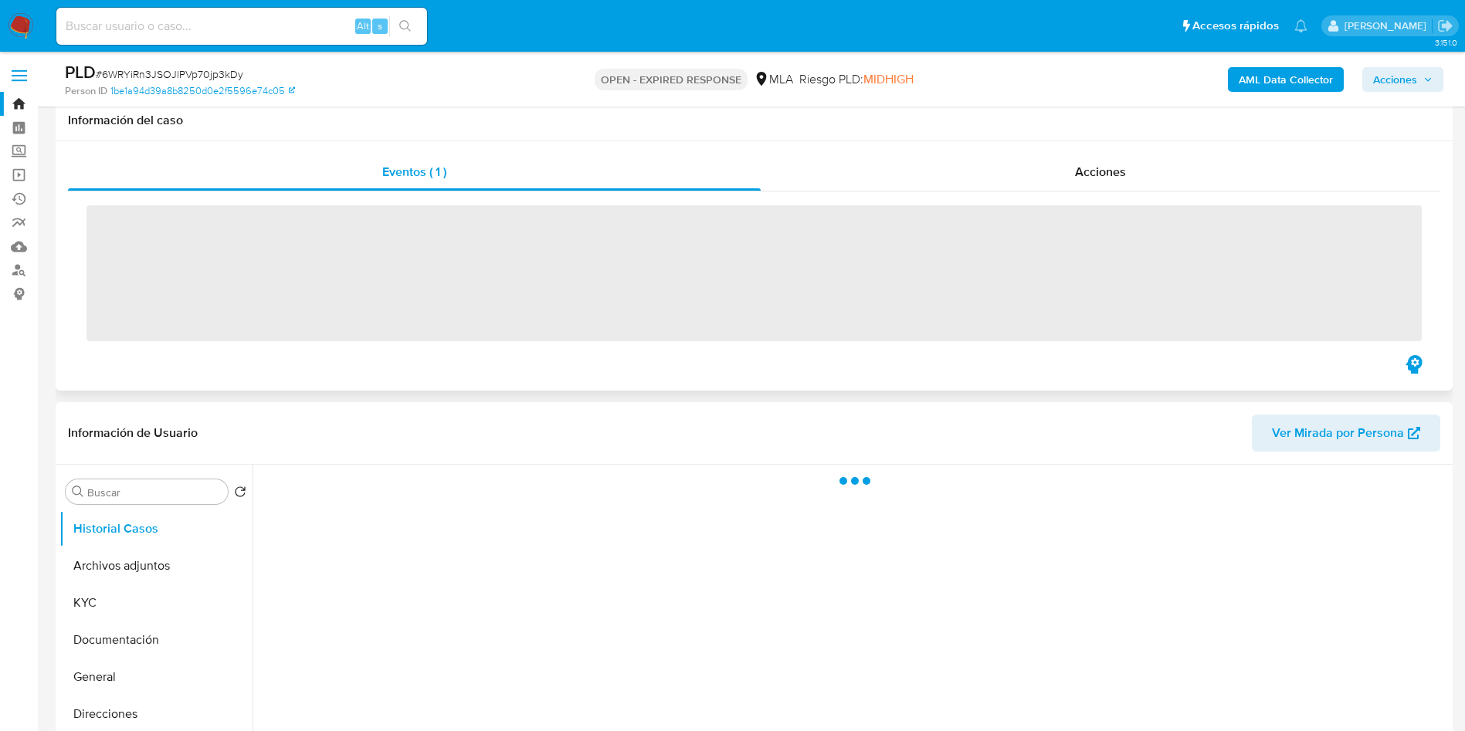
scroll to position [116, 0]
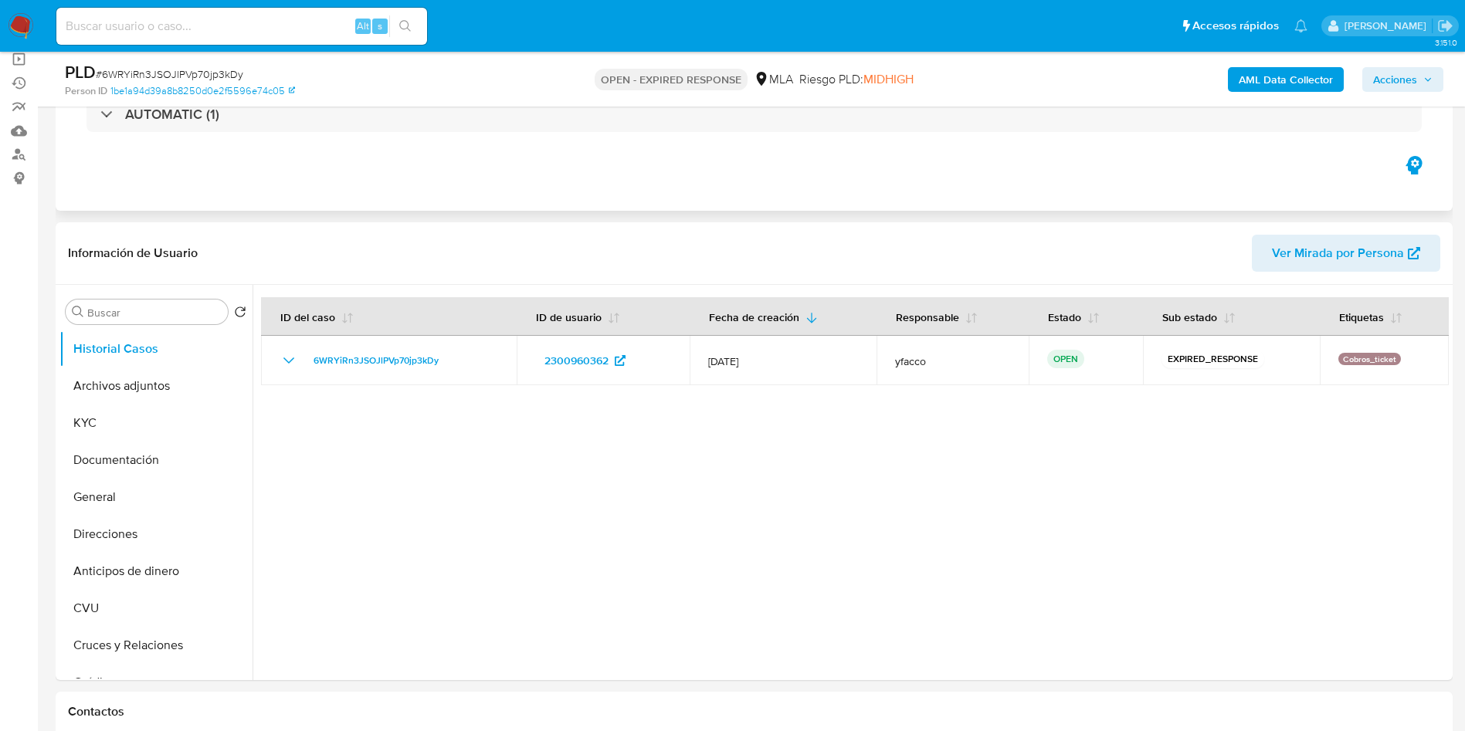
select select "10"
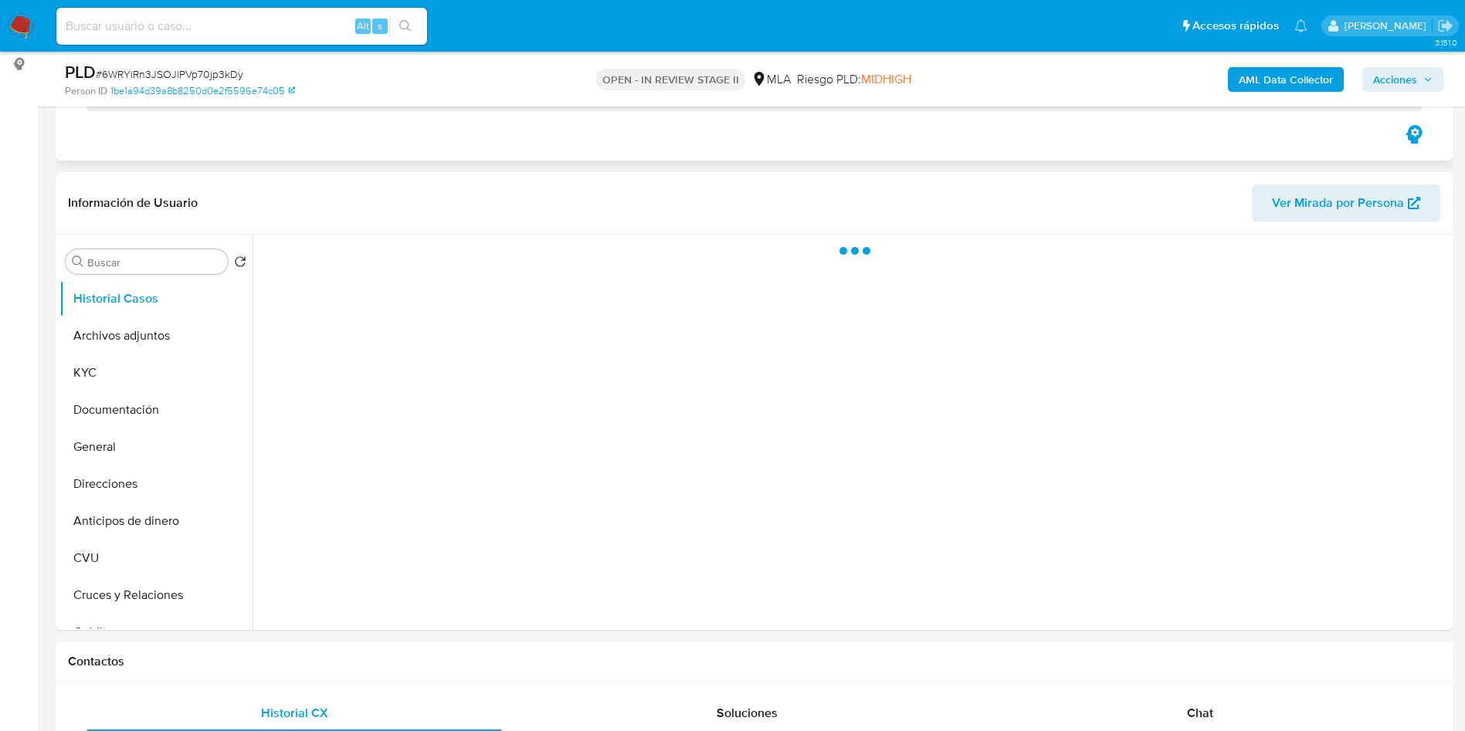
scroll to position [232, 0]
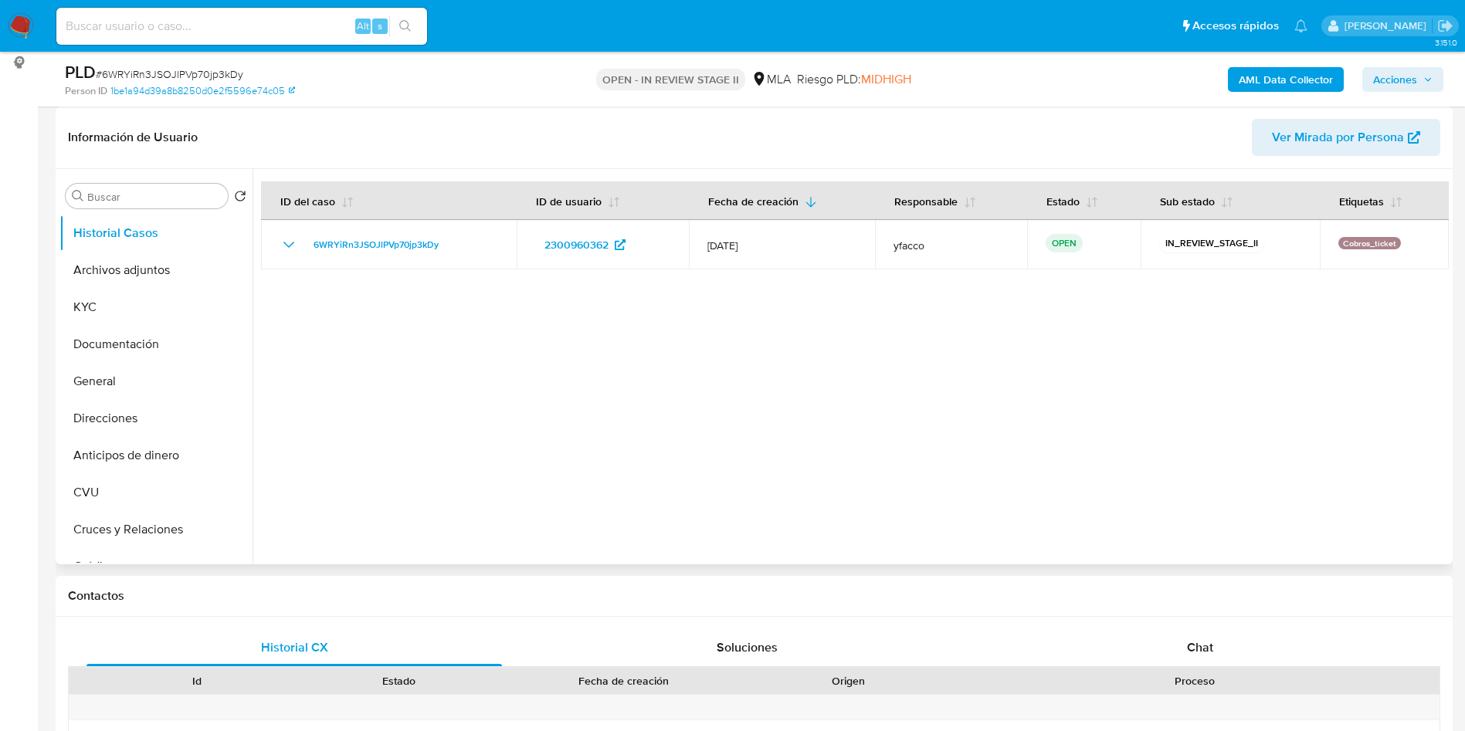
select select "10"
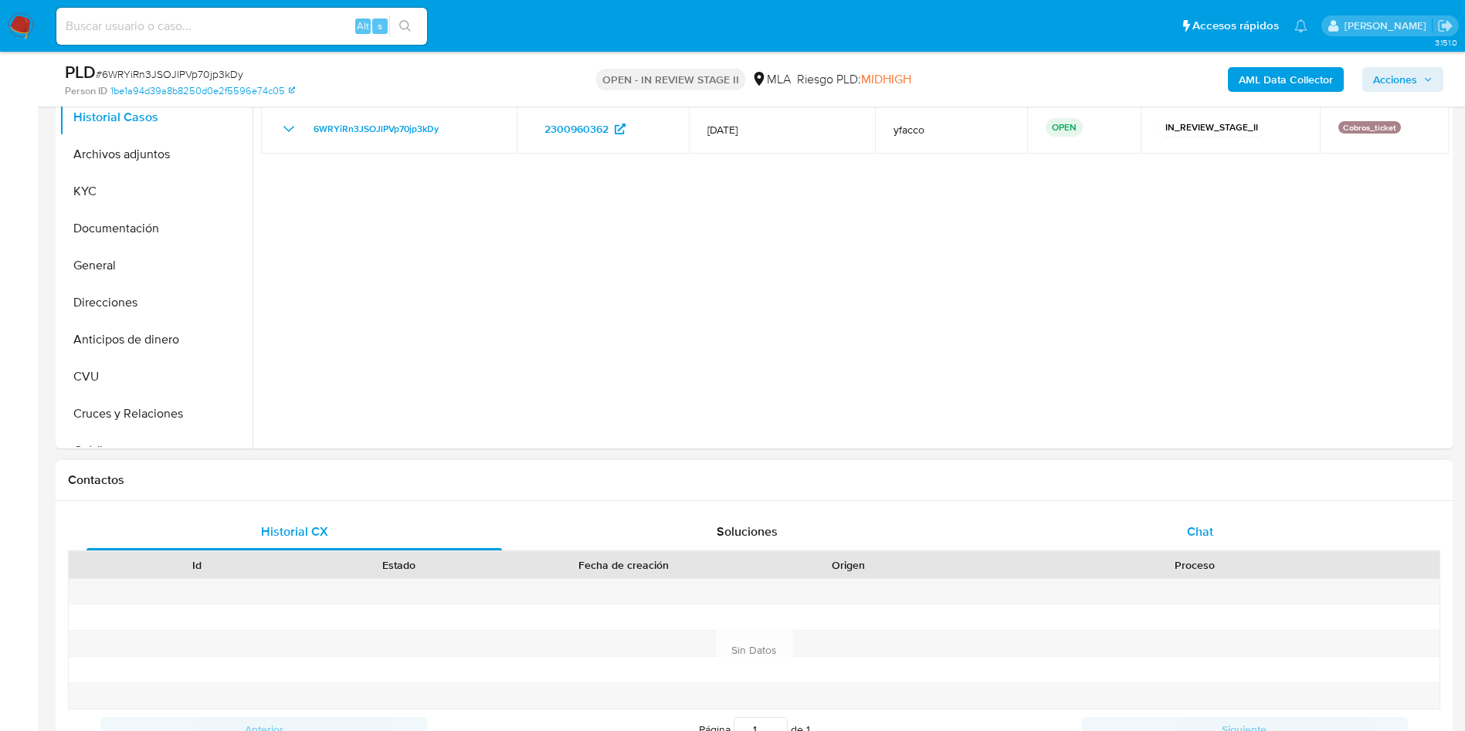
click at [1216, 530] on div "Chat" at bounding box center [1199, 531] width 415 height 37
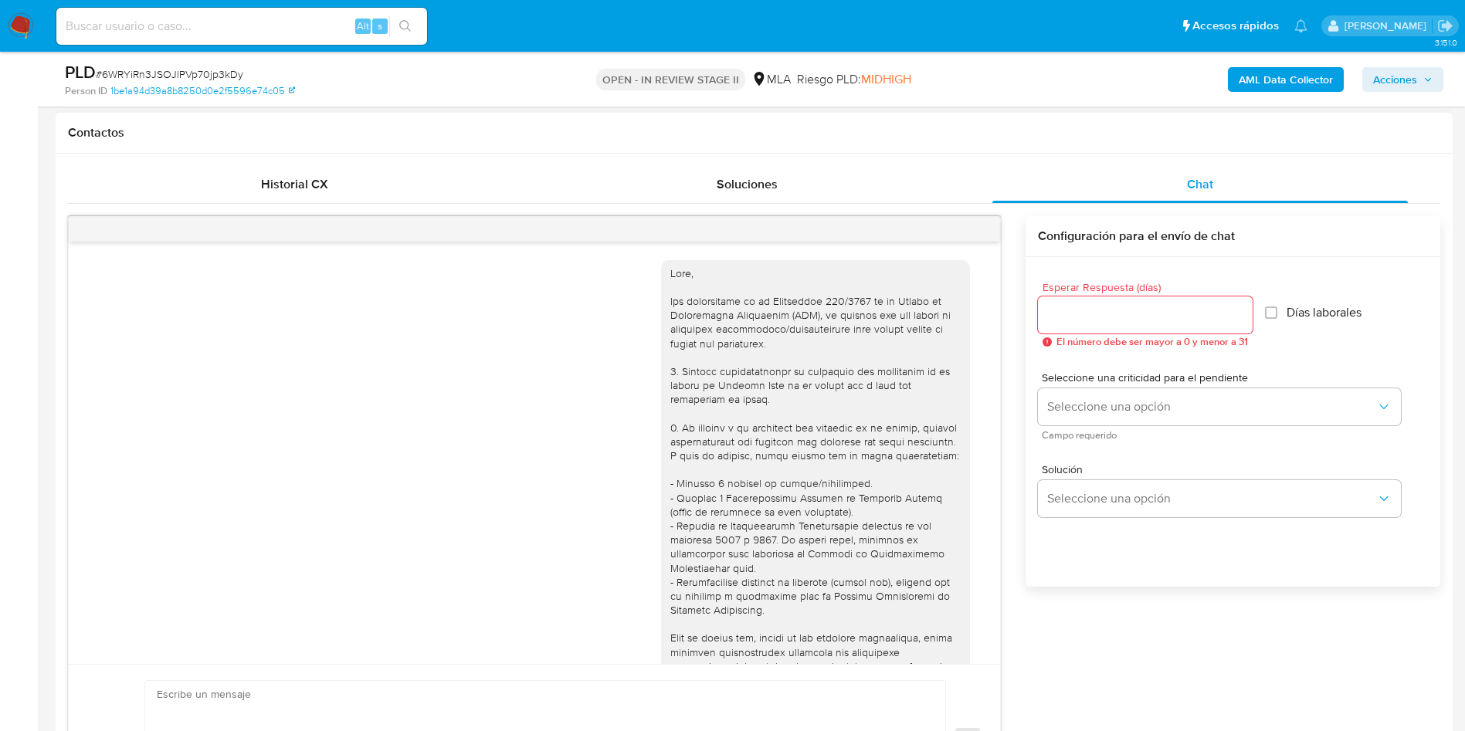
scroll to position [792, 0]
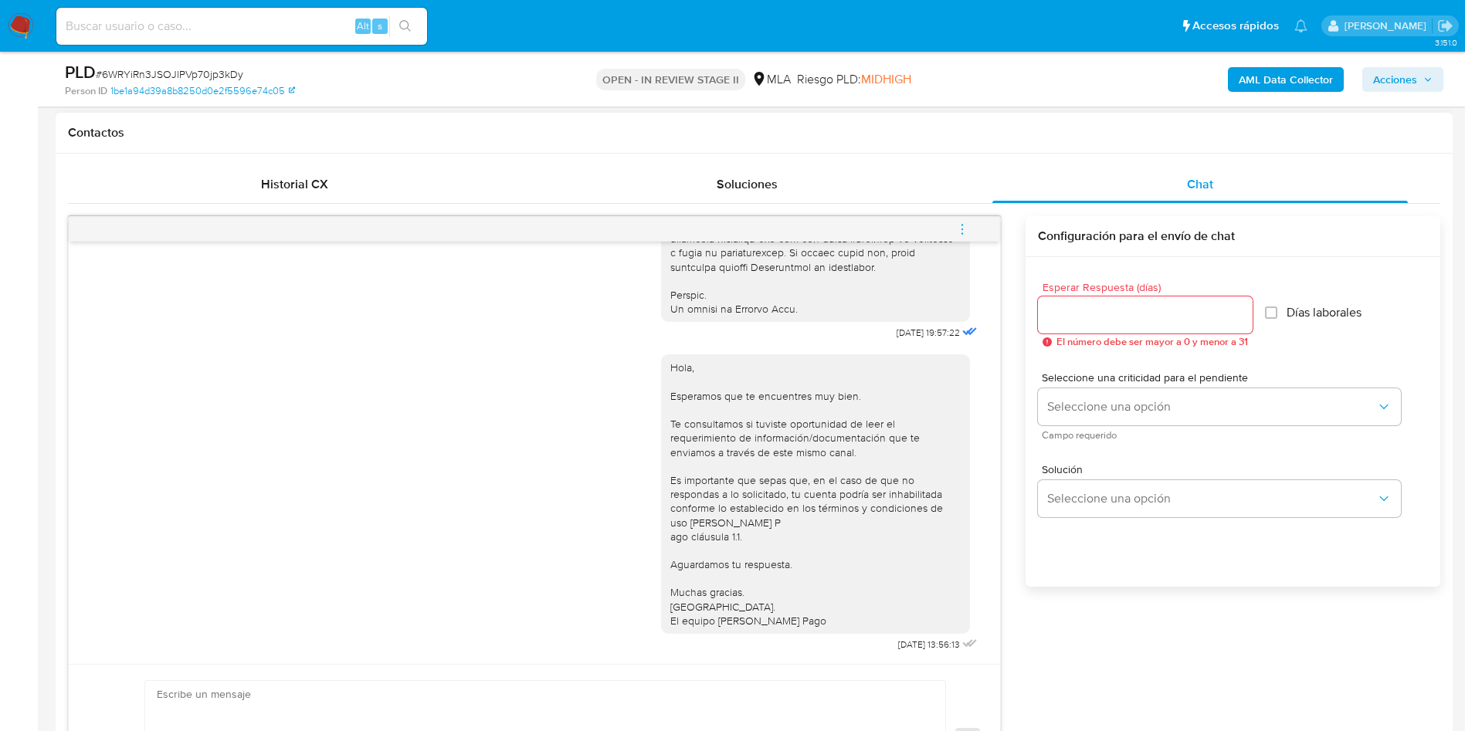
click at [961, 228] on icon "menu-action" at bounding box center [962, 229] width 14 height 14
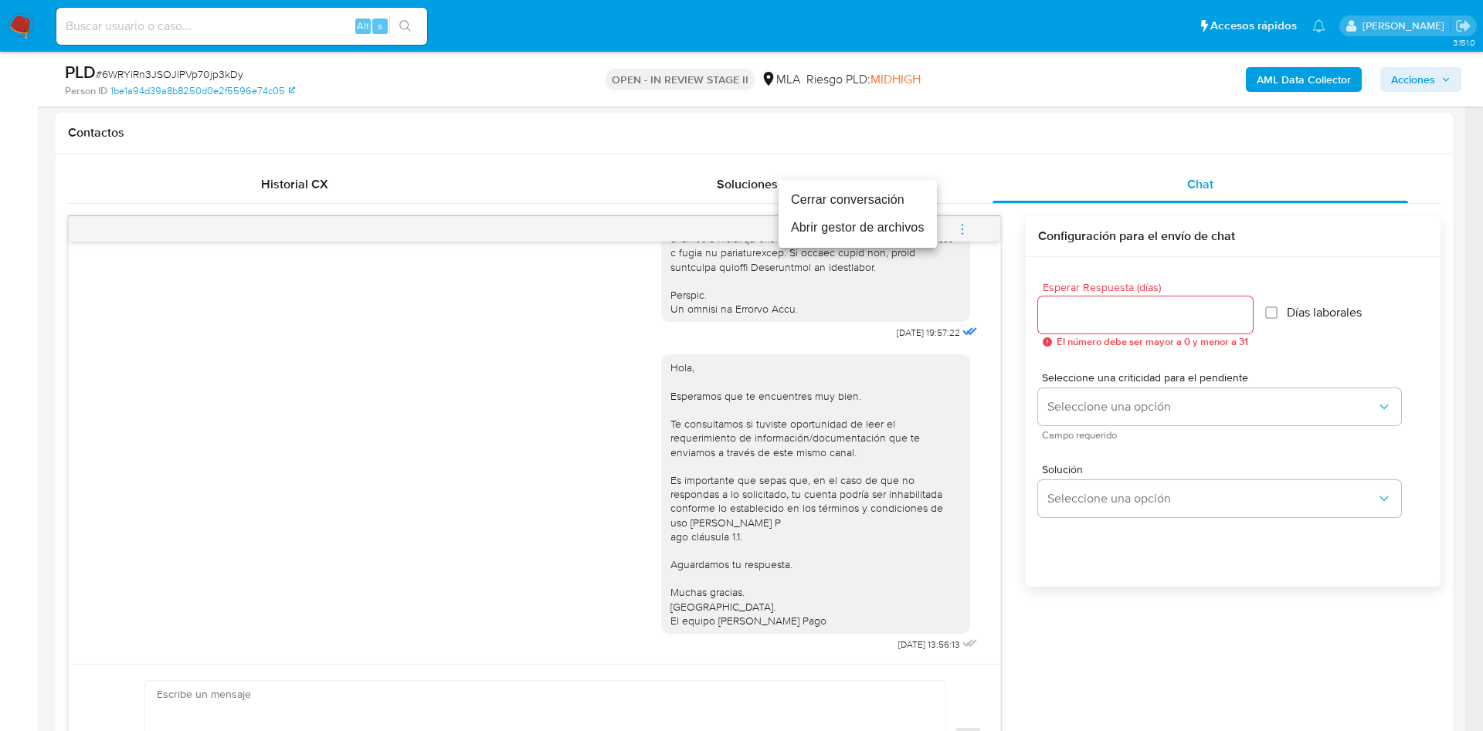
click at [835, 204] on li "Cerrar conversación" at bounding box center [857, 200] width 158 height 28
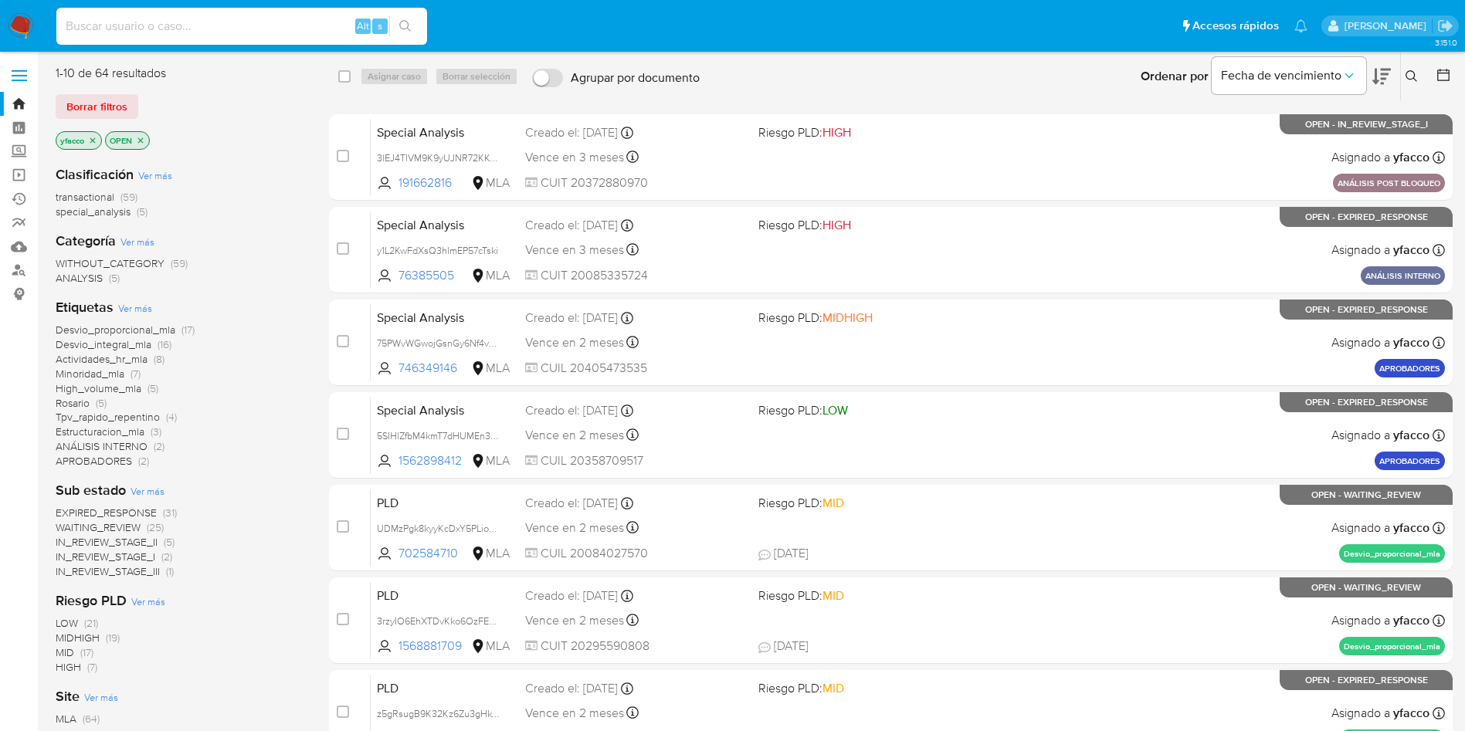
click at [207, 25] on input at bounding box center [241, 26] width 371 height 20
paste input "dwESDPLbysePvDzgzSAYCrib"
type input "dwESDPLbysePvDzgzSAYCrib"
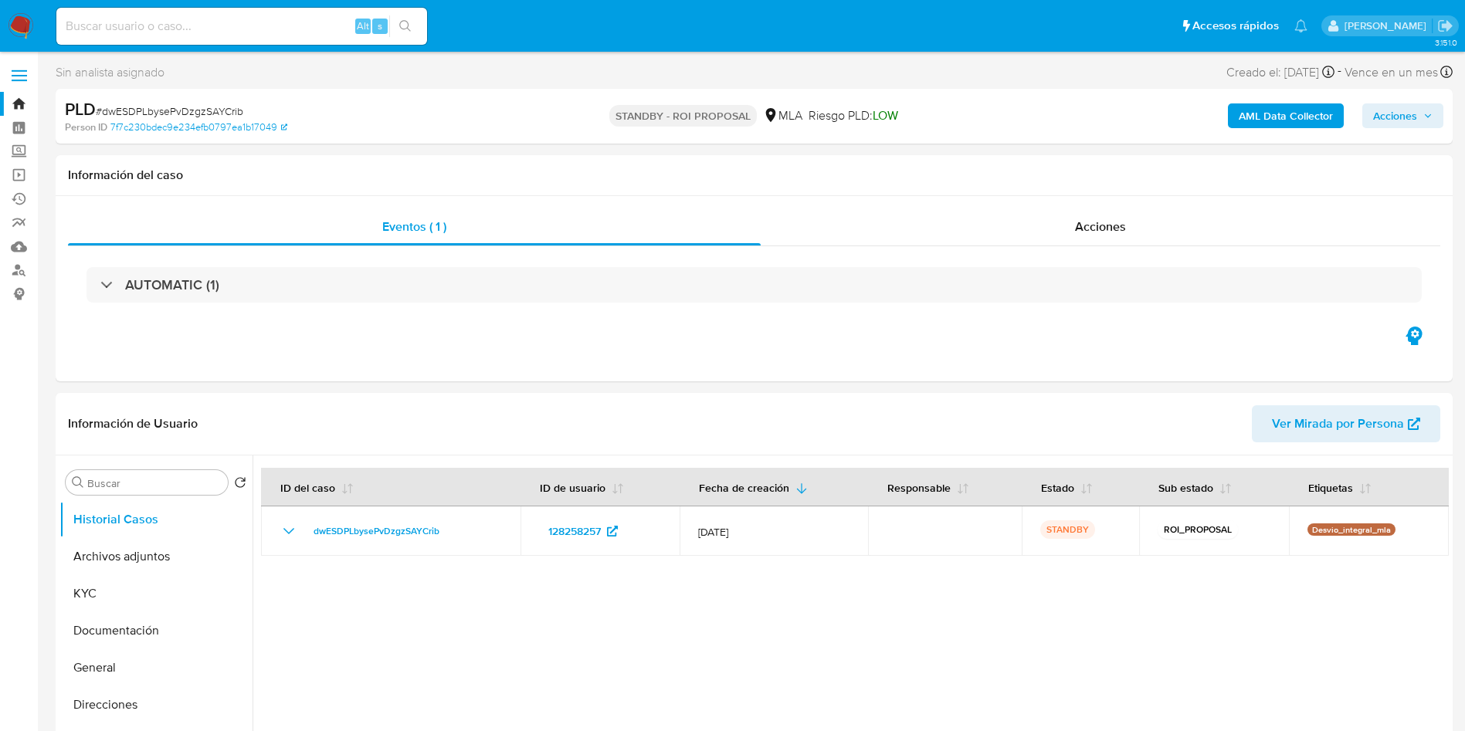
select select "10"
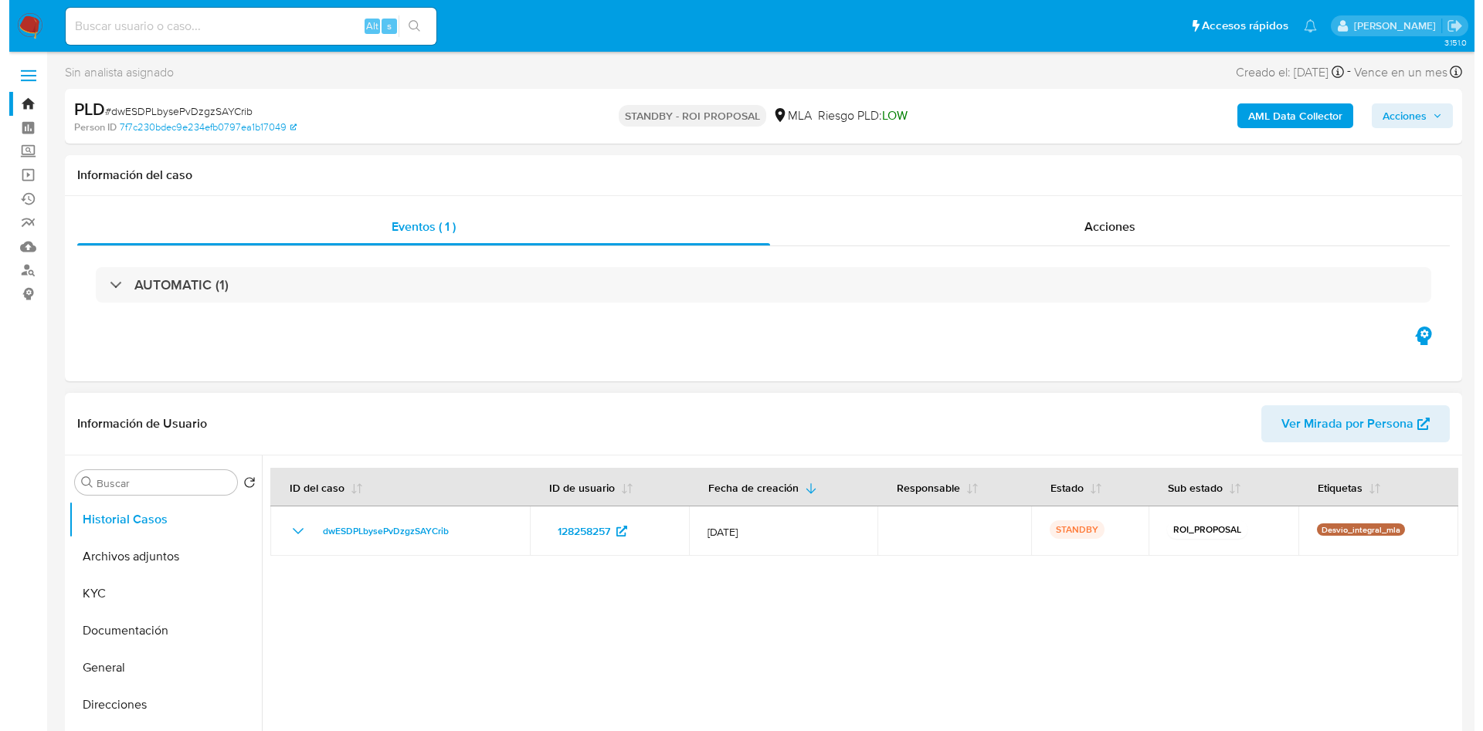
scroll to position [116, 0]
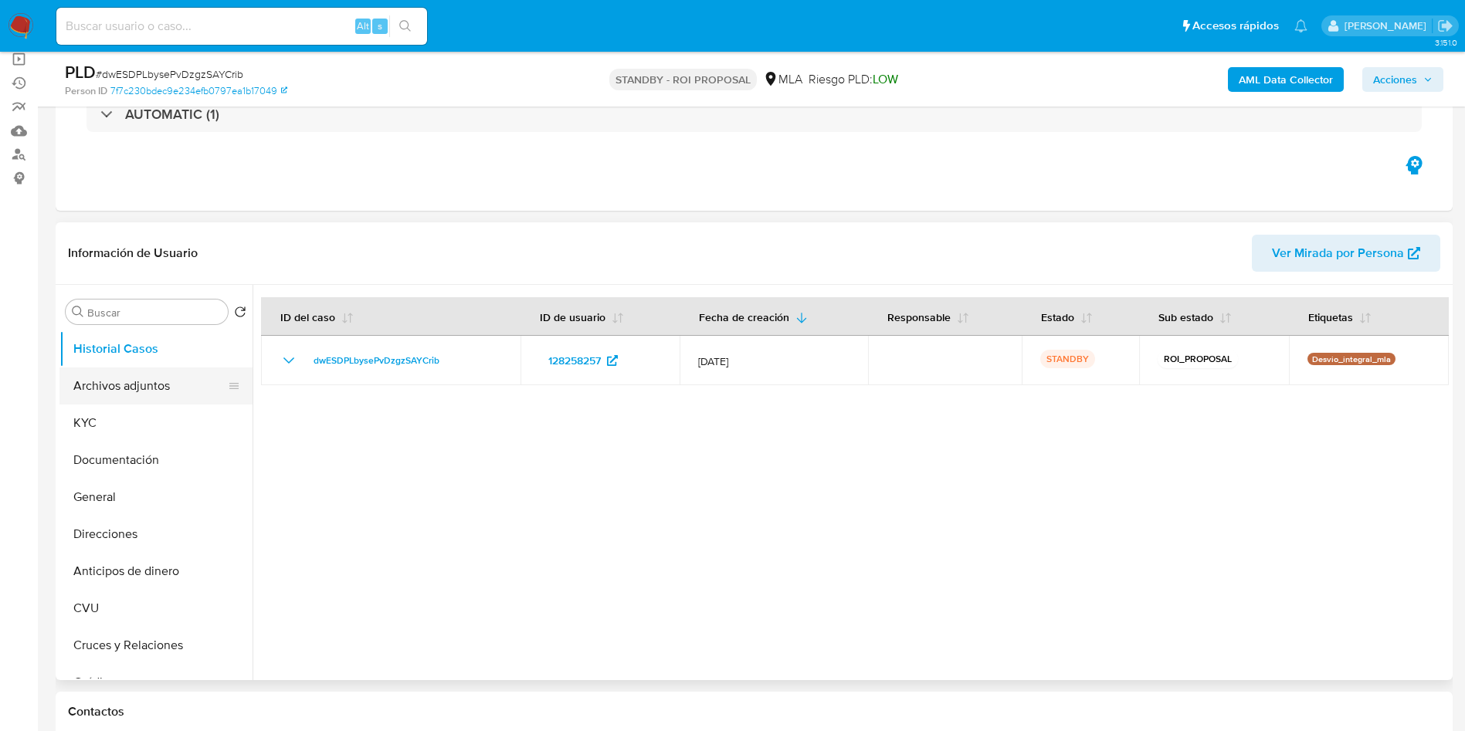
click at [122, 385] on button "Archivos adjuntos" at bounding box center [149, 386] width 181 height 37
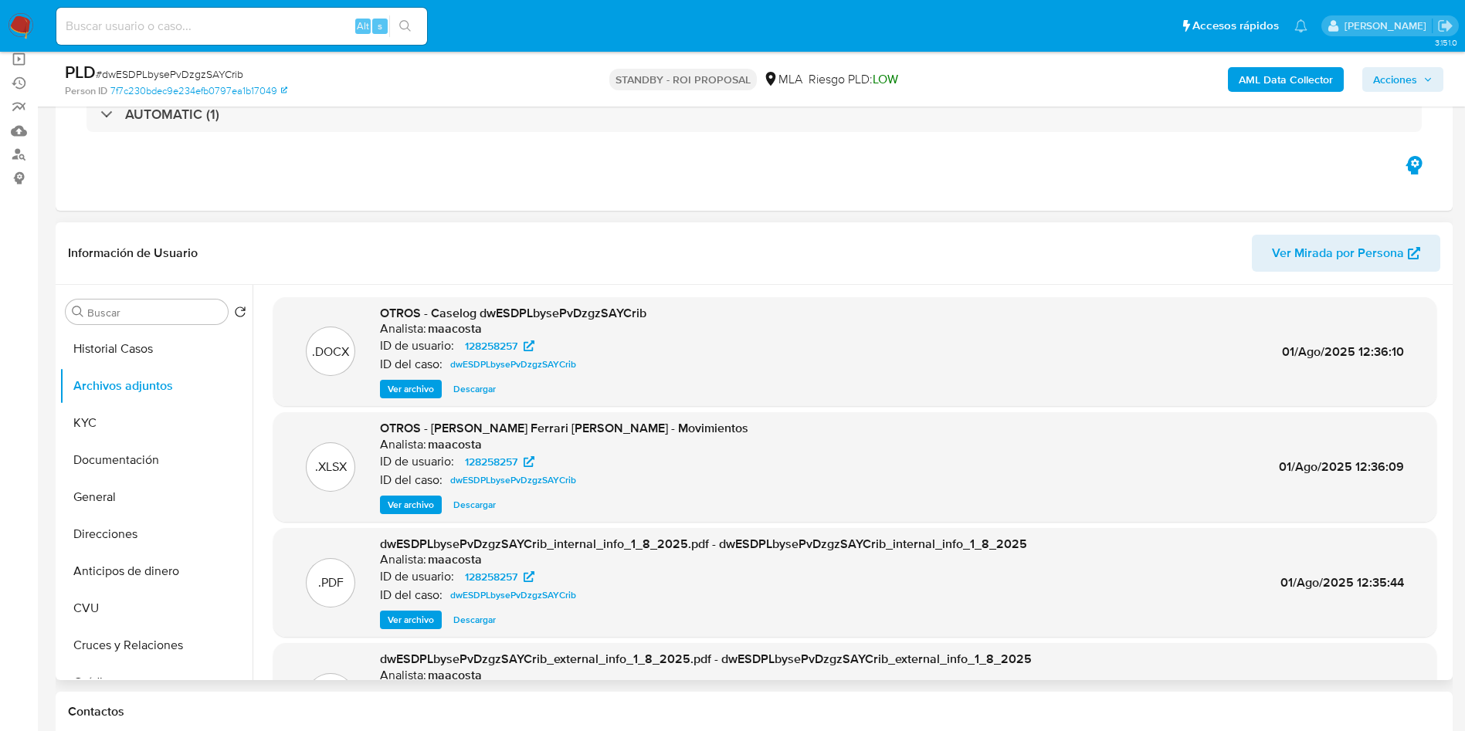
drag, startPoint x: 415, startPoint y: 388, endPoint x: 427, endPoint y: 378, distance: 15.4
click at [415, 388] on span "Ver archivo" at bounding box center [411, 388] width 46 height 15
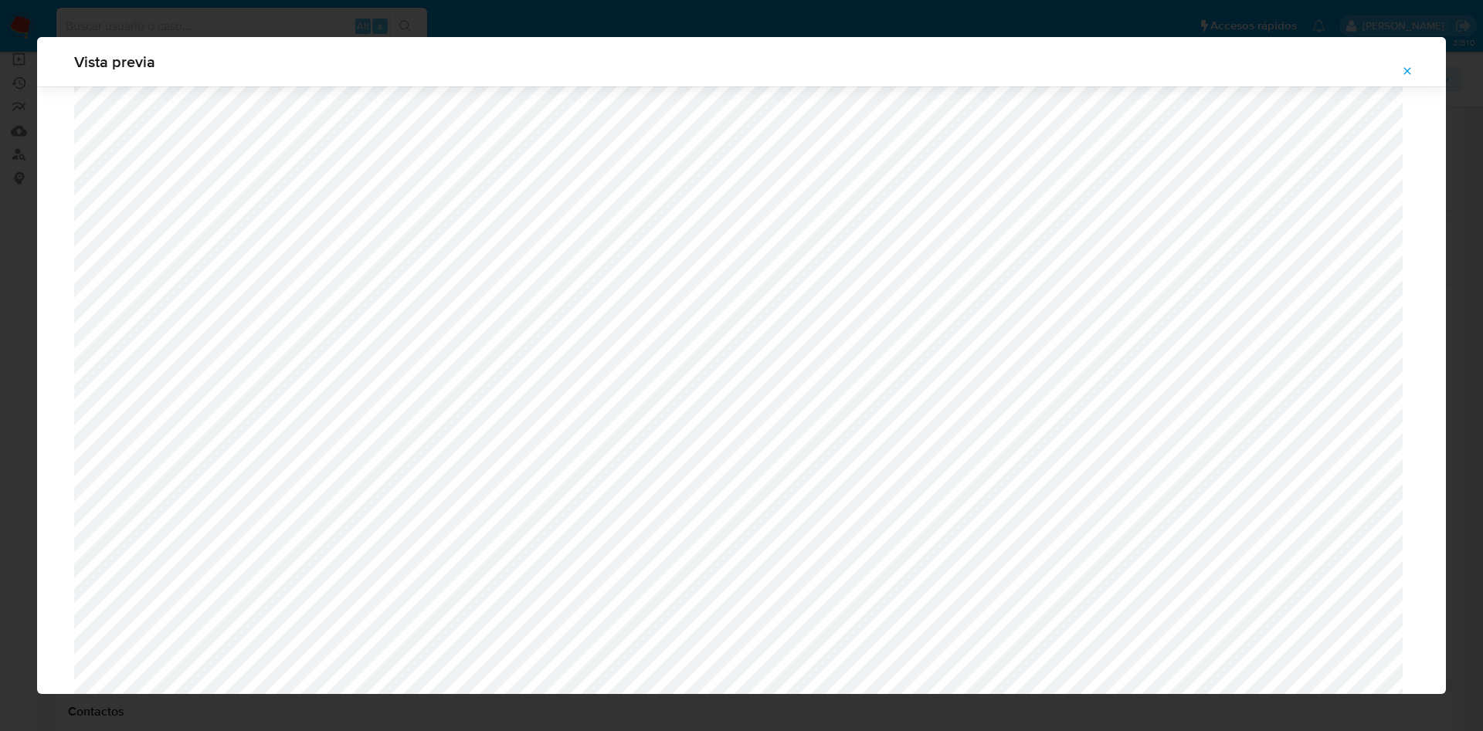
scroll to position [548, 0]
click at [1405, 70] on icon "Attachment preview" at bounding box center [1407, 71] width 12 height 12
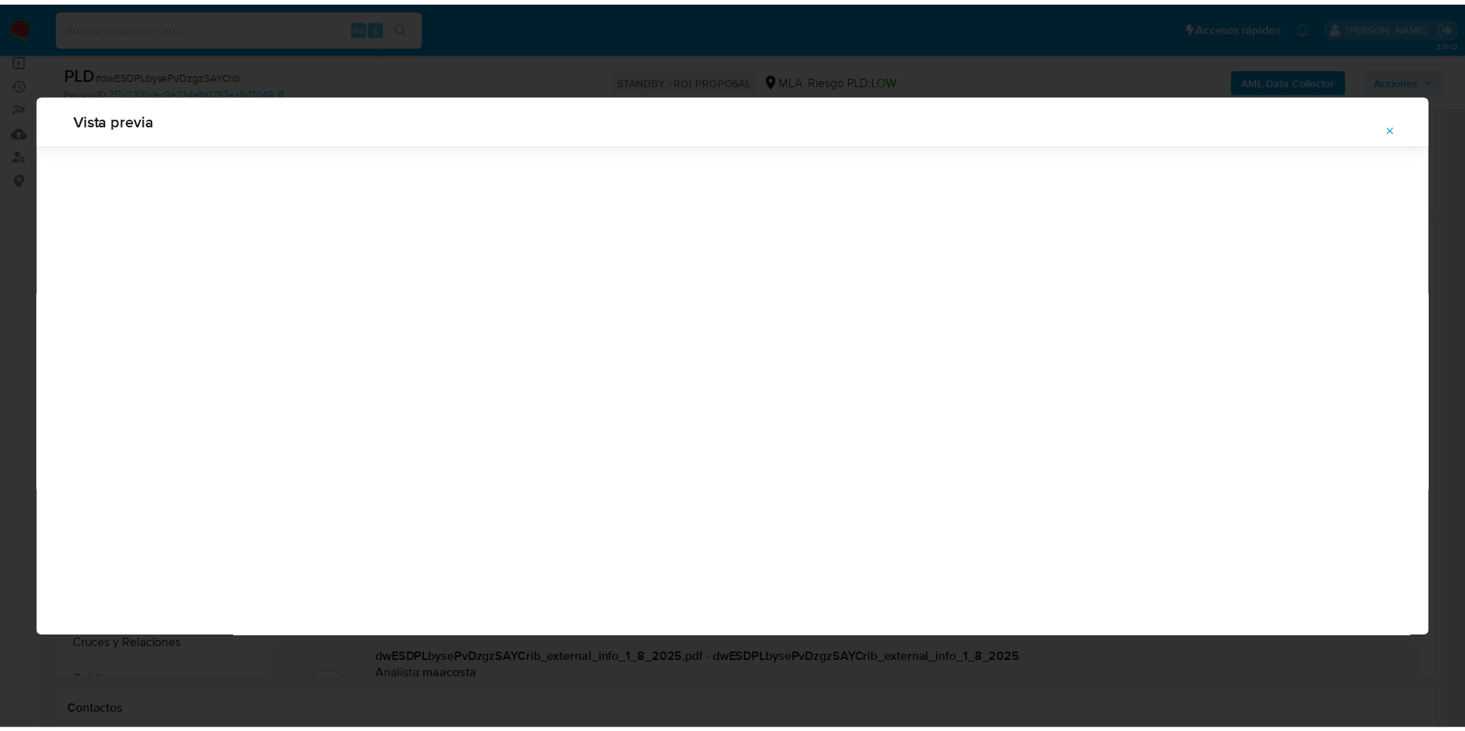
scroll to position [0, 0]
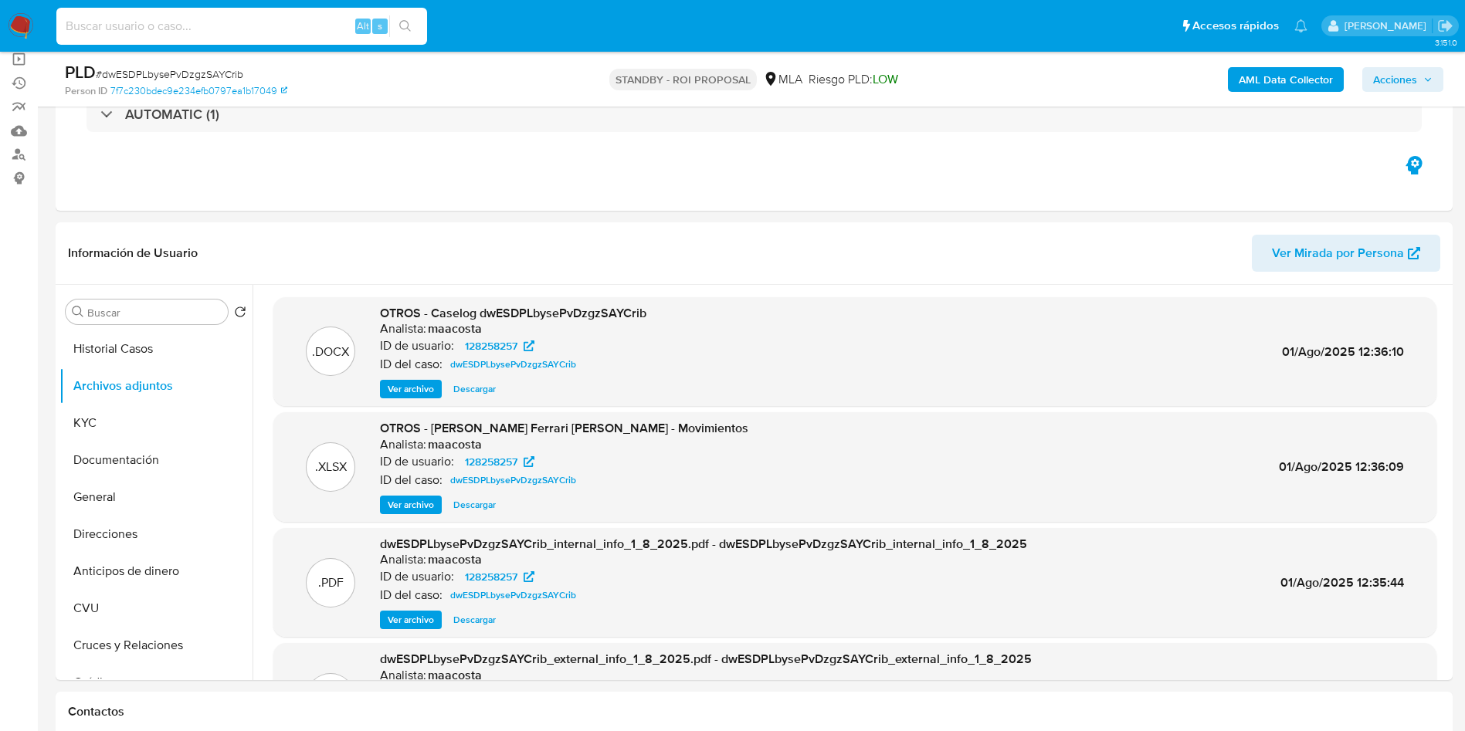
click at [330, 24] on input at bounding box center [241, 26] width 371 height 20
paste input "xA3EdVstBMnXP19sIHLvZSPC"
type input "xA3EdVstBMnXP19sIHLvZSPC"
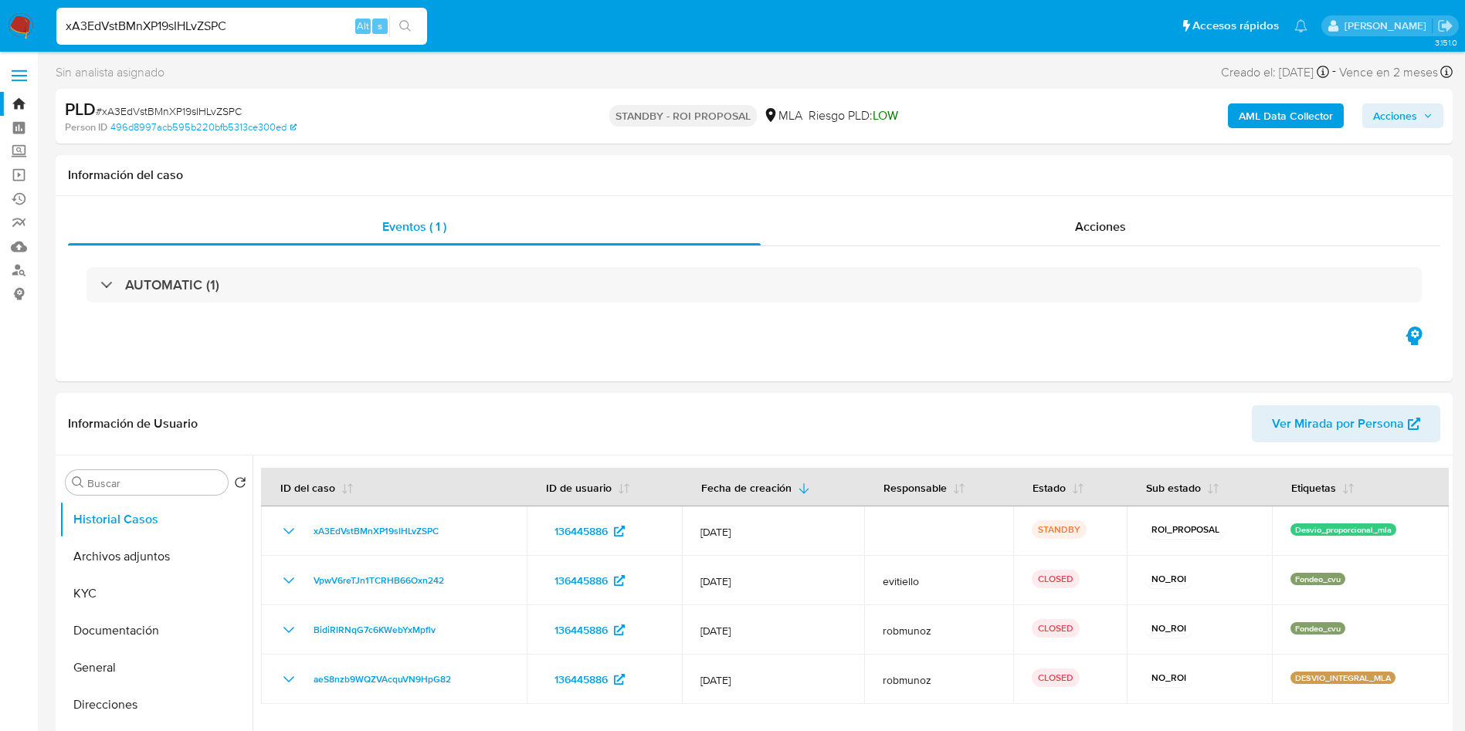
select select "10"
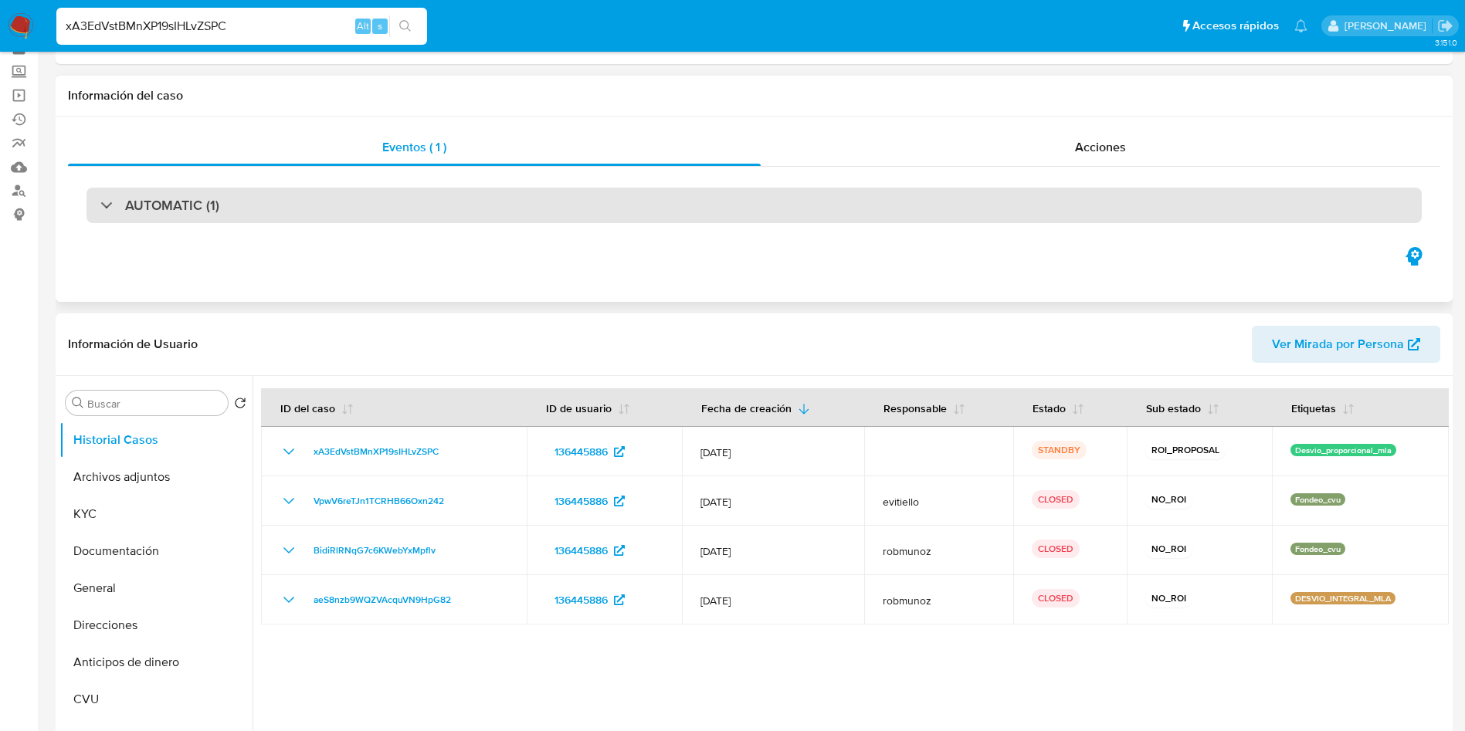
scroll to position [116, 0]
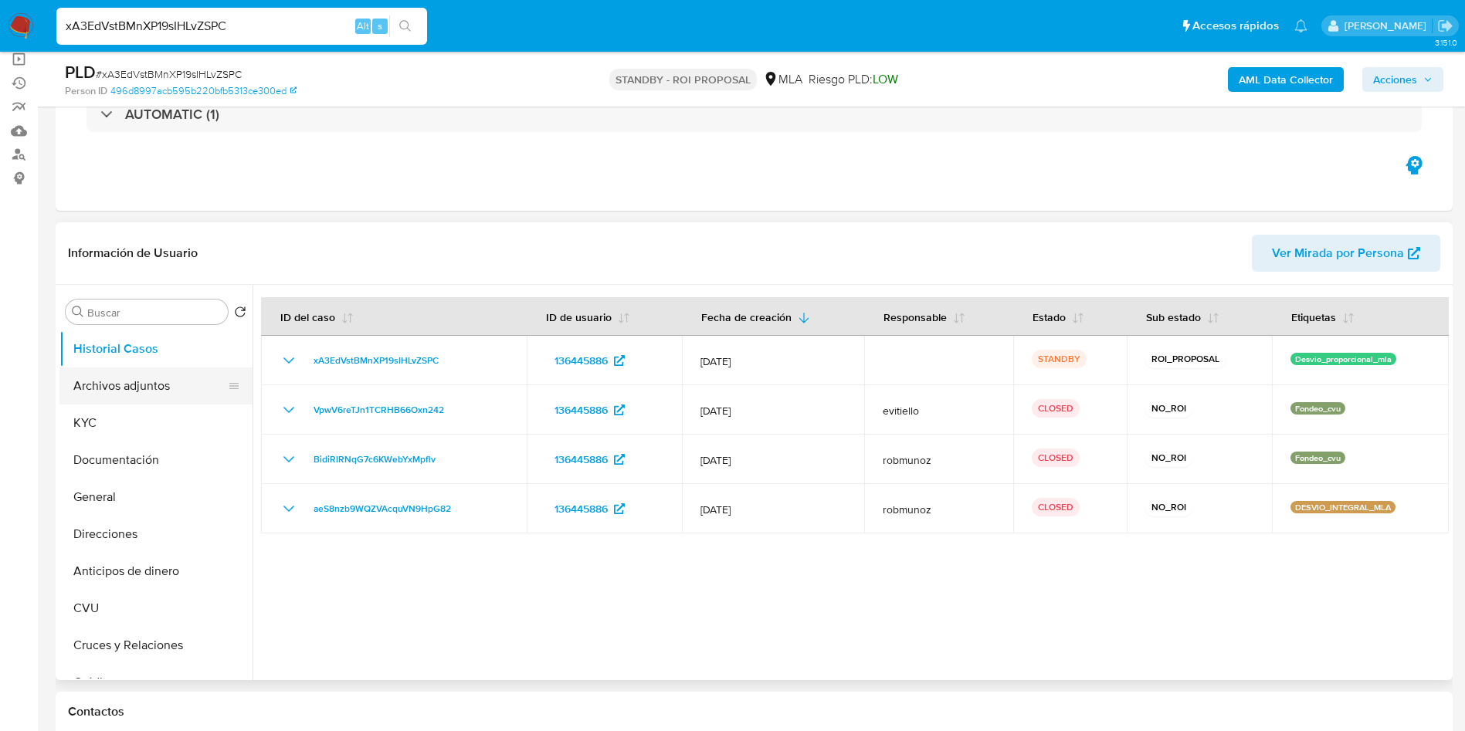
click at [124, 392] on button "Archivos adjuntos" at bounding box center [149, 386] width 181 height 37
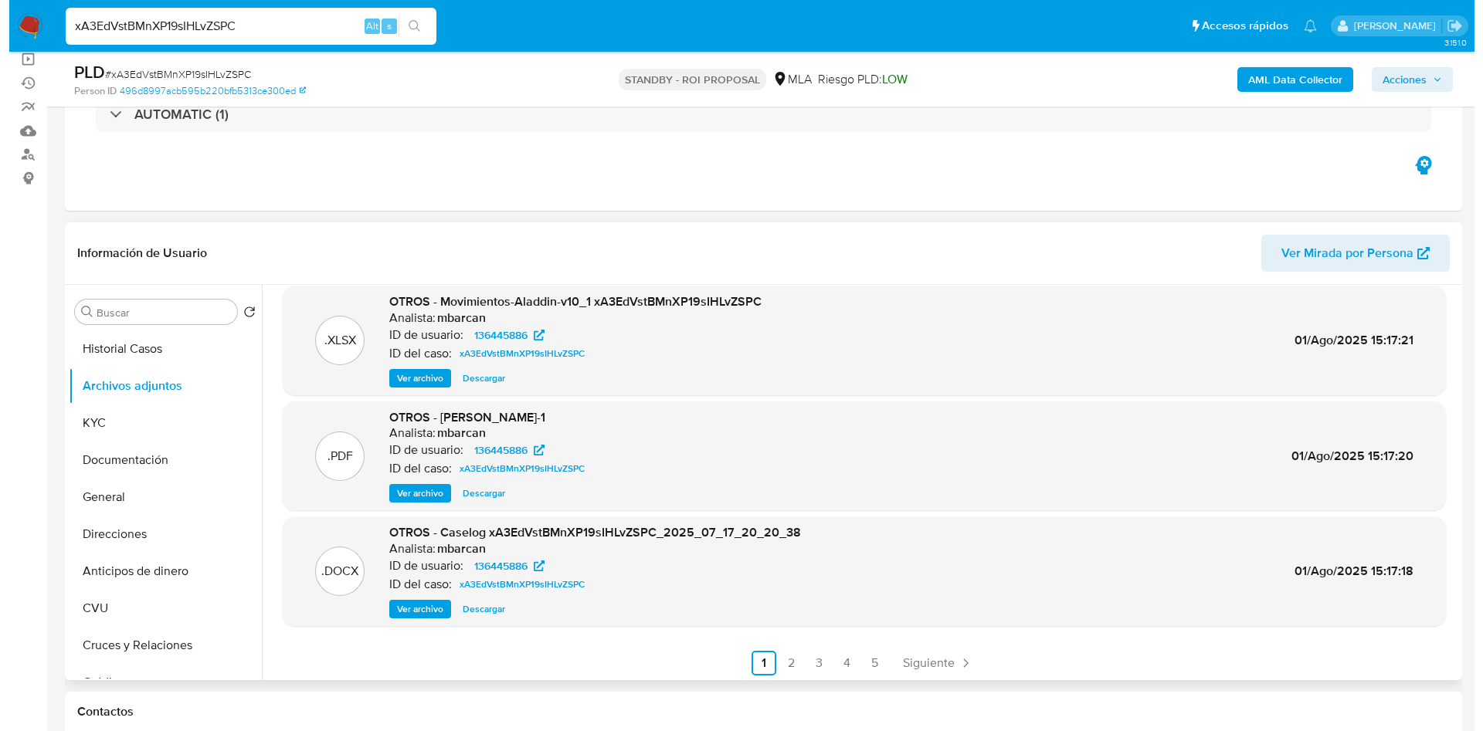
scroll to position [130, 0]
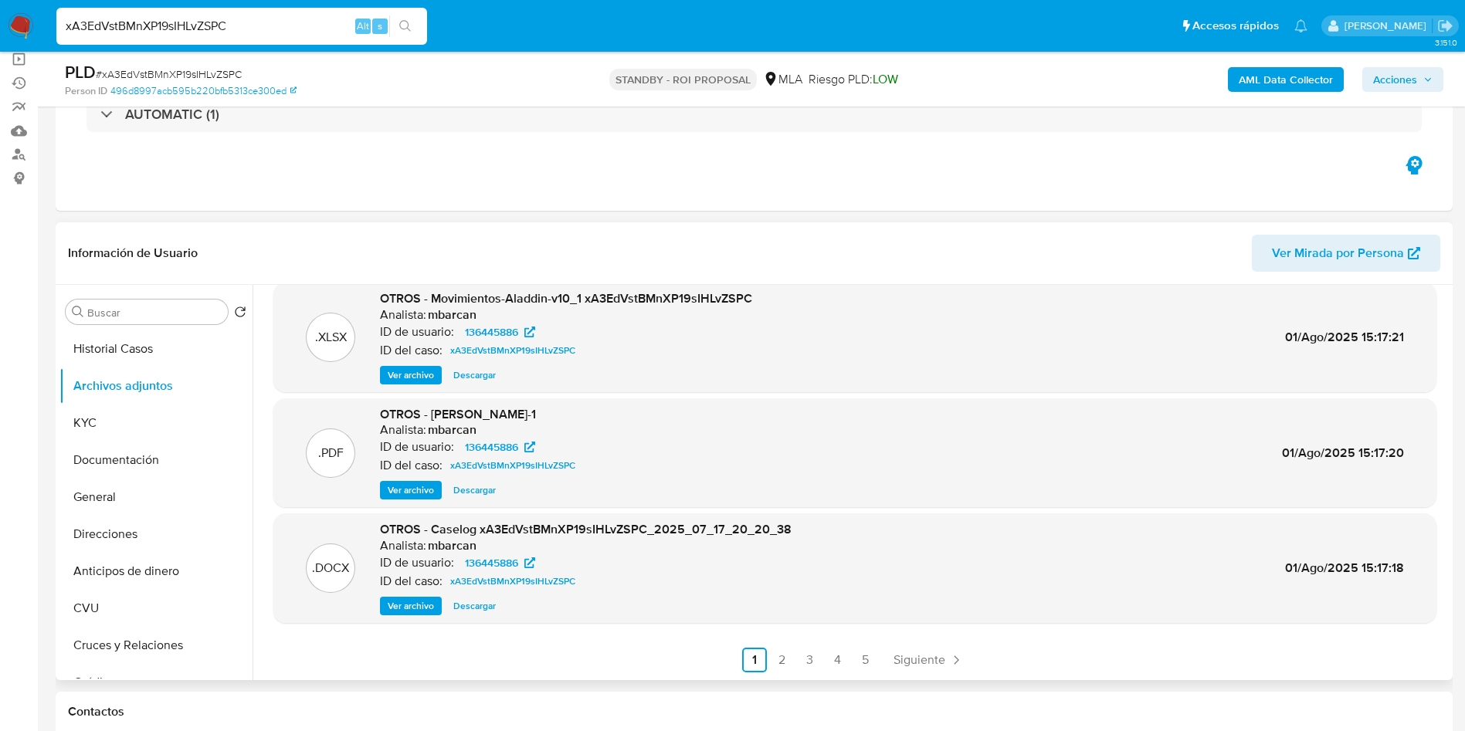
click at [411, 602] on span "Ver archivo" at bounding box center [411, 605] width 46 height 15
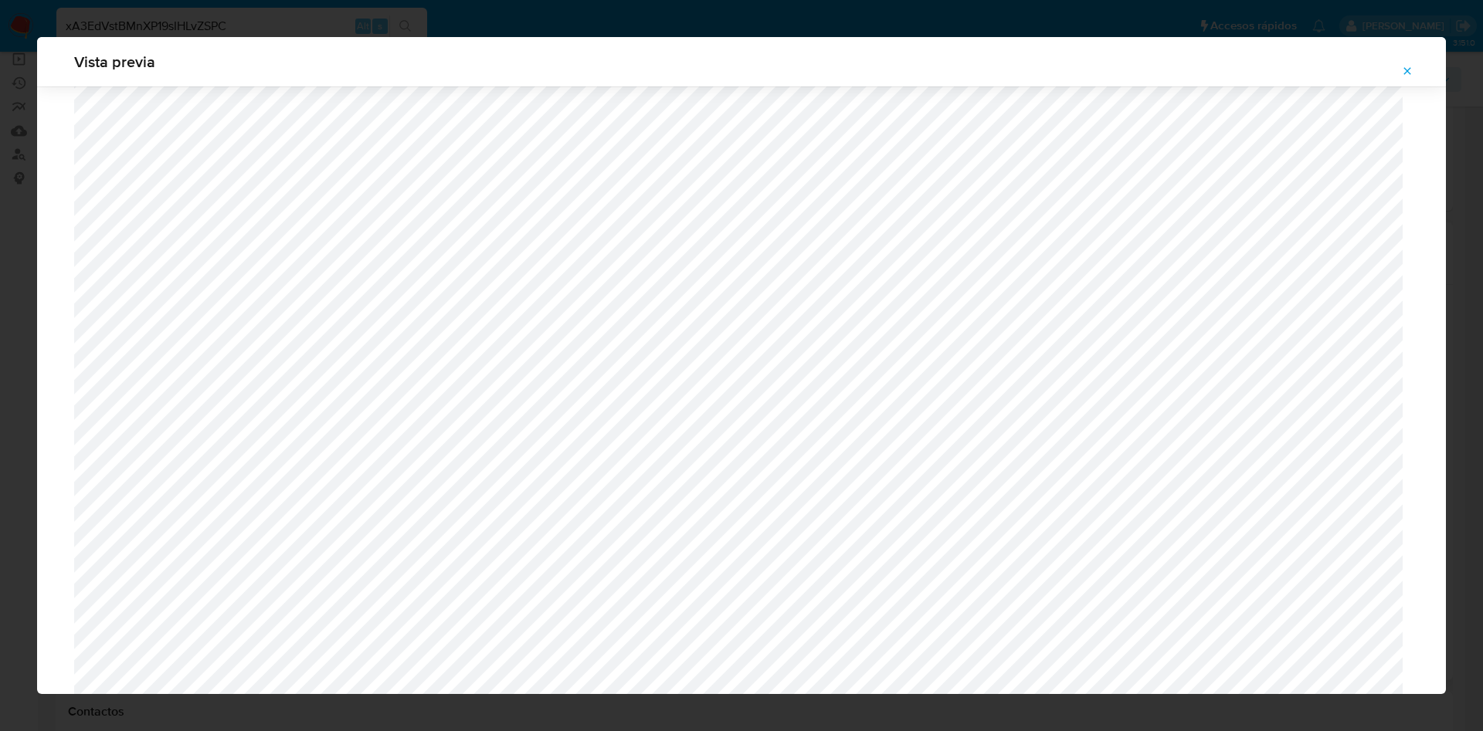
scroll to position [1359, 0]
click at [1403, 69] on icon "Attachment preview" at bounding box center [1407, 71] width 12 height 12
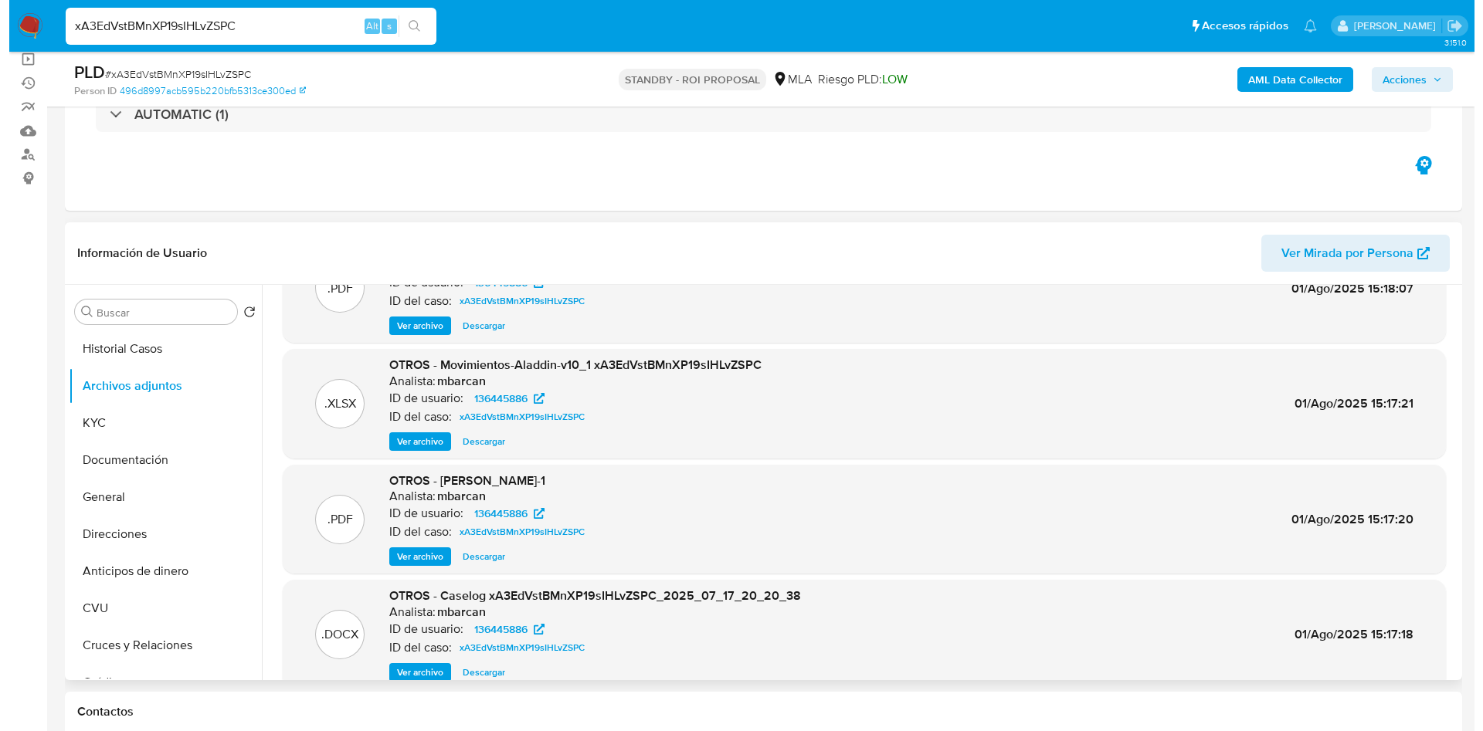
scroll to position [130, 0]
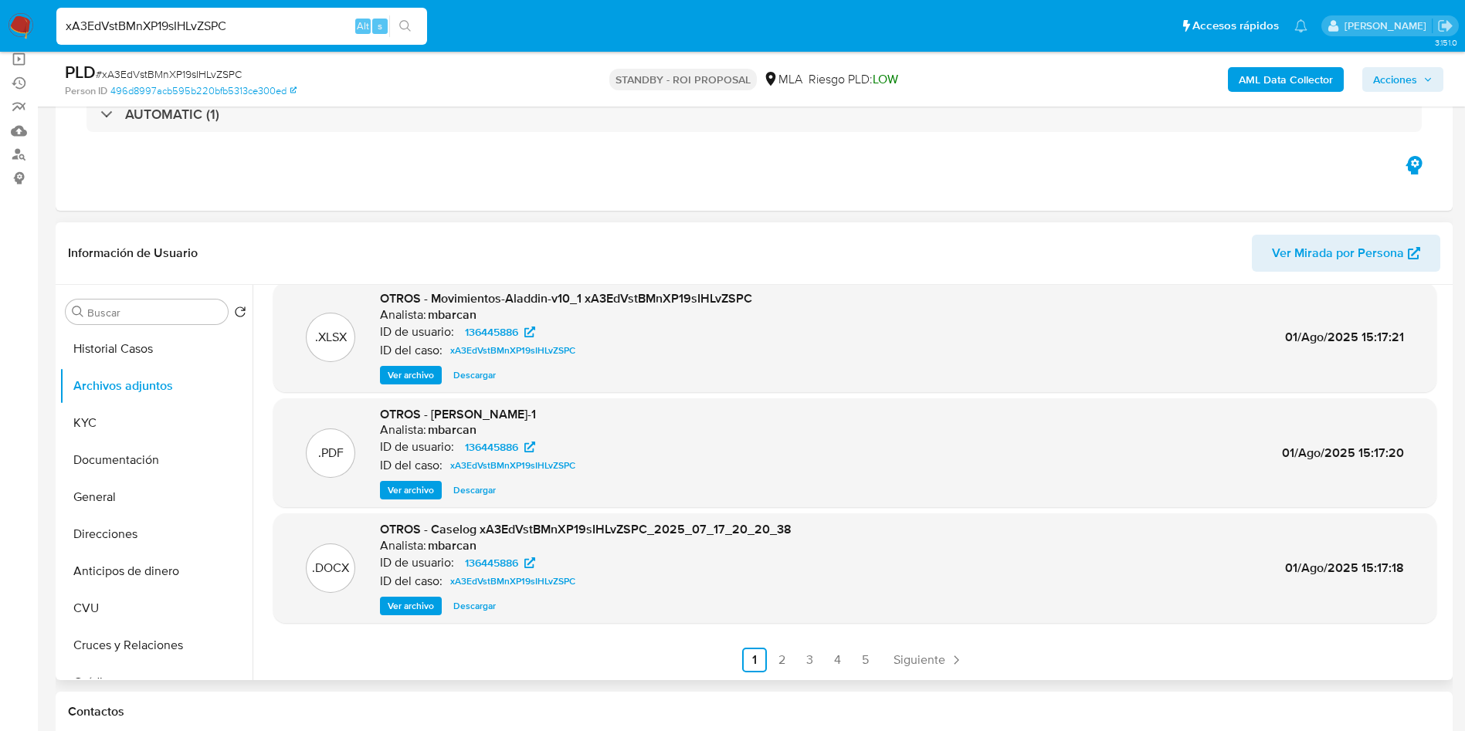
click at [406, 610] on span "Ver archivo" at bounding box center [411, 605] width 46 height 15
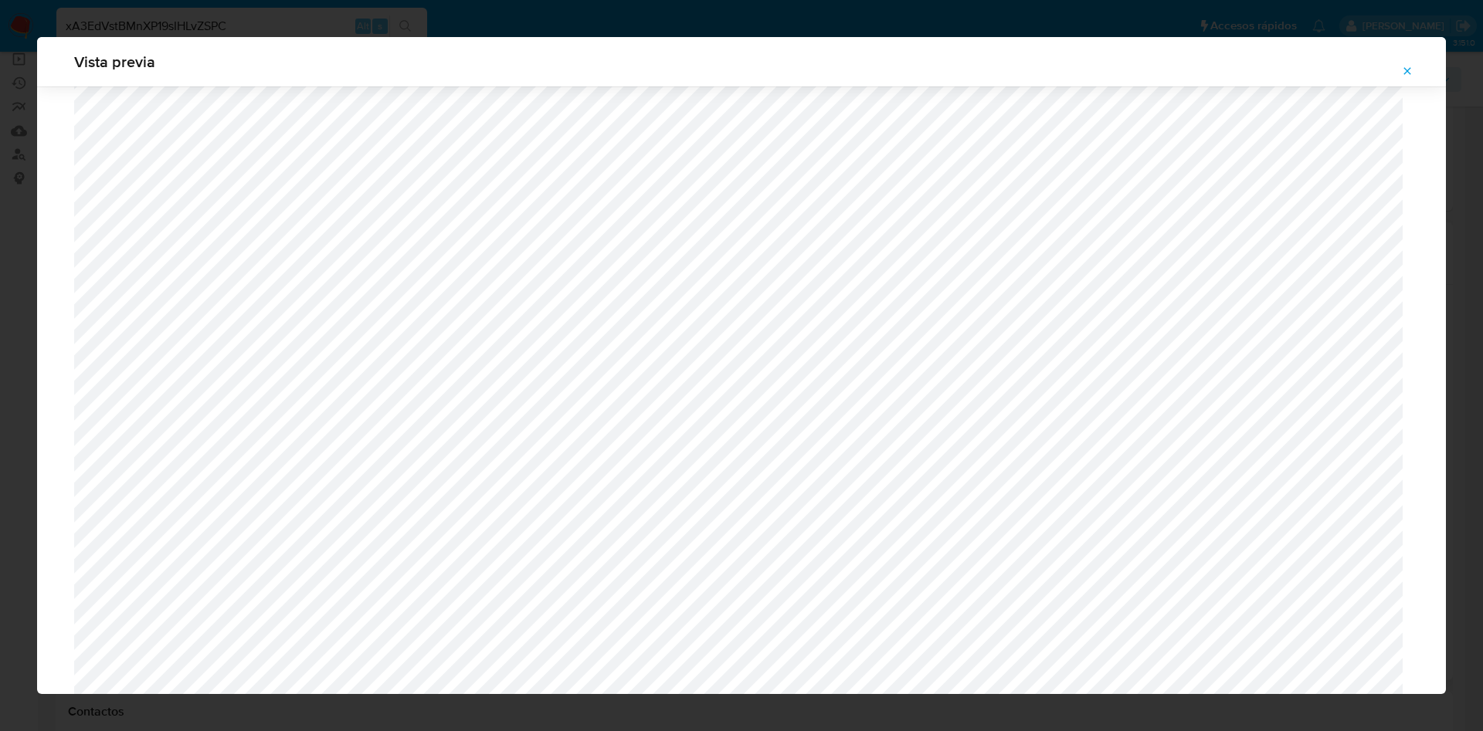
scroll to position [664, 0]
click at [1405, 66] on icon "Attachment preview" at bounding box center [1407, 71] width 12 height 12
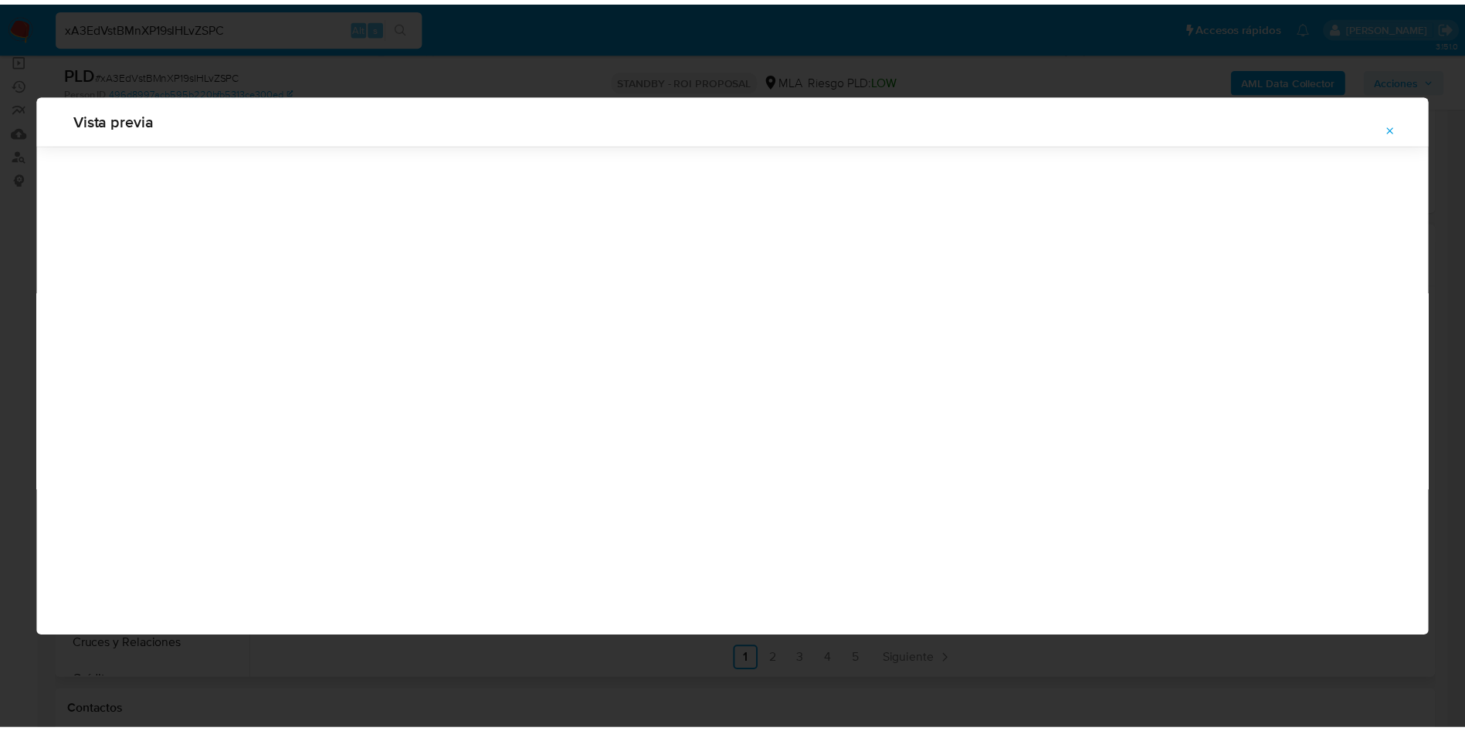
scroll to position [0, 0]
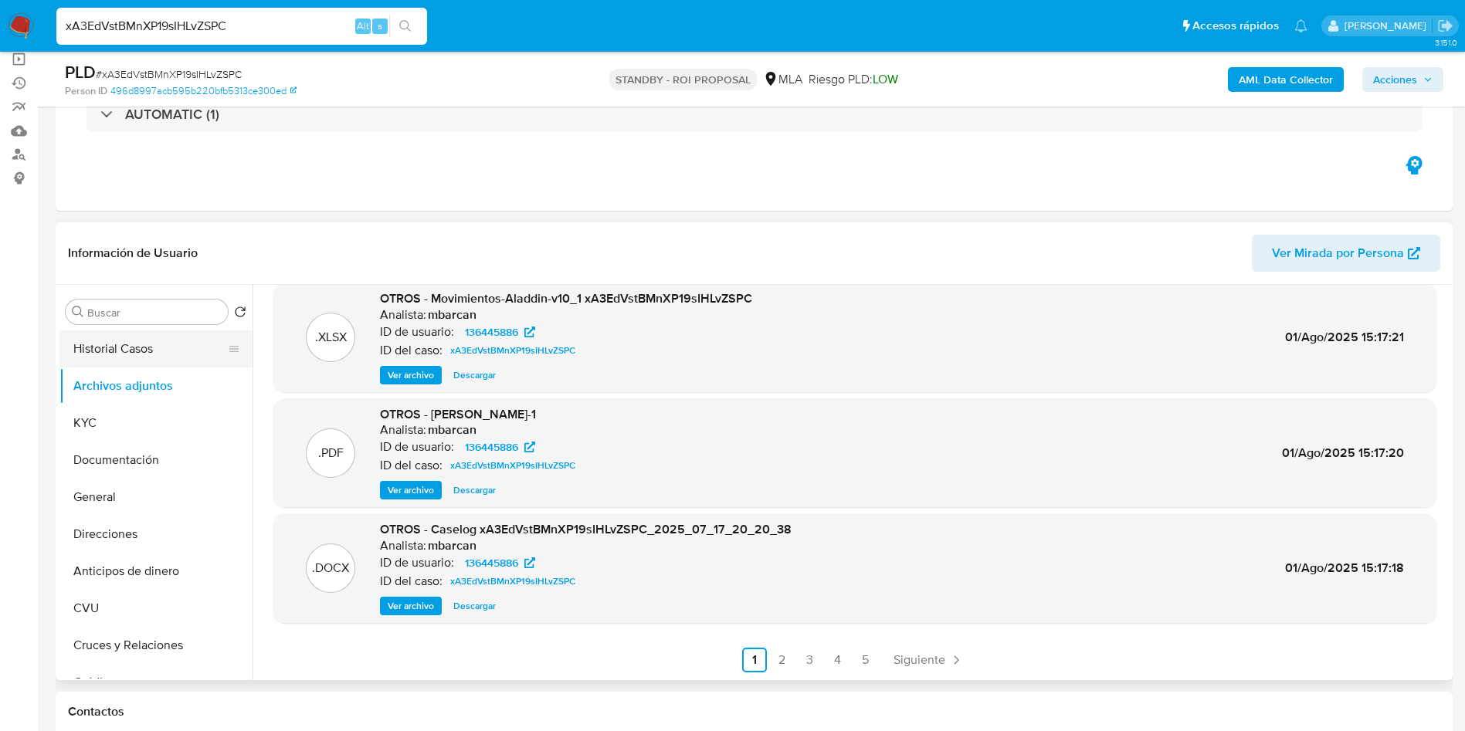
click at [91, 345] on button "Historial Casos" at bounding box center [149, 348] width 181 height 37
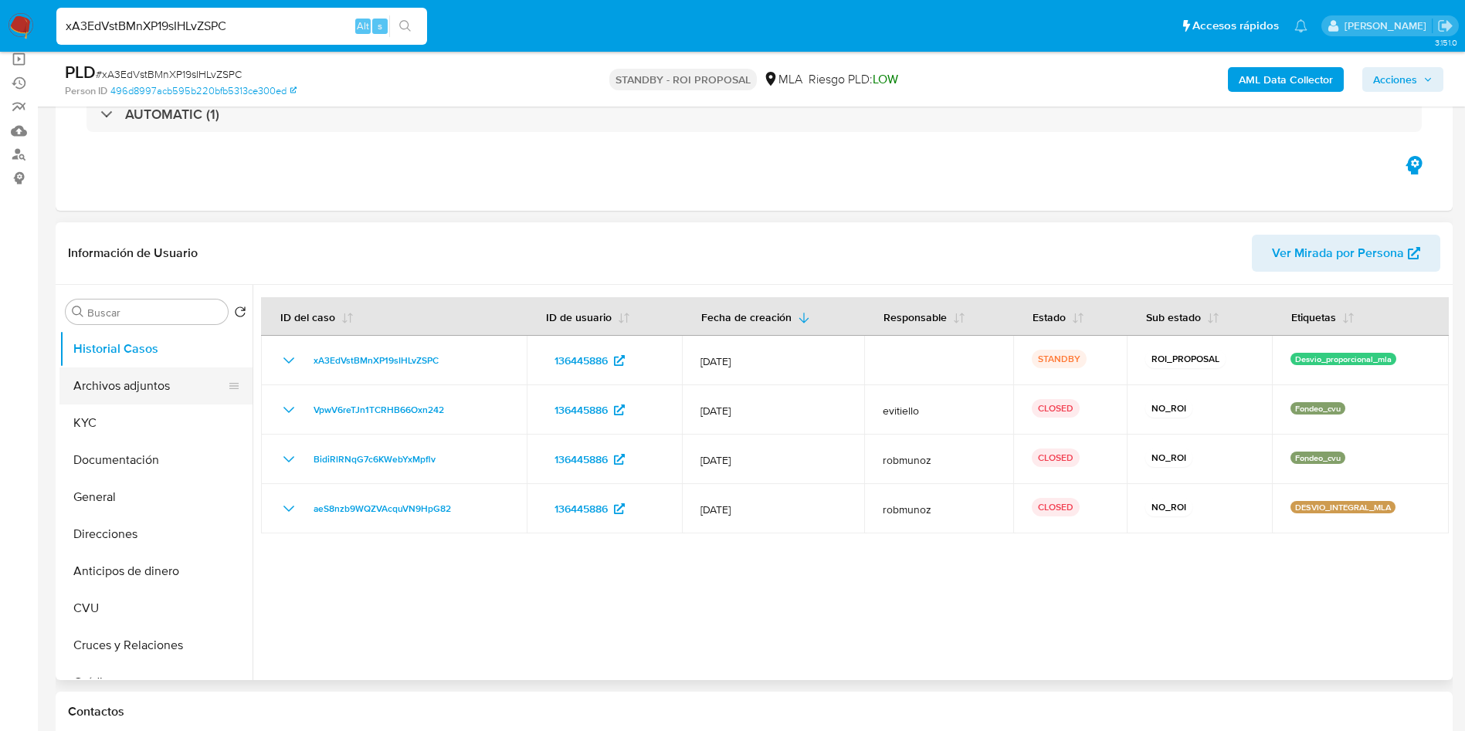
click at [154, 386] on button "Archivos adjuntos" at bounding box center [149, 386] width 181 height 37
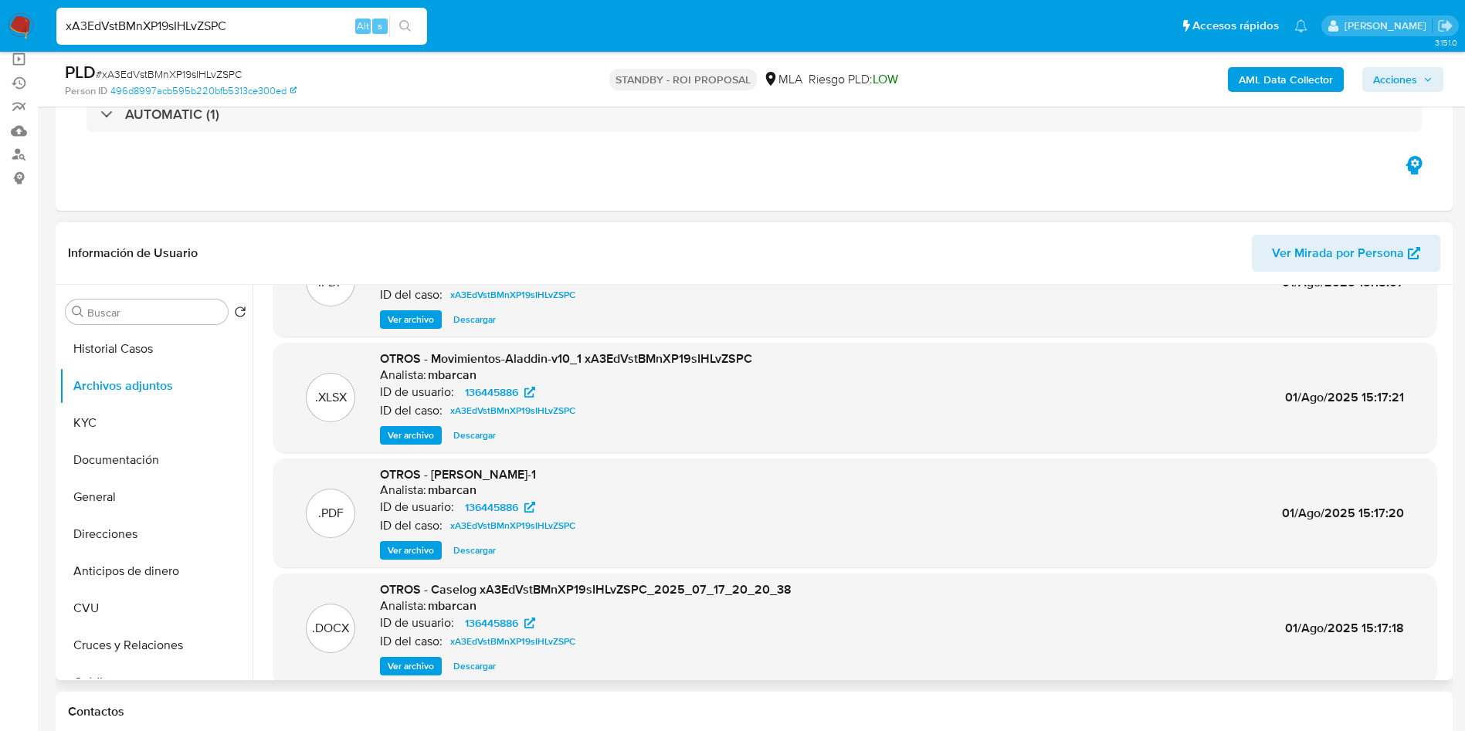
scroll to position [130, 0]
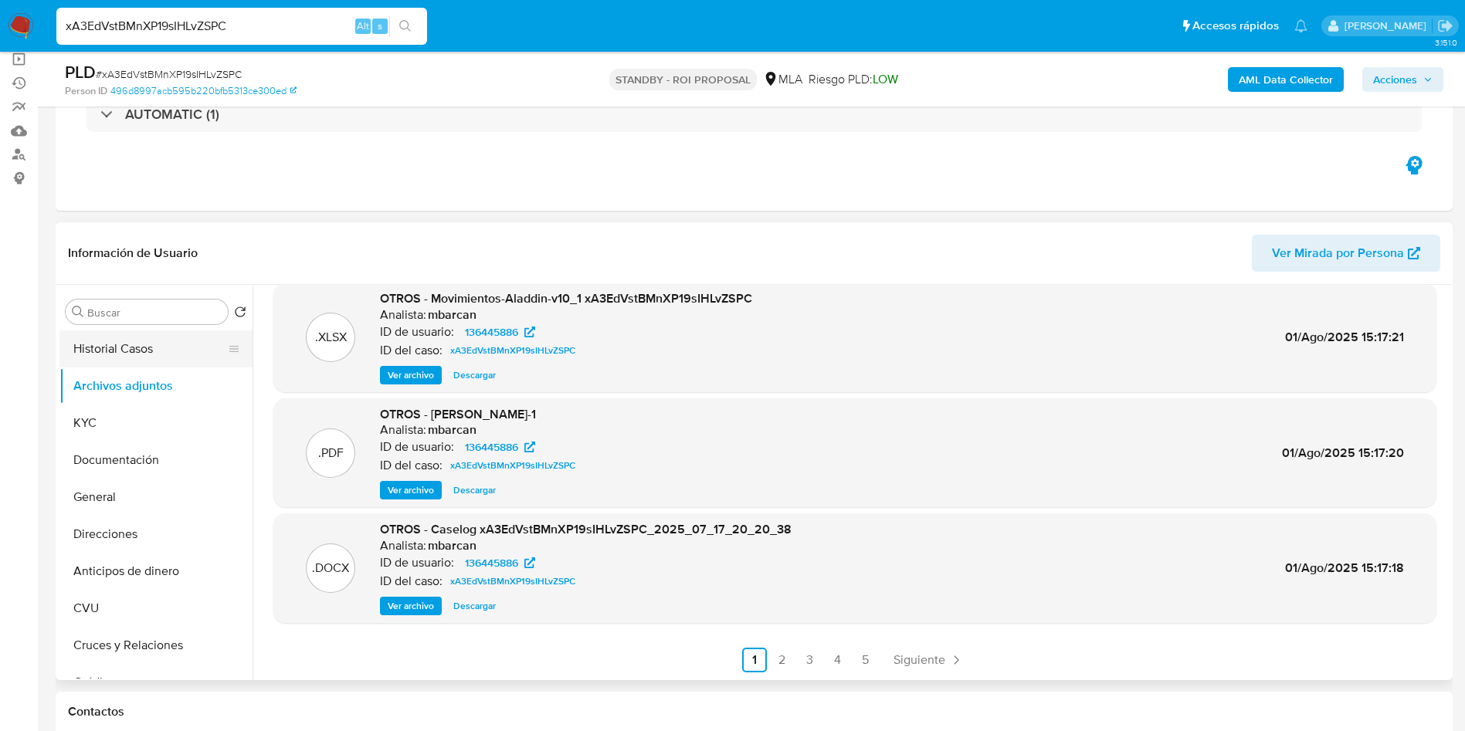
click at [164, 350] on button "Historial Casos" at bounding box center [149, 348] width 181 height 37
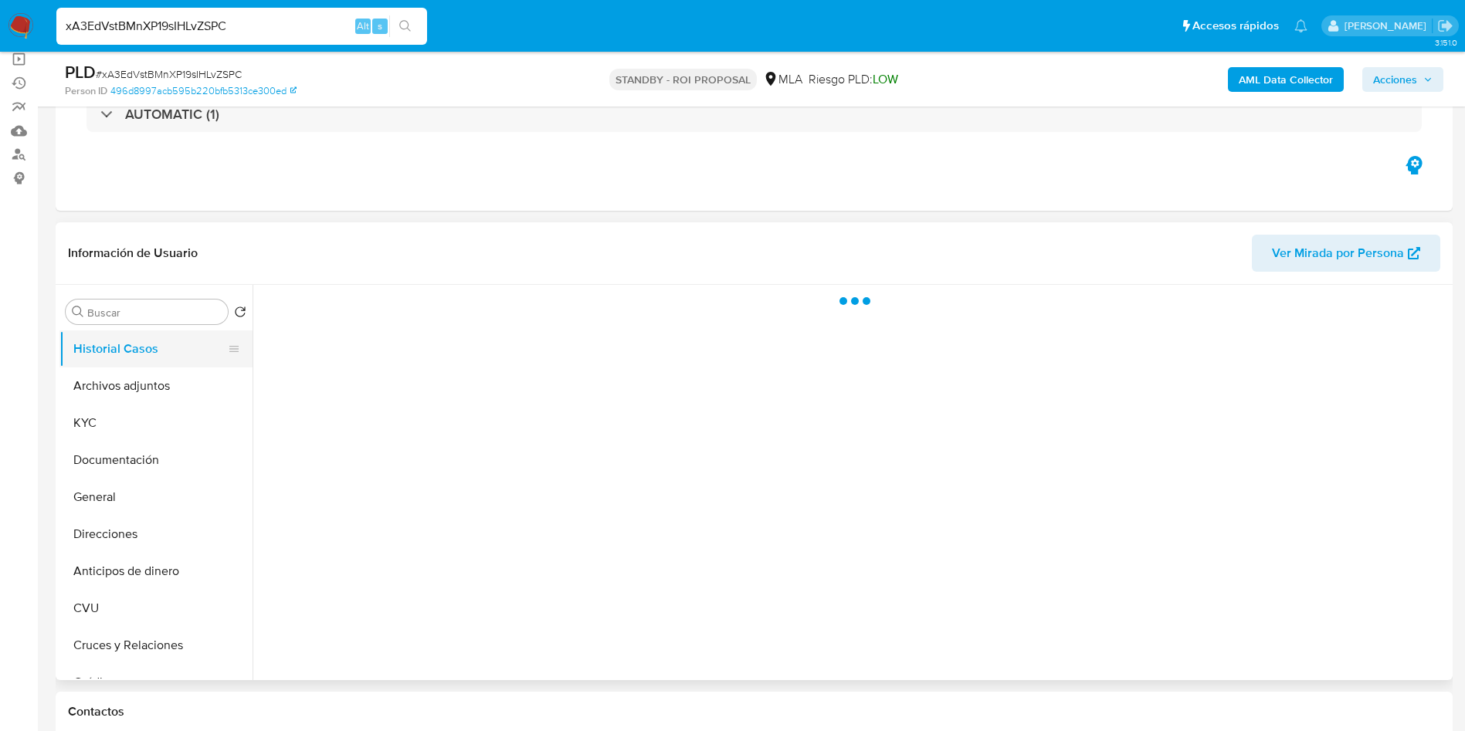
scroll to position [0, 0]
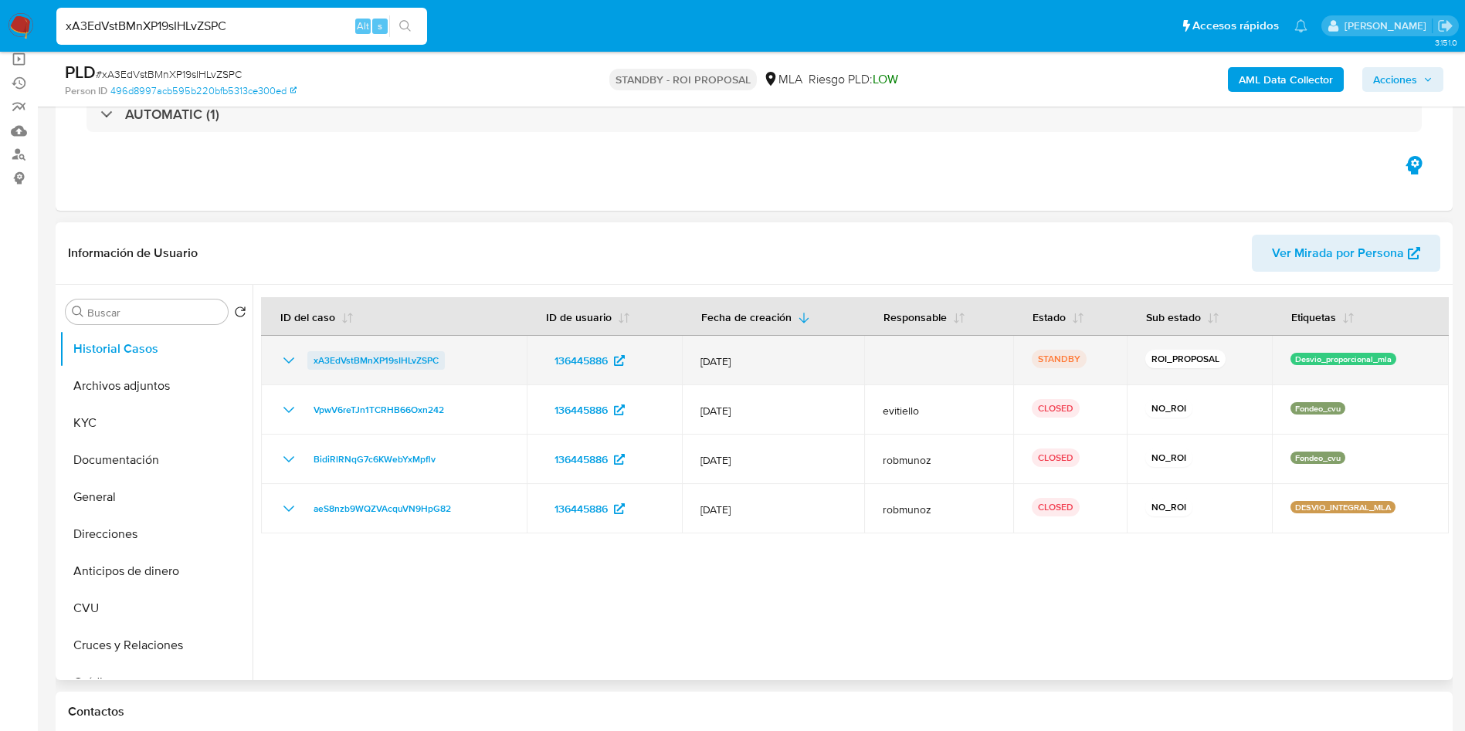
drag, startPoint x: 304, startPoint y: 365, endPoint x: 442, endPoint y: 358, distance: 137.6
click at [442, 358] on div "xA3EdVstBMnXP19sIHLvZSPC" at bounding box center [394, 360] width 229 height 19
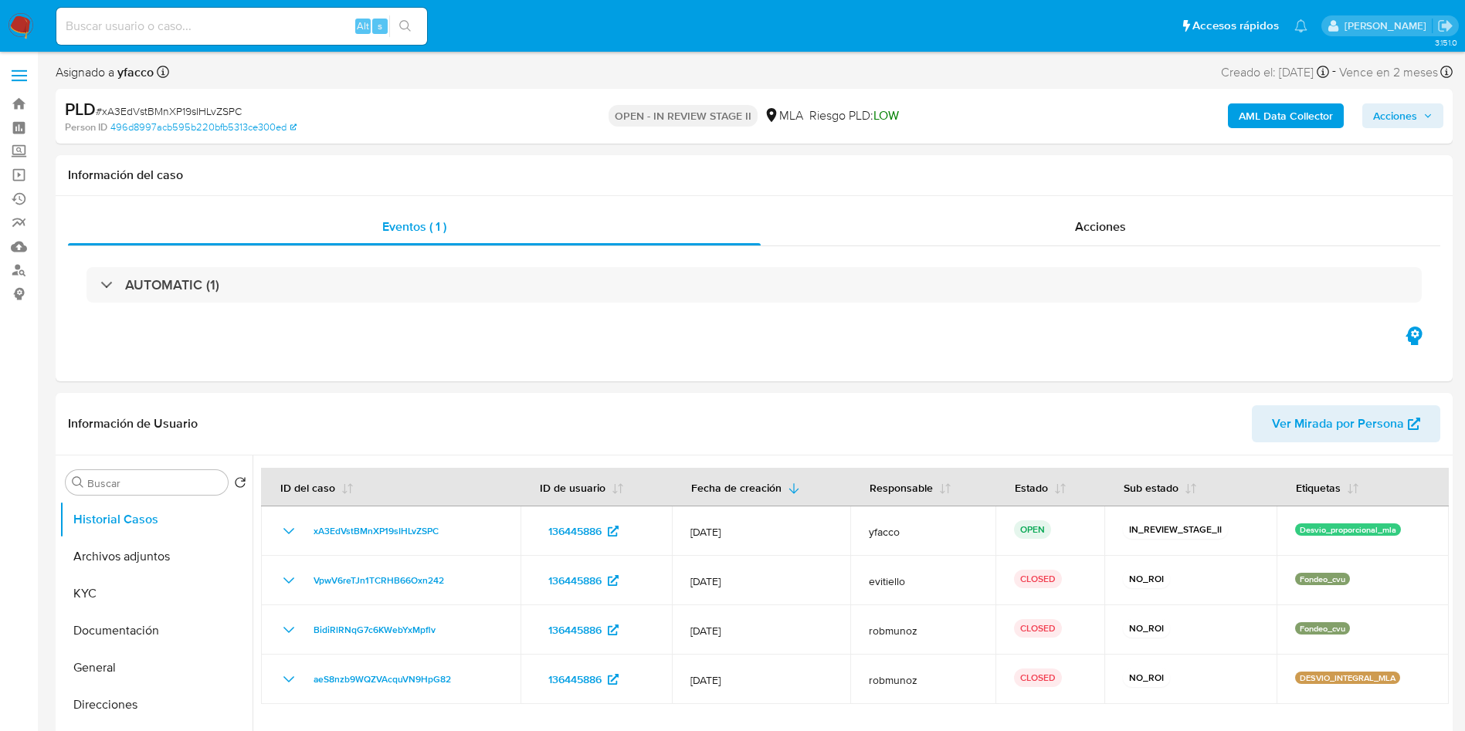
select select "10"
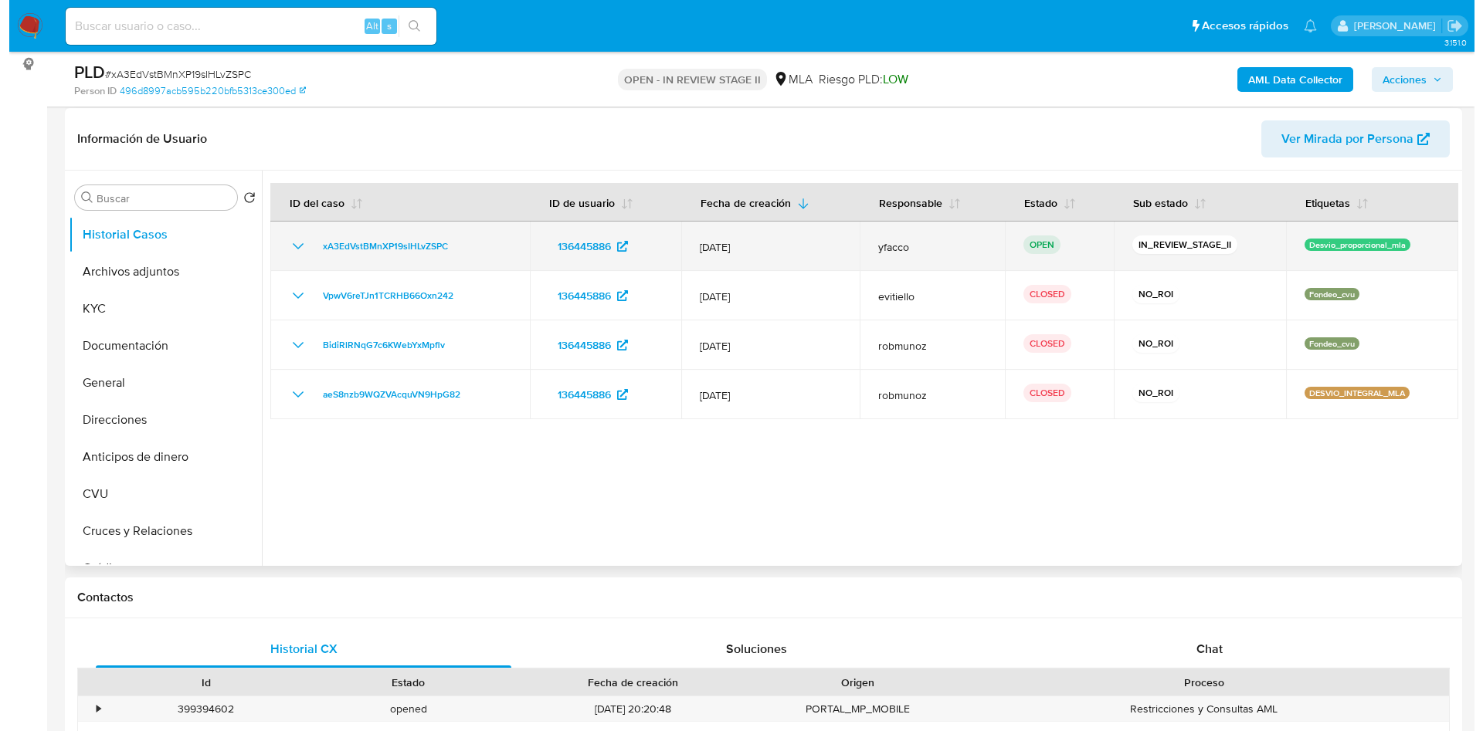
scroll to position [232, 0]
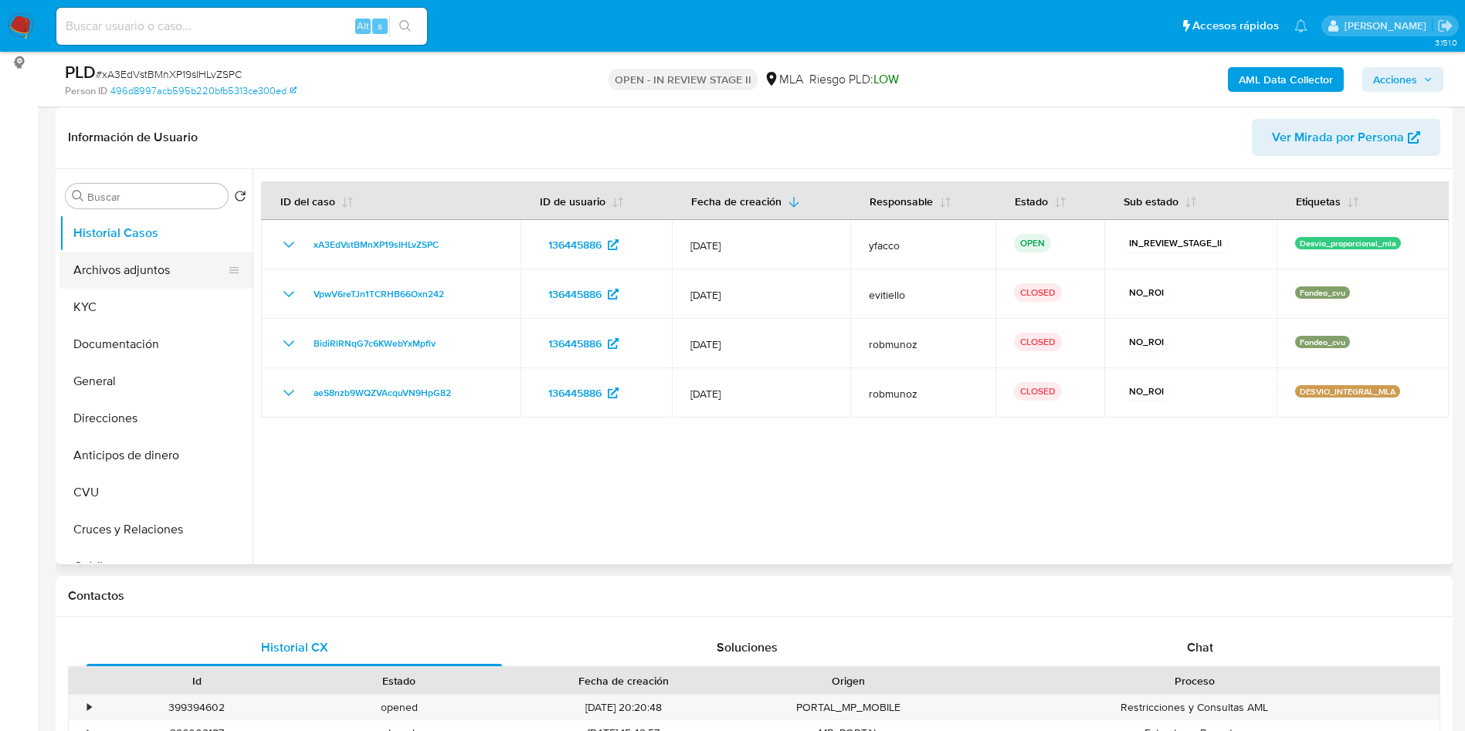
click at [141, 263] on button "Archivos adjuntos" at bounding box center [149, 270] width 181 height 37
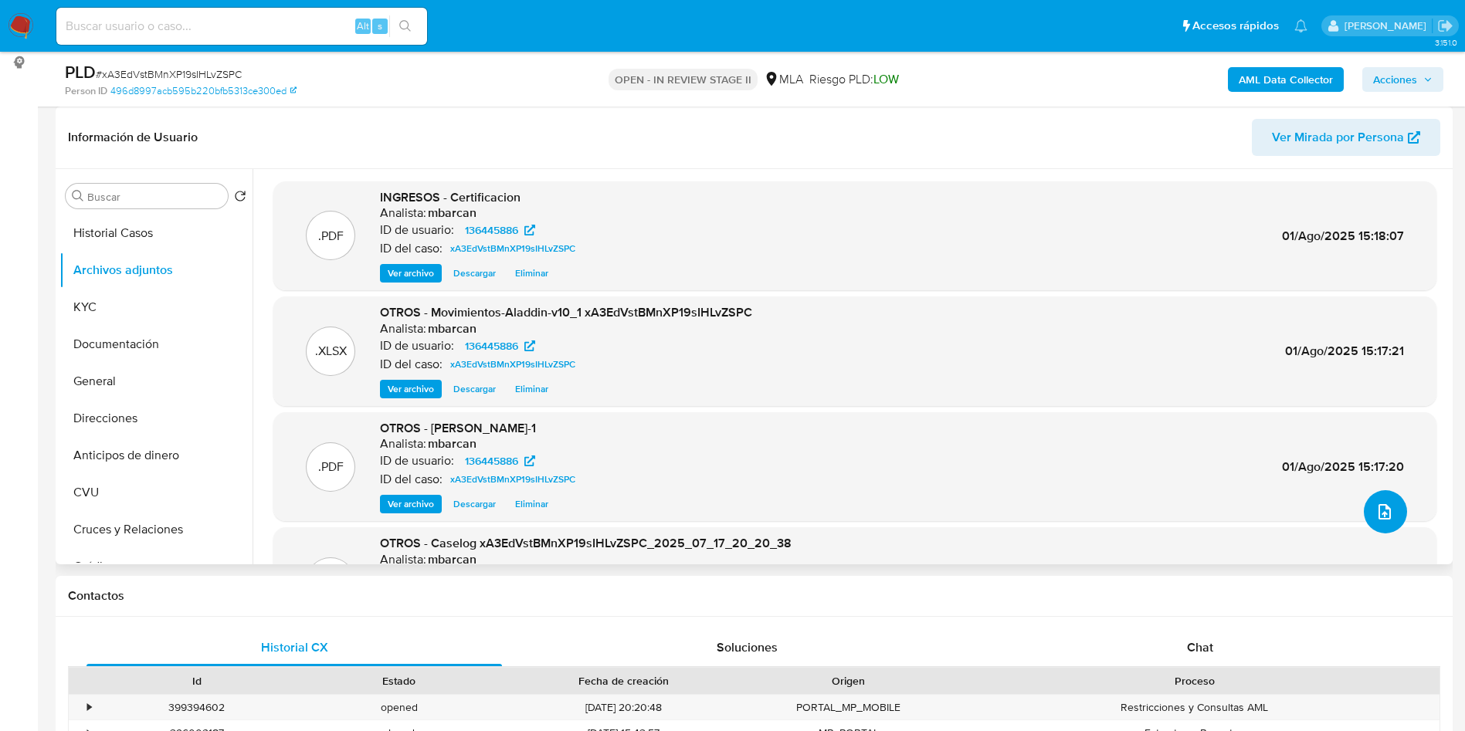
click at [1378, 512] on icon "upload-file" at bounding box center [1384, 511] width 12 height 15
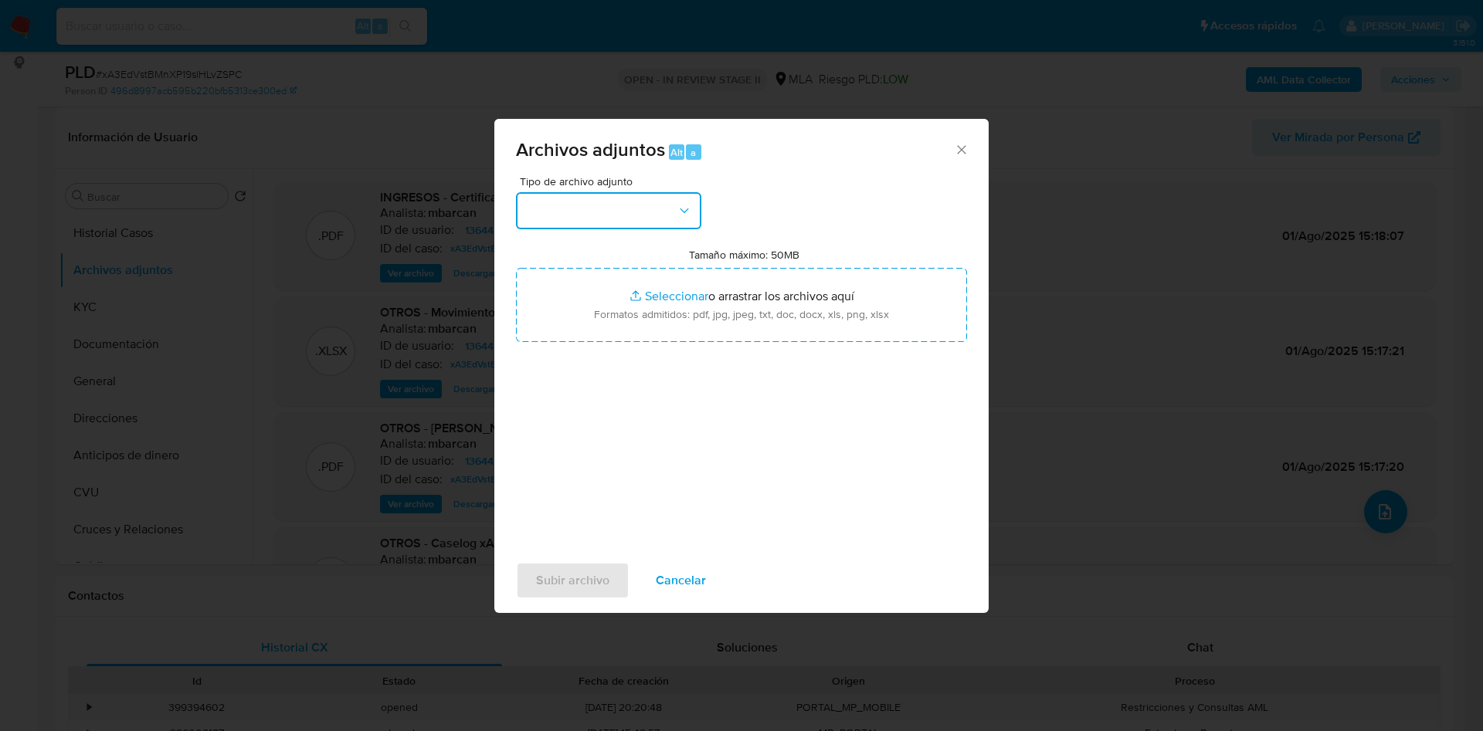
click at [560, 202] on button "button" at bounding box center [608, 210] width 185 height 37
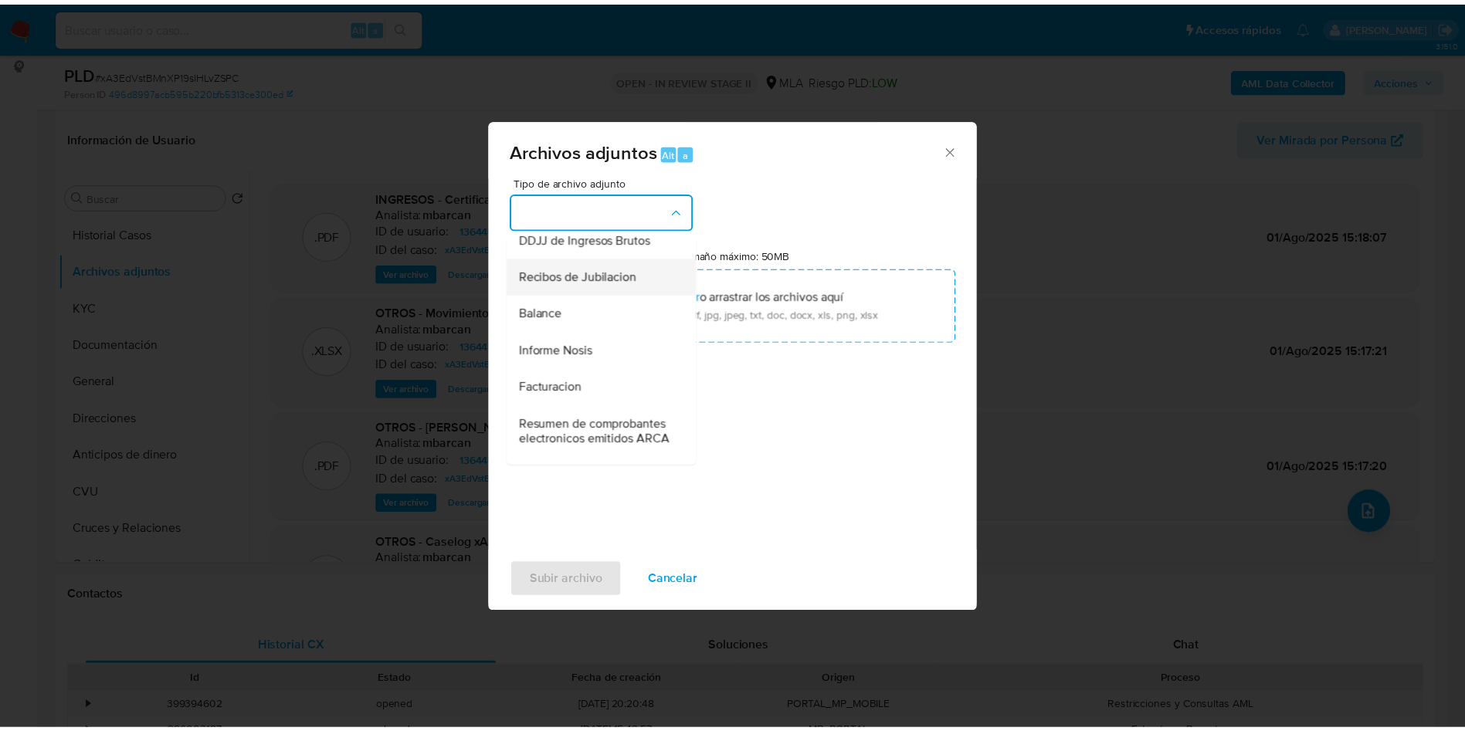
scroll to position [579, 0]
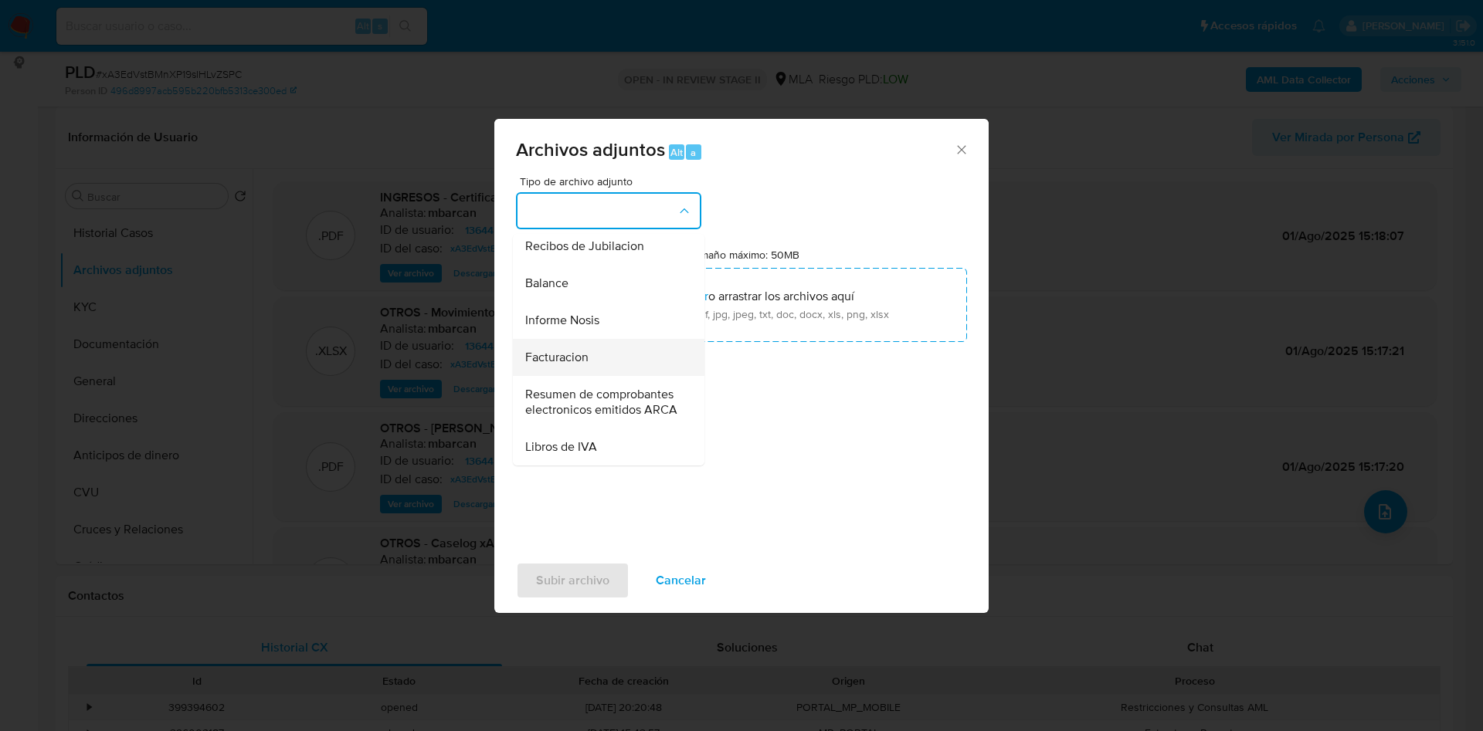
click at [581, 365] on span "Facturacion" at bounding box center [556, 357] width 63 height 15
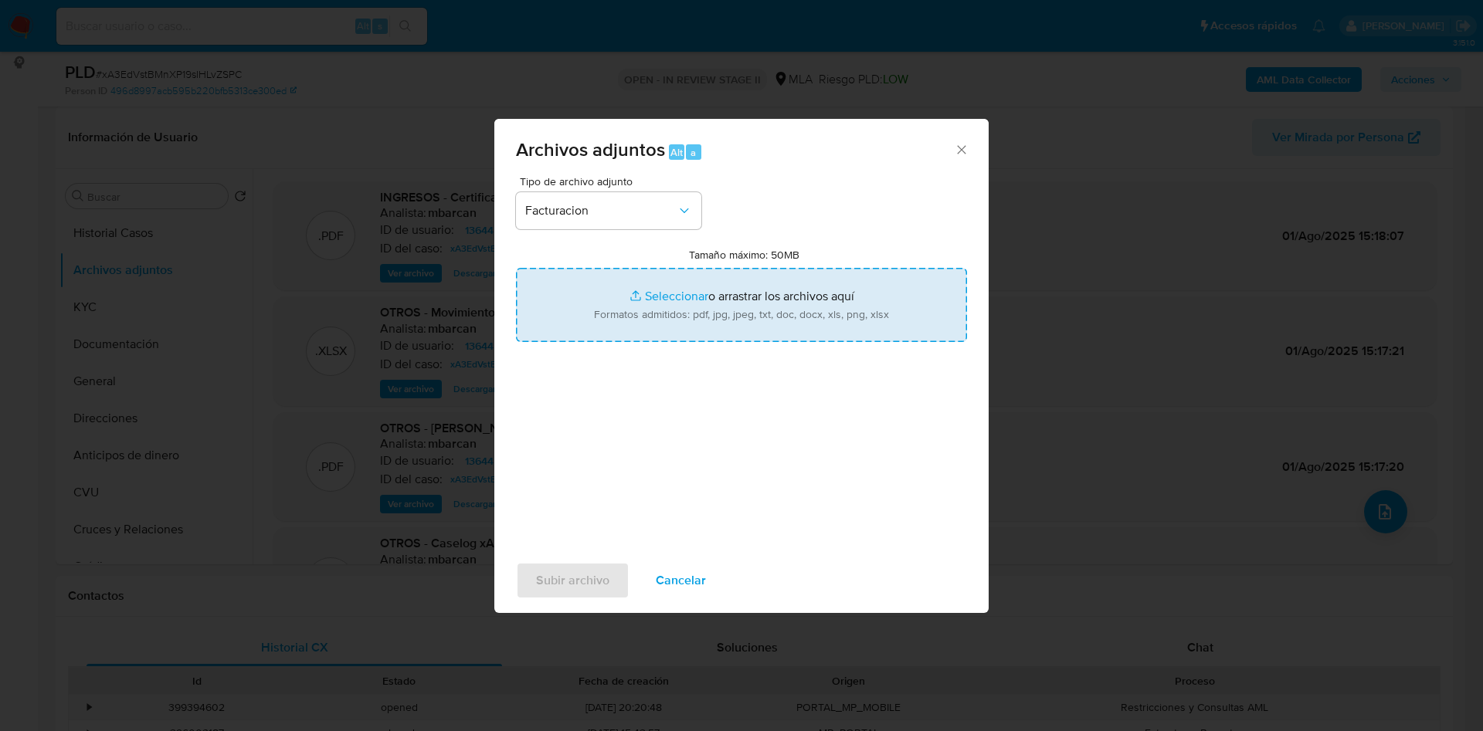
click at [655, 291] on input "Tamaño máximo: 50MB Seleccionar archivos" at bounding box center [741, 305] width 451 height 74
type input "C:\fakepath\Diamela Hiromi Simoni.pdf"
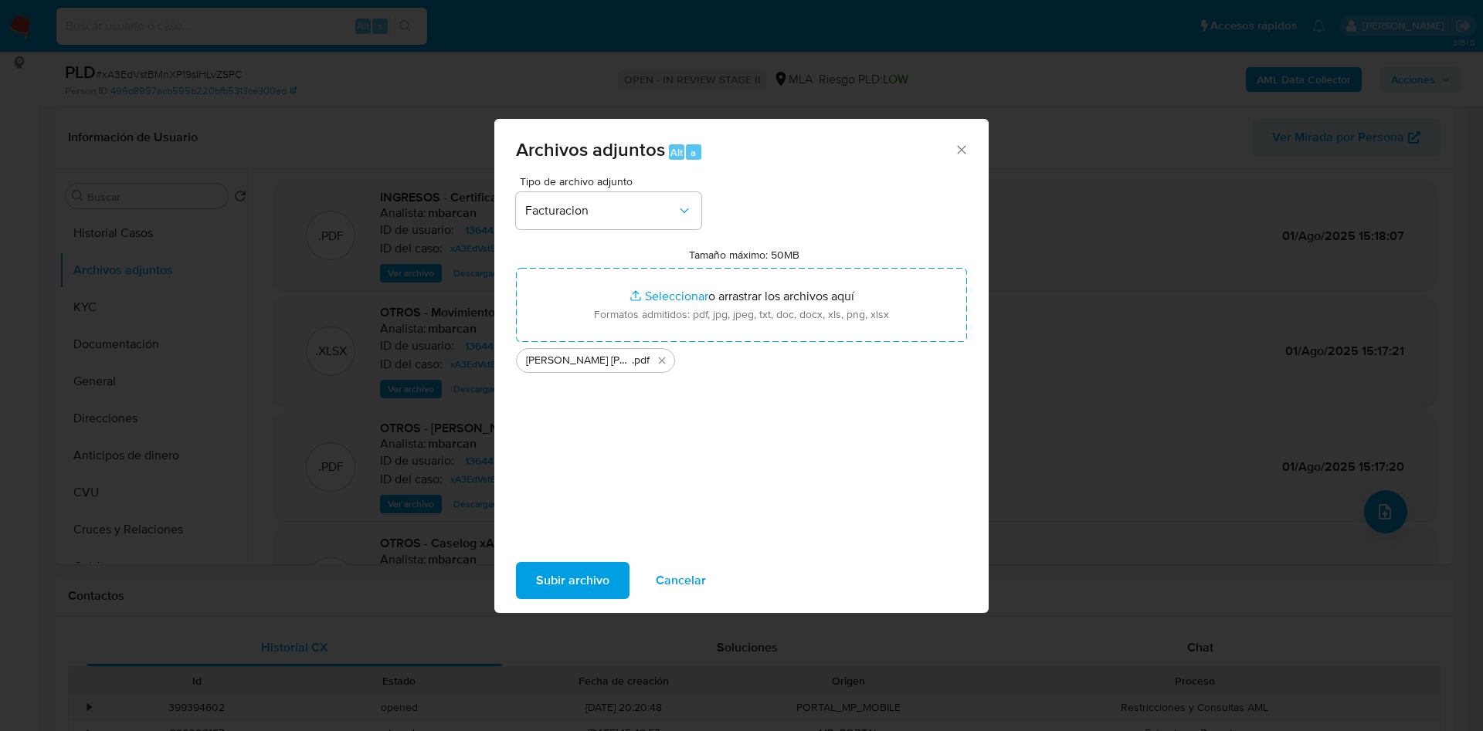
click at [559, 574] on span "Subir archivo" at bounding box center [572, 581] width 73 height 34
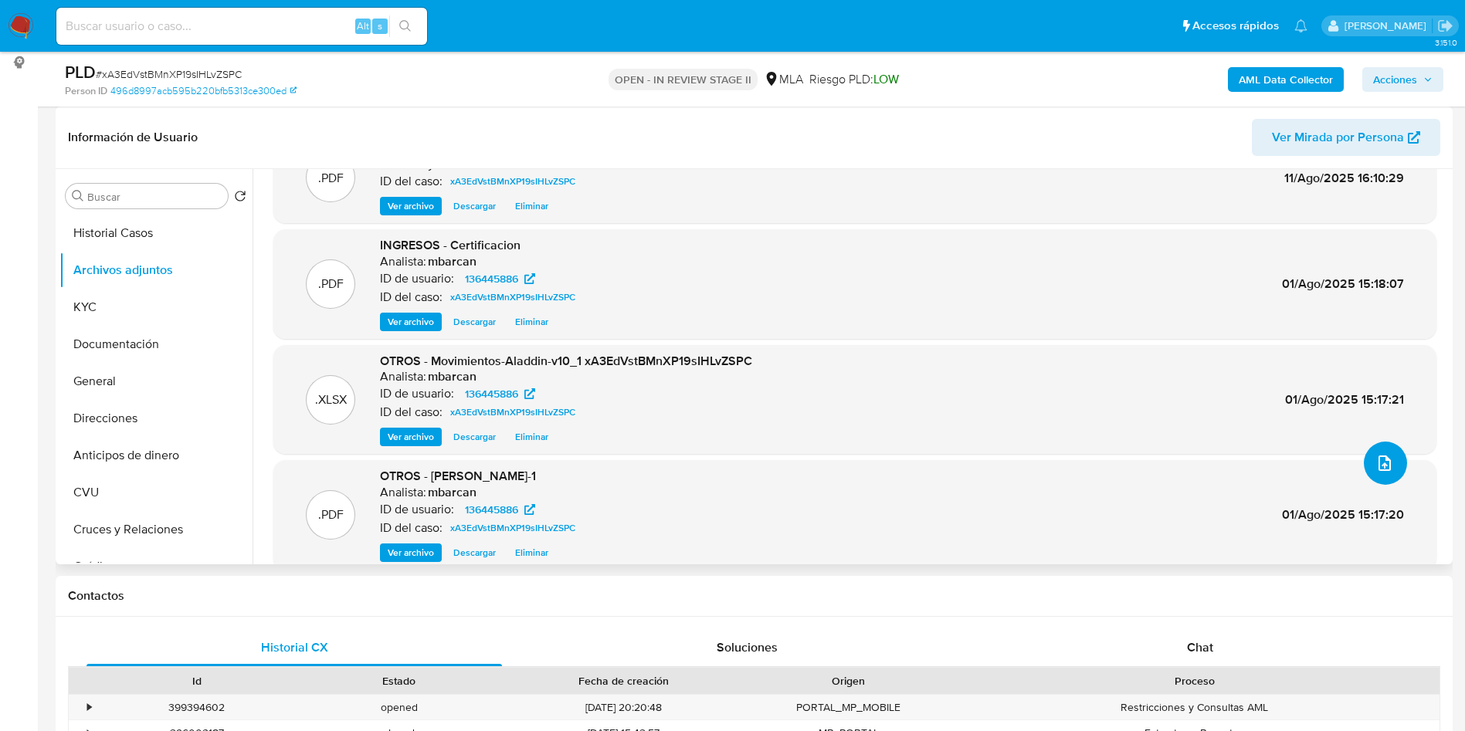
scroll to position [0, 0]
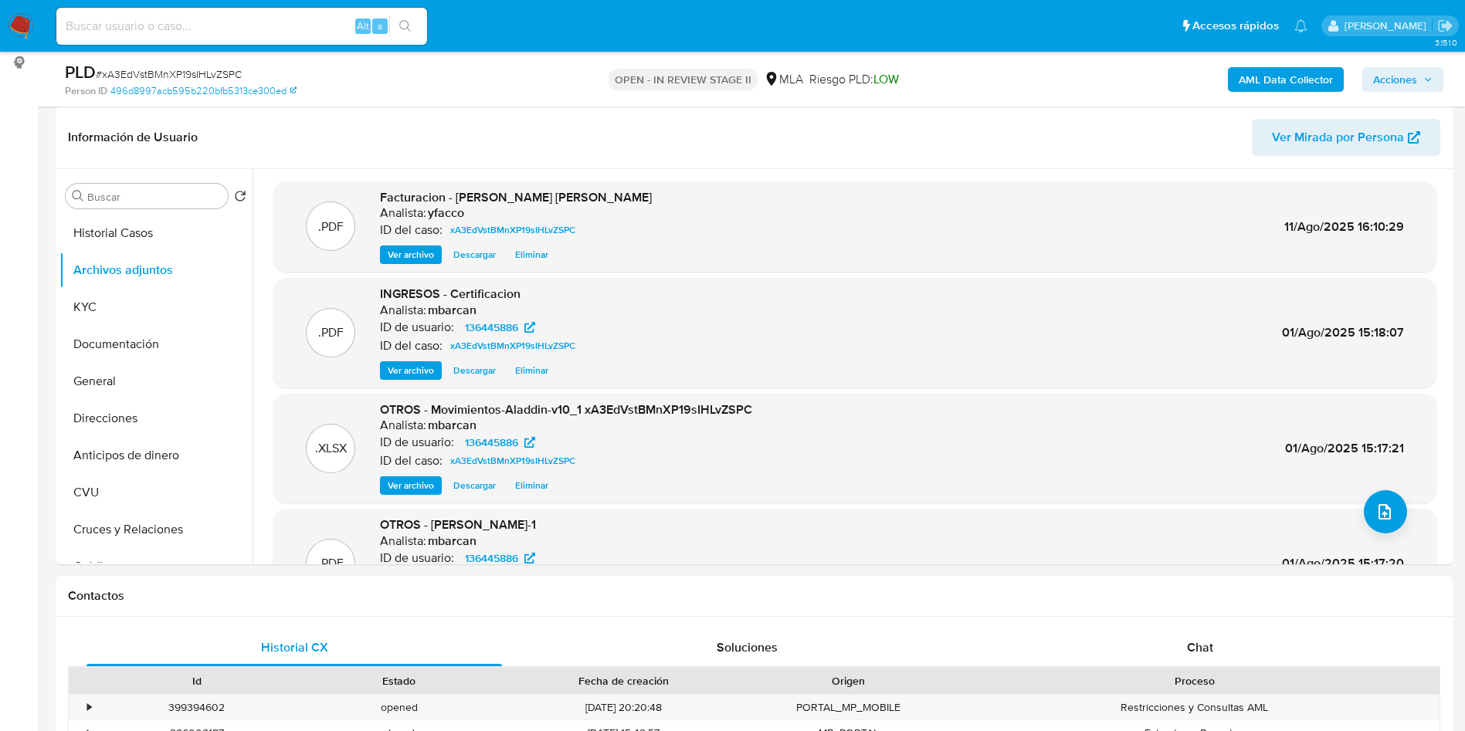
click at [1373, 67] on span "Acciones" at bounding box center [1395, 79] width 44 height 25
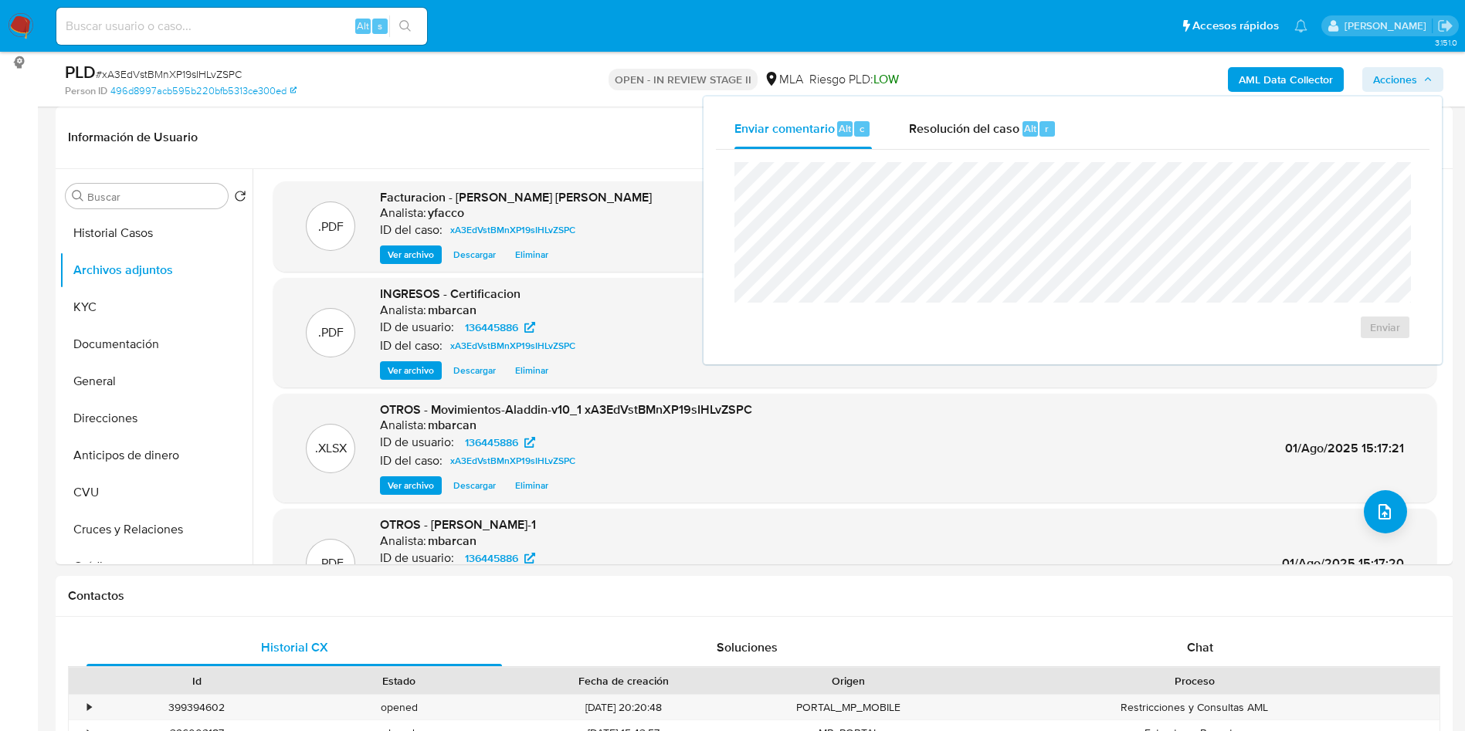
drag, startPoint x: 971, startPoint y: 112, endPoint x: 981, endPoint y: 158, distance: 46.7
click at [973, 129] on div "Resolución del caso Alt r" at bounding box center [982, 129] width 147 height 40
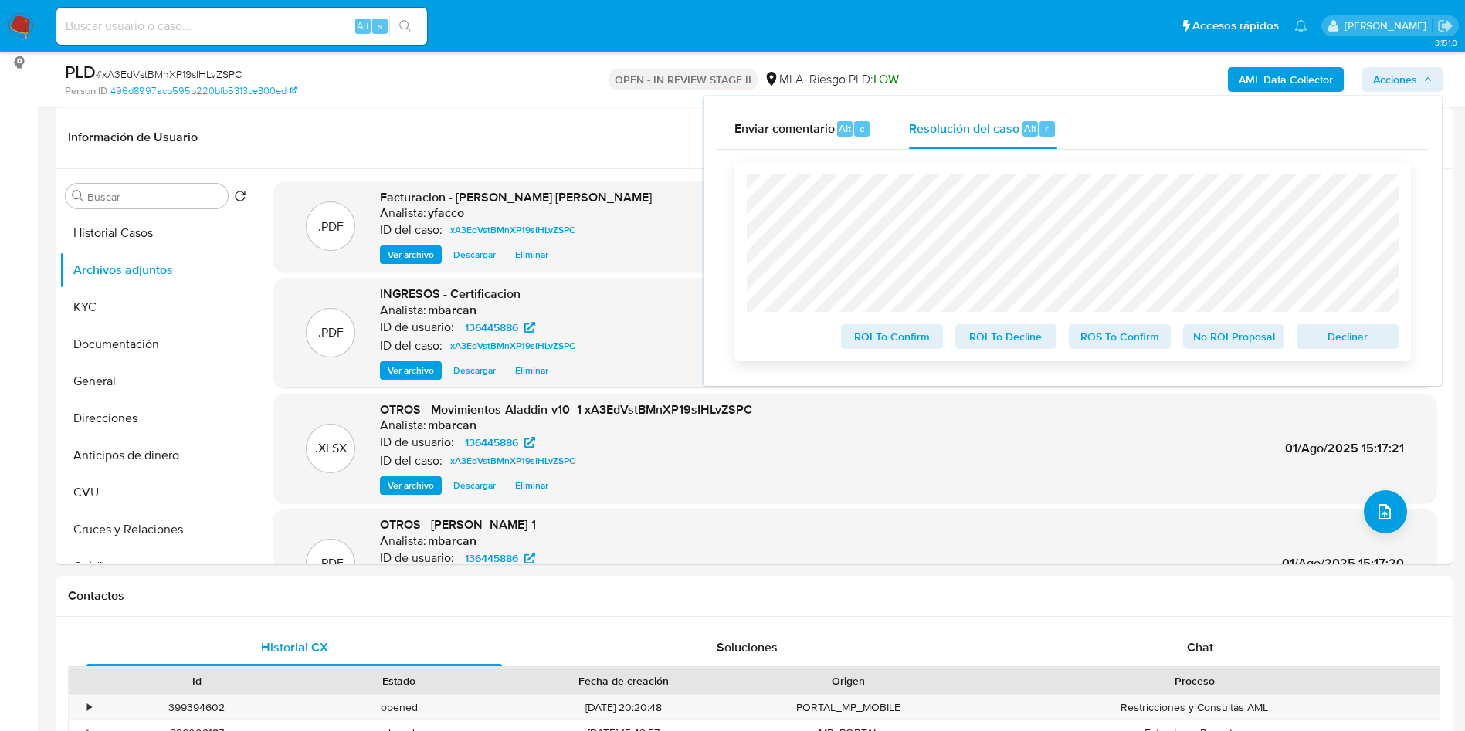
click at [1119, 341] on span "ROS To Confirm" at bounding box center [1119, 337] width 80 height 22
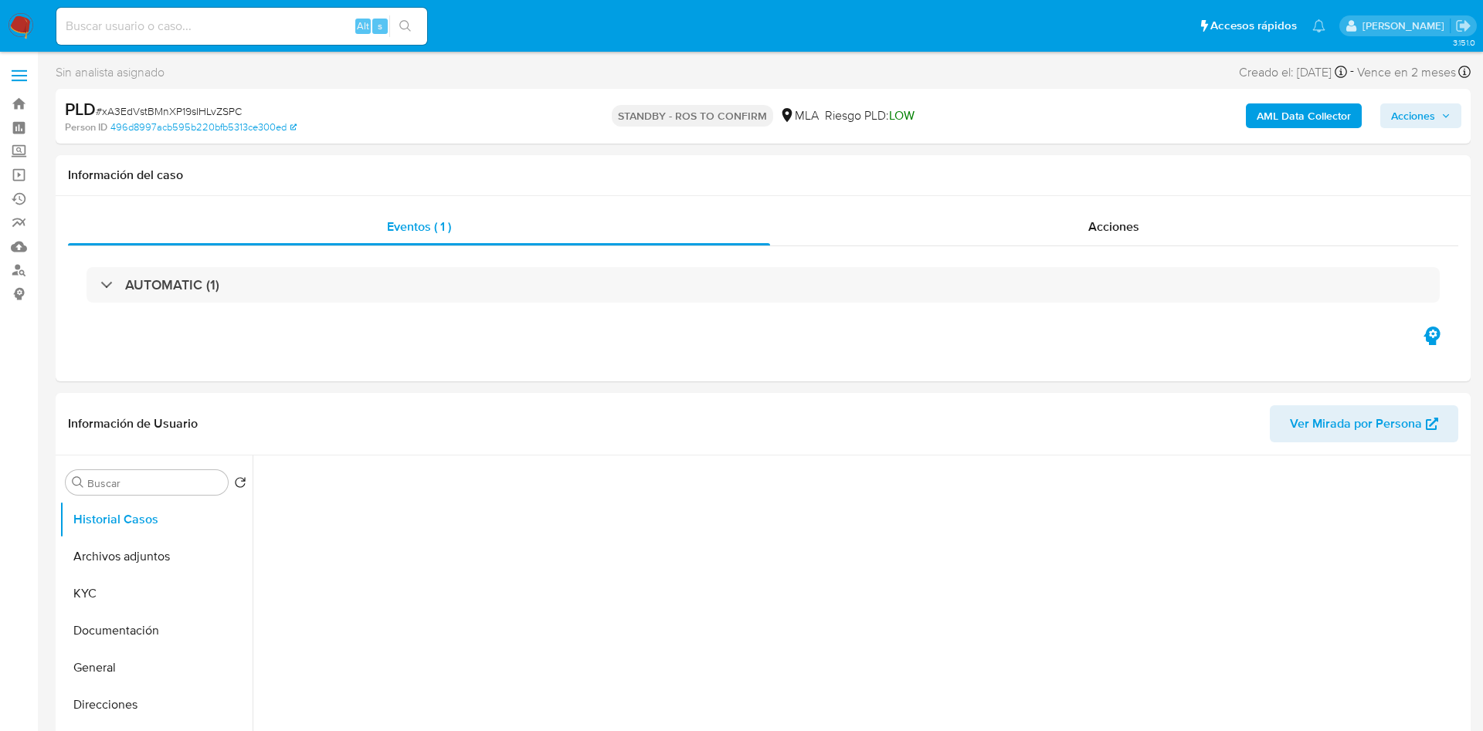
select select "10"
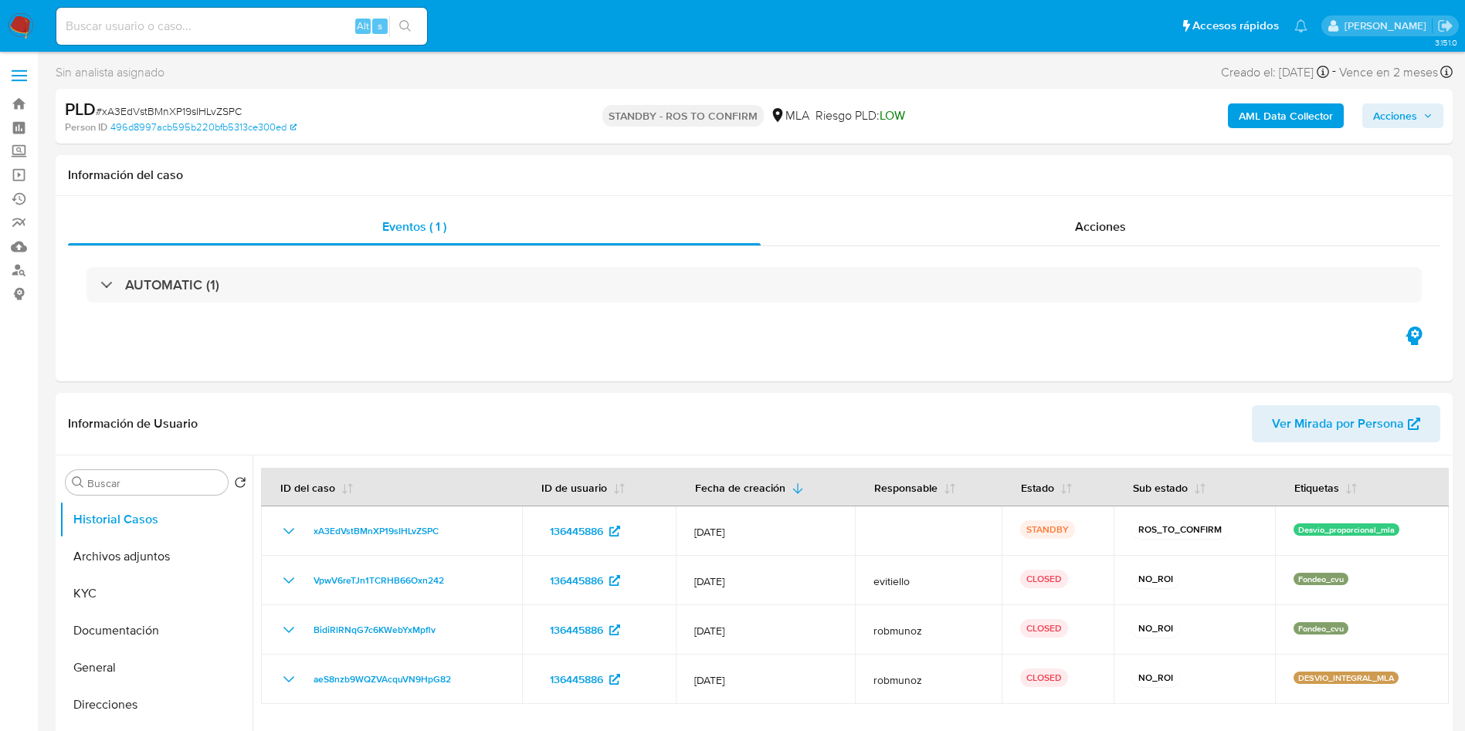
click at [154, 37] on div "Alt s" at bounding box center [241, 26] width 371 height 37
click at [156, 36] on input at bounding box center [241, 26] width 371 height 20
paste input "dwESDPLbysePvDzgzSAYCrib"
type input "dwESDPLbysePvDzgzSAYCrib"
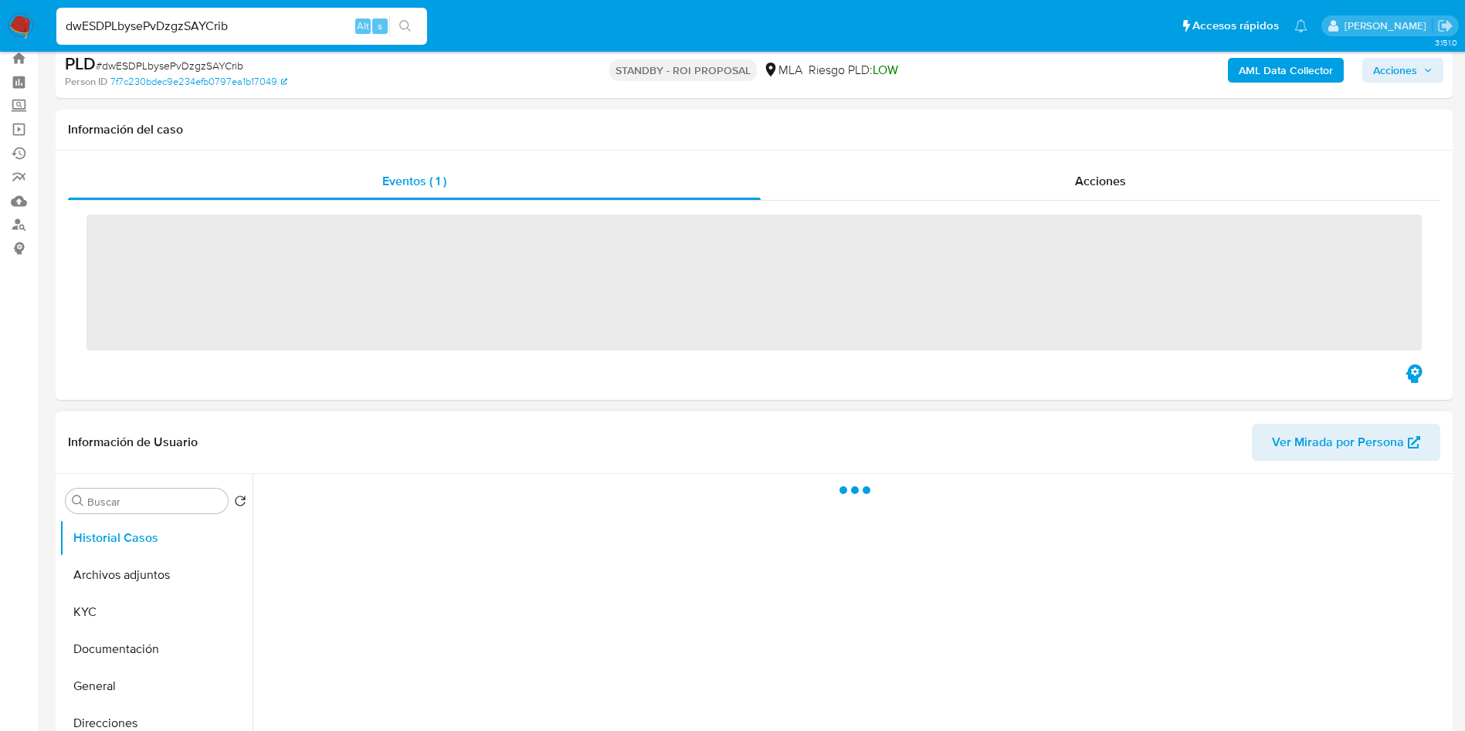
scroll to position [116, 0]
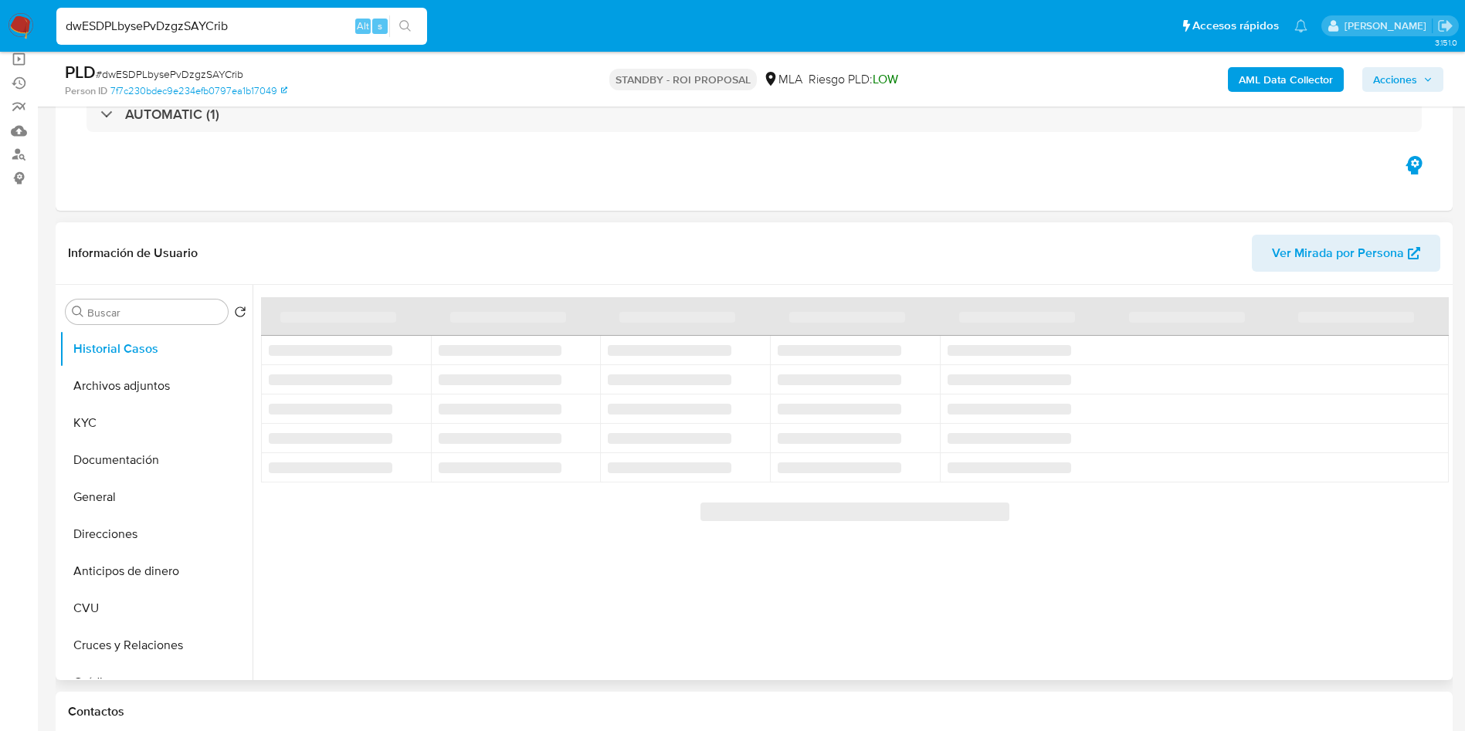
select select "10"
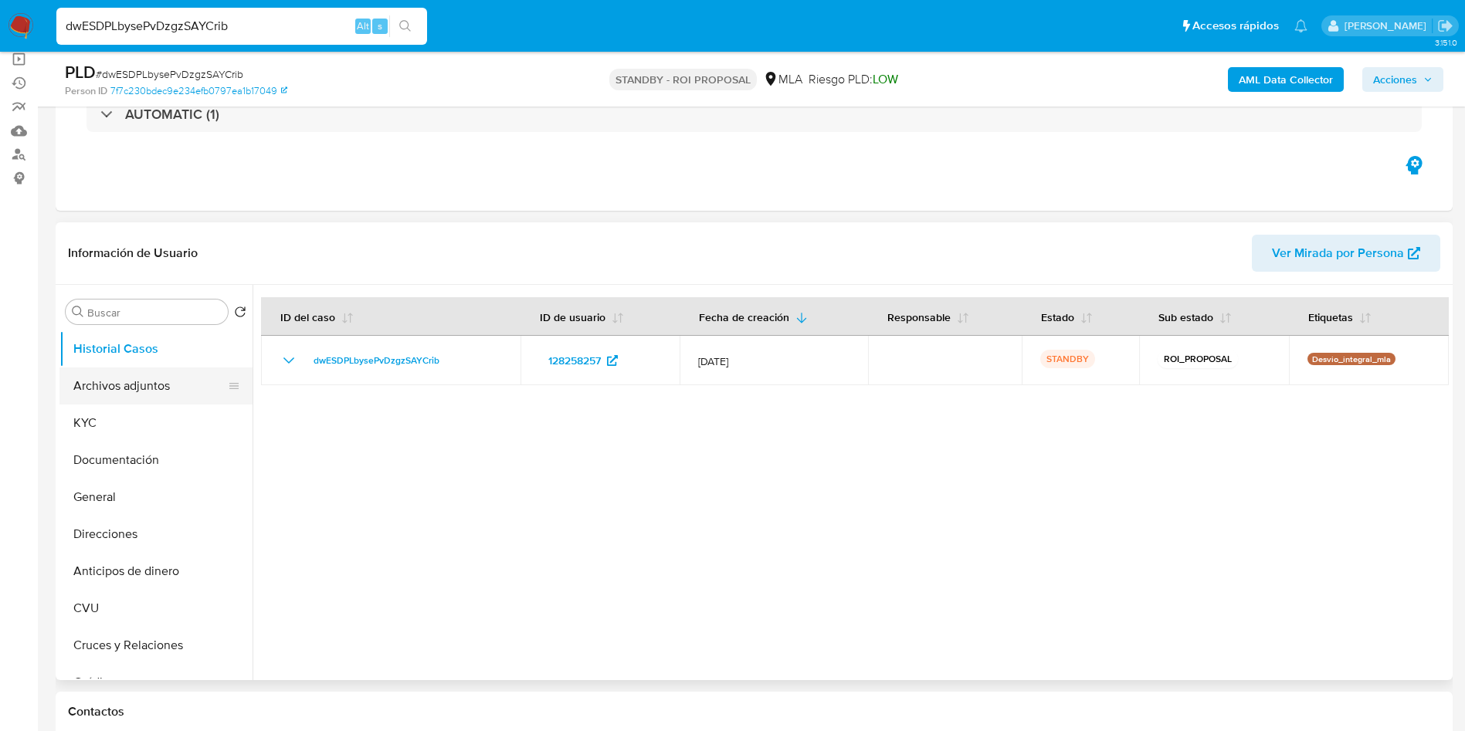
click at [109, 396] on button "Archivos adjuntos" at bounding box center [149, 386] width 181 height 37
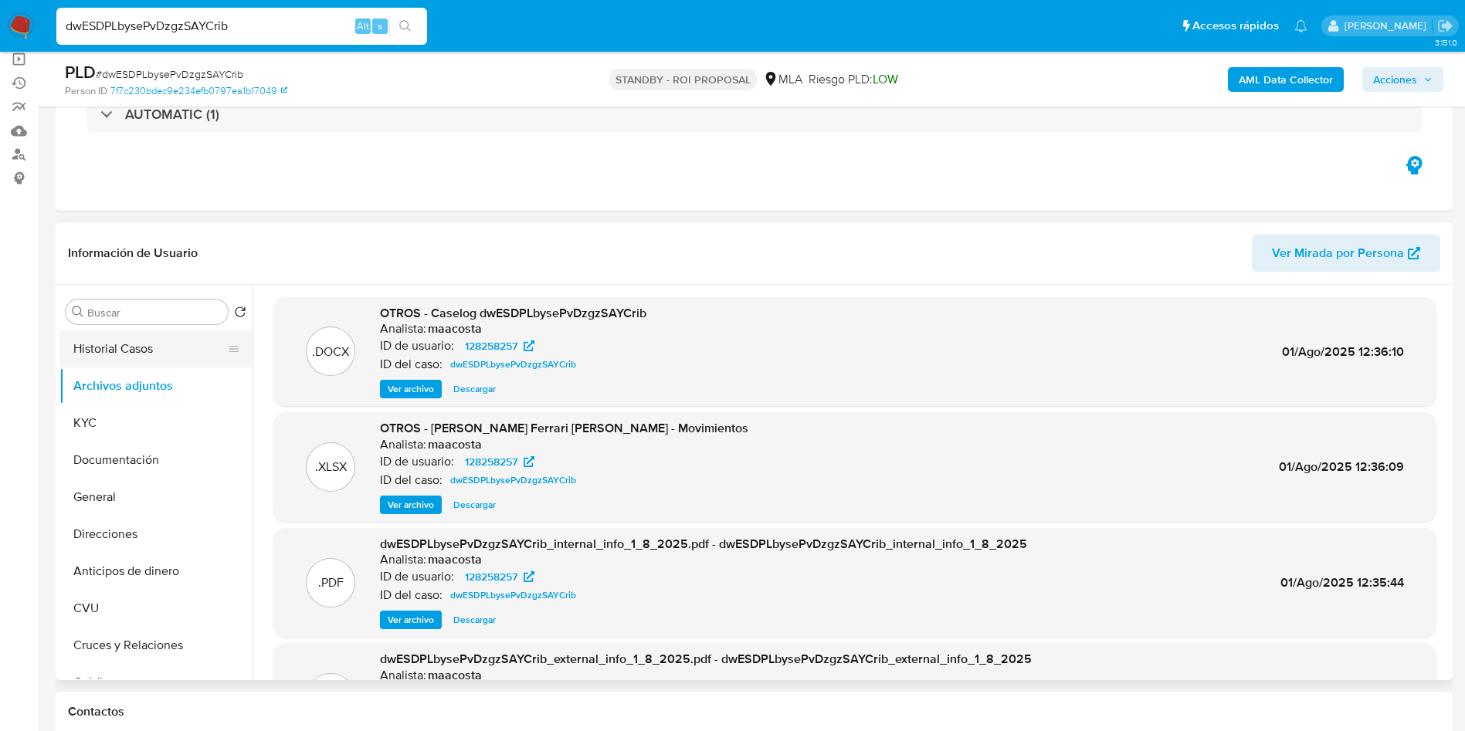
click at [159, 351] on button "Historial Casos" at bounding box center [149, 348] width 181 height 37
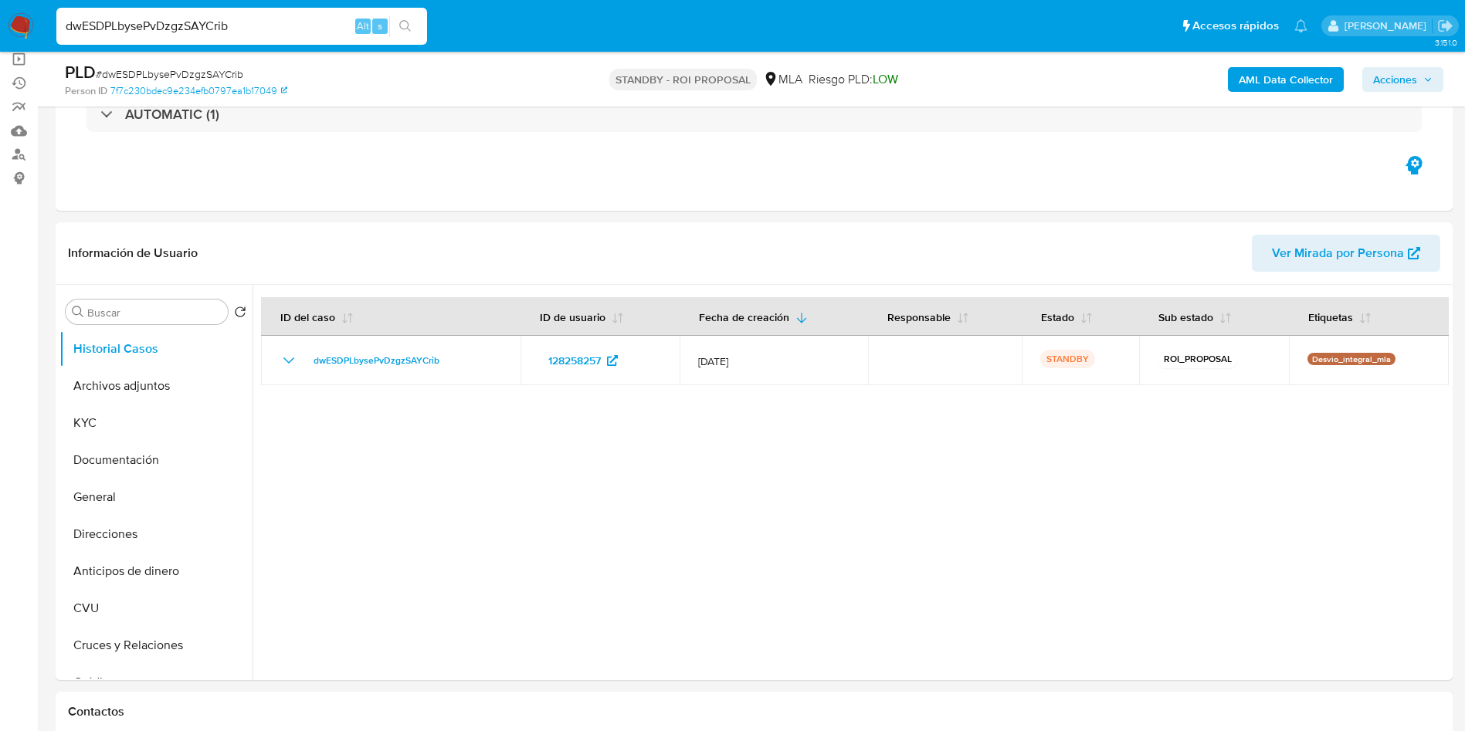
click at [289, 32] on input "dwESDPLbysePvDzgzSAYCrib" at bounding box center [241, 26] width 371 height 20
paste input "0yFUdmfXk6POOrM1lRv00wsT"
type input "0yFUdmfXk6POOrM1lRv00wsT"
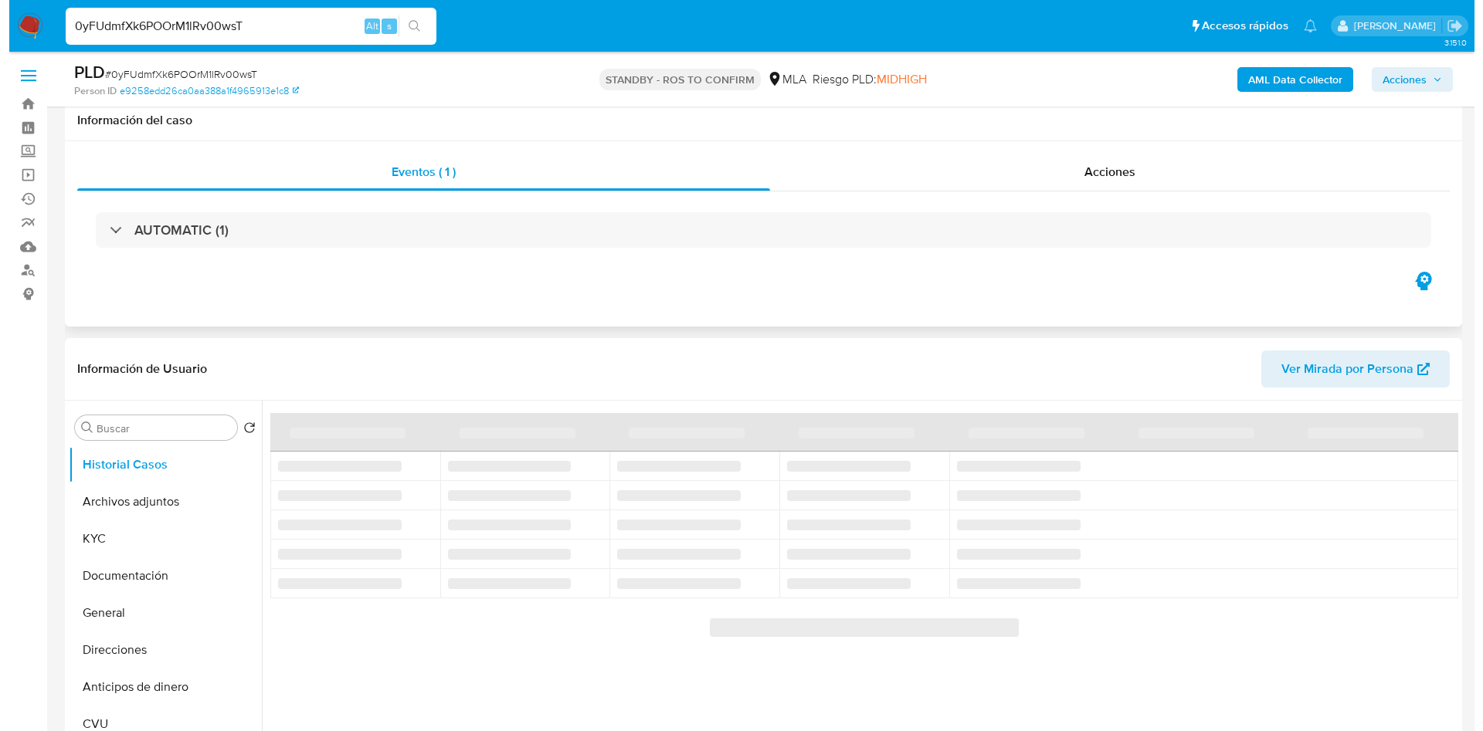
scroll to position [116, 0]
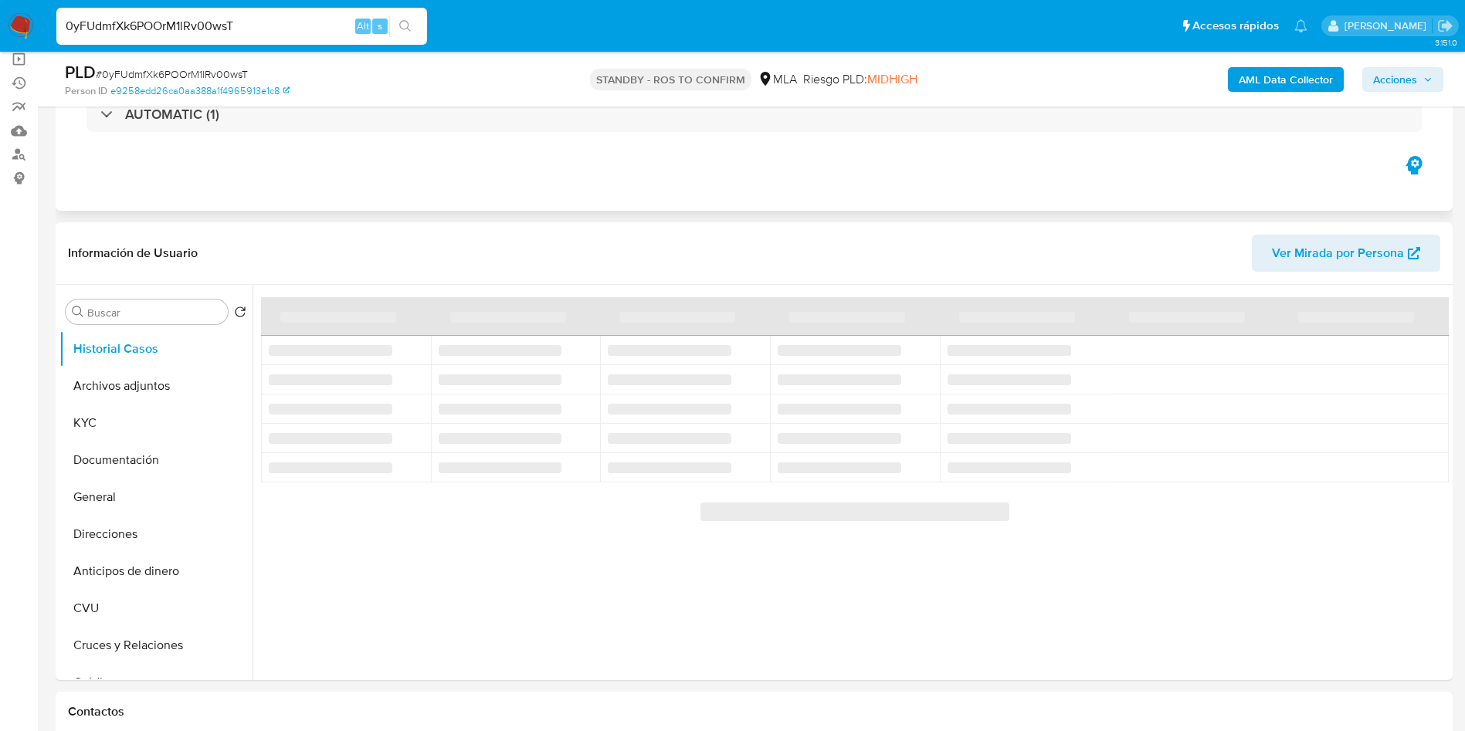
select select "10"
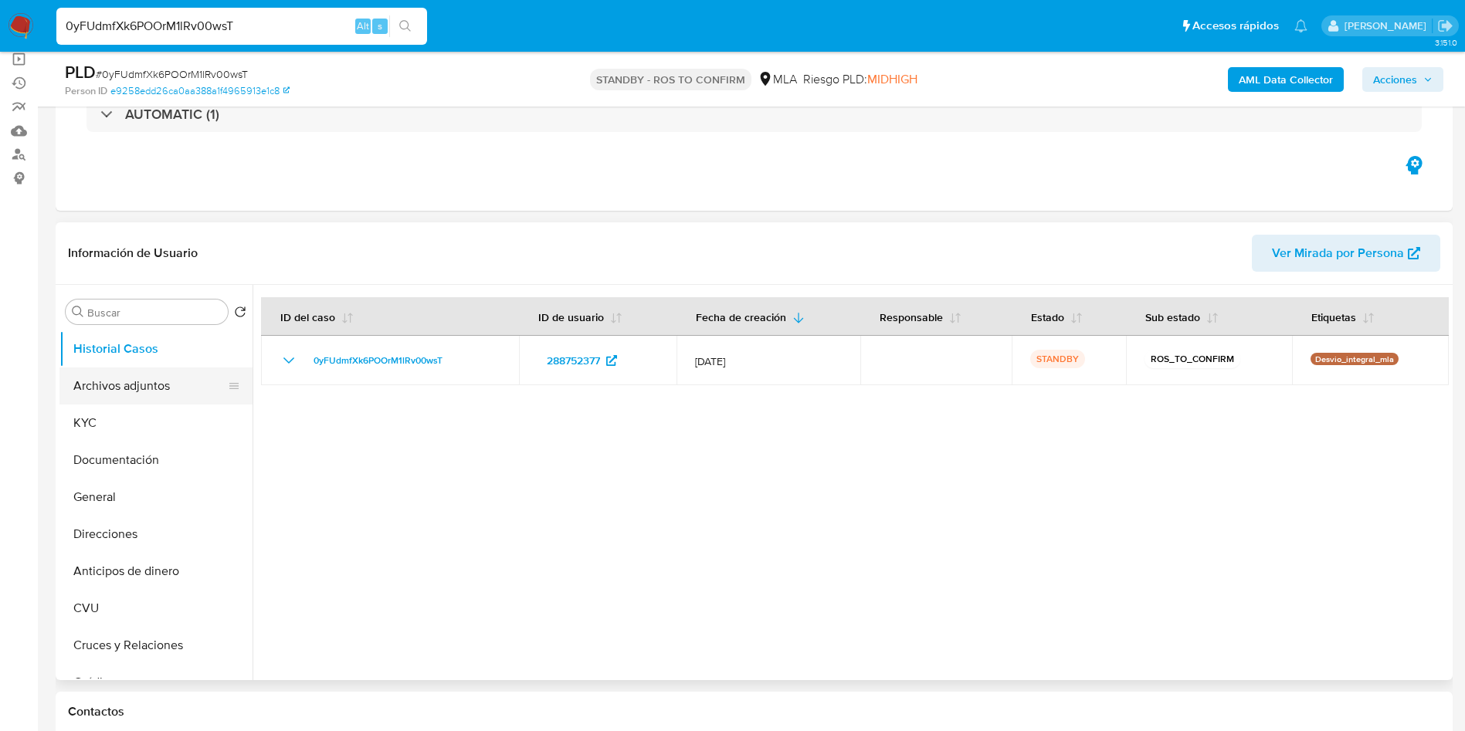
click at [116, 388] on button "Archivos adjuntos" at bounding box center [149, 386] width 181 height 37
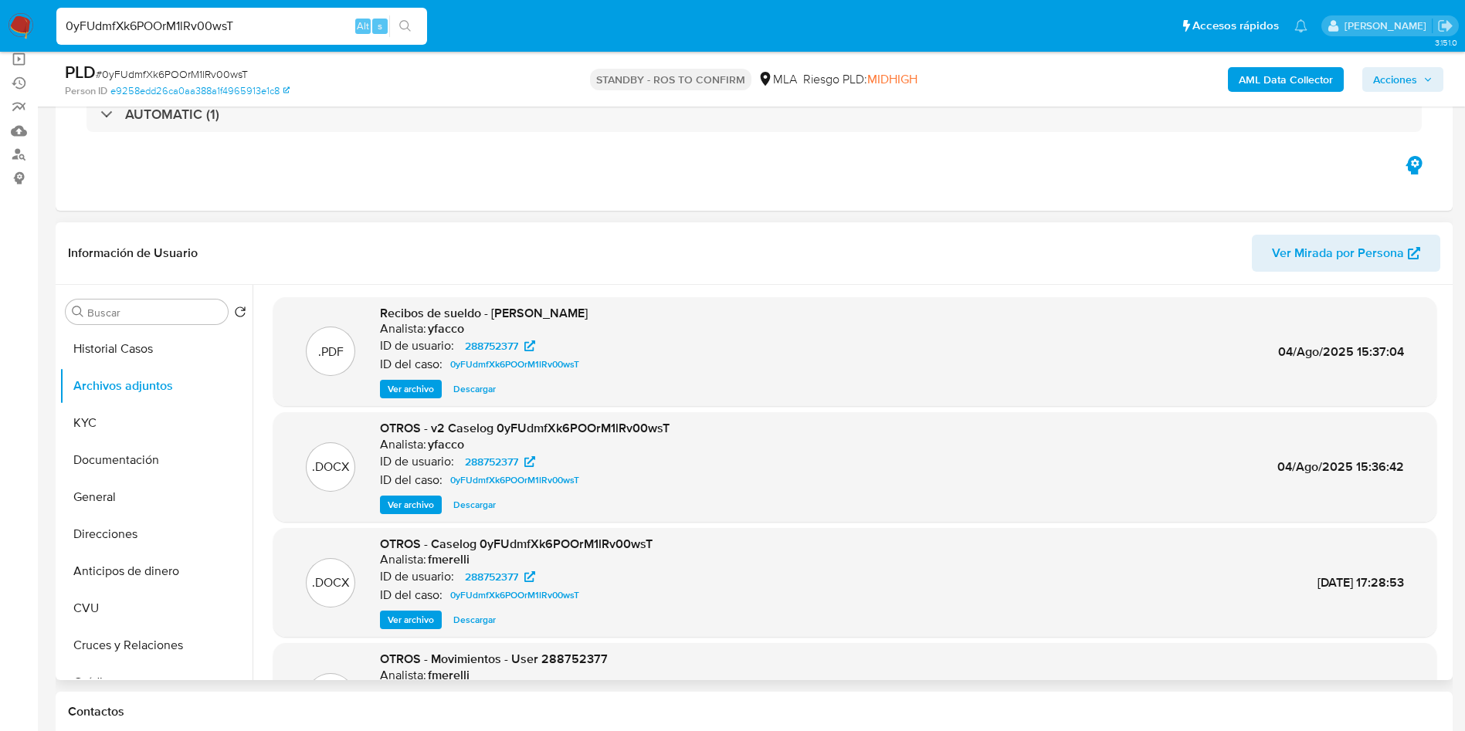
click at [398, 502] on span "Ver archivo" at bounding box center [411, 504] width 46 height 15
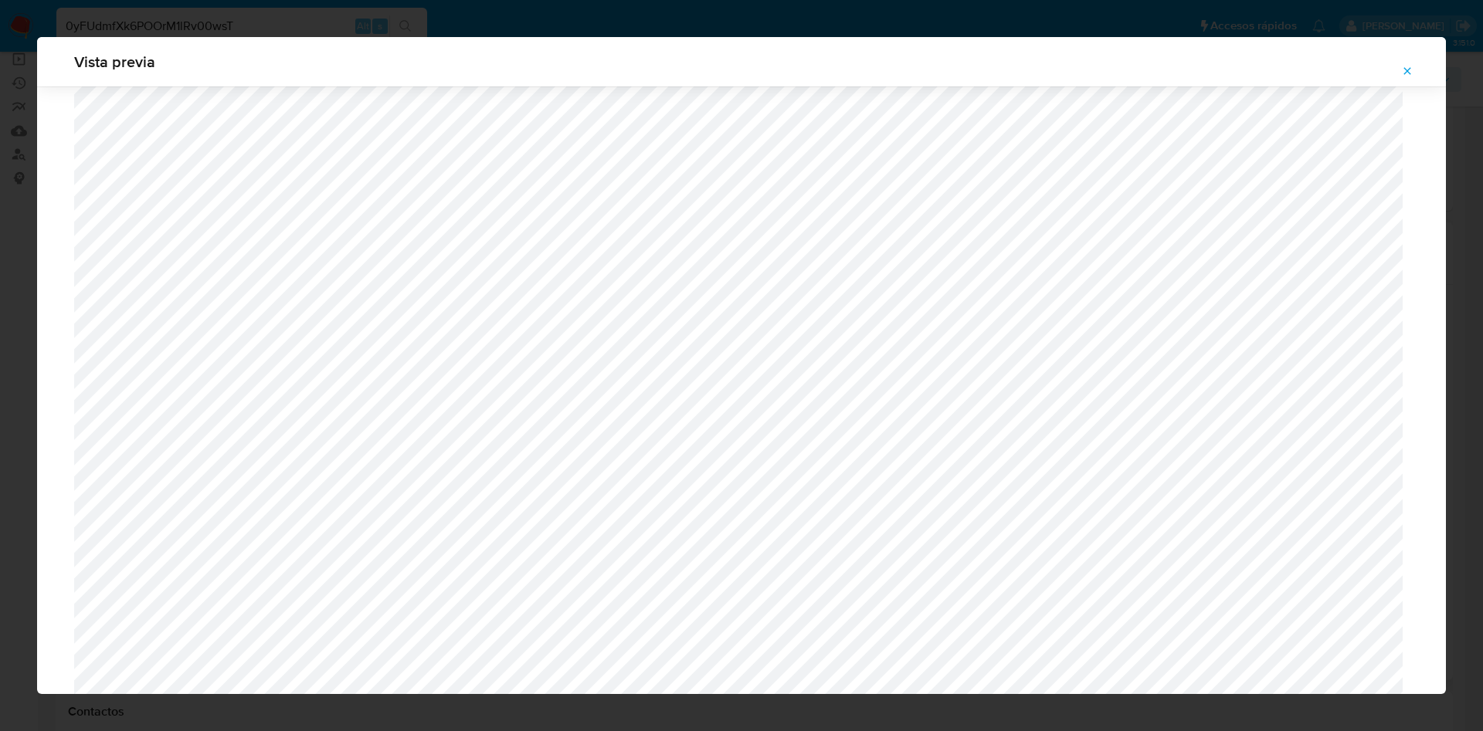
scroll to position [1127, 0]
click at [1397, 72] on button "Attachment preview" at bounding box center [1407, 71] width 34 height 25
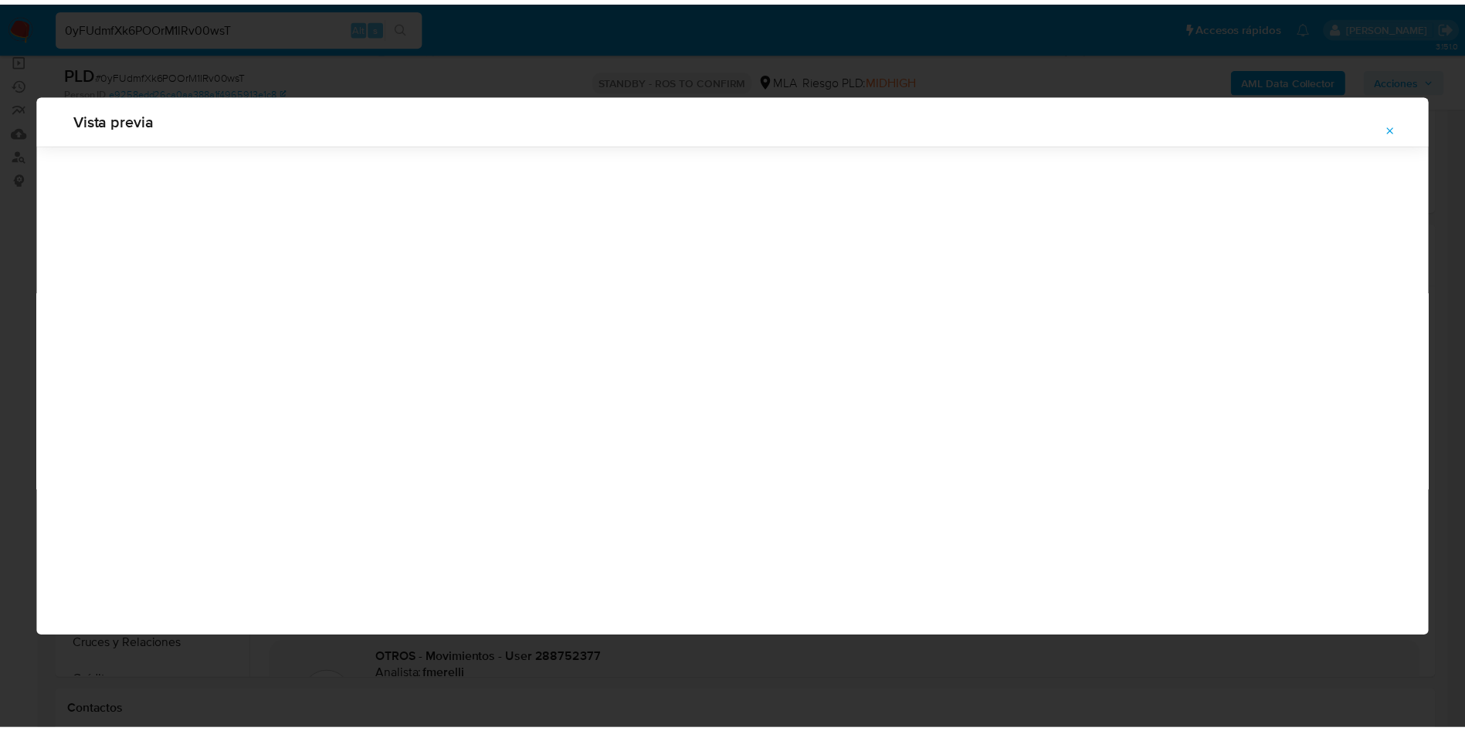
scroll to position [0, 0]
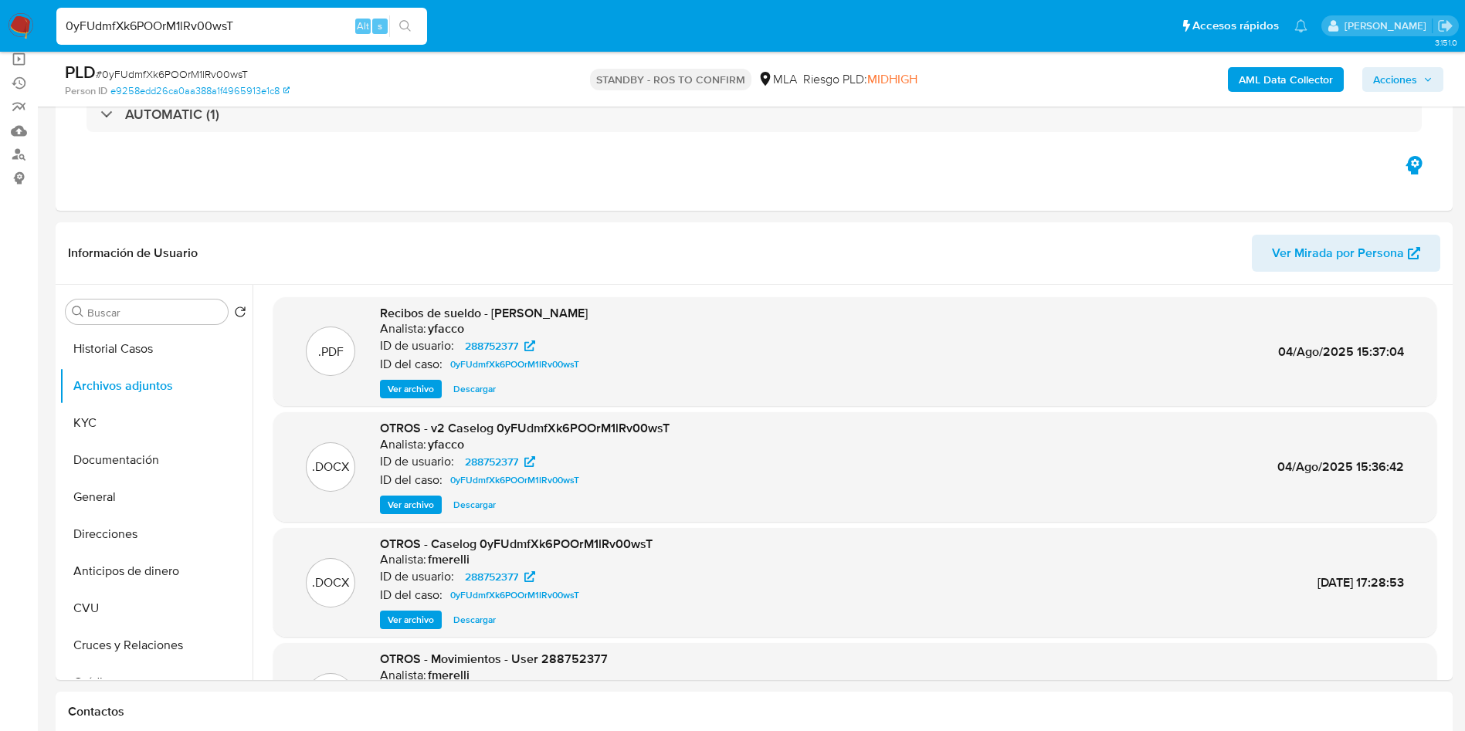
click at [269, 19] on input "0yFUdmfXk6POOrM1lRv00wsT" at bounding box center [241, 26] width 371 height 20
paste input "y5D3vtcvXqhoH4LMWtNzrD0d"
type input "y5D3vtcvXqhoH4LMWtNzrD0d"
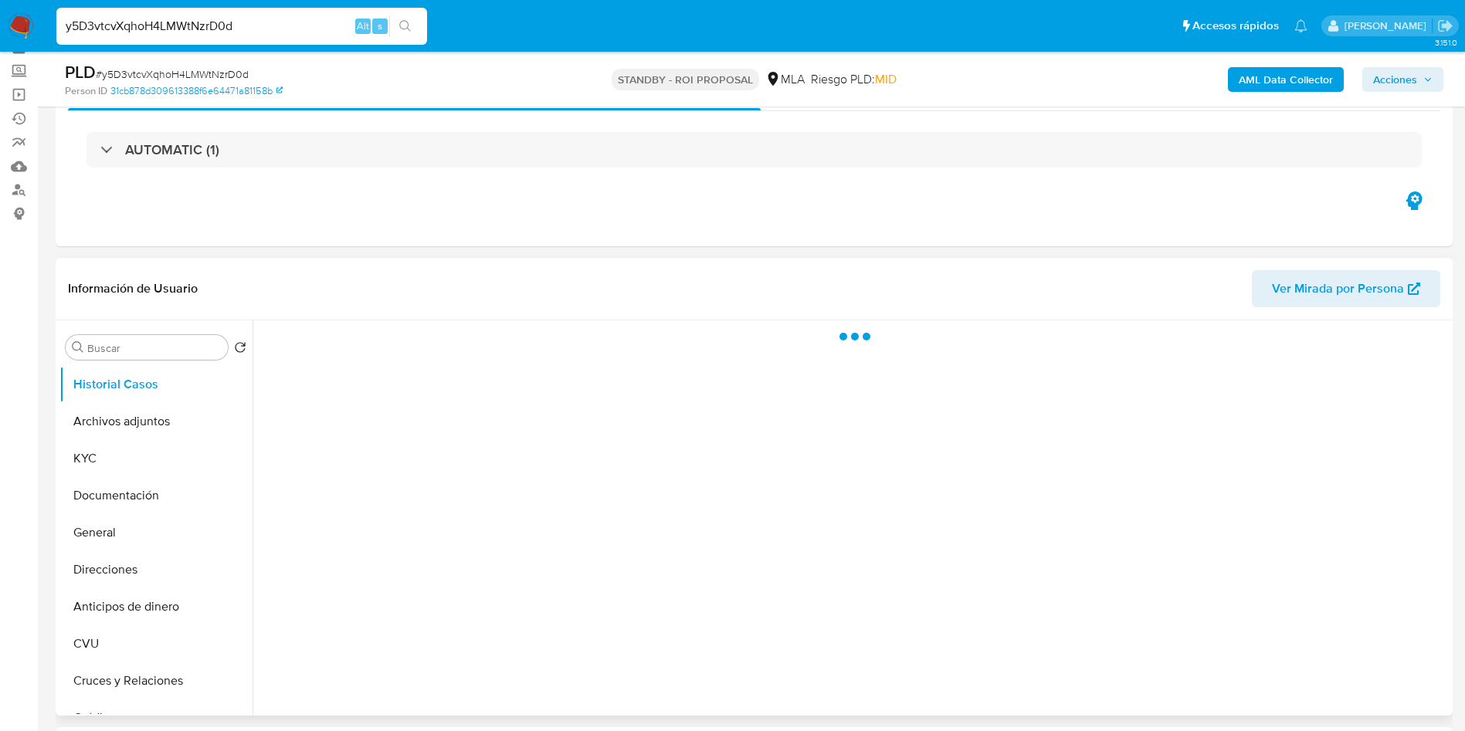
scroll to position [116, 0]
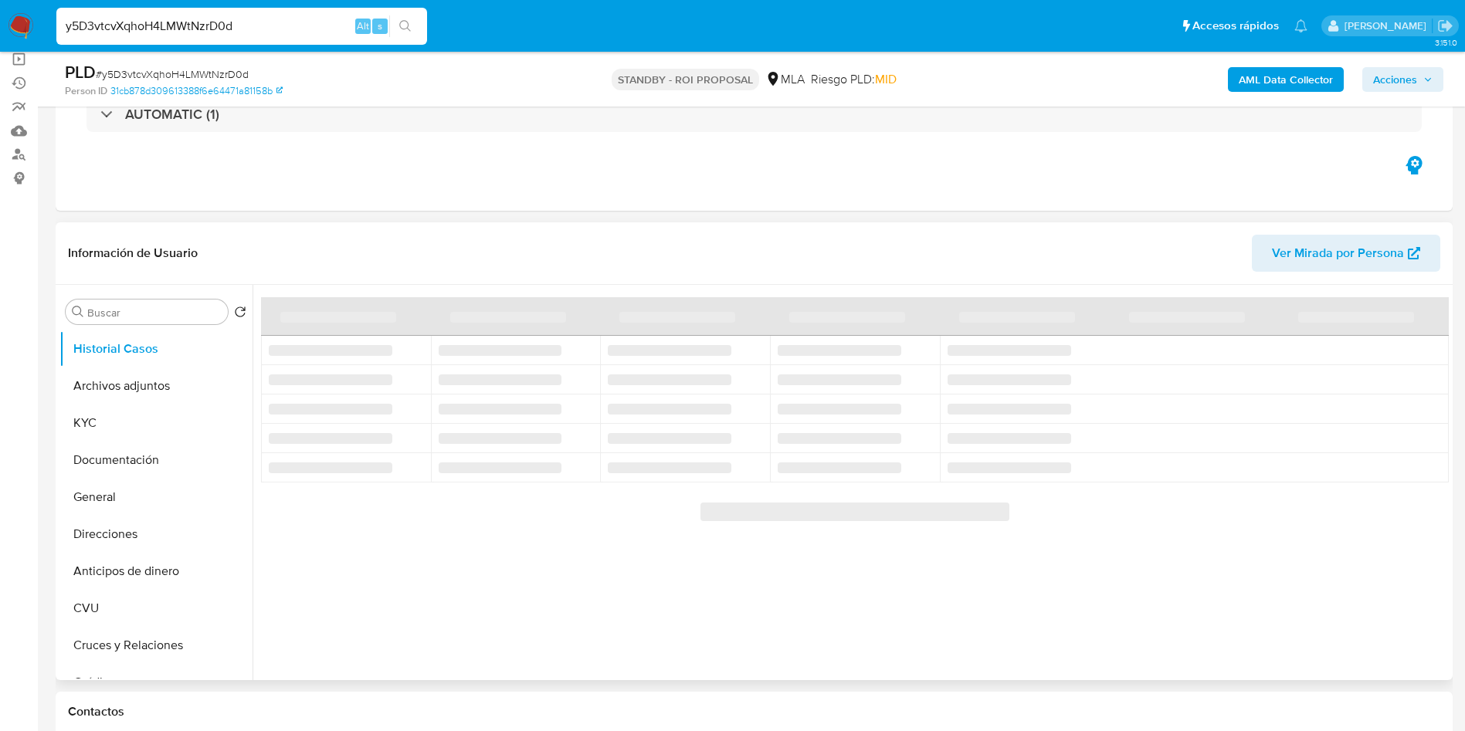
select select "10"
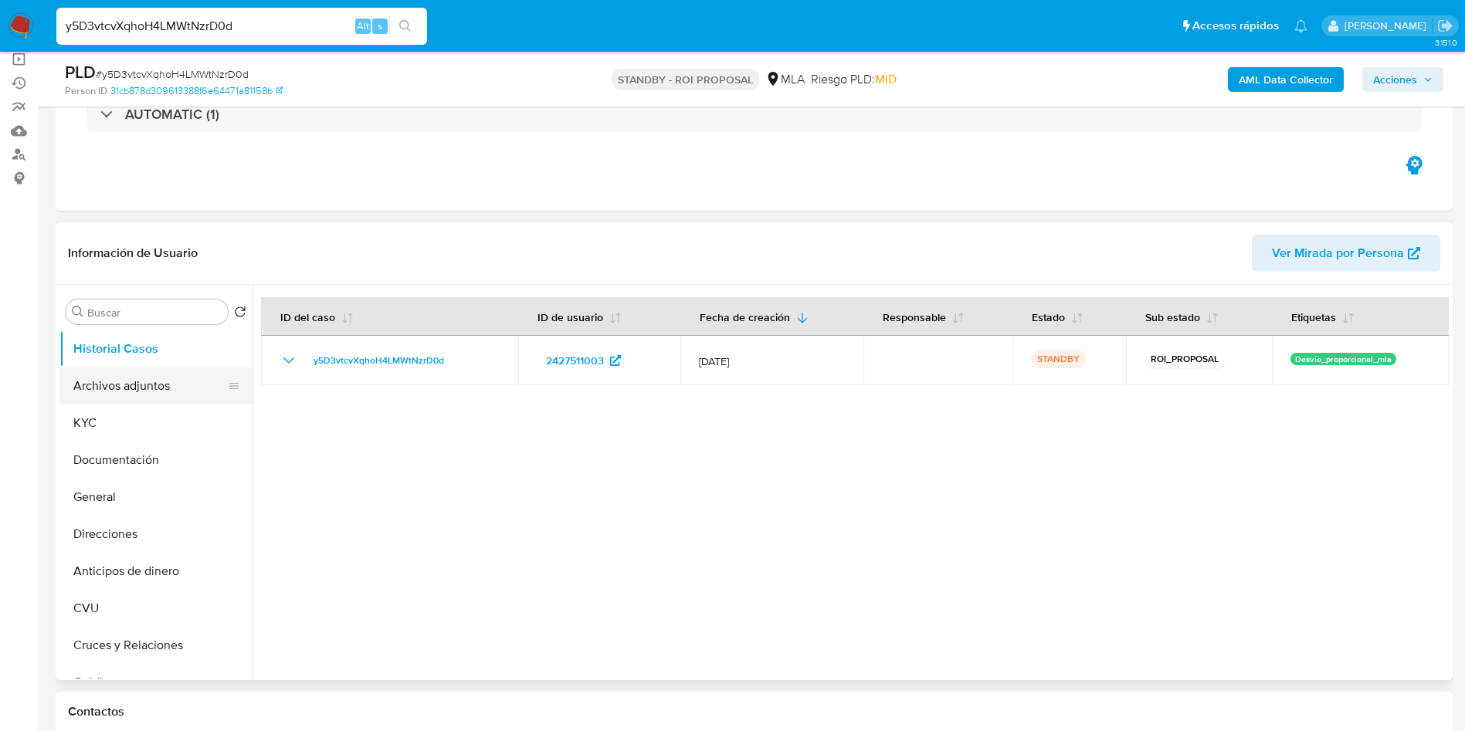
click at [78, 382] on button "Archivos adjuntos" at bounding box center [149, 386] width 181 height 37
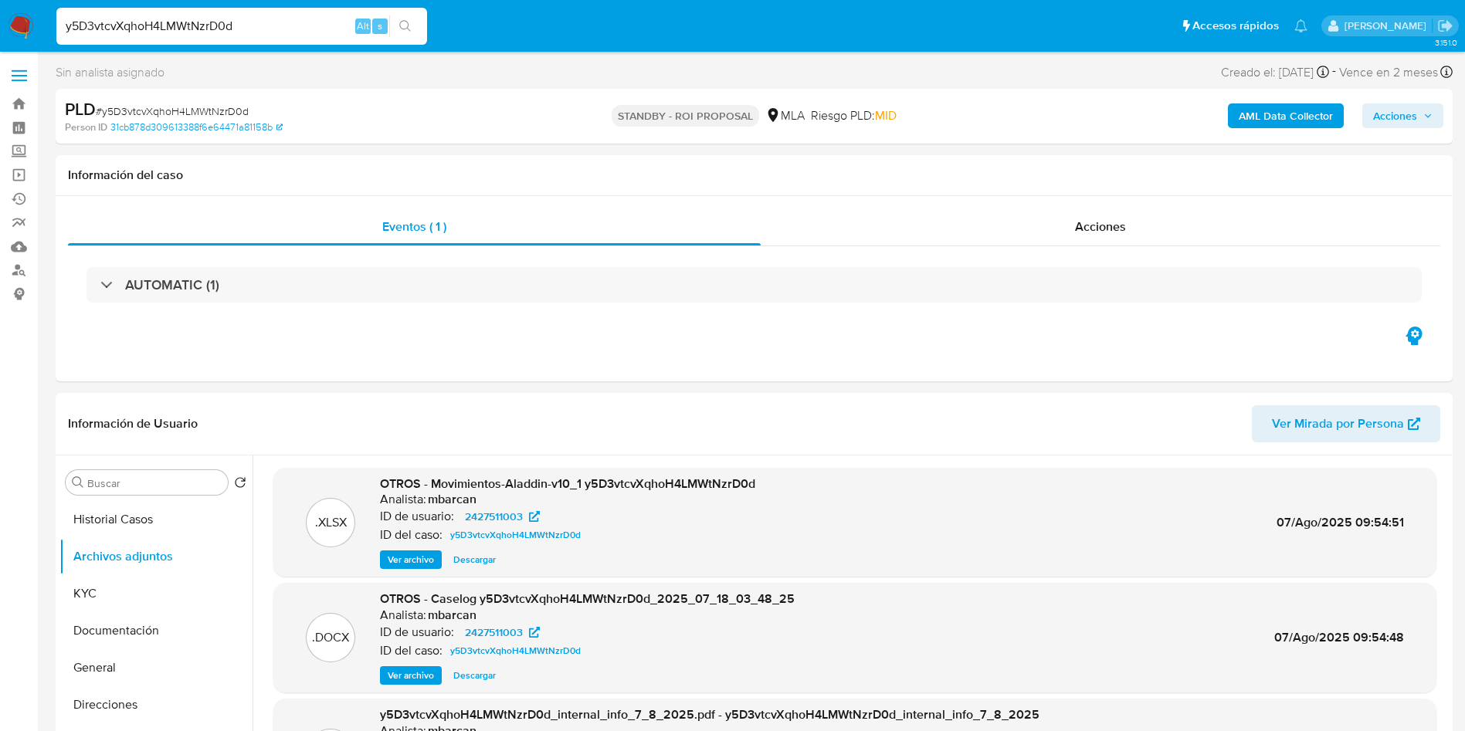
scroll to position [86, 0]
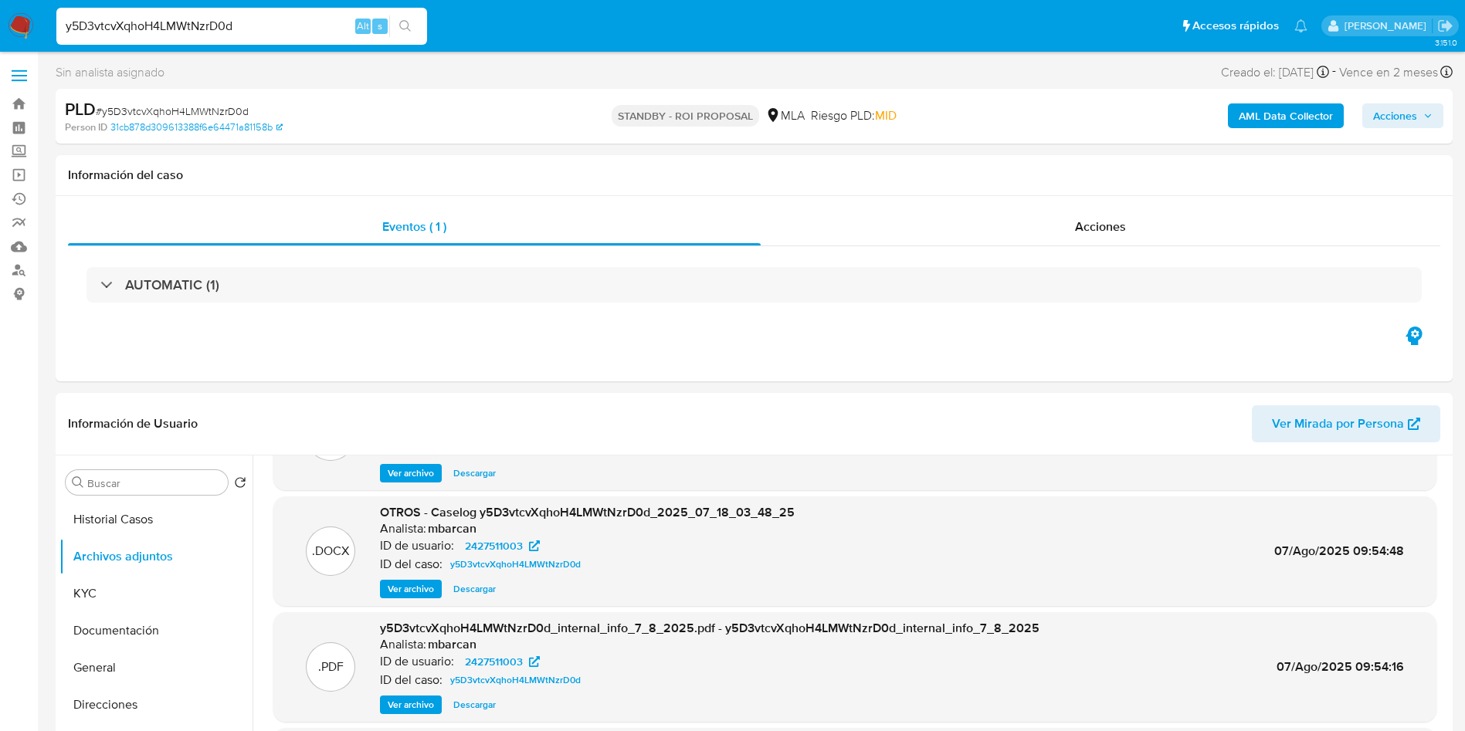
click at [409, 589] on span "Ver archivo" at bounding box center [411, 588] width 46 height 15
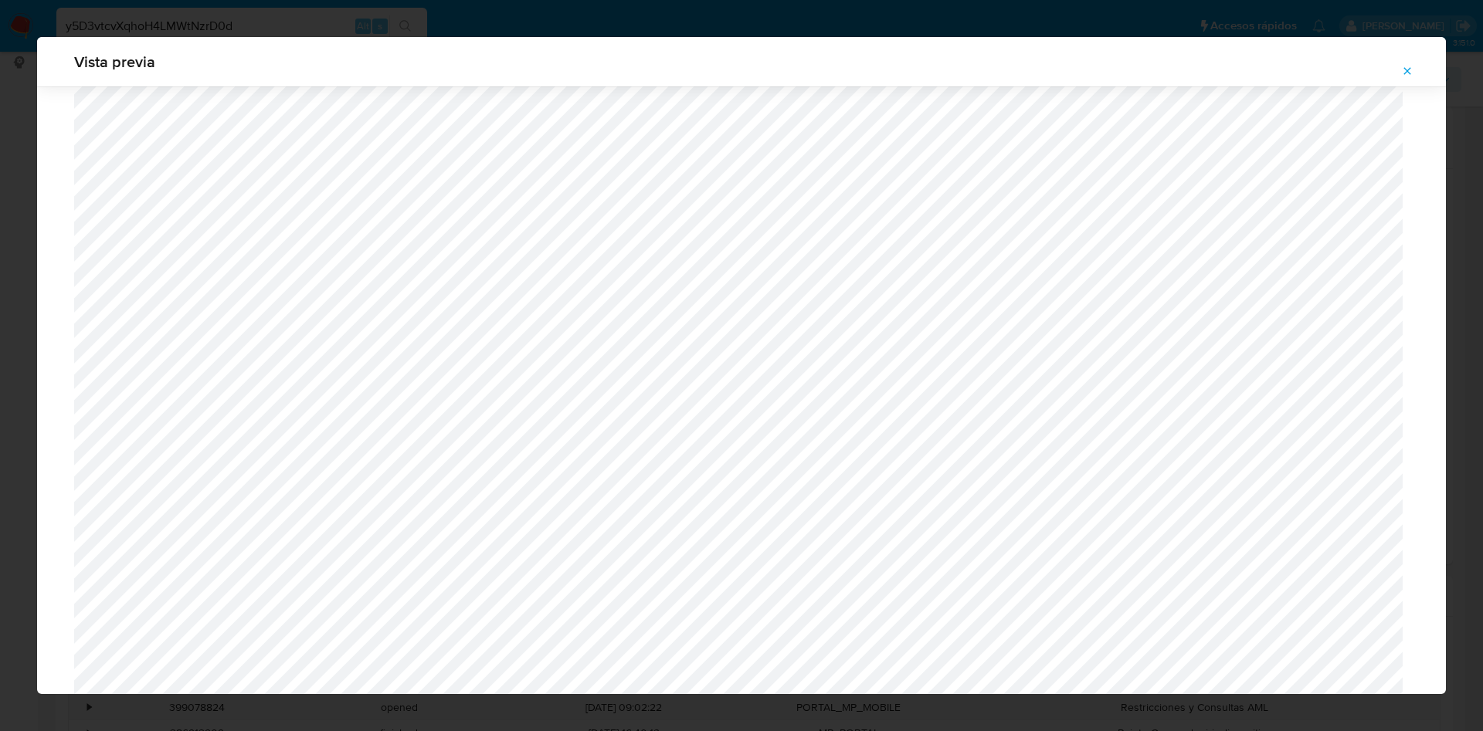
scroll to position [1127, 0]
click at [1402, 66] on icon "Attachment preview" at bounding box center [1407, 71] width 12 height 12
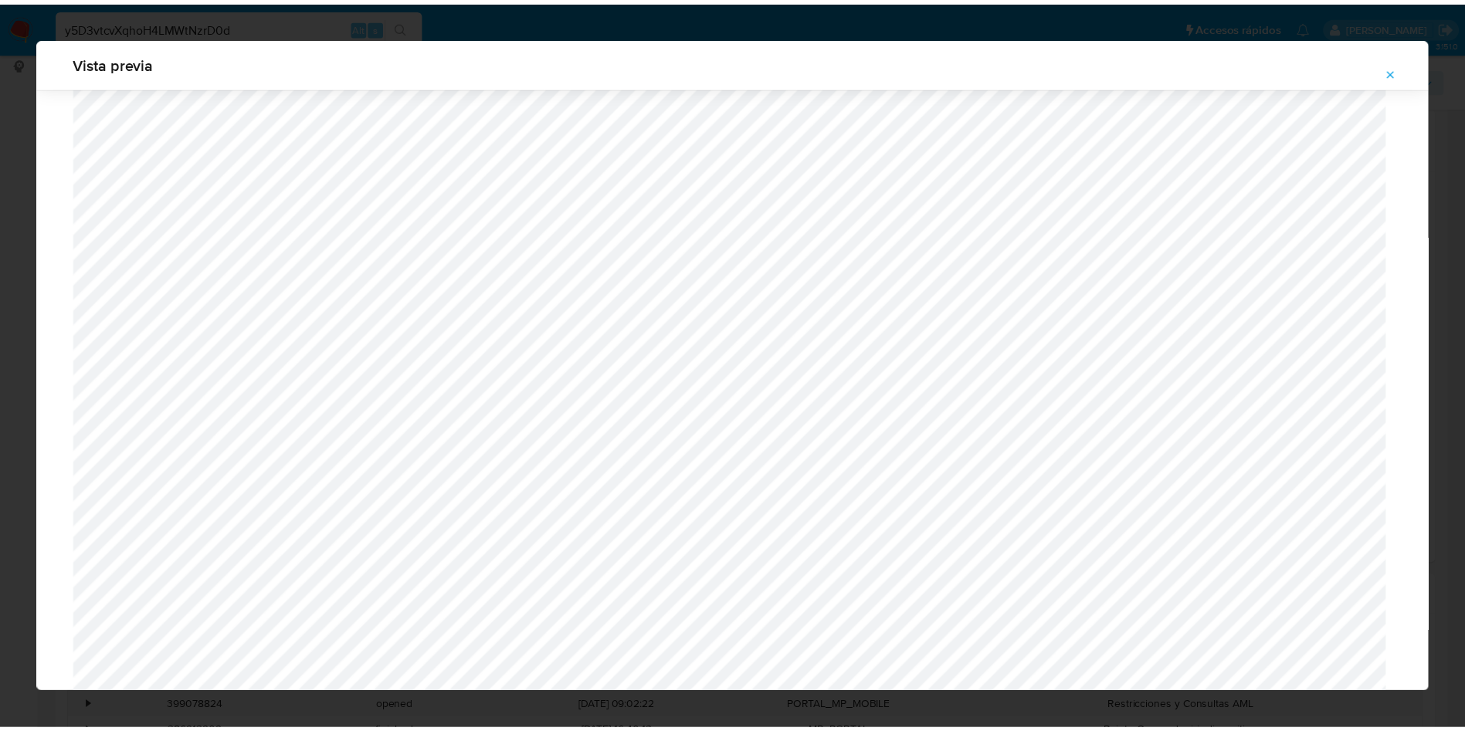
scroll to position [0, 0]
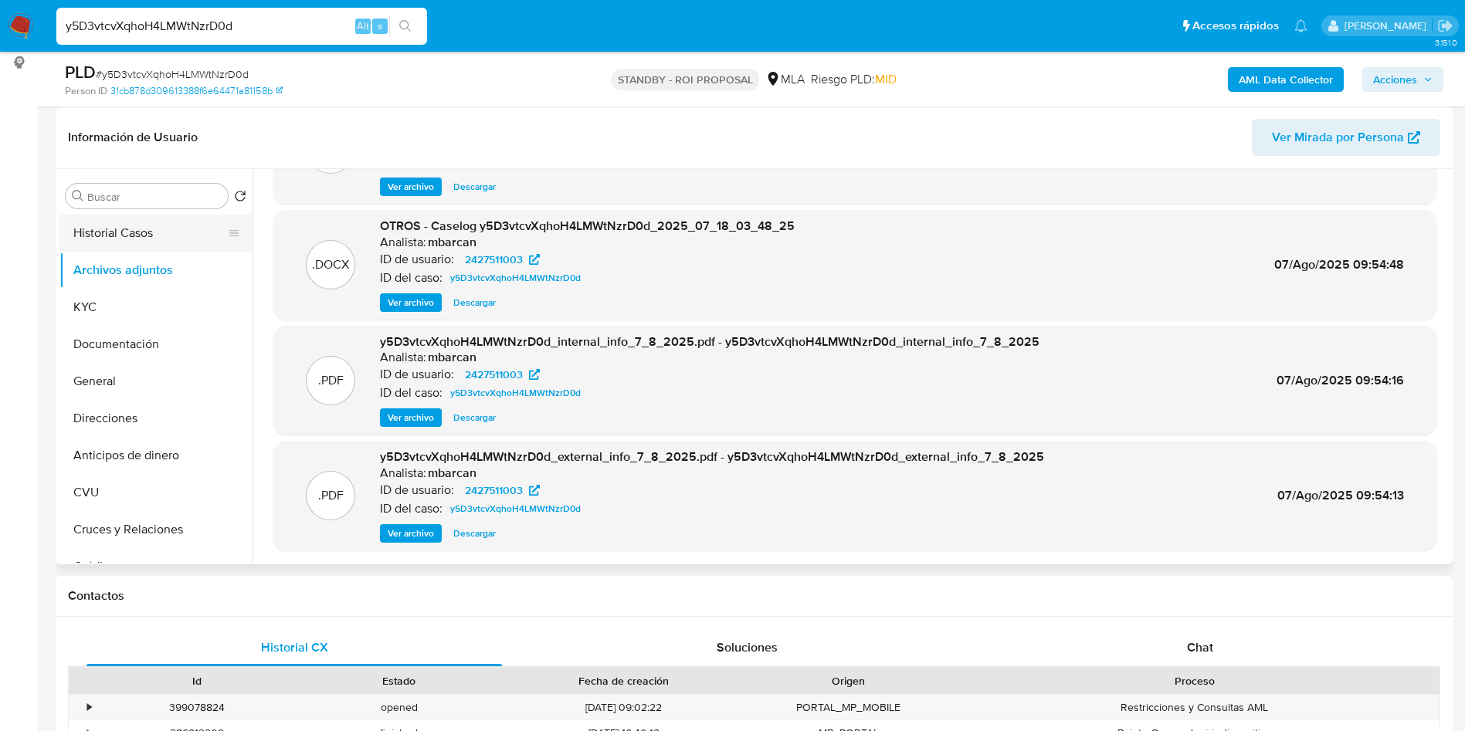
drag, startPoint x: 128, startPoint y: 232, endPoint x: 158, endPoint y: 220, distance: 31.5
click at [128, 232] on button "Historial Casos" at bounding box center [149, 233] width 181 height 37
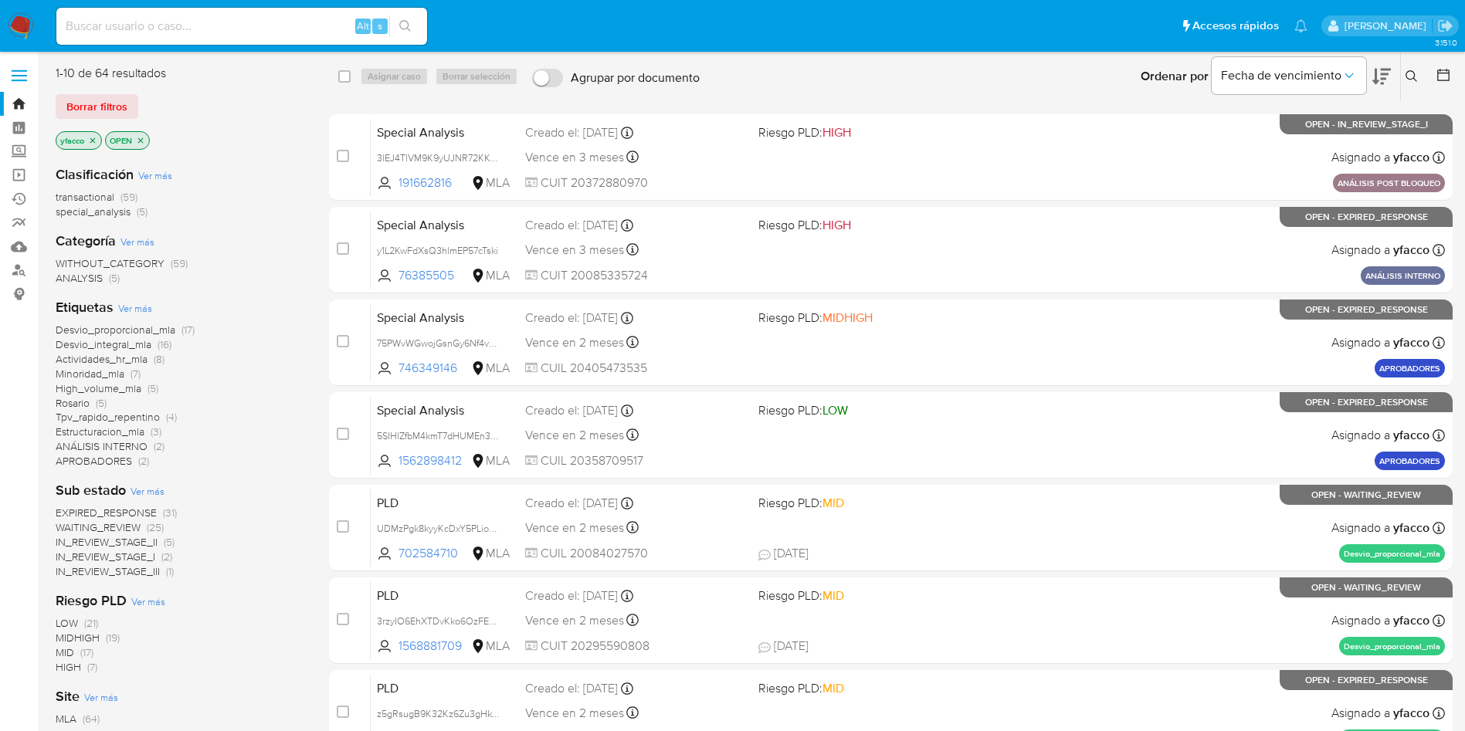
click at [170, 27] on input at bounding box center [241, 26] width 371 height 20
paste input "398377134"
type input "398377134"
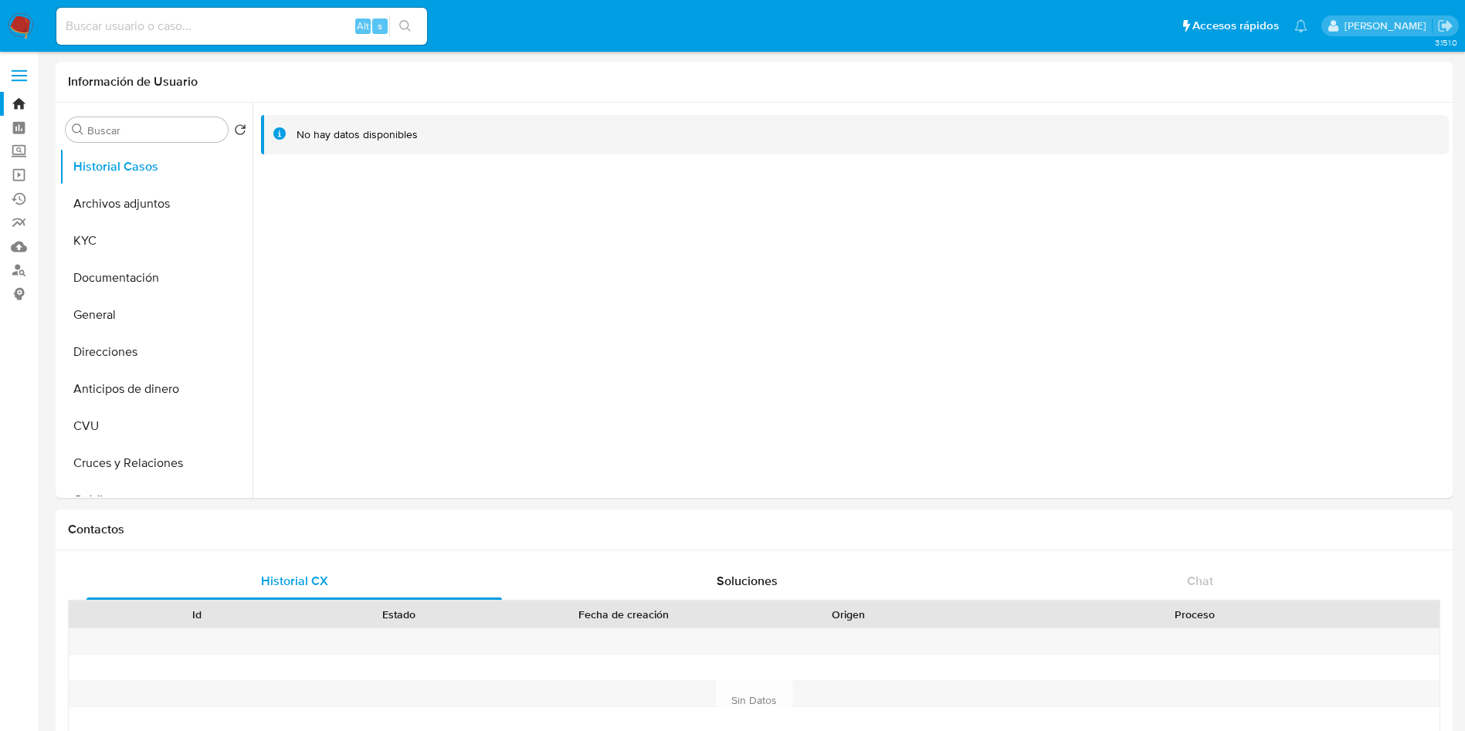
select select "10"
click at [151, 205] on button "Archivos adjuntos" at bounding box center [149, 203] width 181 height 37
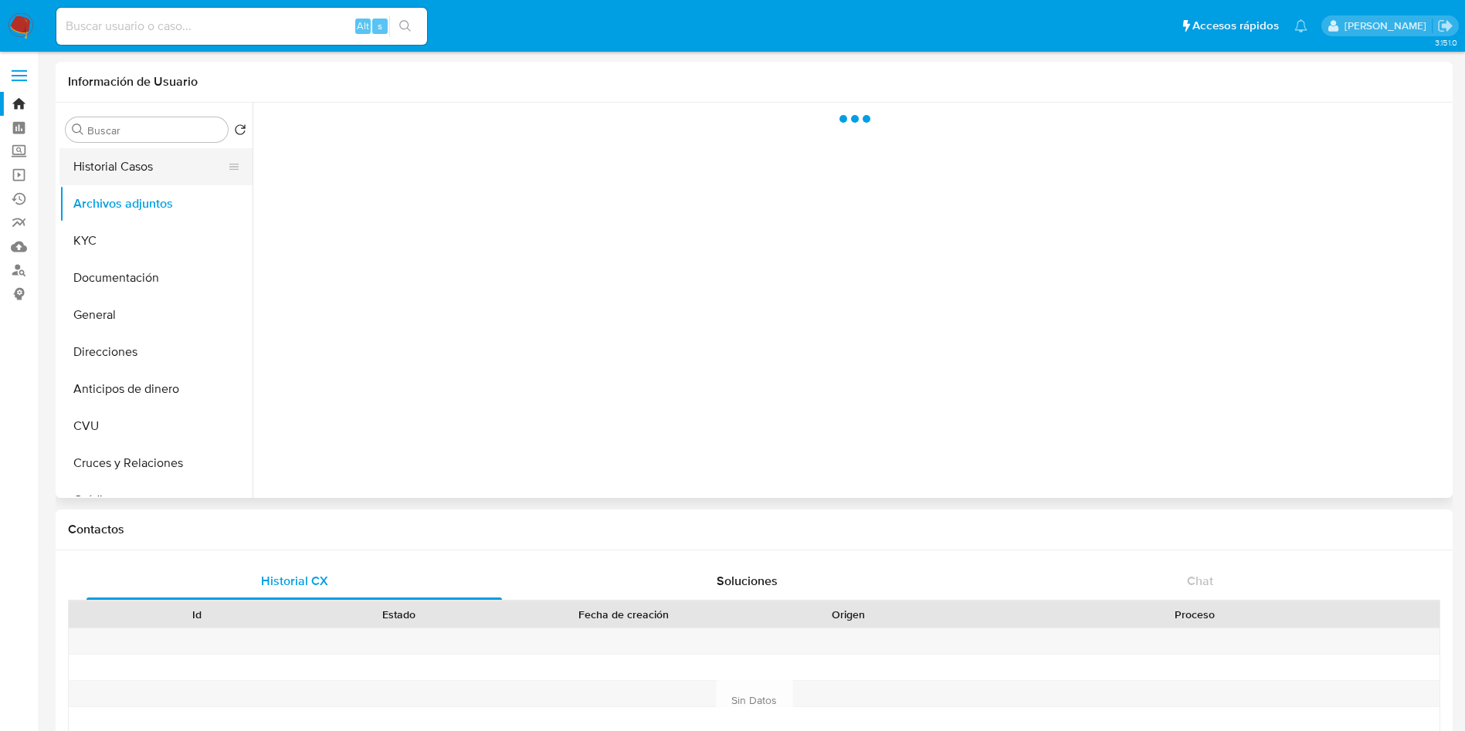
click at [141, 167] on button "Historial Casos" at bounding box center [149, 166] width 181 height 37
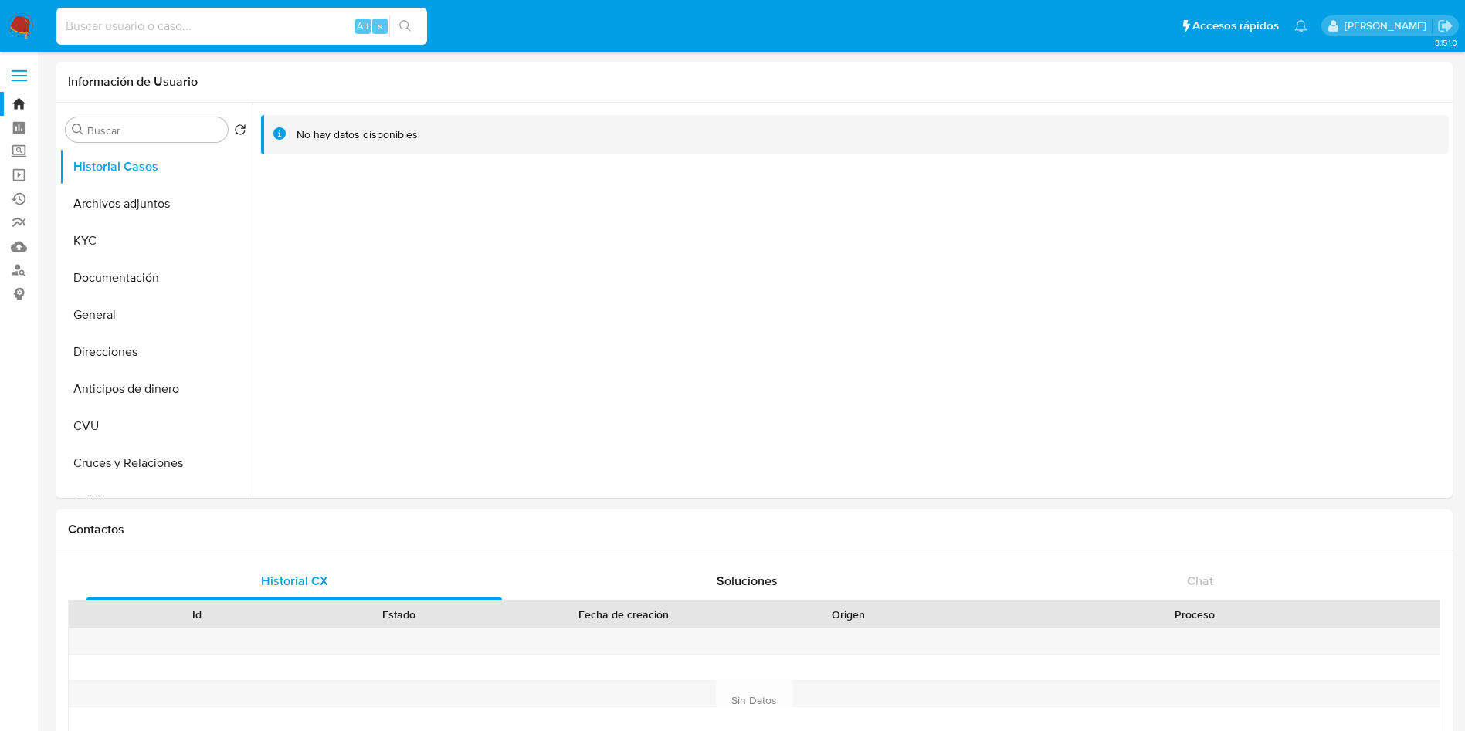
click at [144, 29] on input at bounding box center [241, 26] width 371 height 20
paste input "836128960"
type input "836128960"
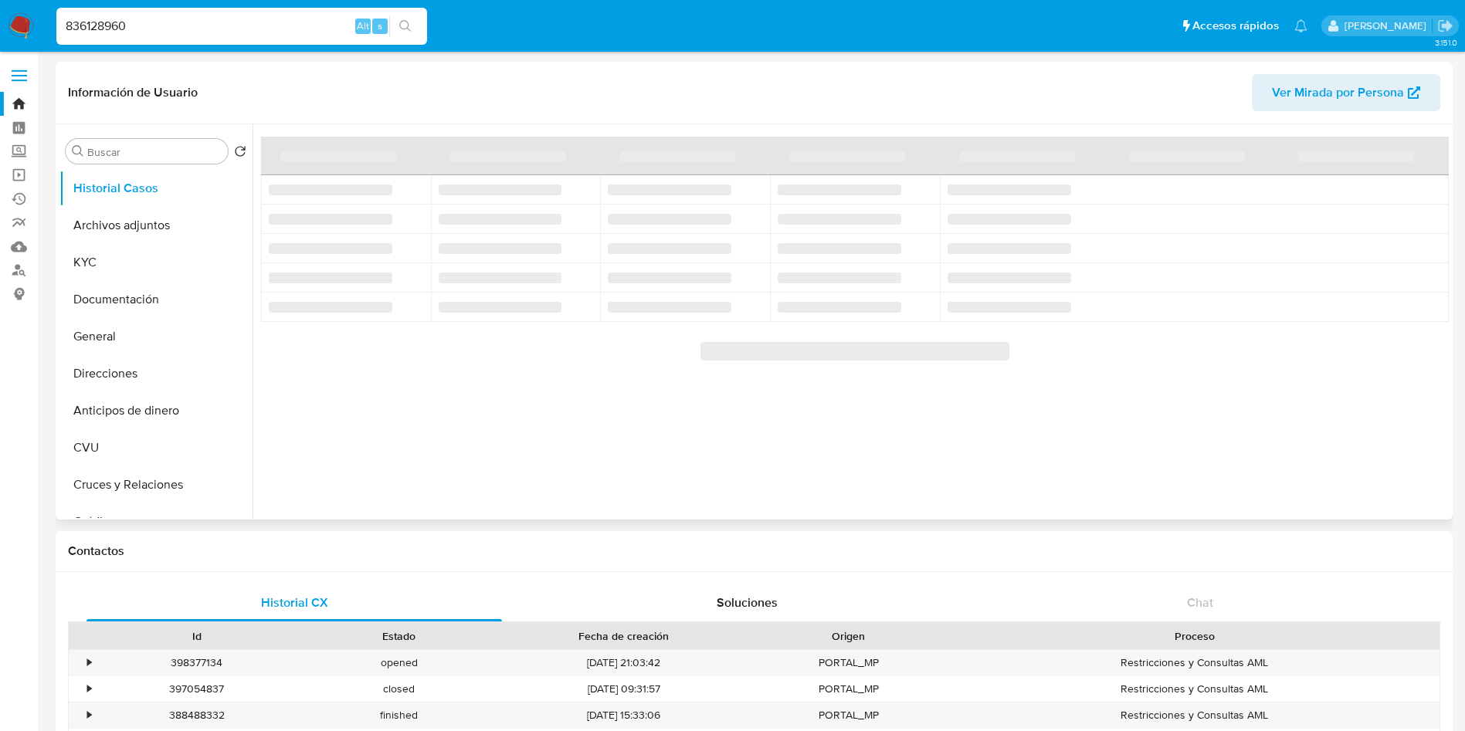
select select "10"
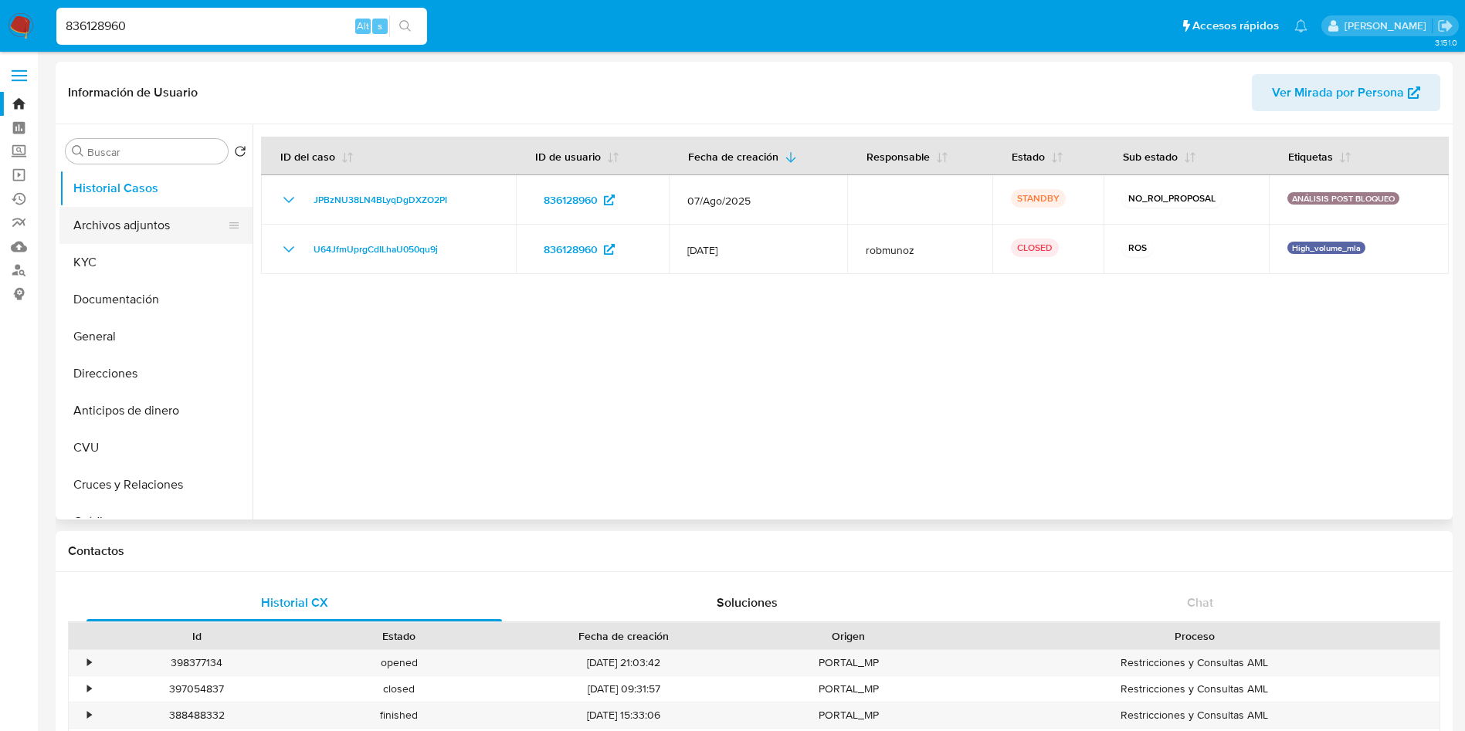
click at [142, 219] on button "Archivos adjuntos" at bounding box center [149, 225] width 181 height 37
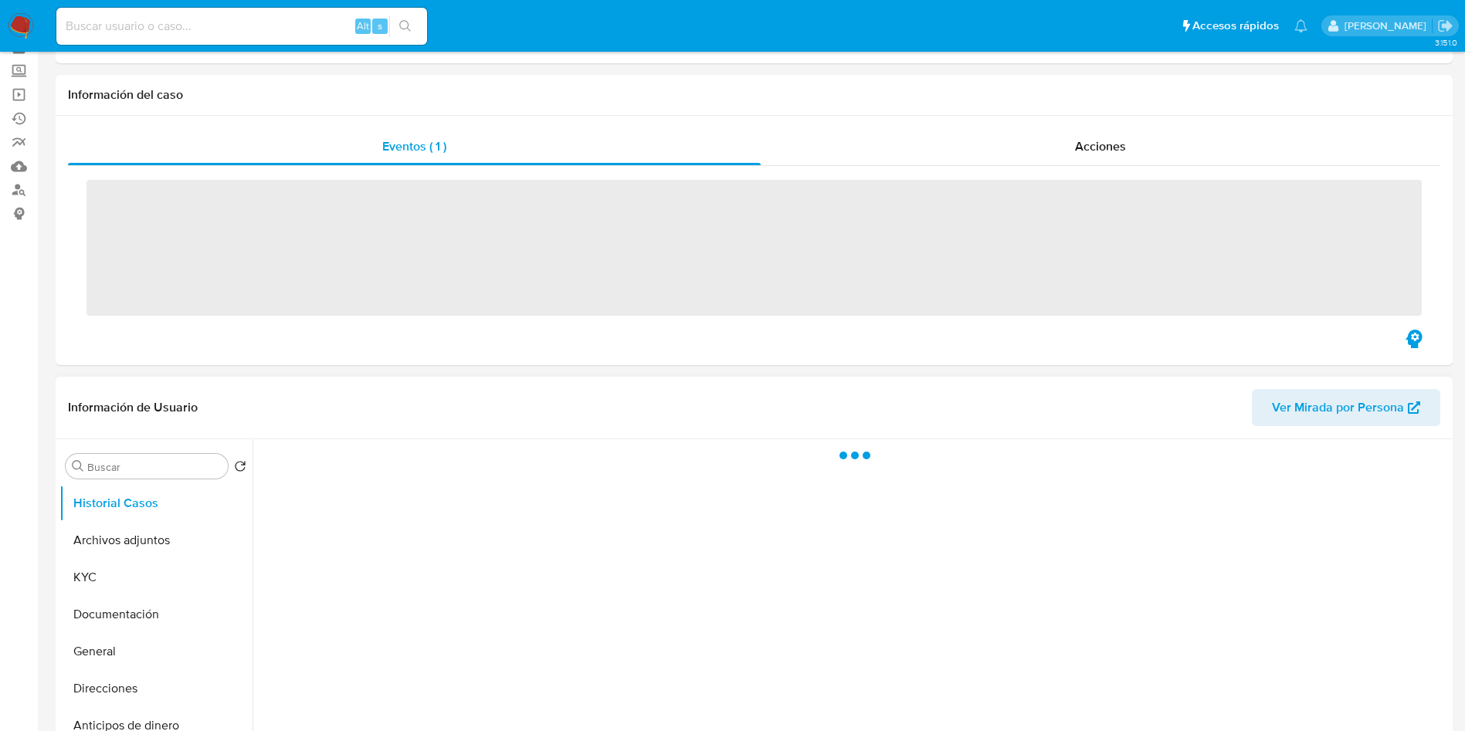
scroll to position [116, 0]
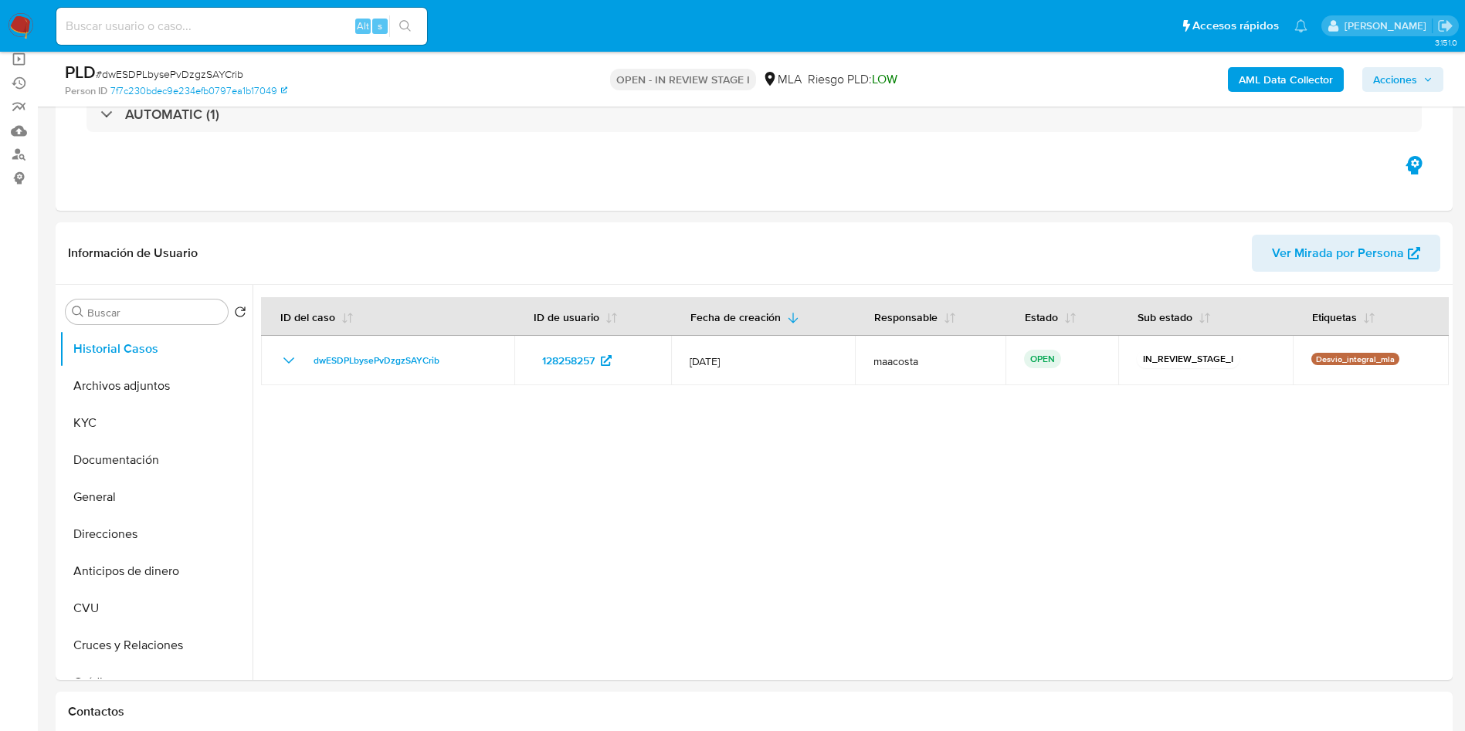
select select "10"
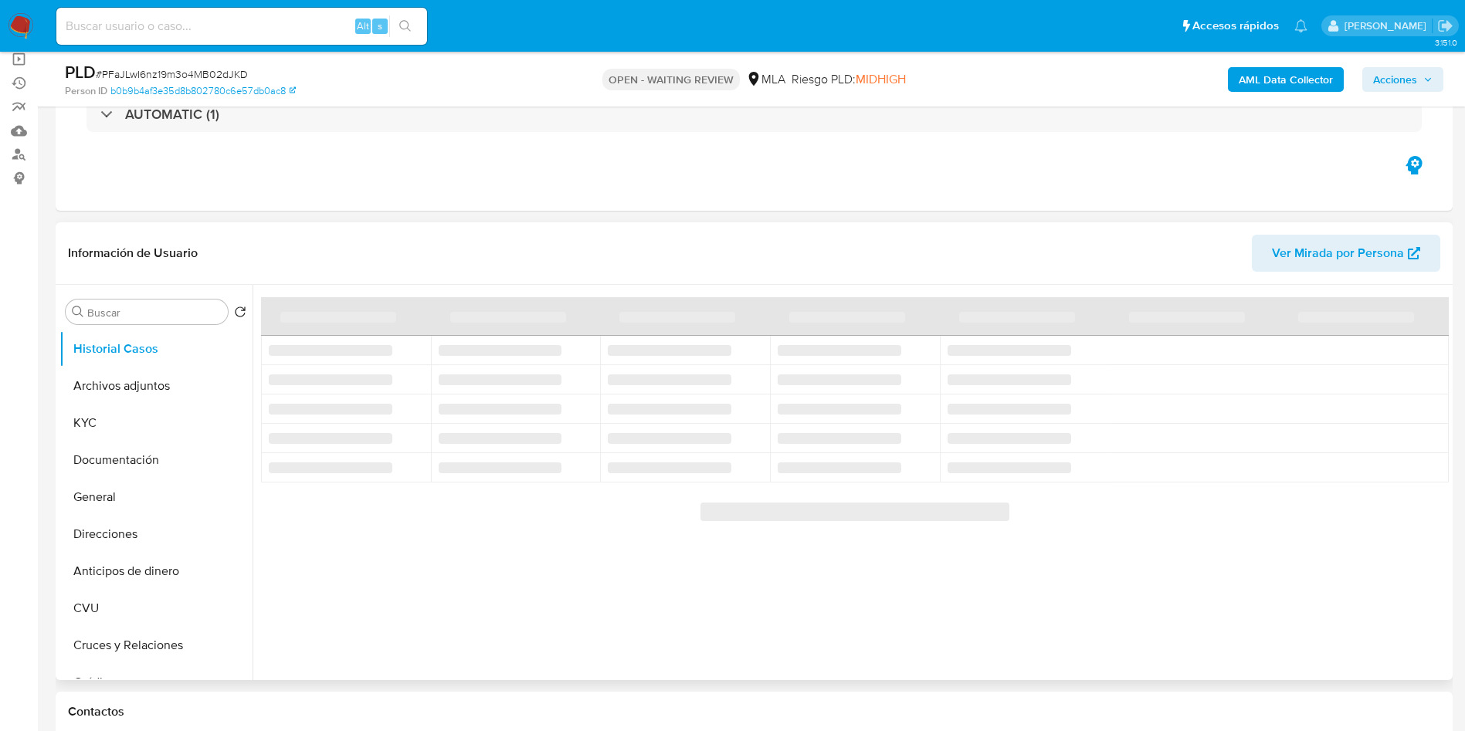
scroll to position [232, 0]
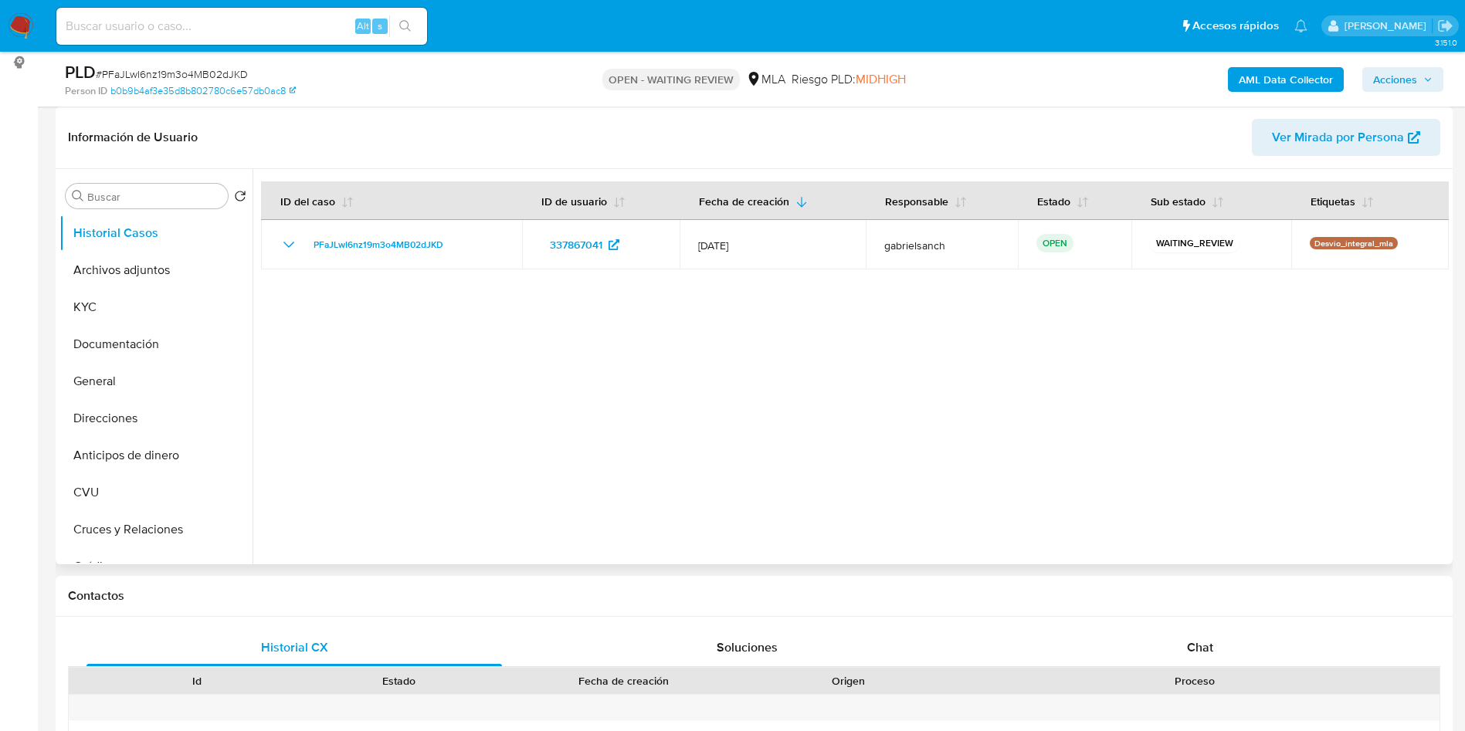
select select "10"
click at [103, 268] on button "Archivos adjuntos" at bounding box center [149, 270] width 181 height 37
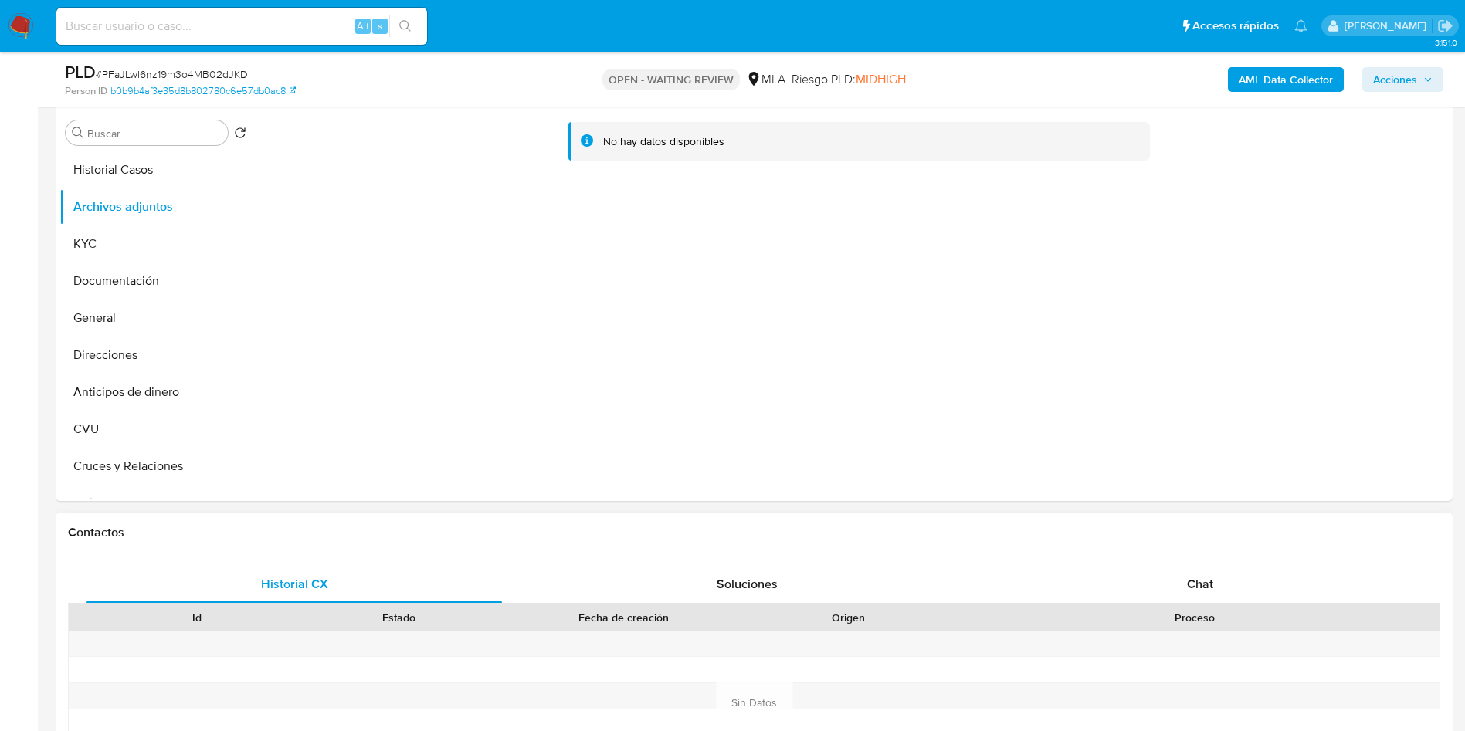
scroll to position [347, 0]
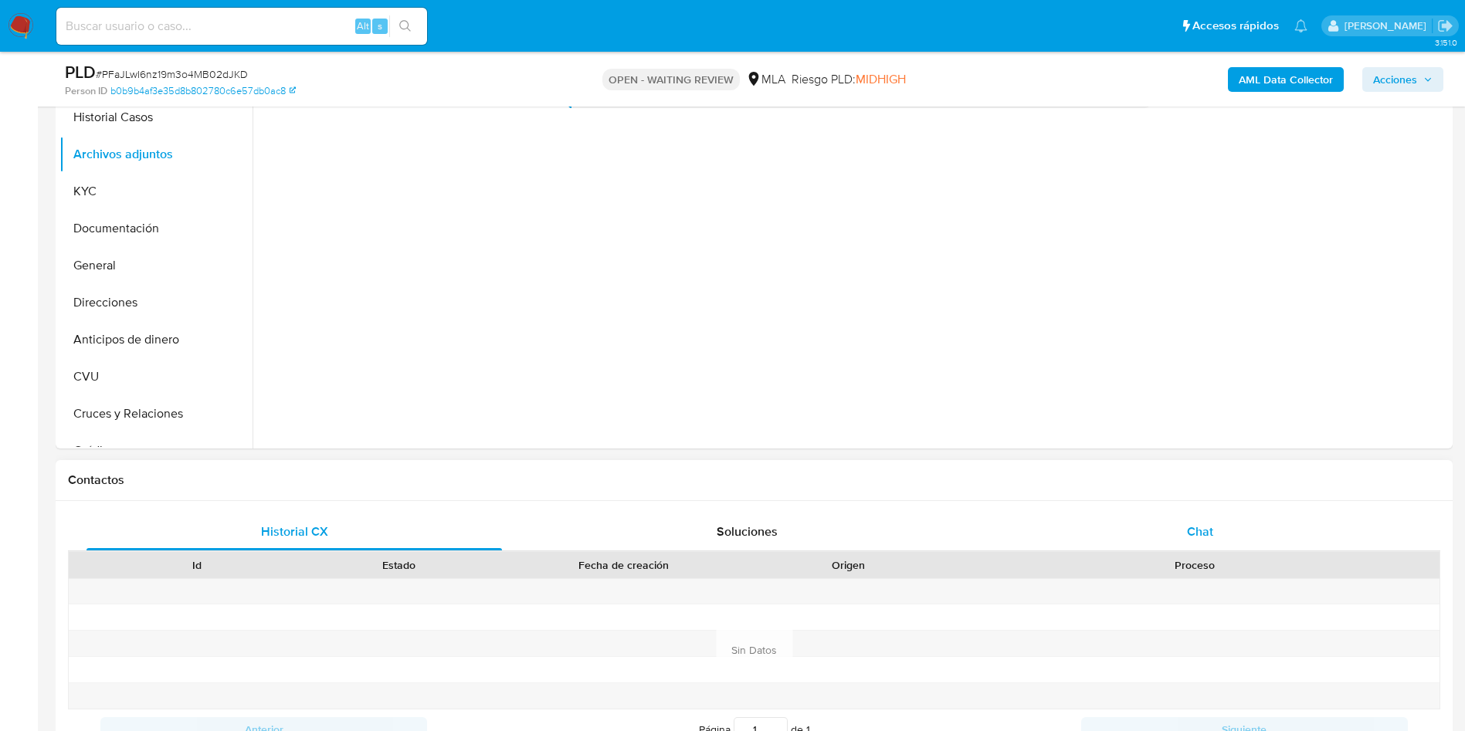
click at [1177, 541] on div "Chat" at bounding box center [1199, 531] width 415 height 37
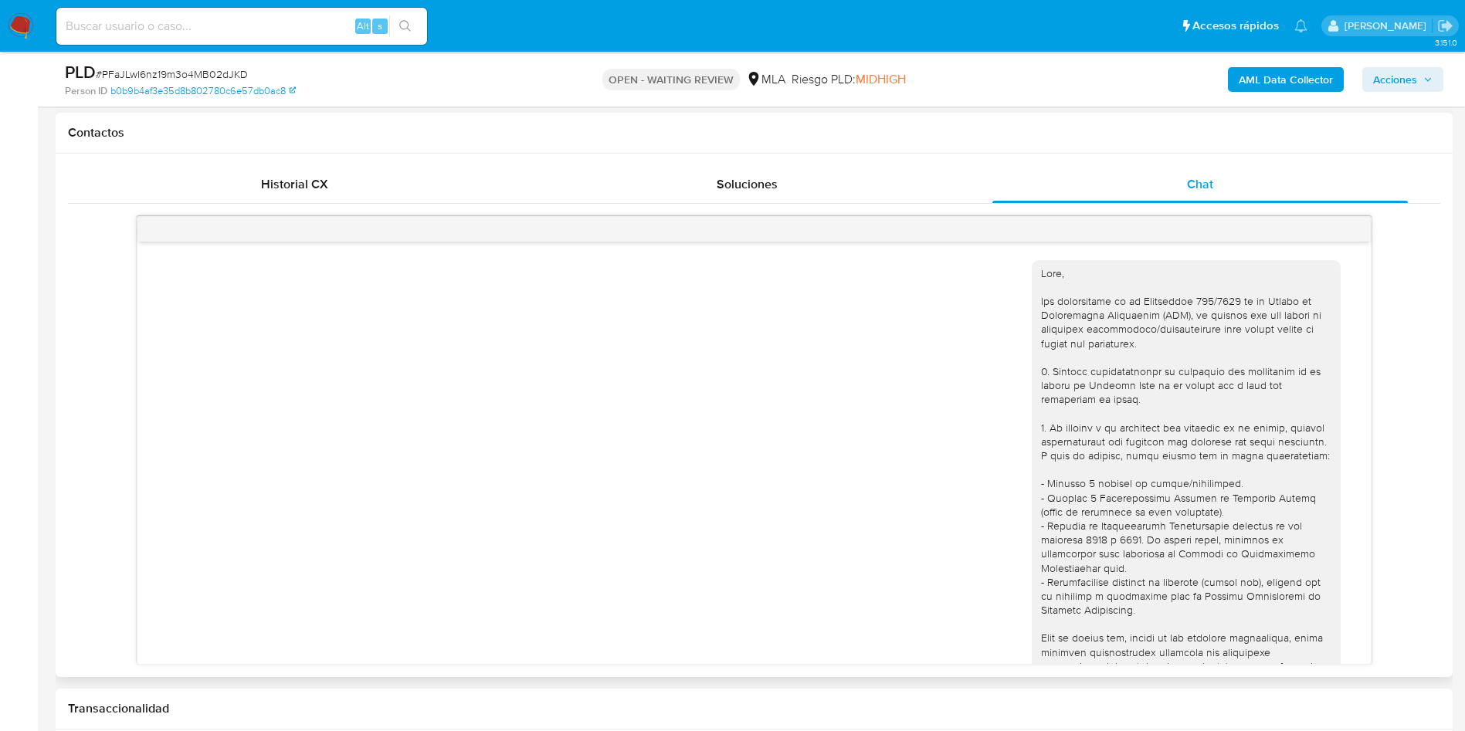
scroll to position [666, 0]
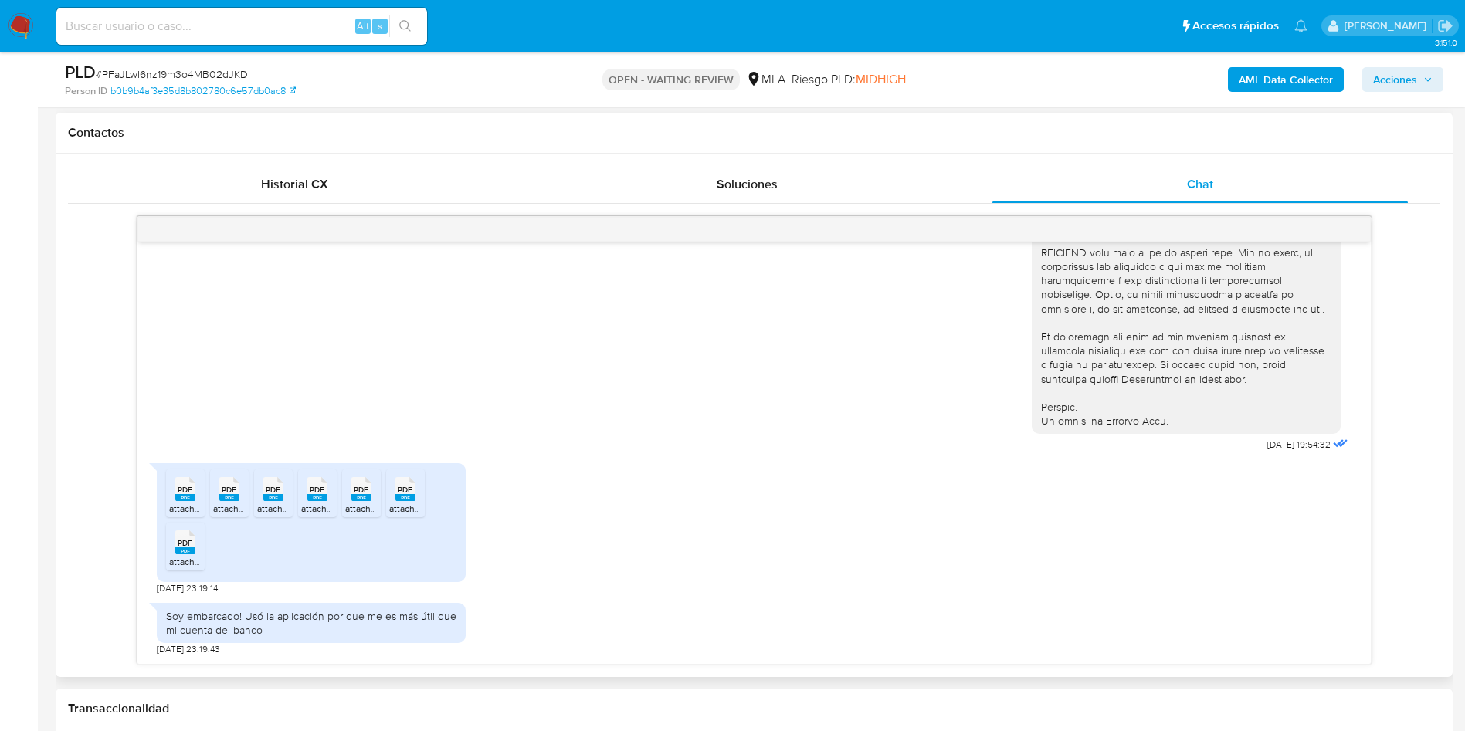
click at [181, 498] on rect at bounding box center [185, 497] width 20 height 7
click at [228, 503] on icon "PDF" at bounding box center [229, 489] width 20 height 27
click at [279, 490] on span "PDF" at bounding box center [273, 490] width 15 height 10
click at [324, 503] on icon "PDF" at bounding box center [317, 489] width 20 height 27
click at [236, 23] on input at bounding box center [241, 26] width 371 height 20
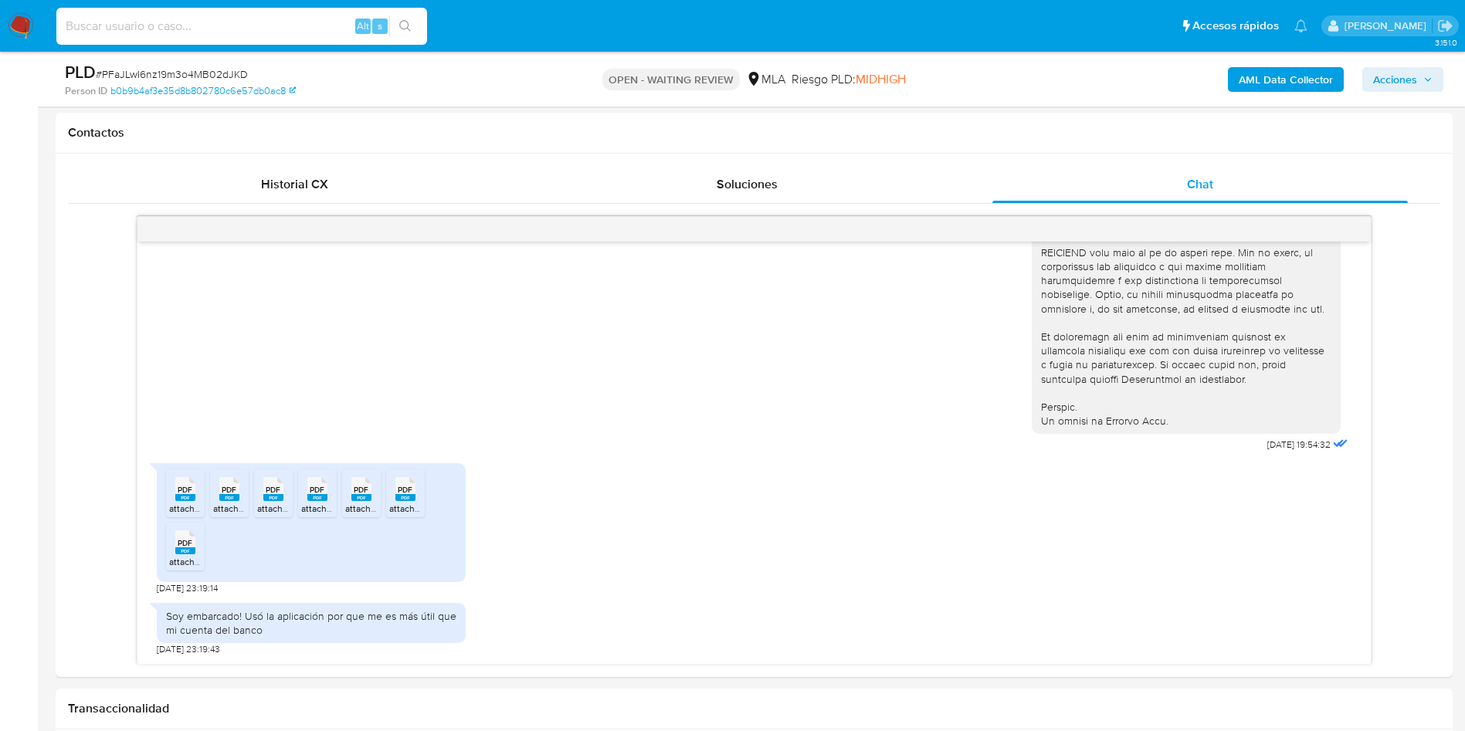
paste input "OI1XVWI0BqQ75j3GSAuDoShw"
type input "OI1XVWI0BqQ75j3GSAuDoShw"
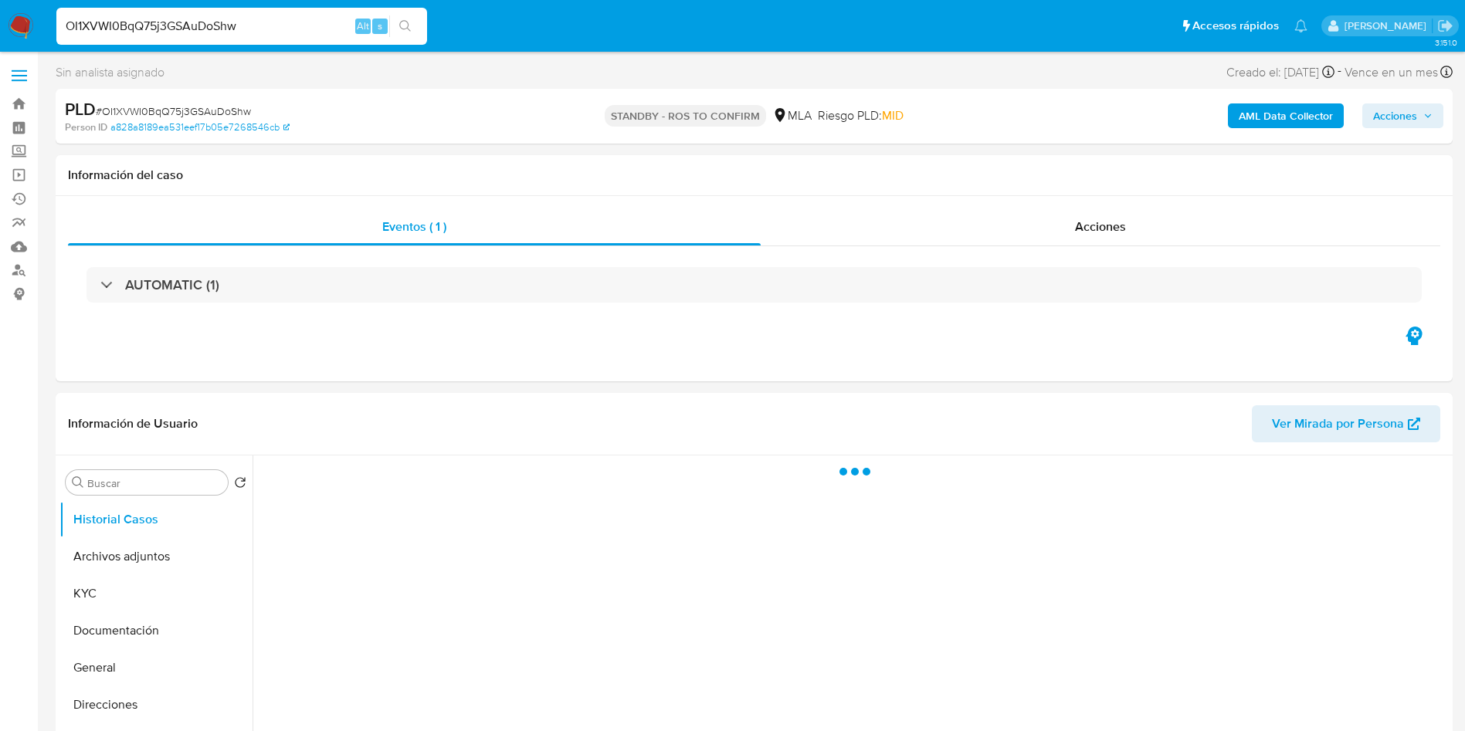
select select "10"
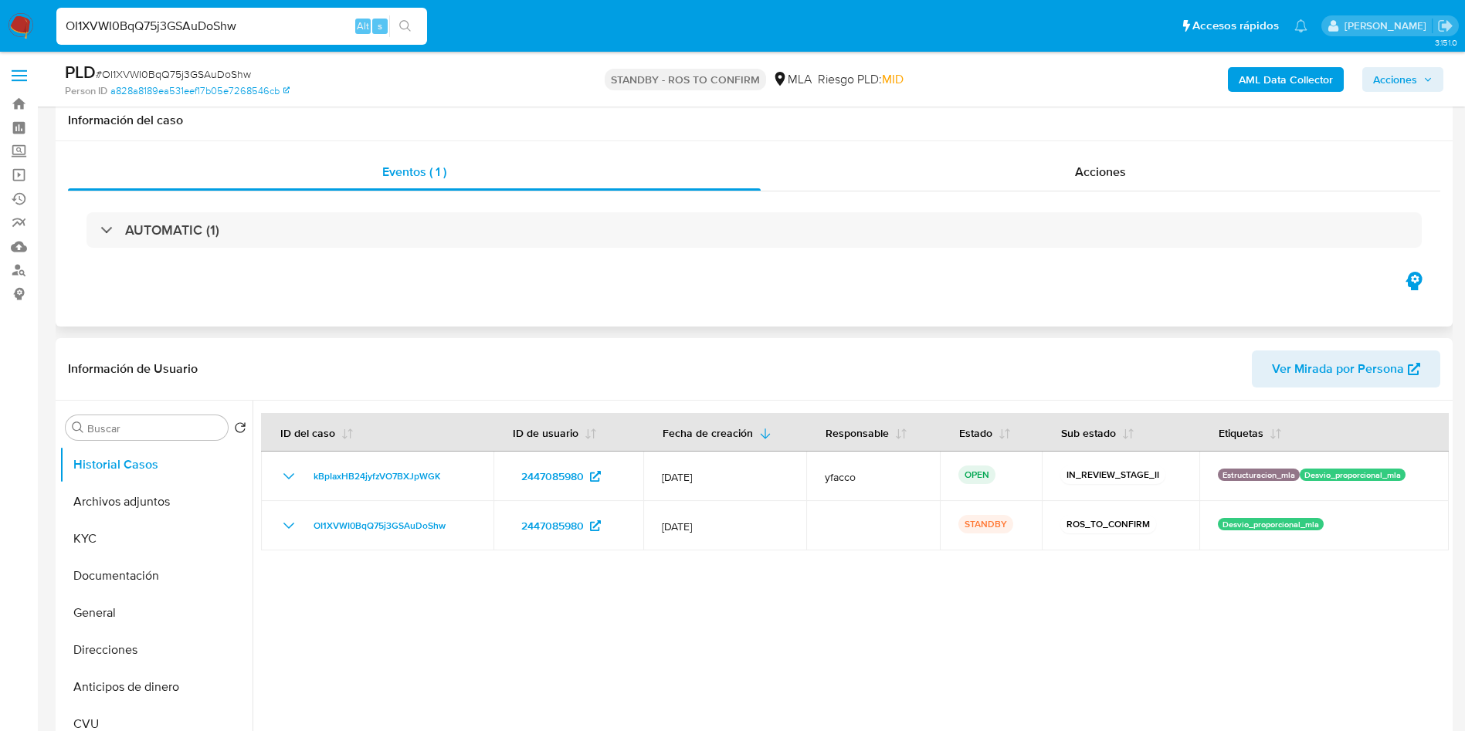
scroll to position [116, 0]
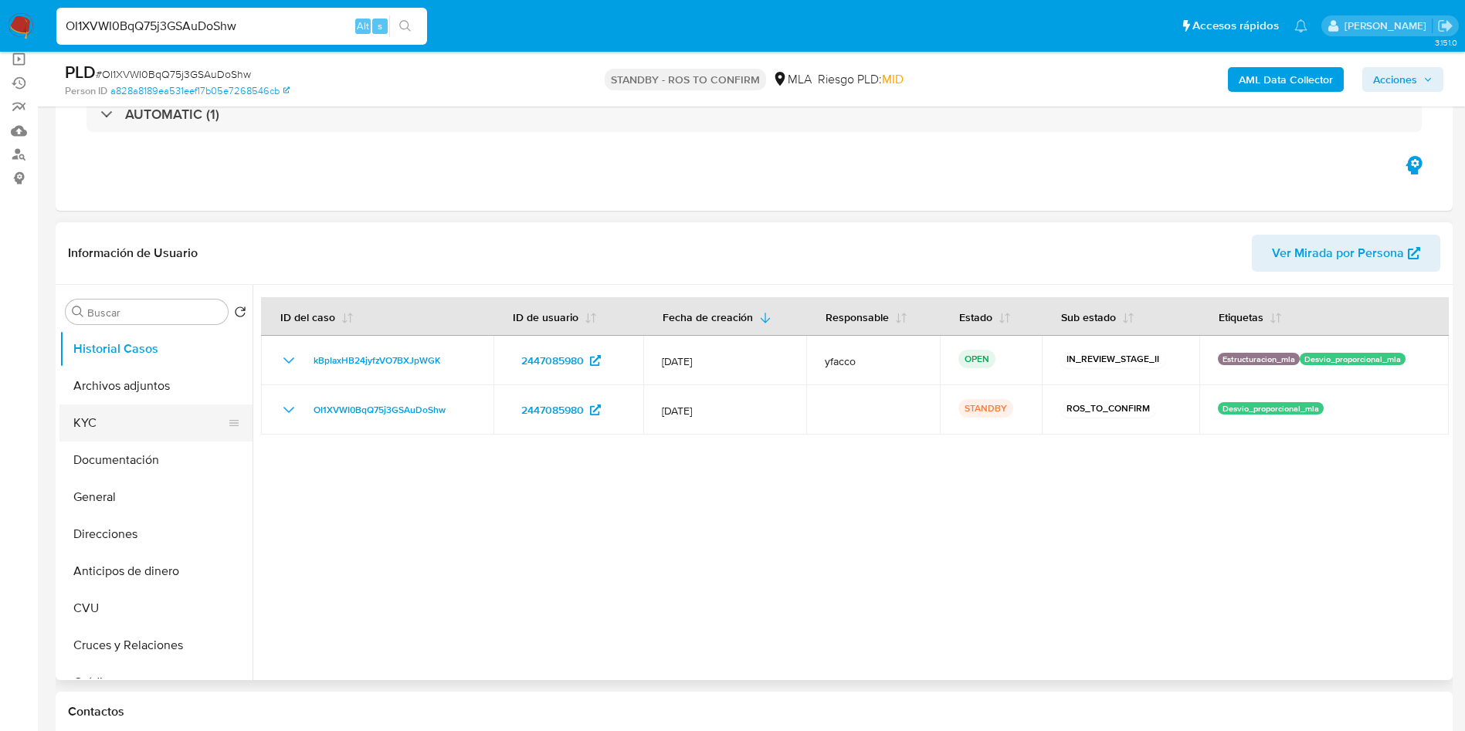
click at [126, 421] on button "KYC" at bounding box center [149, 423] width 181 height 37
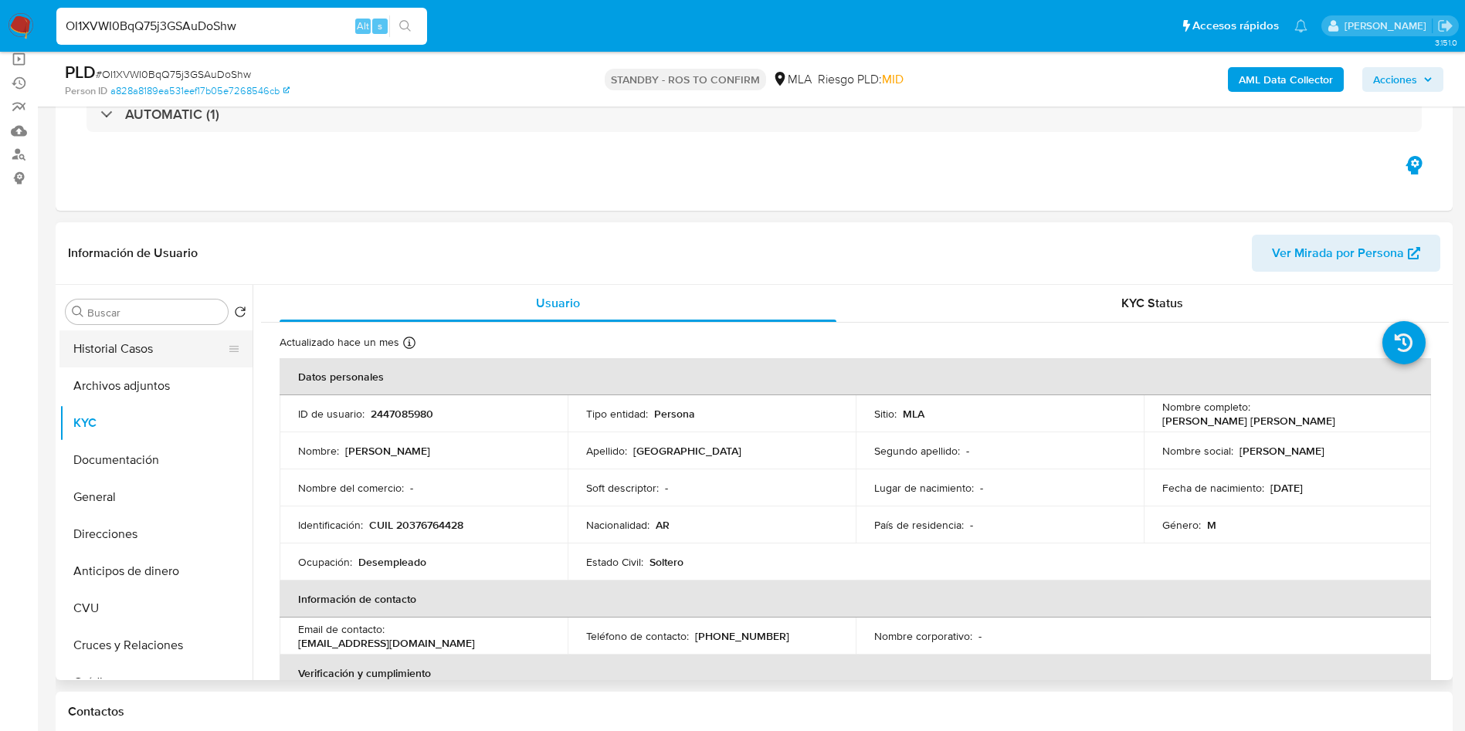
click at [154, 355] on button "Historial Casos" at bounding box center [149, 348] width 181 height 37
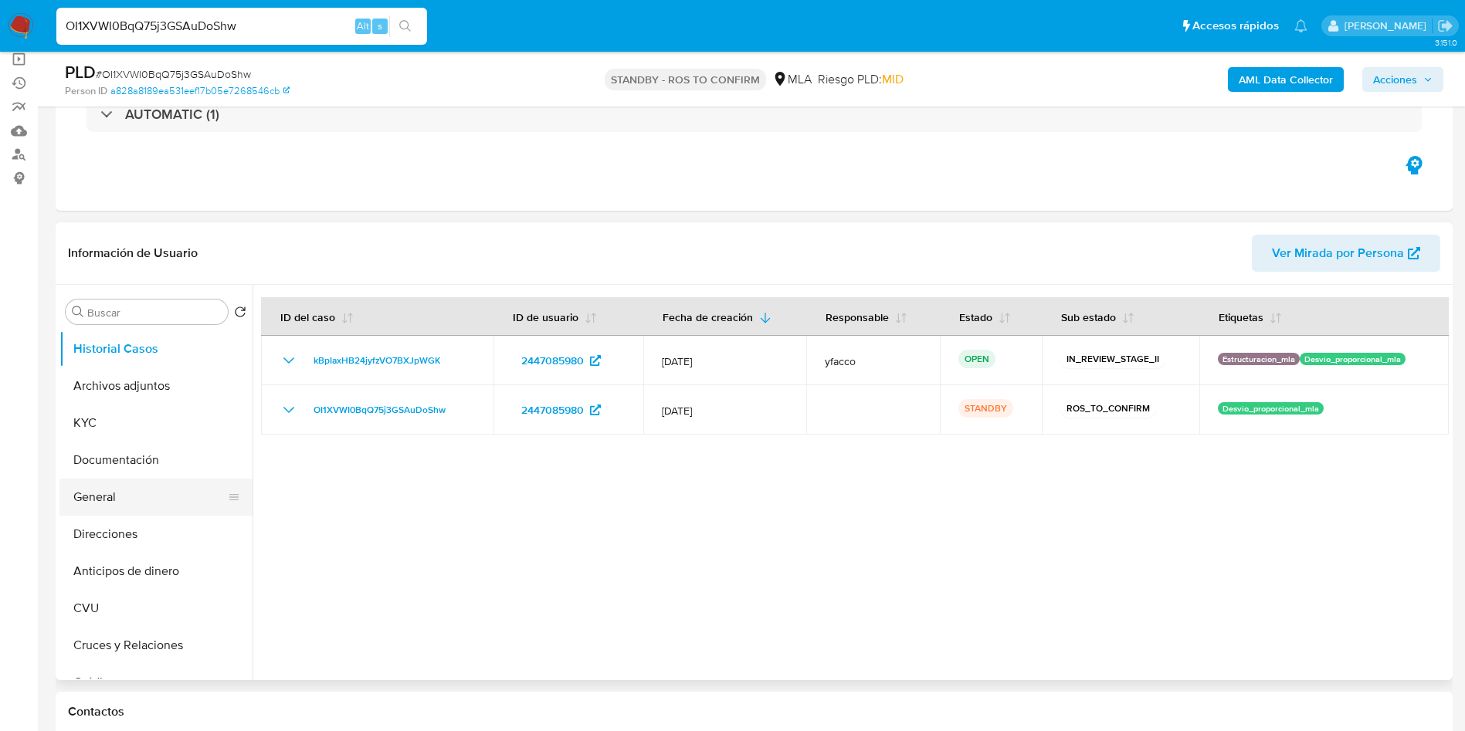
click at [158, 504] on button "General" at bounding box center [149, 497] width 181 height 37
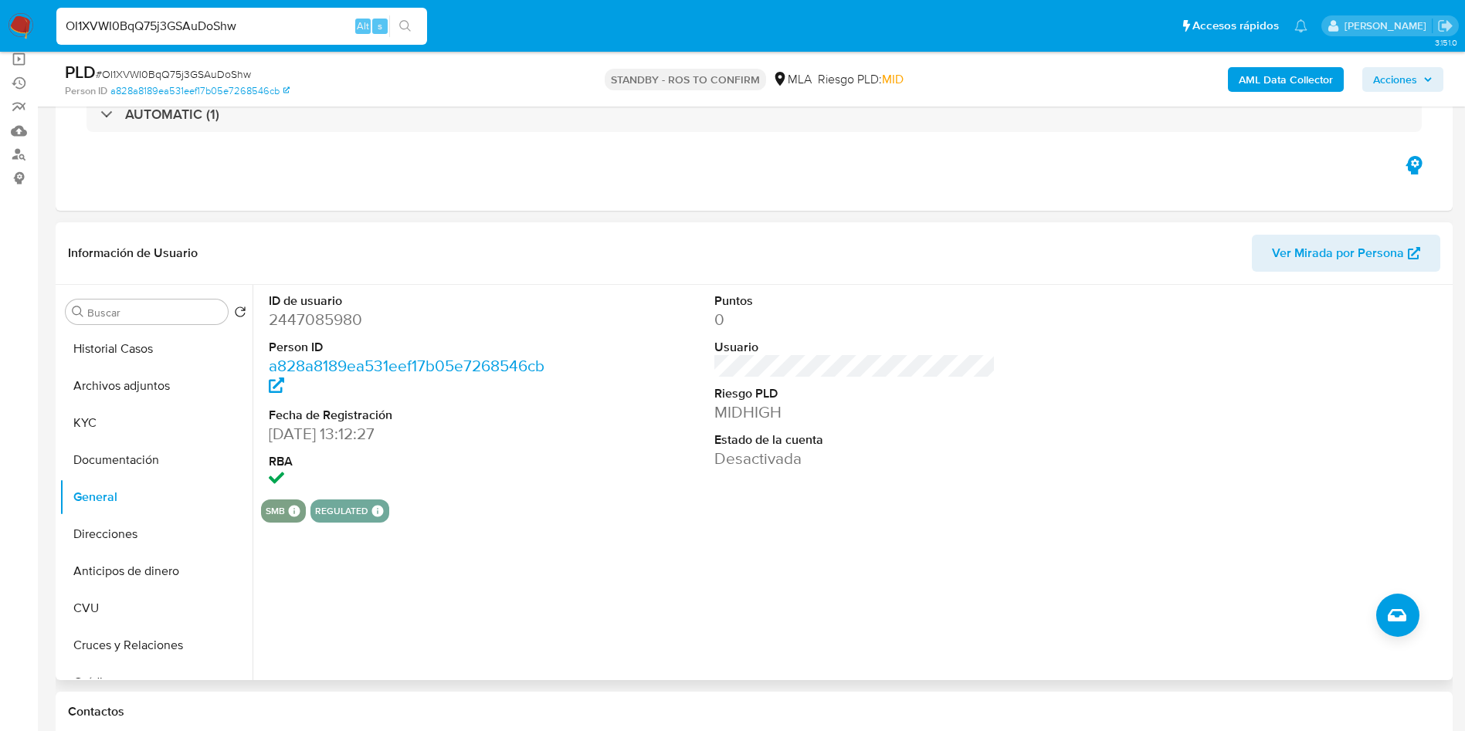
click at [296, 327] on dd "2447085980" at bounding box center [410, 320] width 282 height 22
copy dd "2447085980"
